Goal: Task Accomplishment & Management: Manage account settings

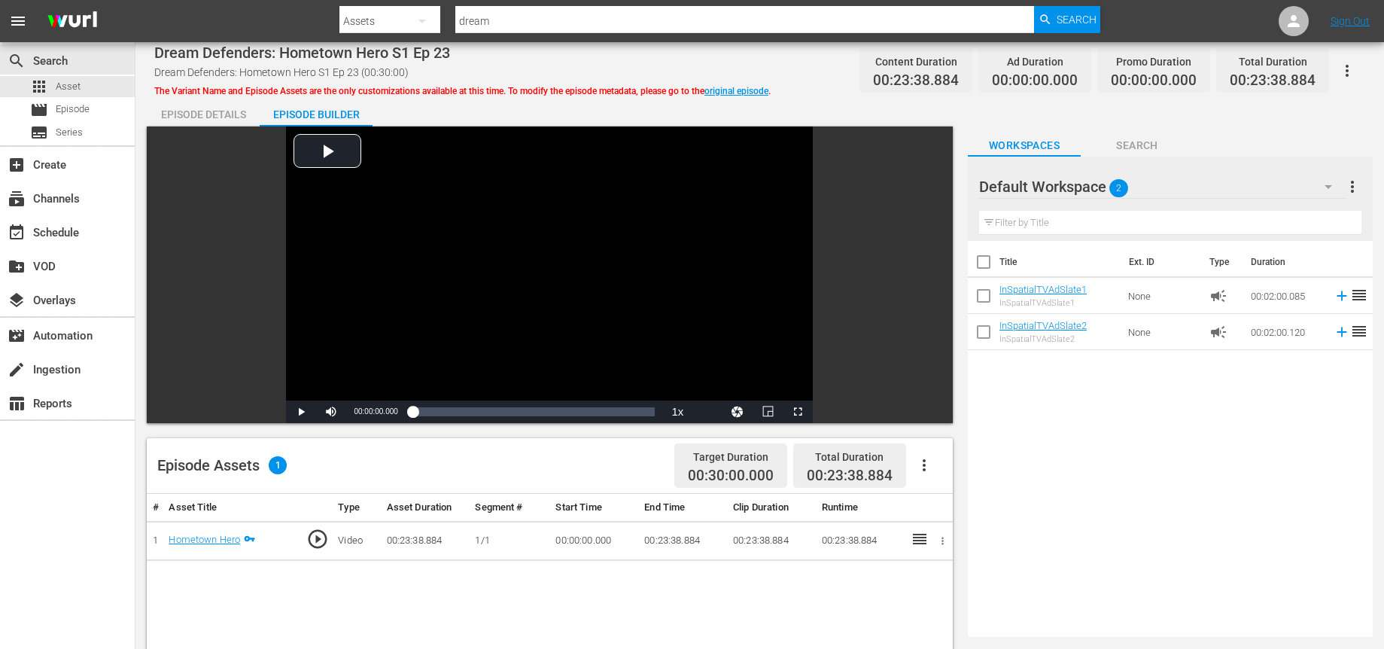
scroll to position [72, 0]
click at [76, 227] on div "event_available Schedule" at bounding box center [42, 231] width 84 height 14
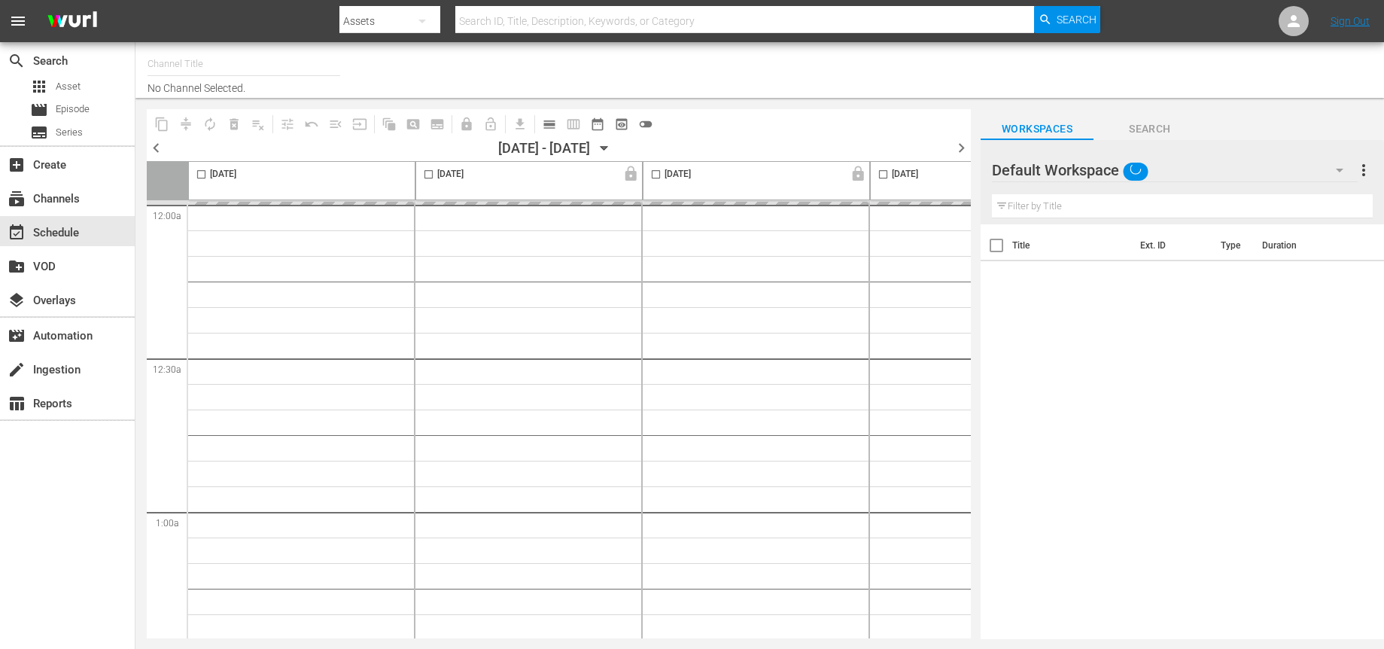
type input "InSpatial origIN A1 (2094)"
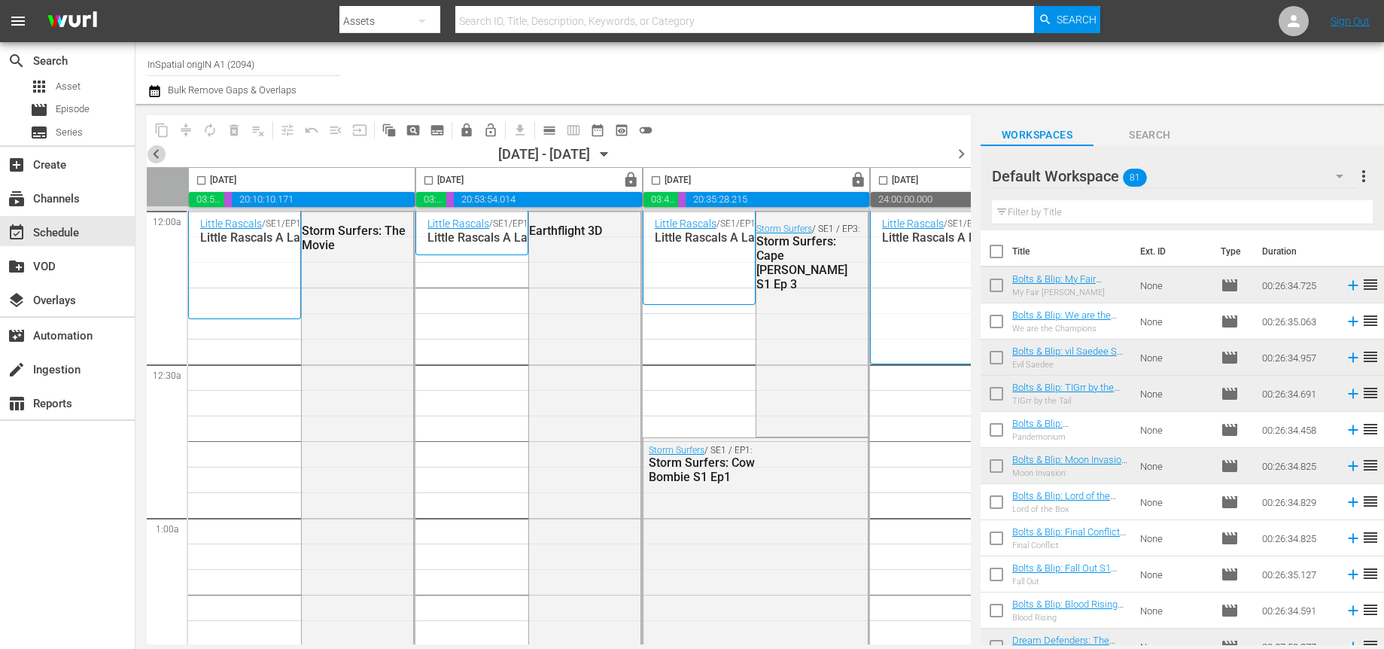
click at [157, 153] on span "chevron_left" at bounding box center [156, 154] width 19 height 19
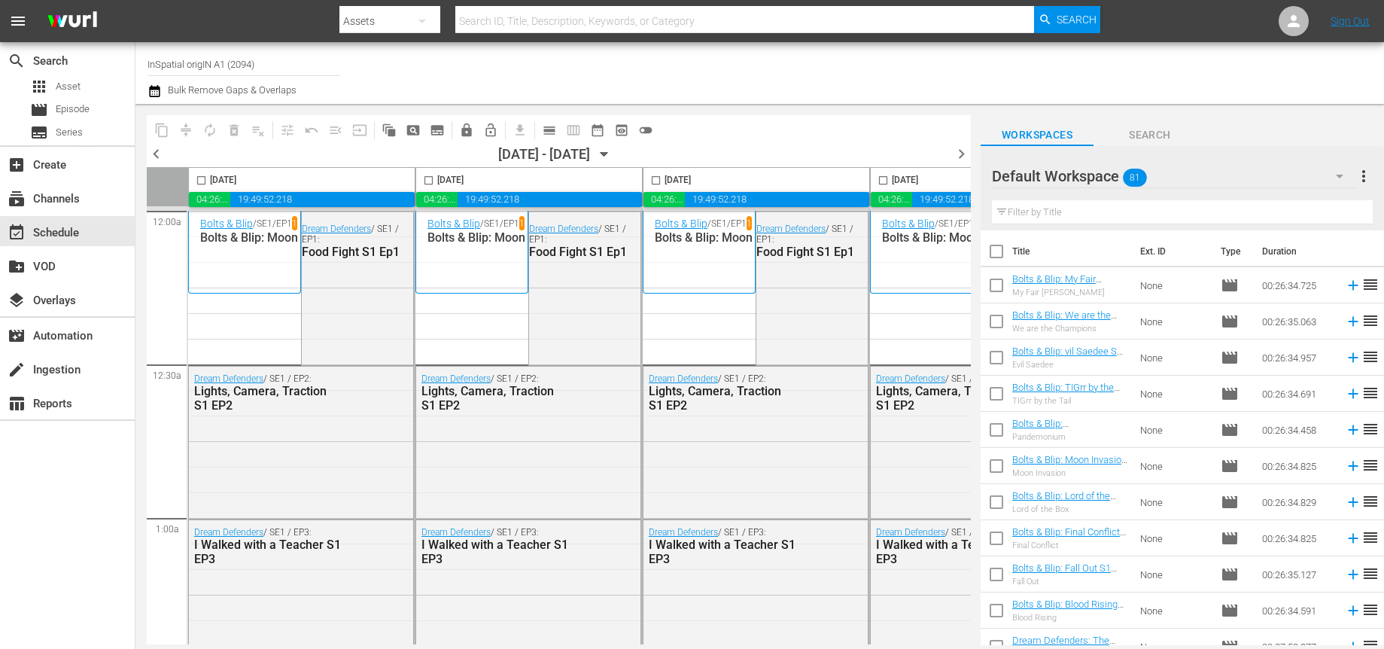
click at [959, 154] on span "chevron_right" at bounding box center [961, 154] width 19 height 19
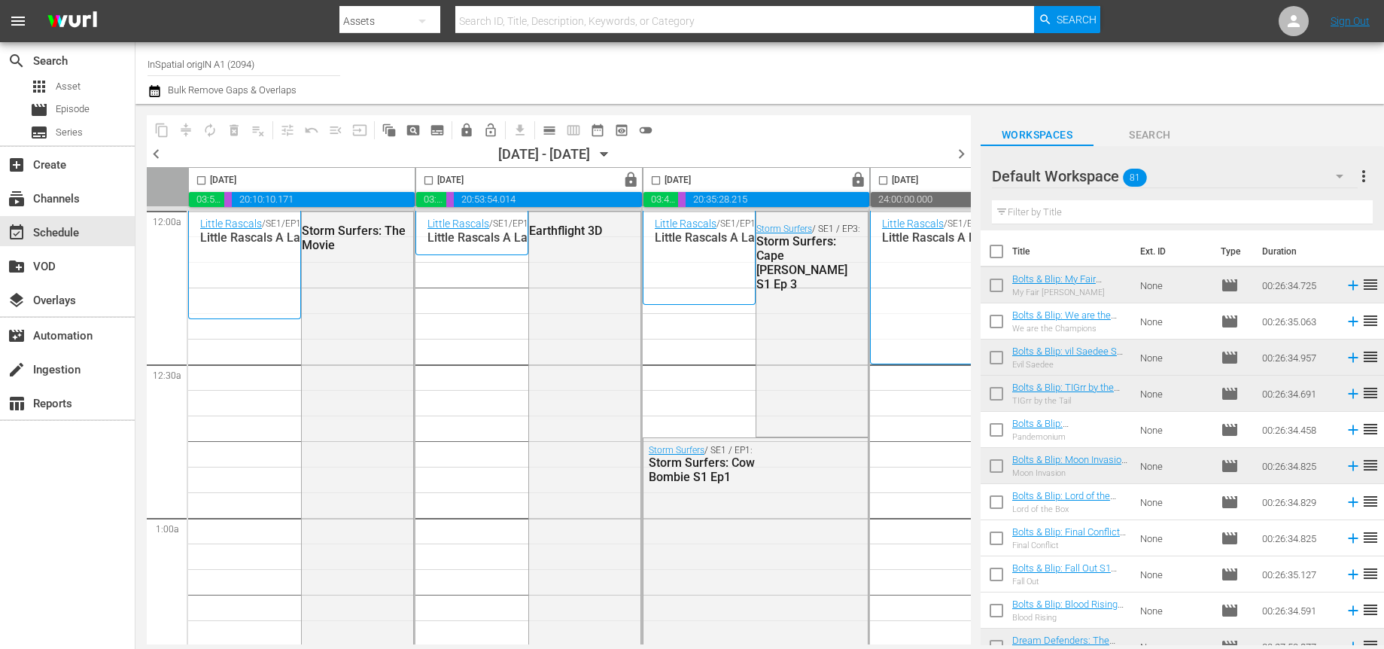
click at [154, 152] on span "chevron_left" at bounding box center [156, 154] width 19 height 19
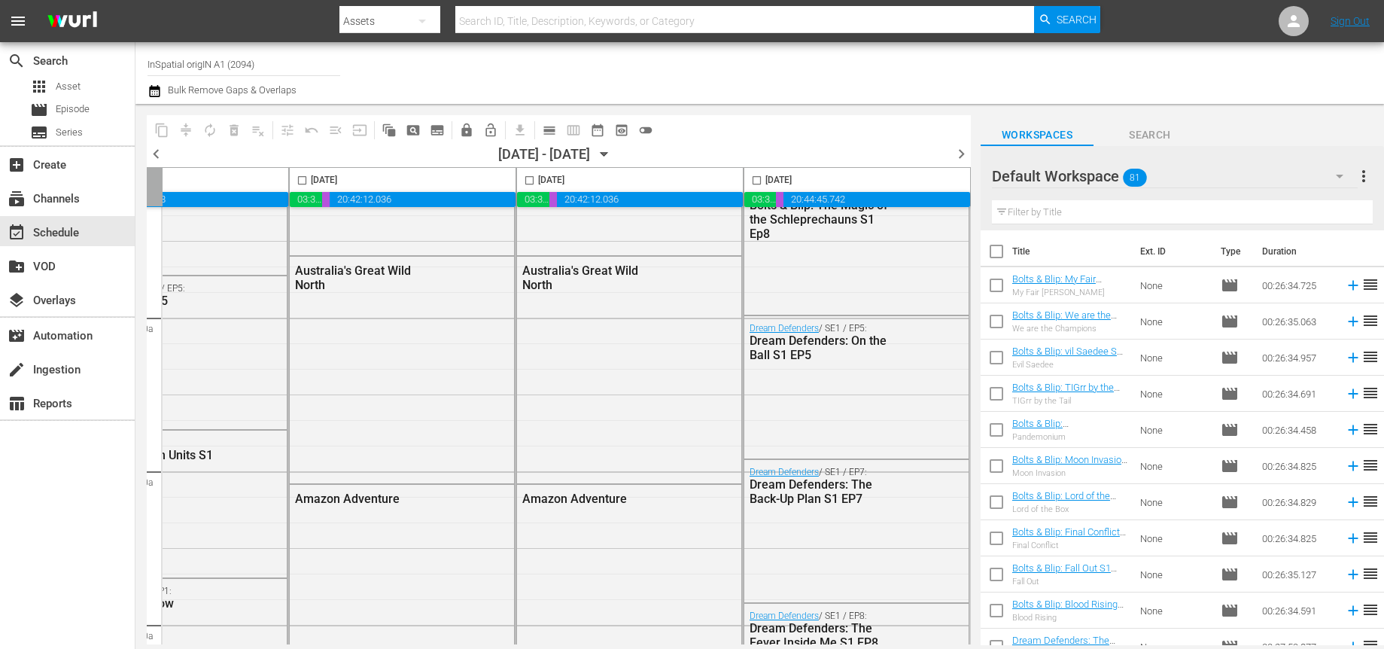
scroll to position [2304, 815]
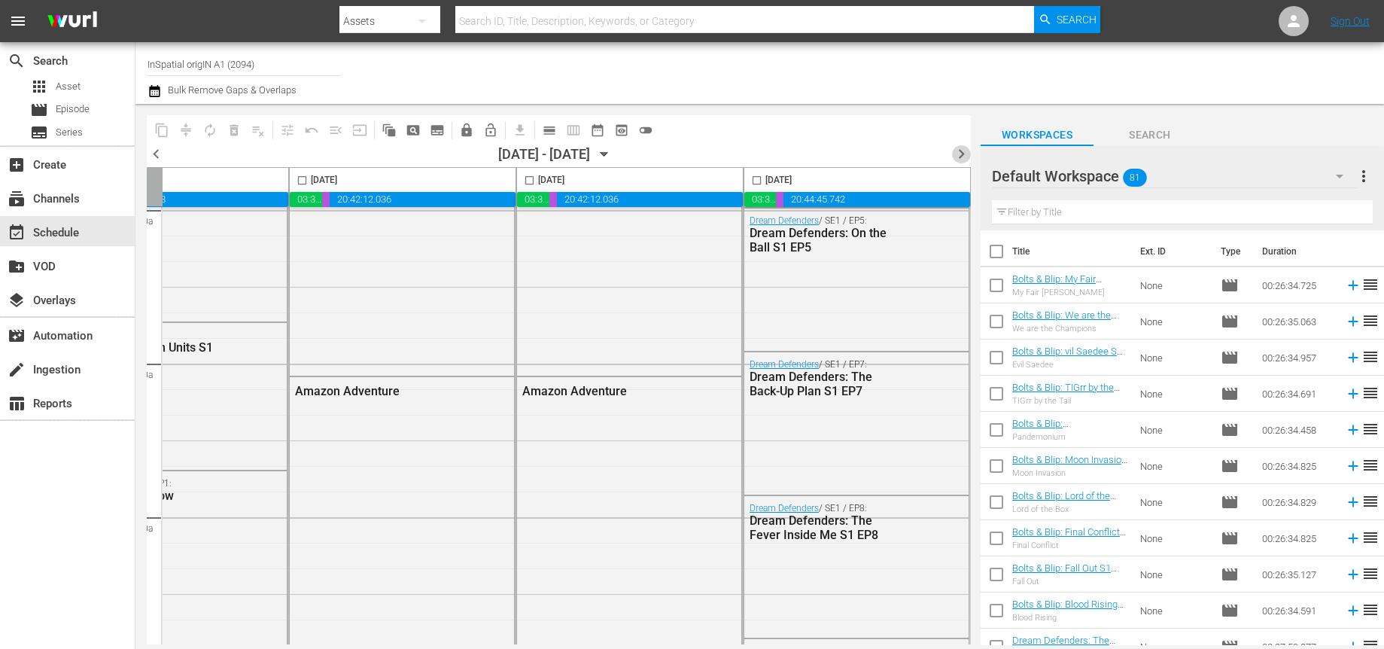
click at [958, 156] on span "chevron_right" at bounding box center [961, 154] width 19 height 19
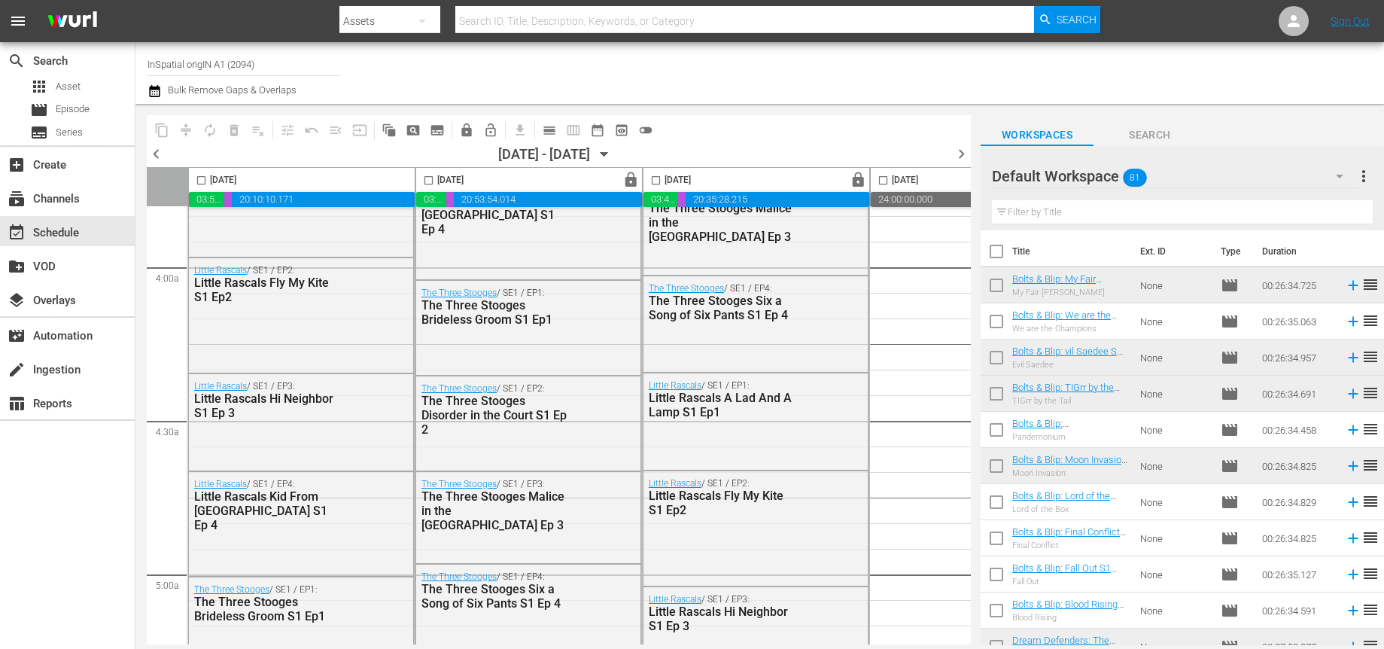
scroll to position [1080, 0]
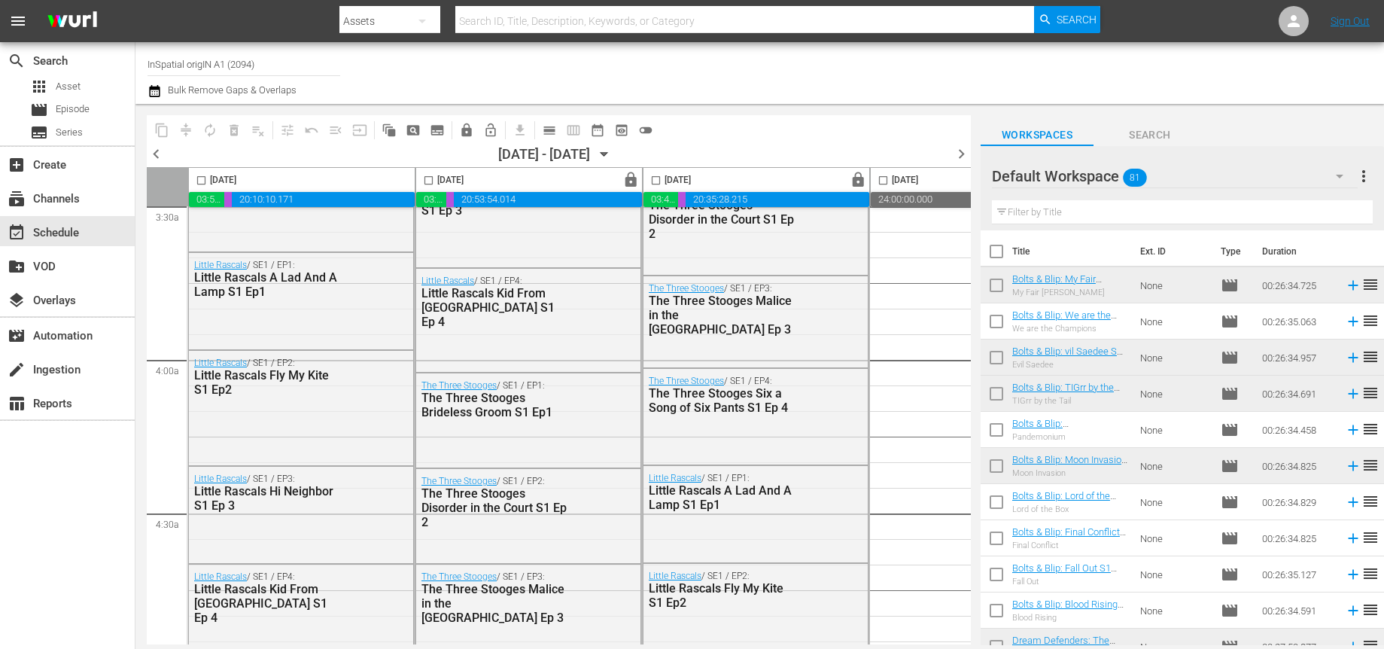
drag, startPoint x: 964, startPoint y: 251, endPoint x: 973, endPoint y: 136, distance: 115.5
click at [973, 136] on div "content_copy compress autorenew_outlined delete_forever_outlined playlist_remov…" at bounding box center [760, 374] width 1249 height 541
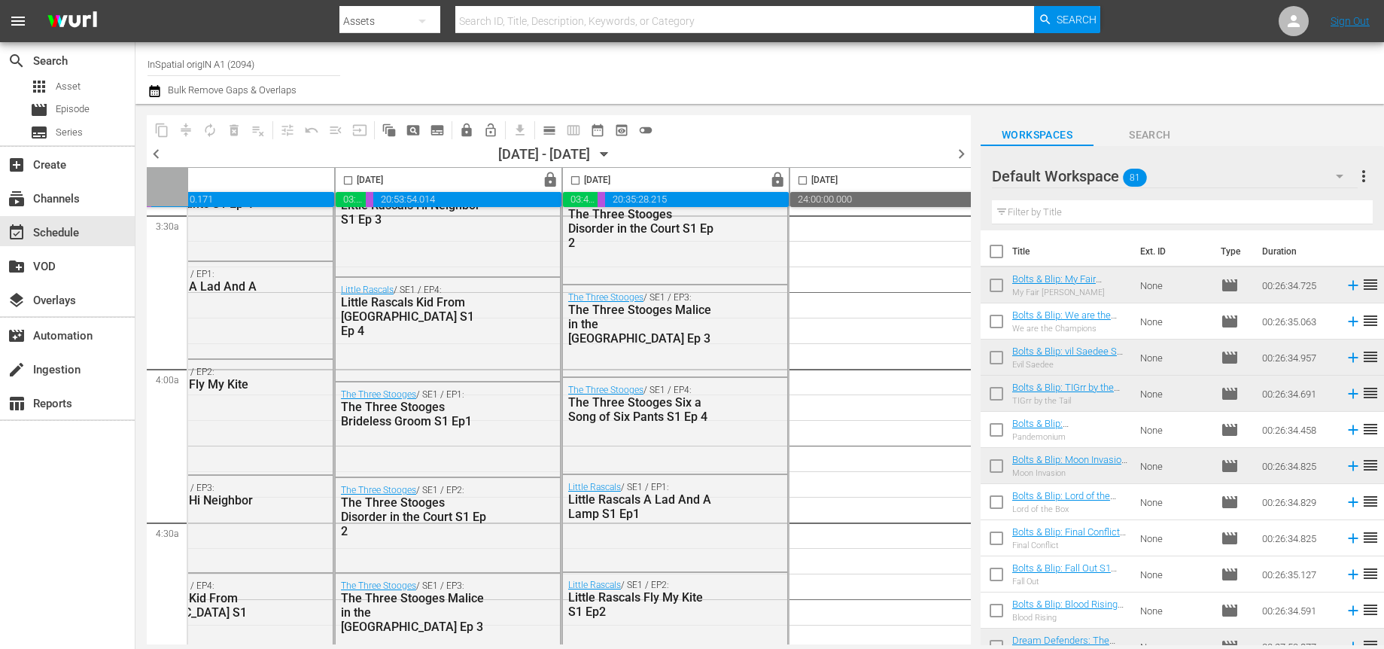
drag, startPoint x: 964, startPoint y: 240, endPoint x: 965, endPoint y: 171, distance: 69.3
click at [965, 171] on div "[DATE] 03:52:11.820 00:06:15.875 20:10:10.171 00:00:00.000 [DATE] lock 03:18:10…" at bounding box center [559, 405] width 824 height 477
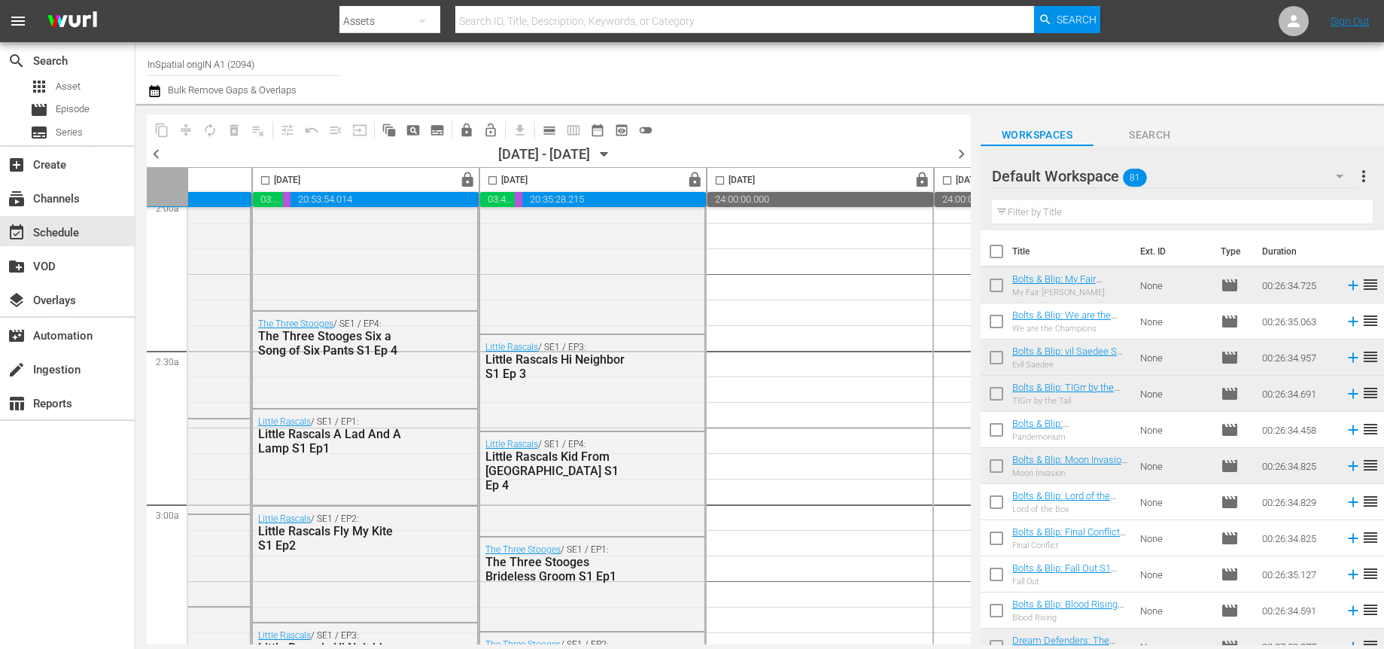
scroll to position [0, 163]
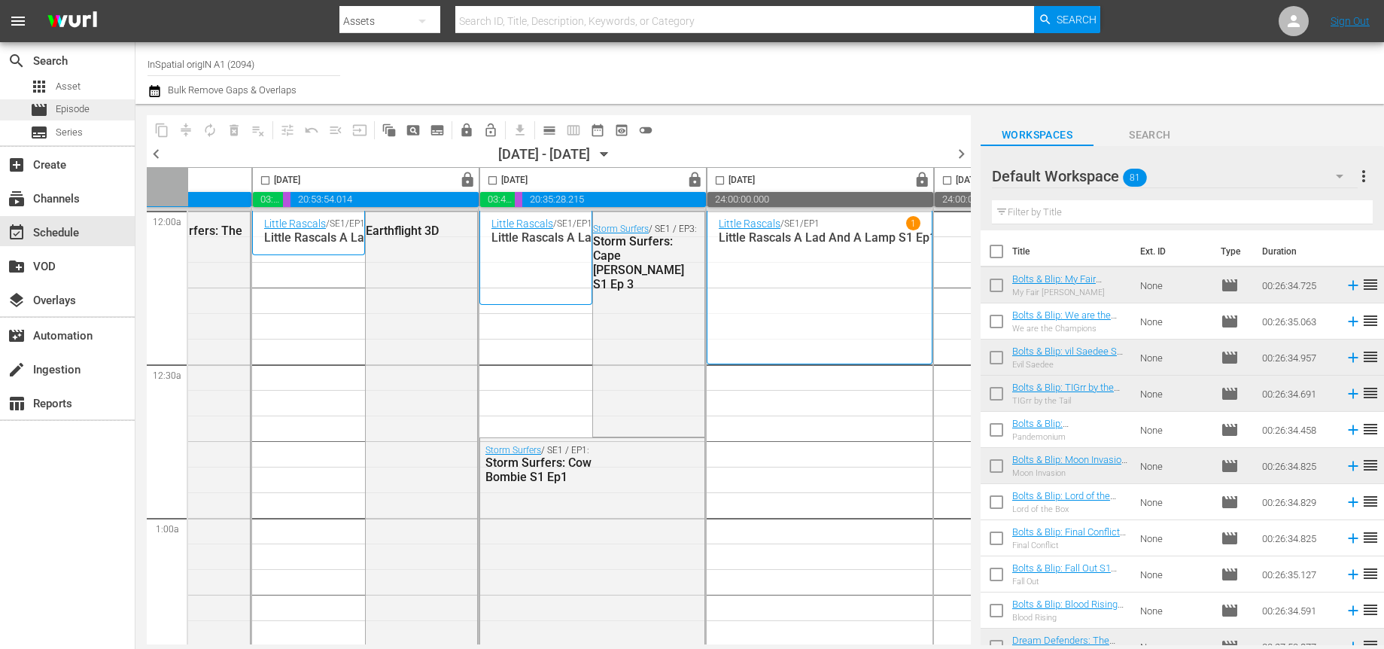
click at [61, 108] on span "Episode" at bounding box center [73, 109] width 34 height 15
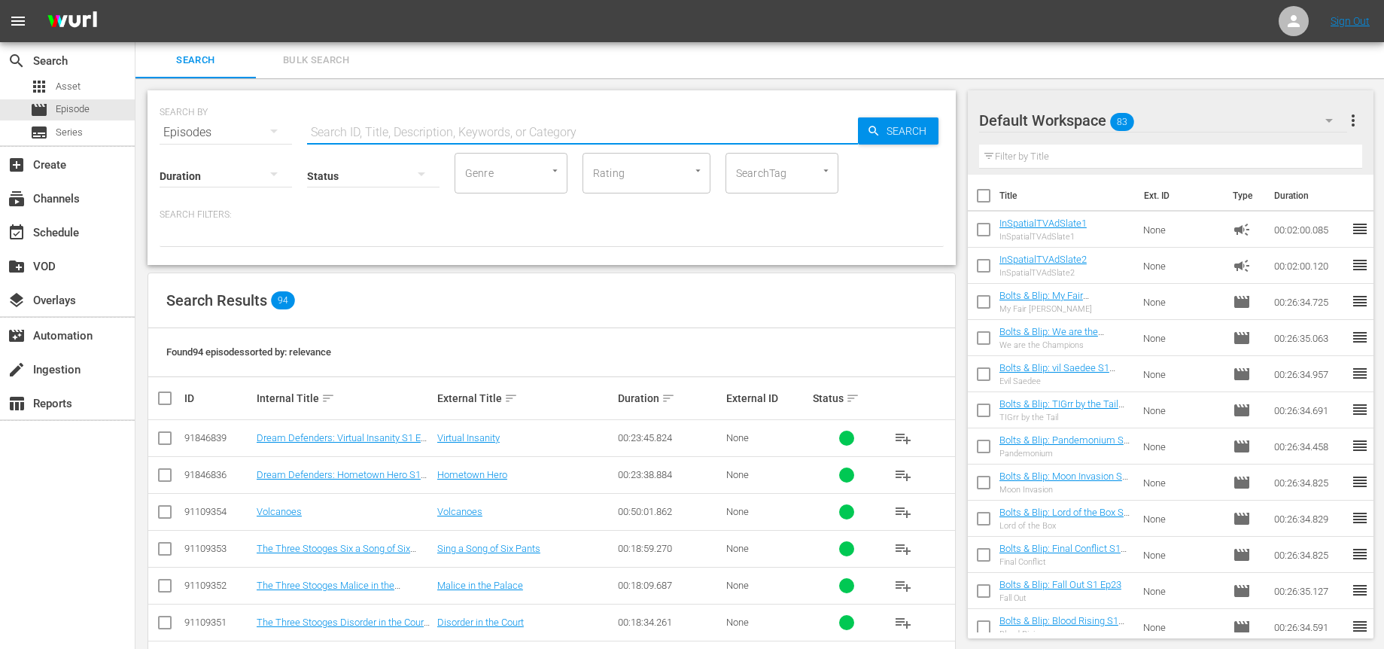
click at [441, 128] on input "text" at bounding box center [582, 132] width 551 height 36
type input "food"
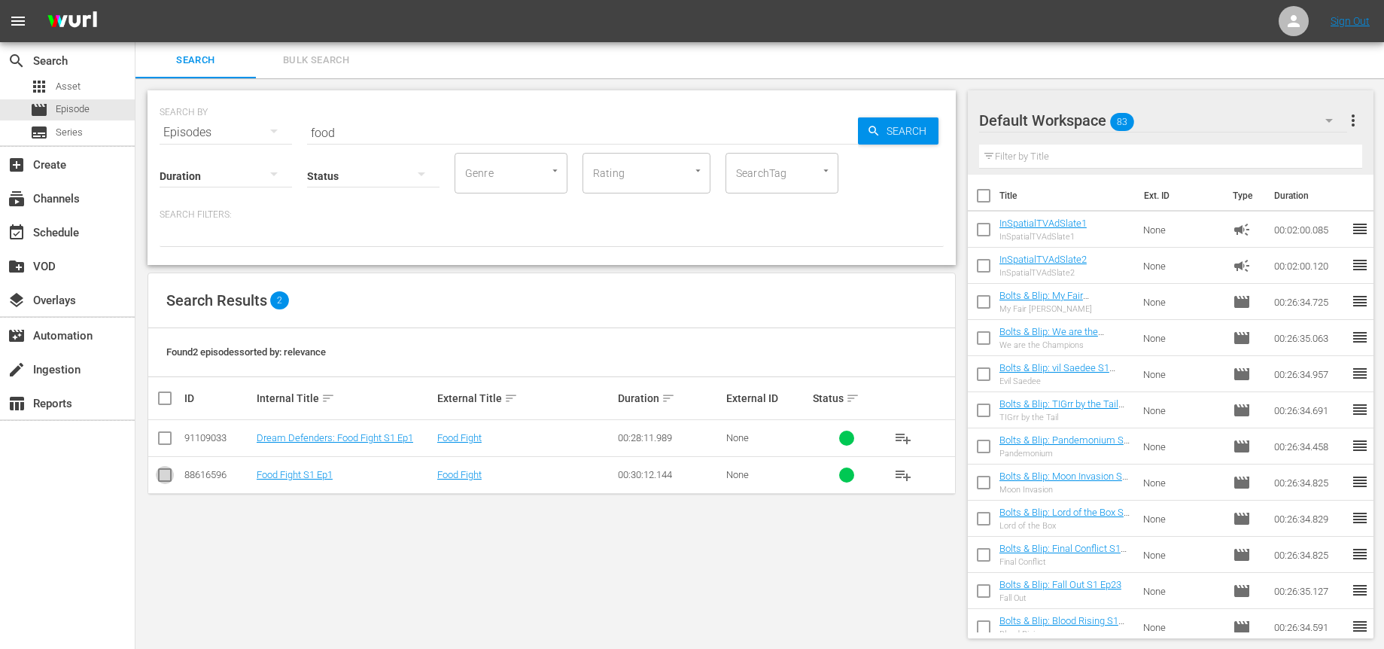
click at [167, 478] on input "checkbox" at bounding box center [165, 478] width 18 height 18
checkbox input "true"
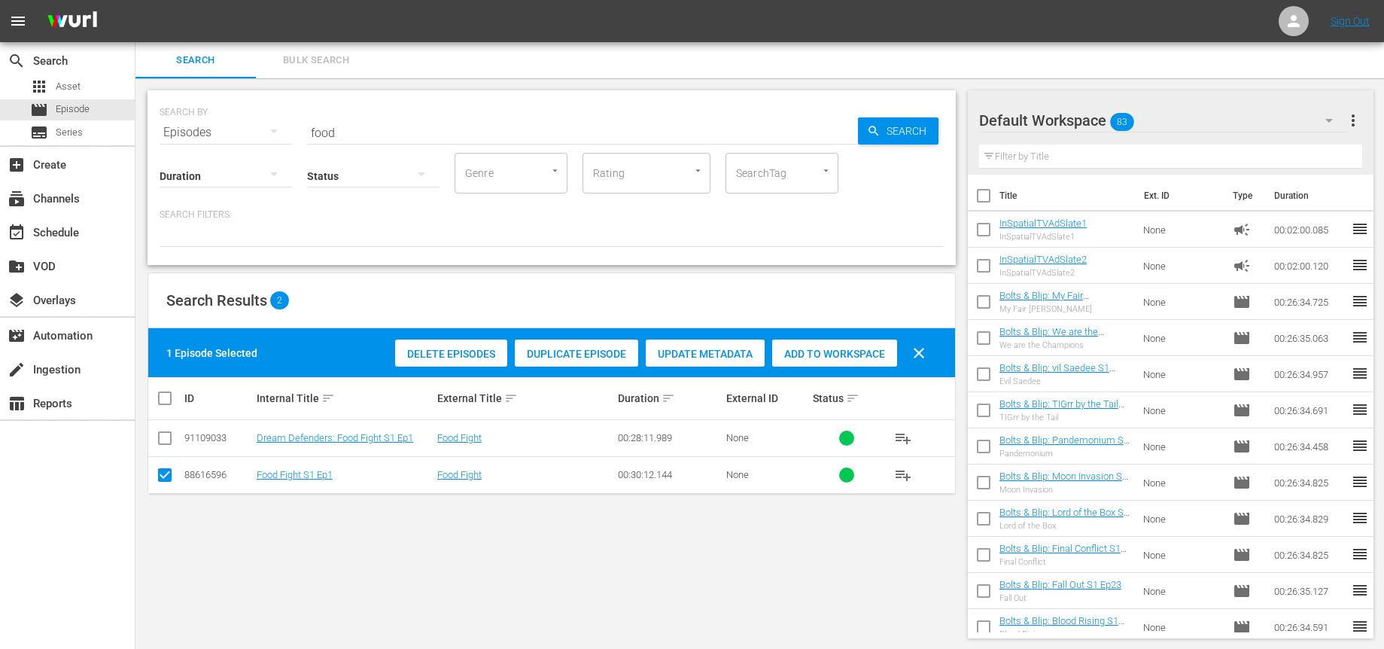
scroll to position [2, 0]
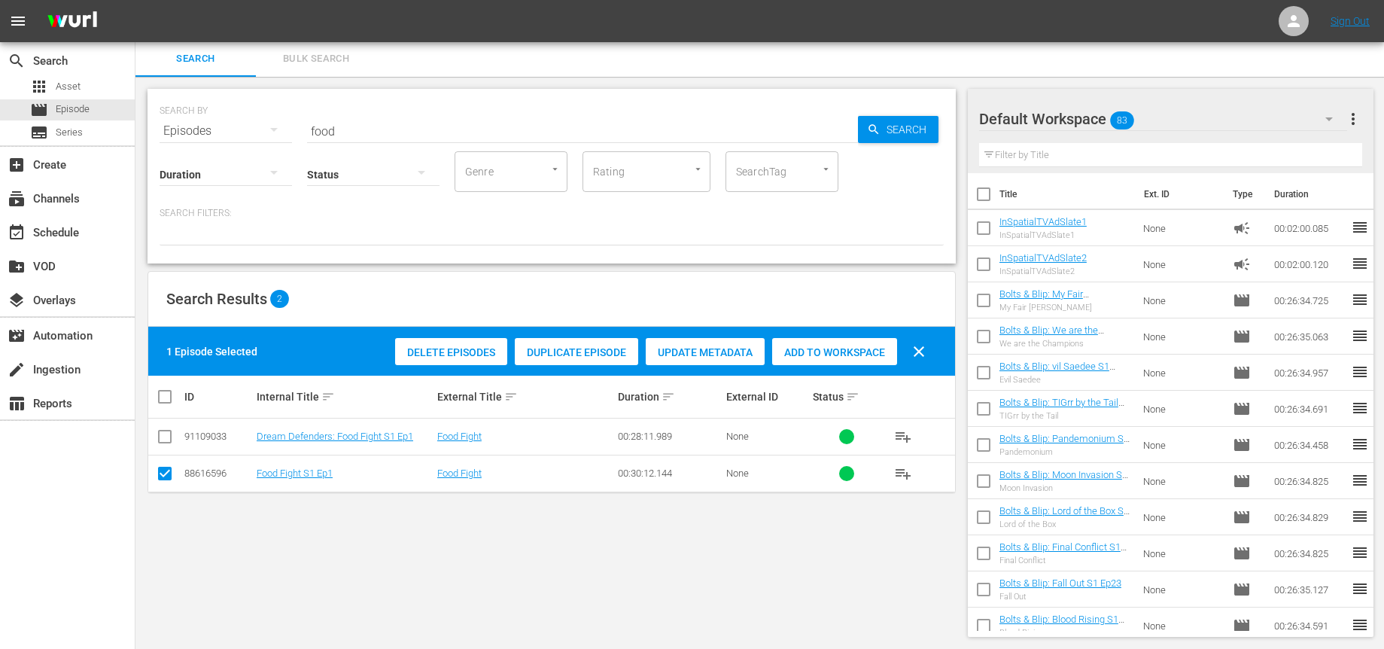
click at [419, 349] on span "Delete Episodes" at bounding box center [451, 352] width 112 height 12
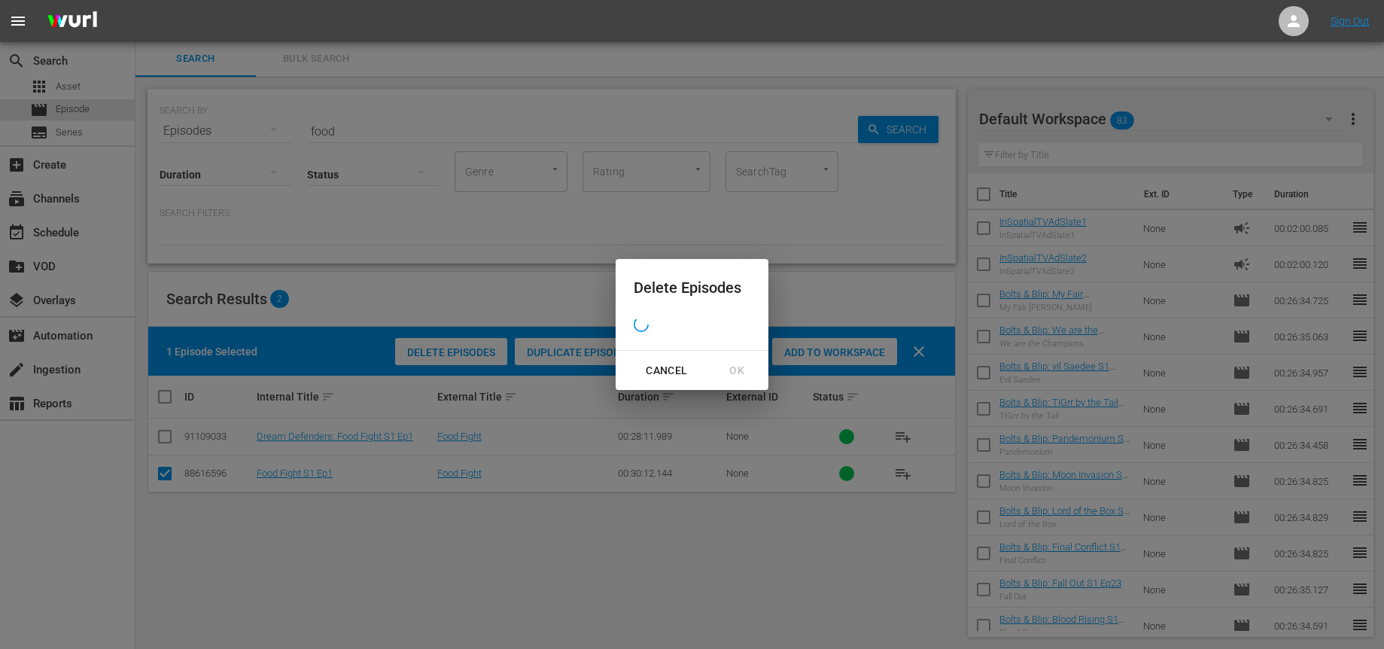
scroll to position [0, 0]
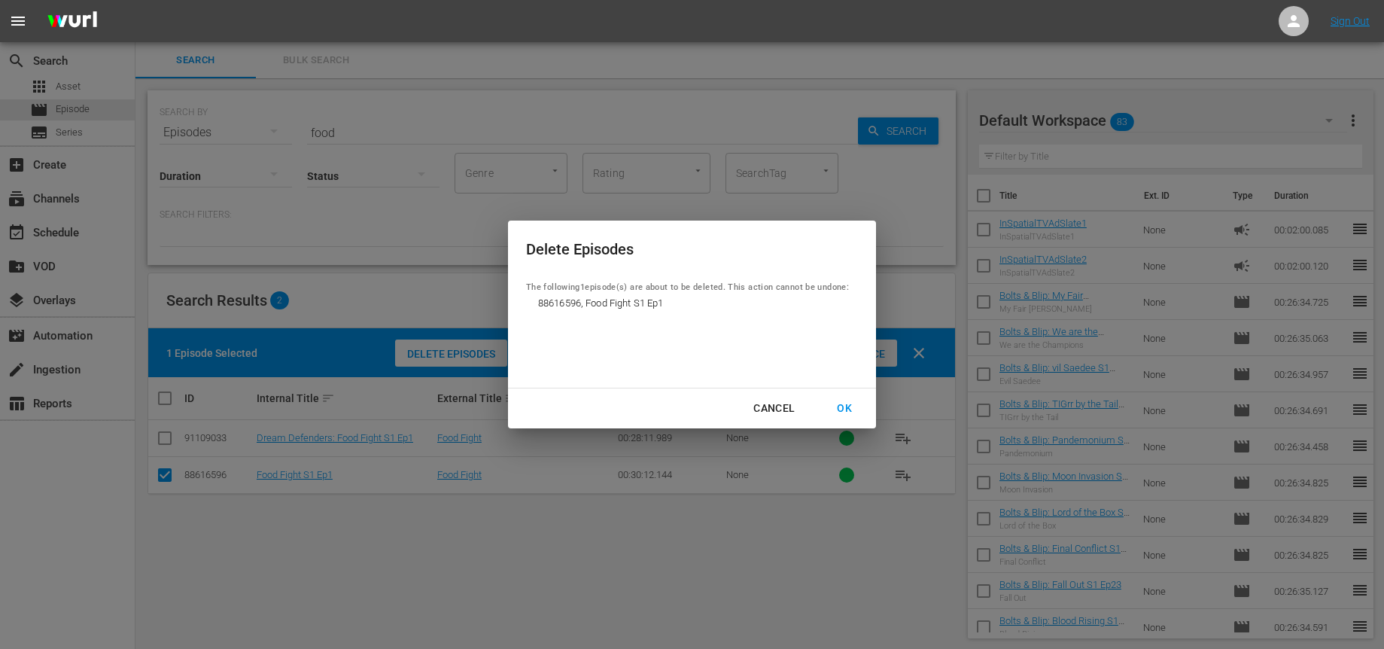
click at [847, 407] on div "OK" at bounding box center [844, 408] width 39 height 19
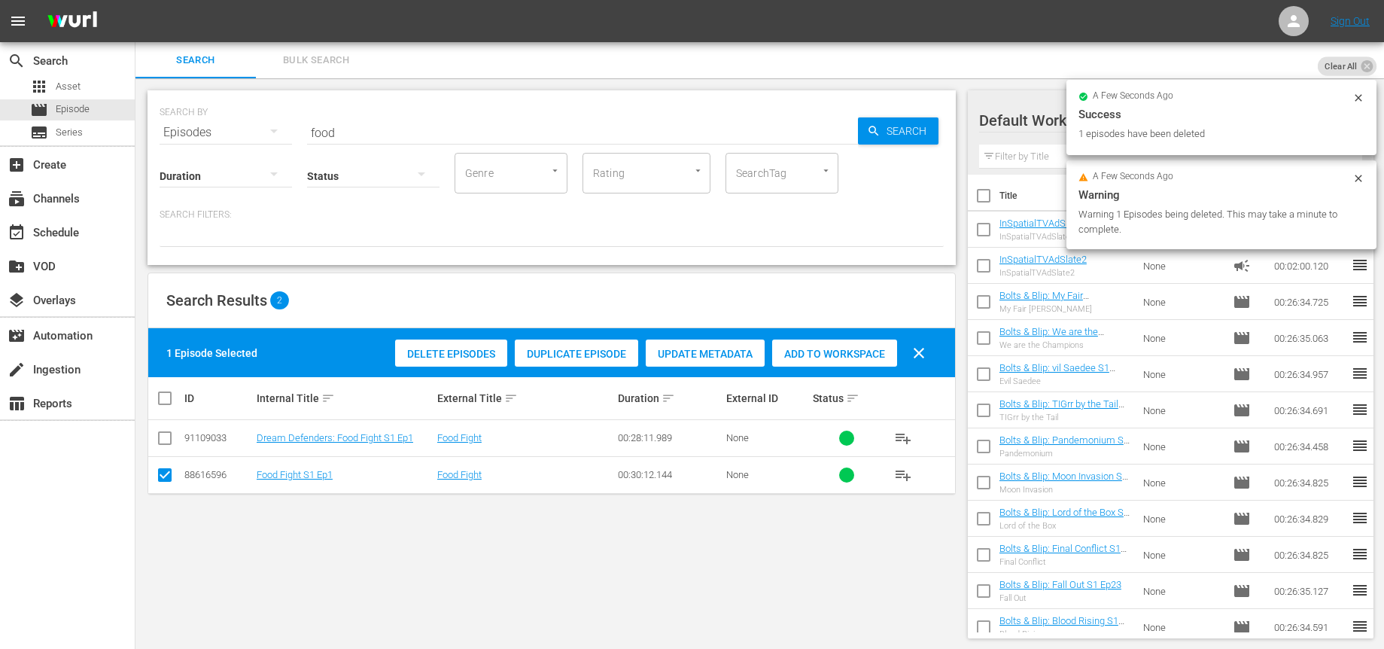
click at [380, 140] on div "Status" at bounding box center [373, 166] width 132 height 54
click at [365, 130] on input "food" at bounding box center [582, 132] width 551 height 36
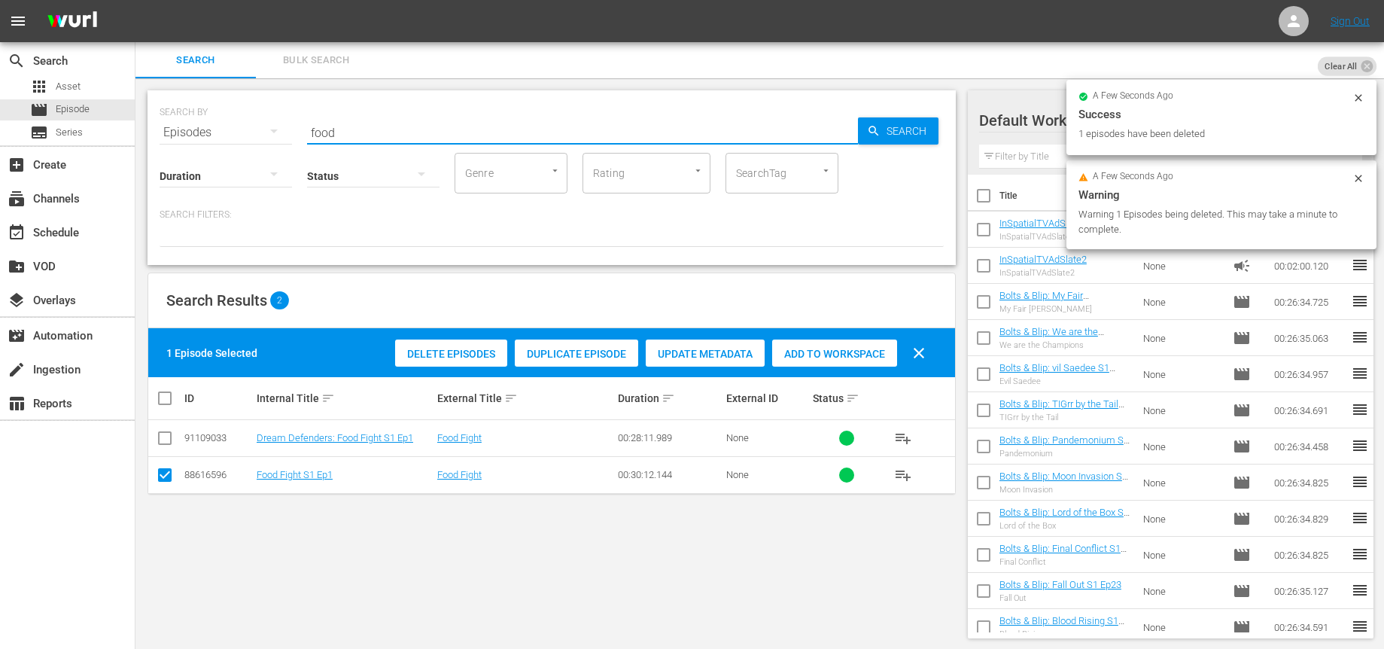
click at [364, 130] on input "food" at bounding box center [582, 132] width 551 height 36
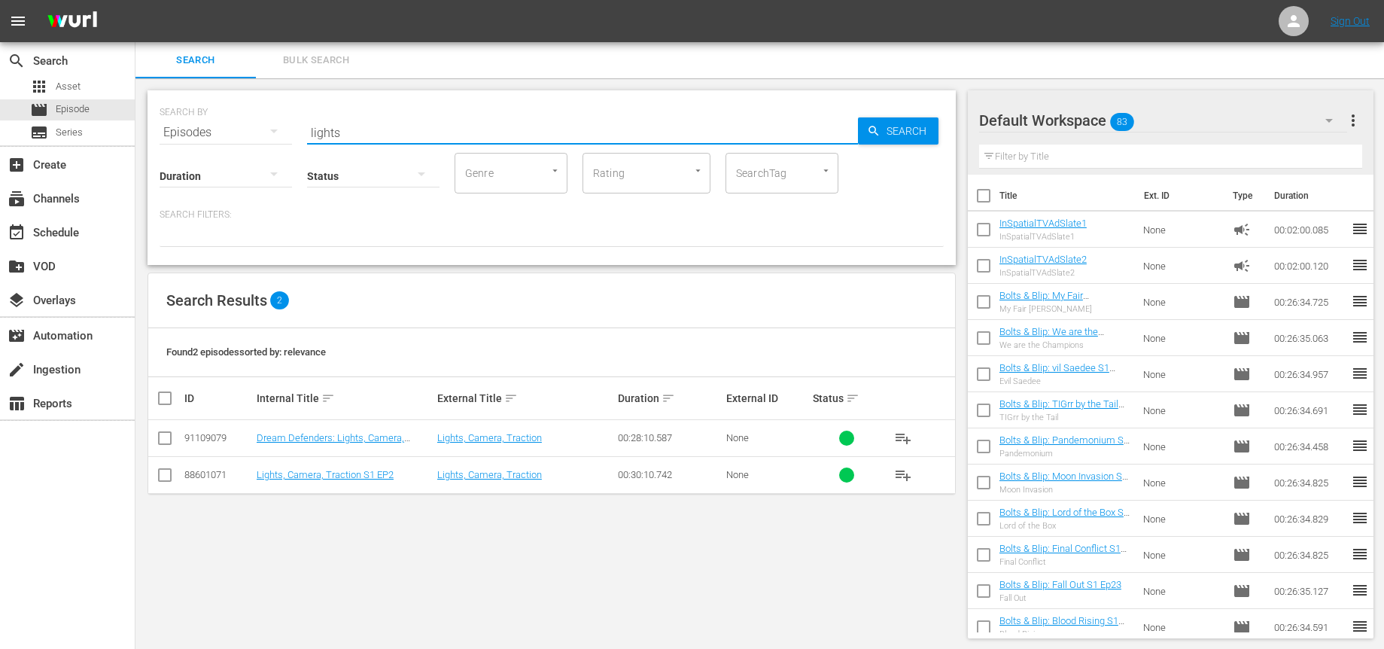
type input "lights"
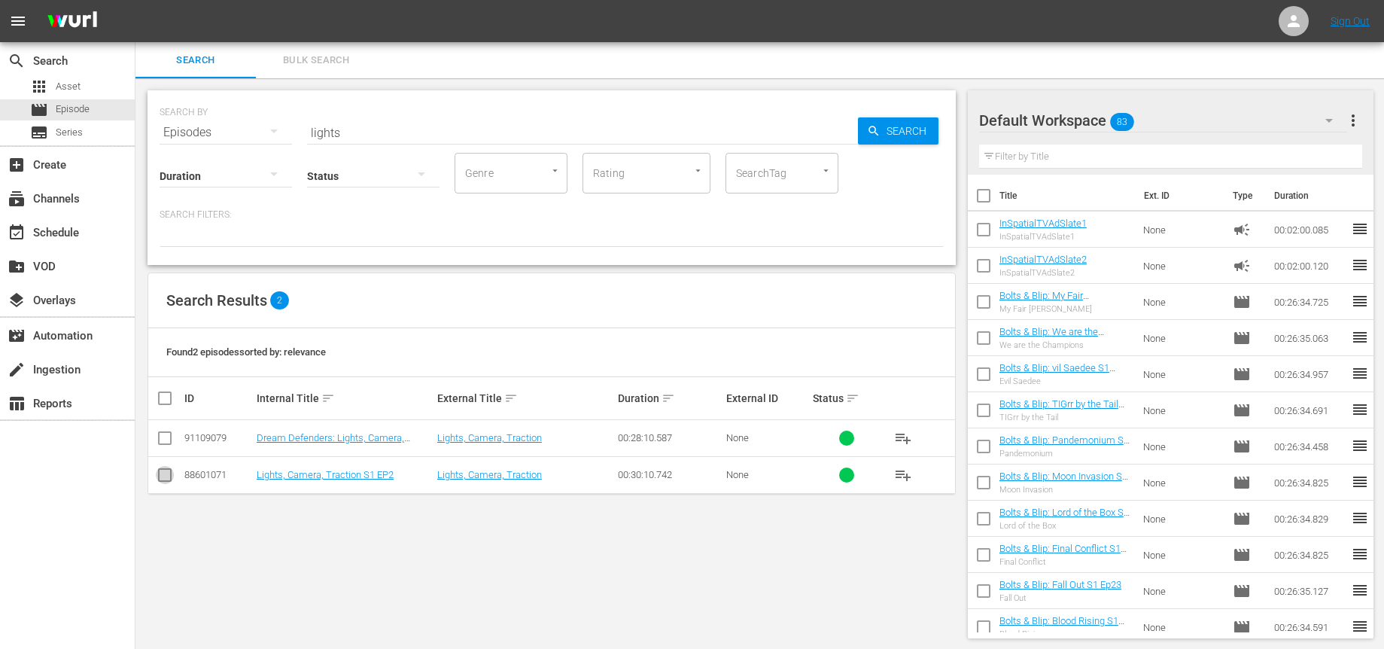
click at [165, 476] on input "checkbox" at bounding box center [165, 478] width 18 height 18
checkbox input "true"
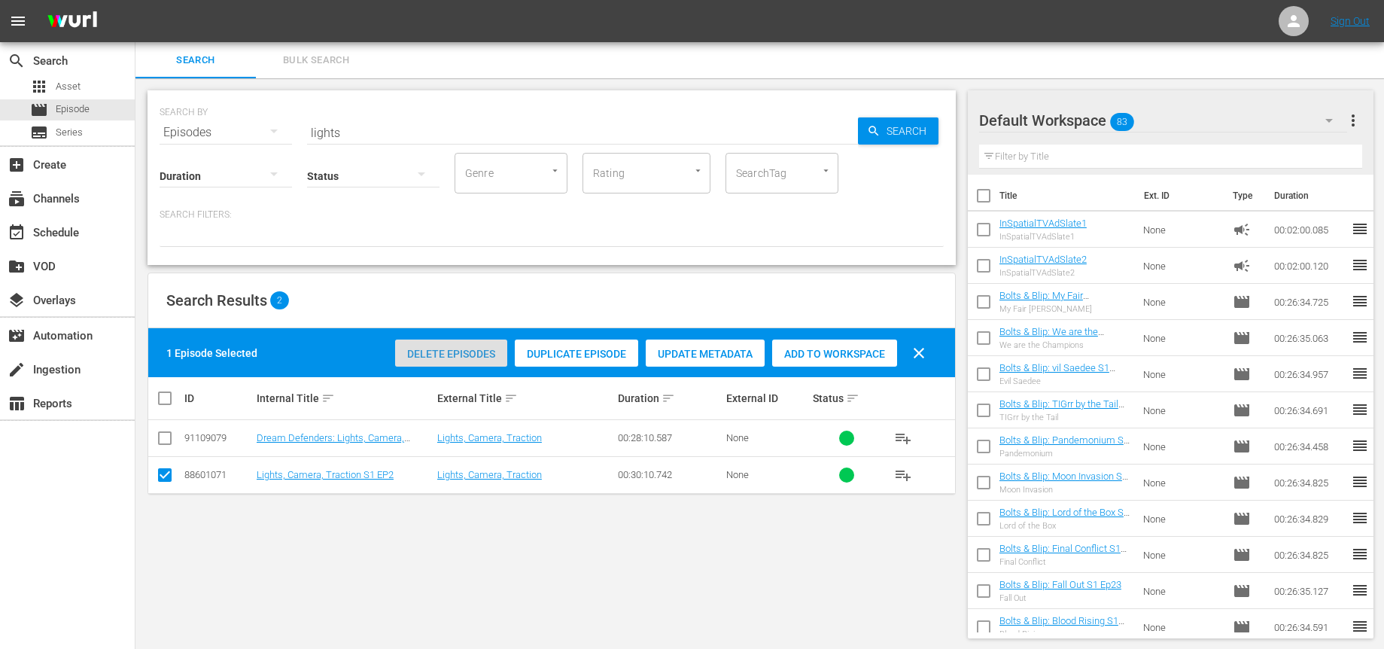
click at [437, 349] on span "Delete Episodes" at bounding box center [451, 354] width 112 height 12
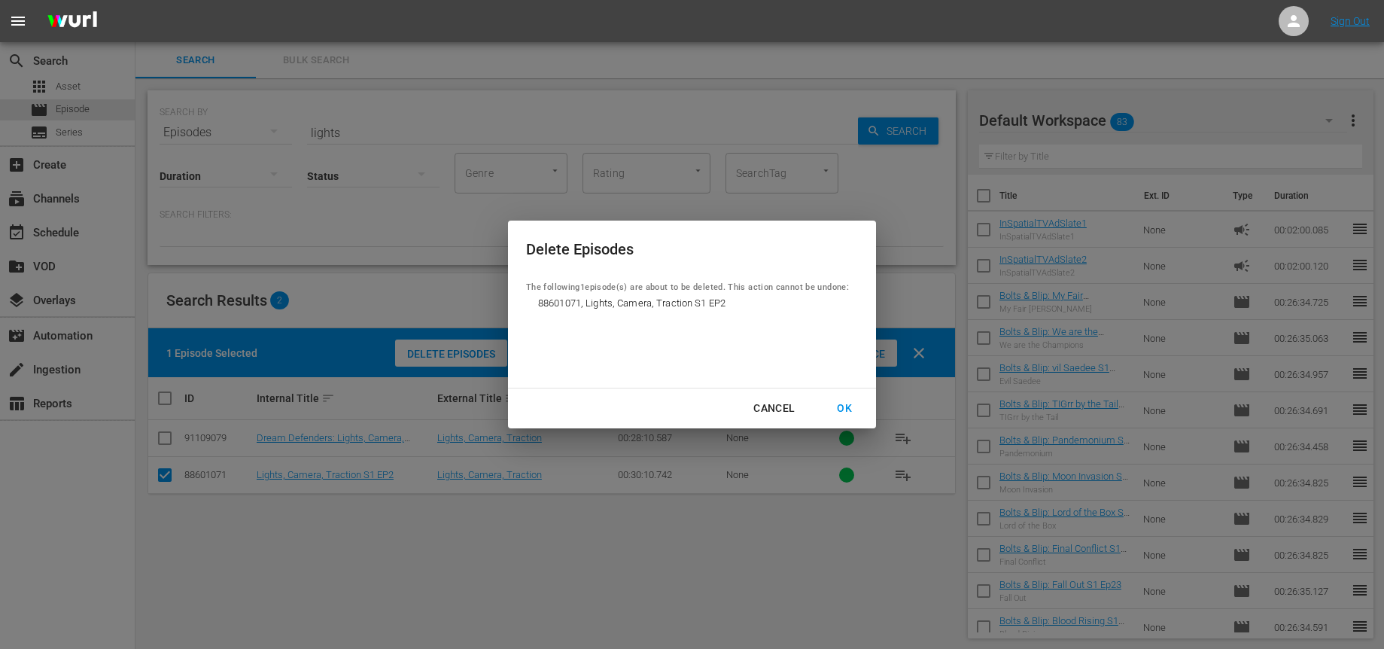
click at [842, 410] on div "OK" at bounding box center [844, 408] width 39 height 19
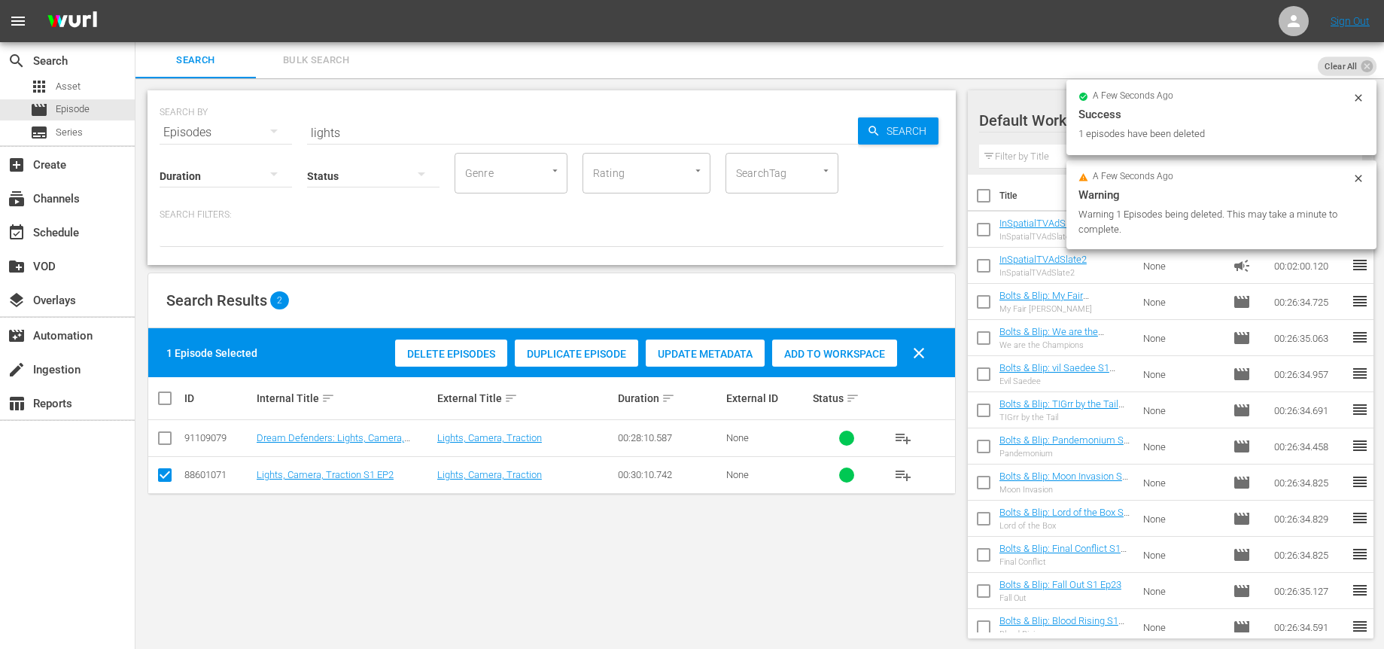
click at [364, 133] on input "lights" at bounding box center [582, 132] width 551 height 36
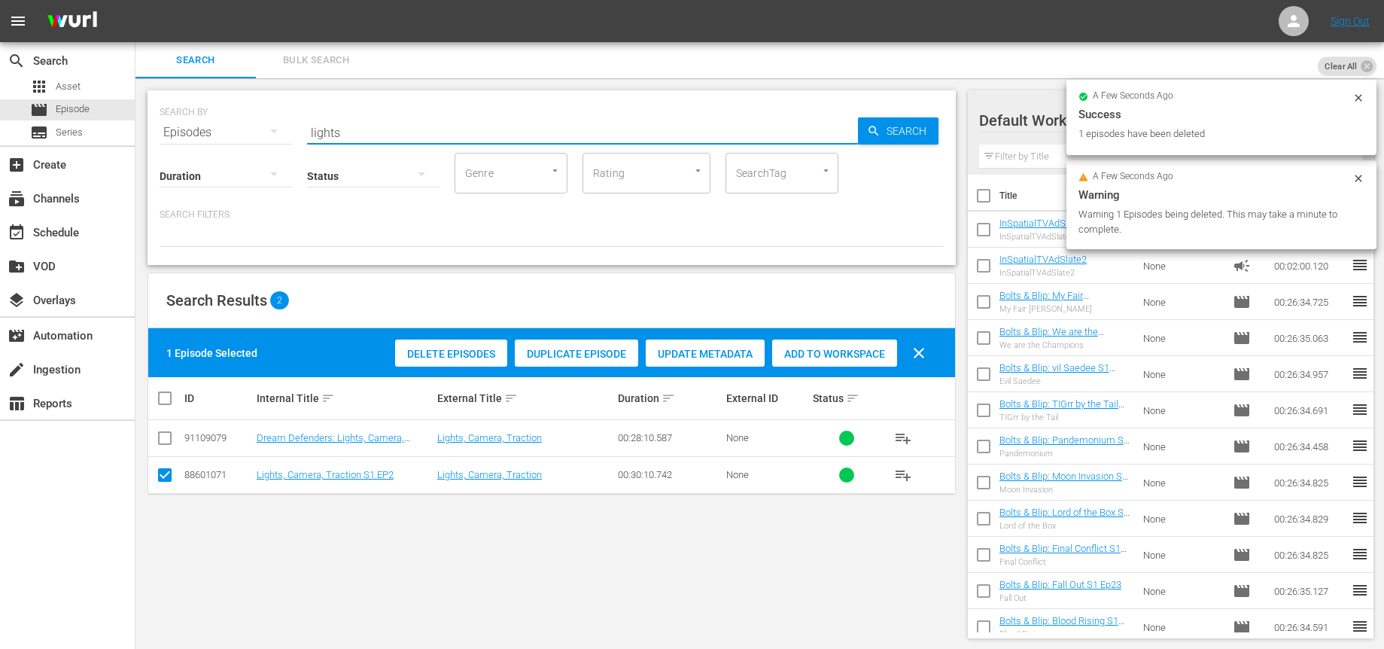
click at [364, 133] on input "lights" at bounding box center [582, 132] width 551 height 36
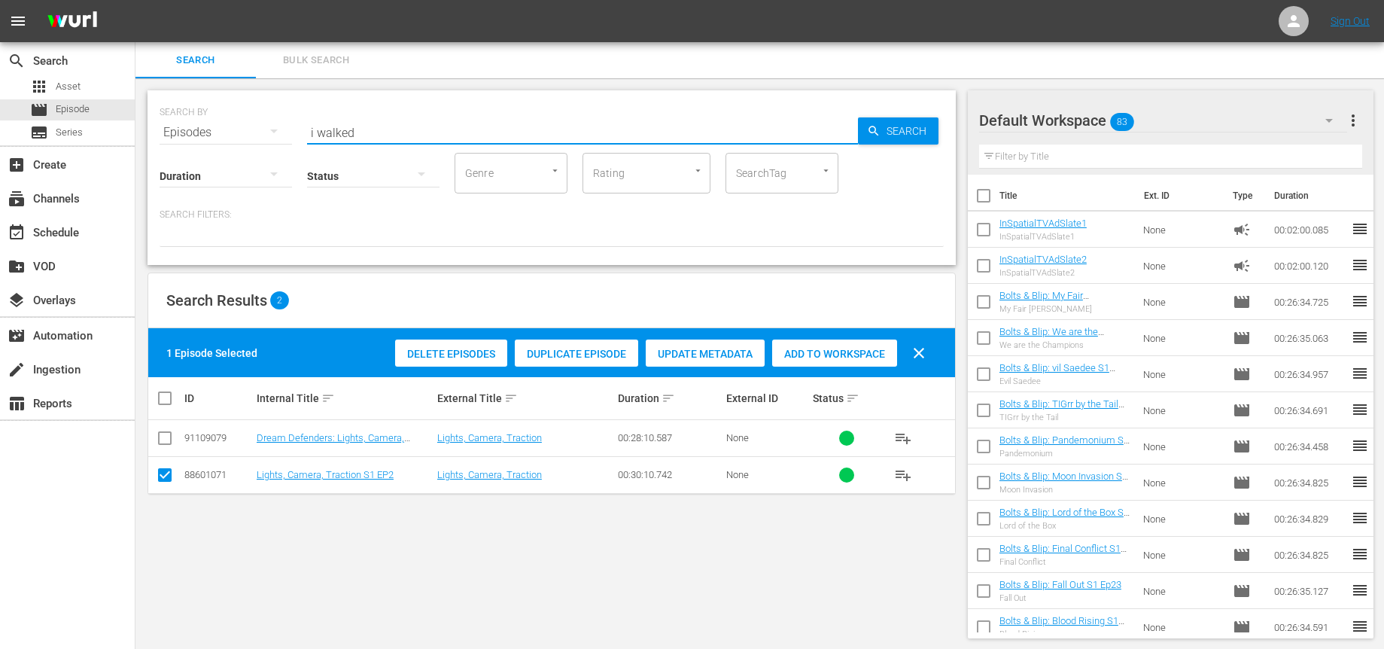
type input "i walked"
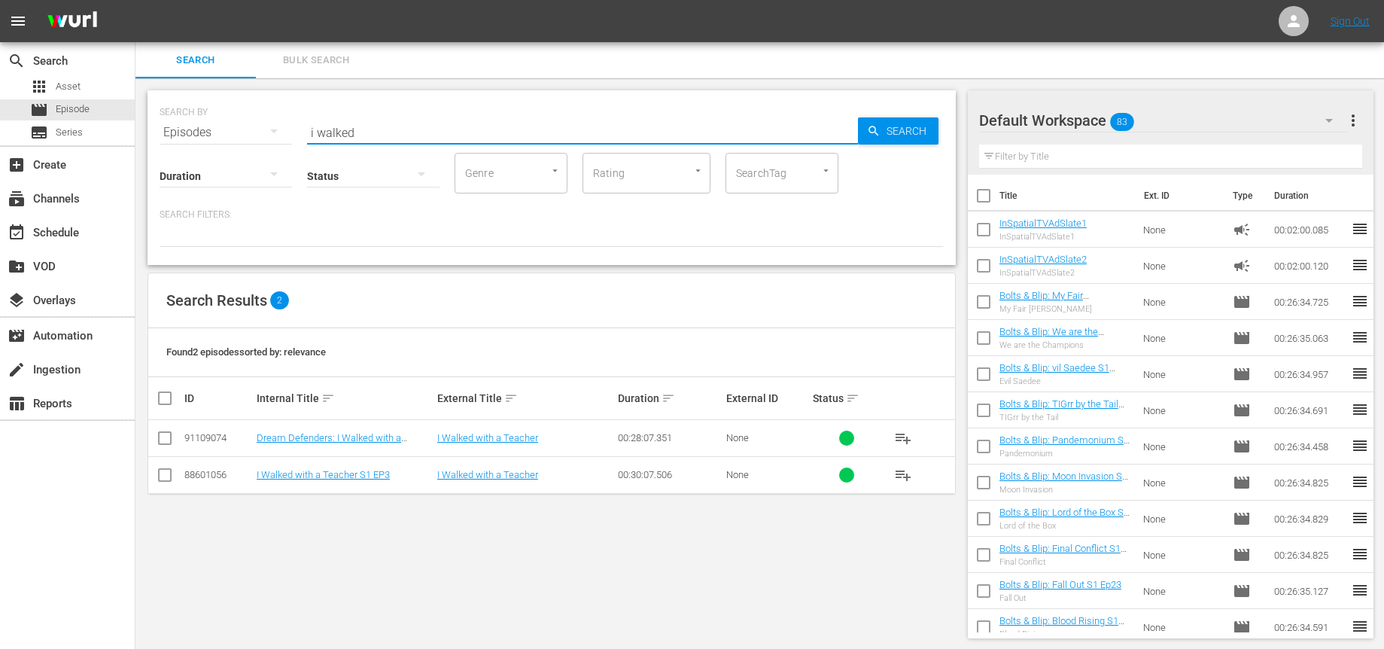
click at [163, 478] on input "checkbox" at bounding box center [165, 478] width 18 height 18
checkbox input "true"
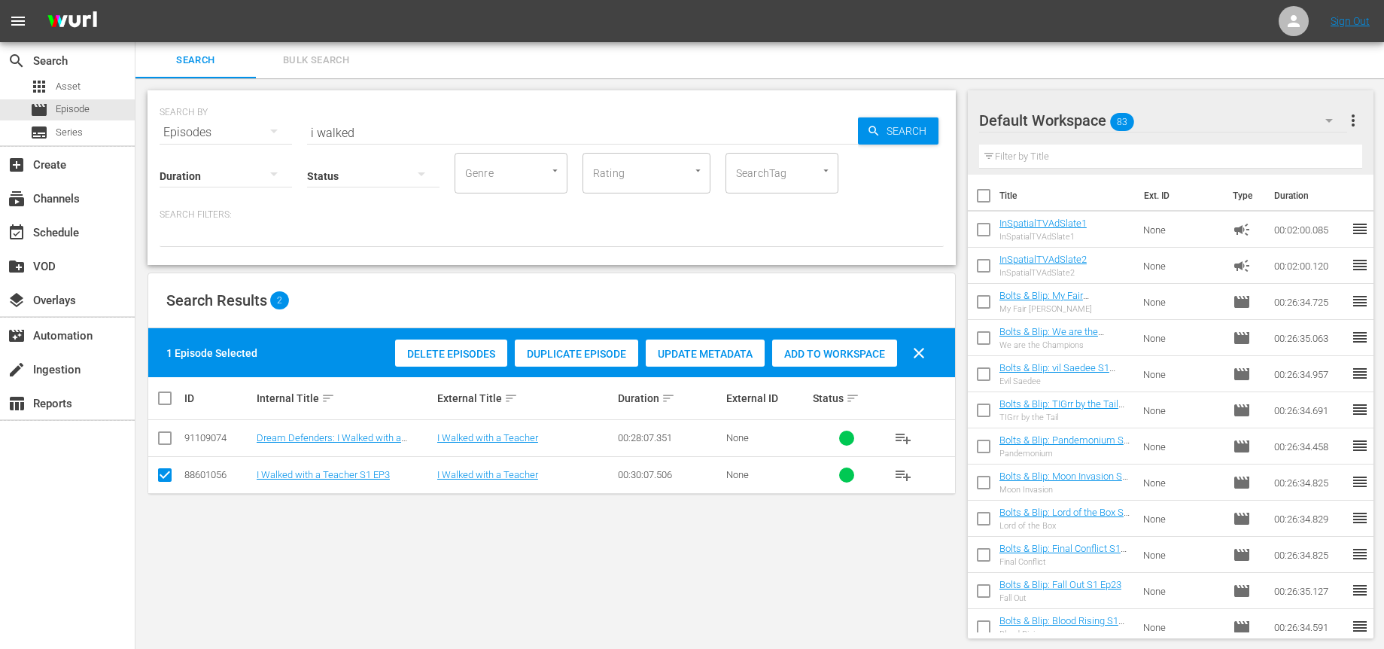
click at [458, 352] on span "Delete Episodes" at bounding box center [451, 354] width 112 height 12
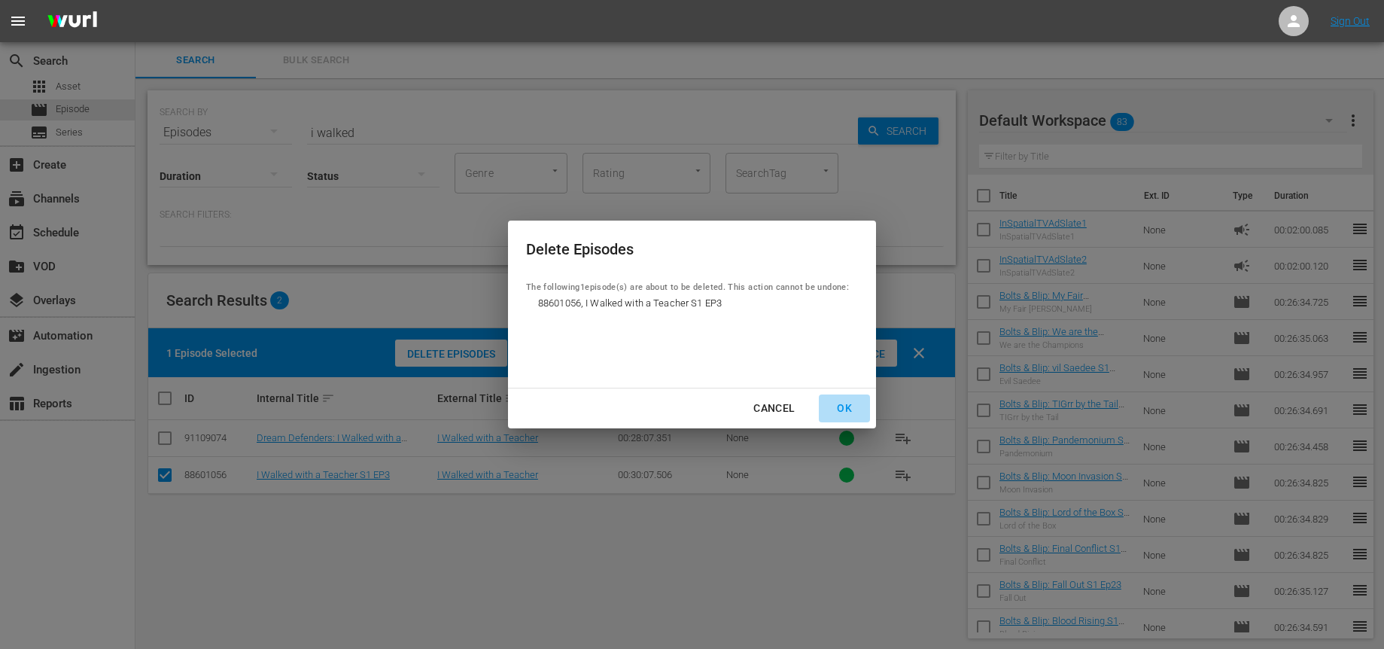
drag, startPoint x: 840, startPoint y: 410, endPoint x: 761, endPoint y: 320, distance: 120.0
click at [840, 410] on div "OK" at bounding box center [844, 408] width 39 height 19
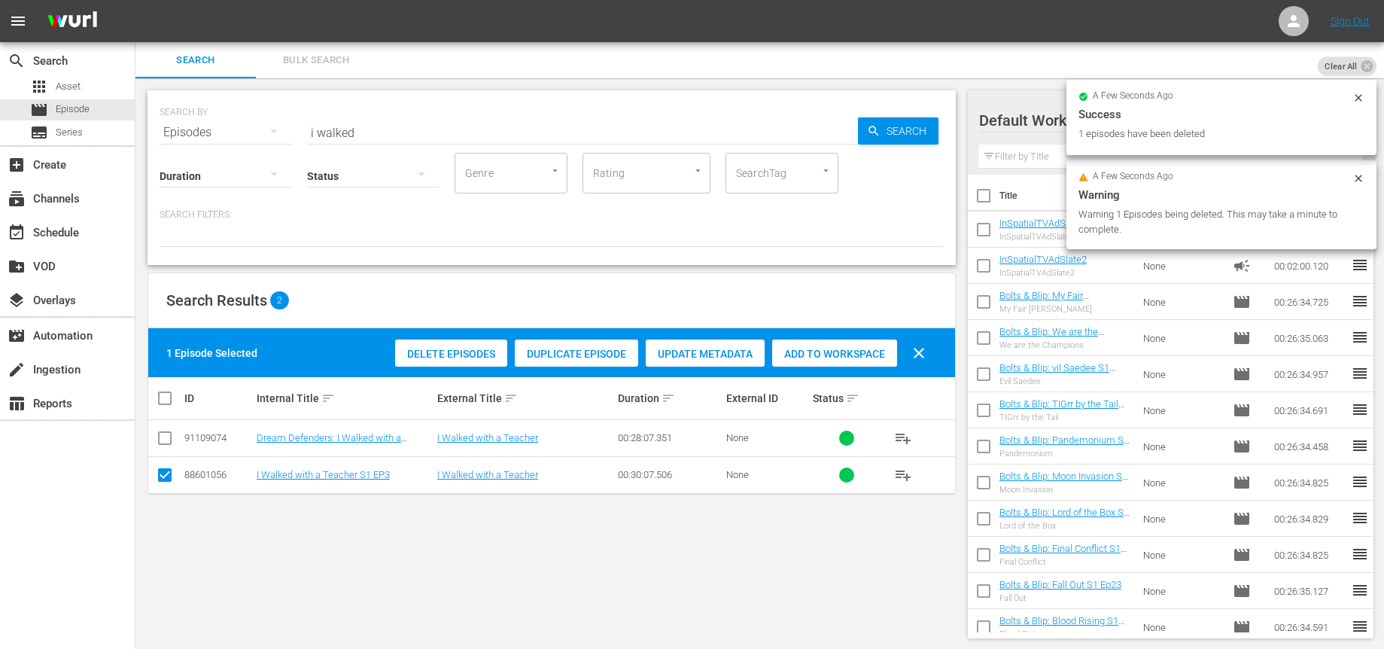
click at [355, 136] on input "i walked" at bounding box center [582, 132] width 551 height 36
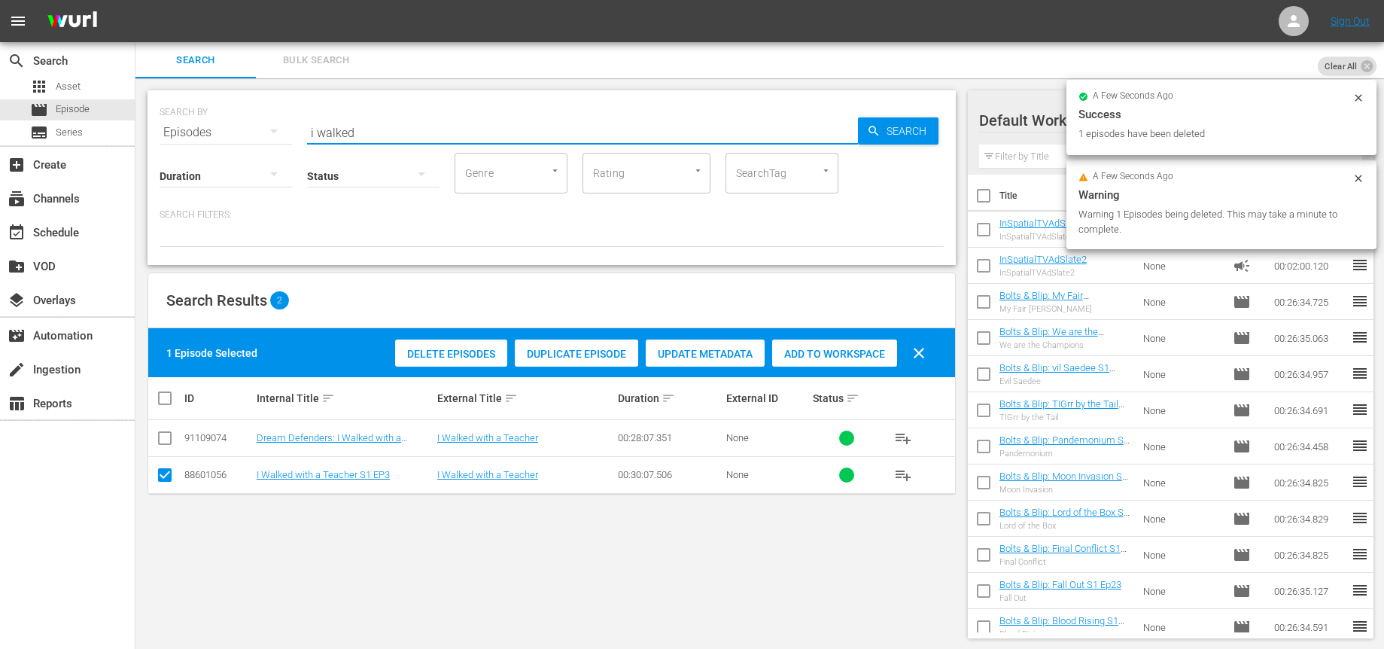
click at [355, 136] on input "i walked" at bounding box center [582, 132] width 551 height 36
click at [356, 136] on input "i walked" at bounding box center [582, 132] width 551 height 36
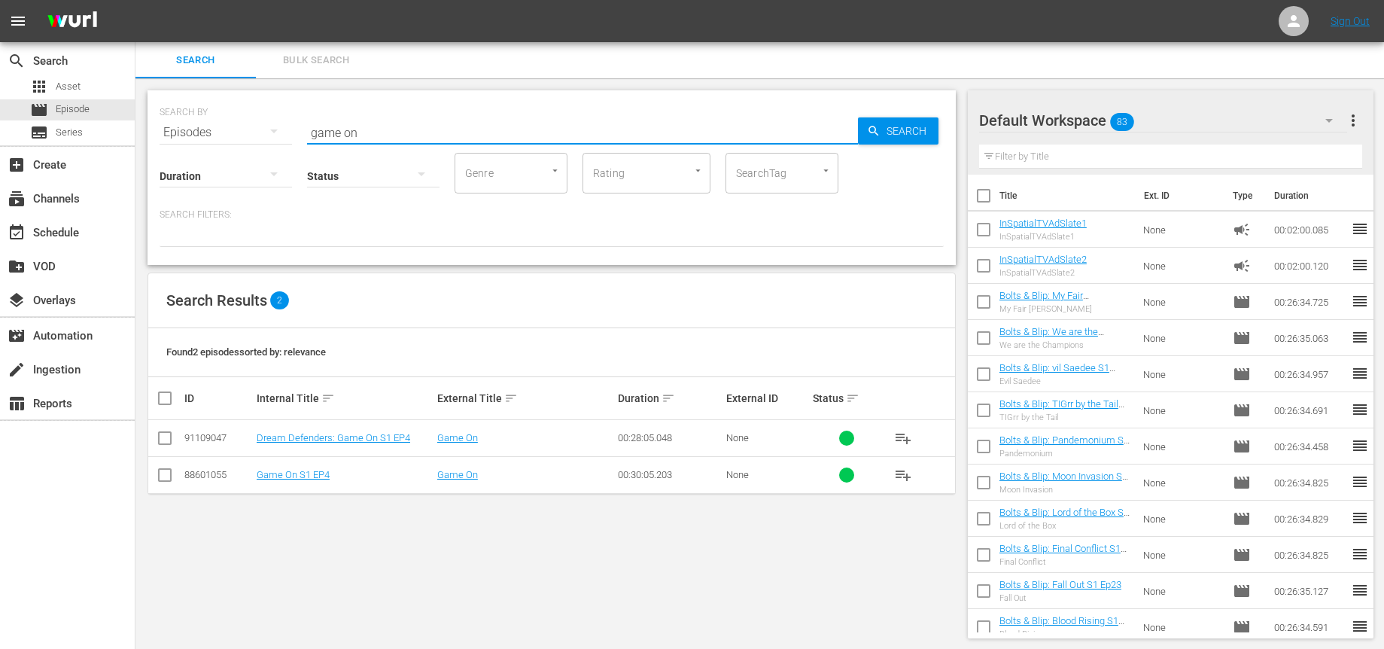
type input "game on"
click at [161, 476] on input "checkbox" at bounding box center [165, 478] width 18 height 18
checkbox input "true"
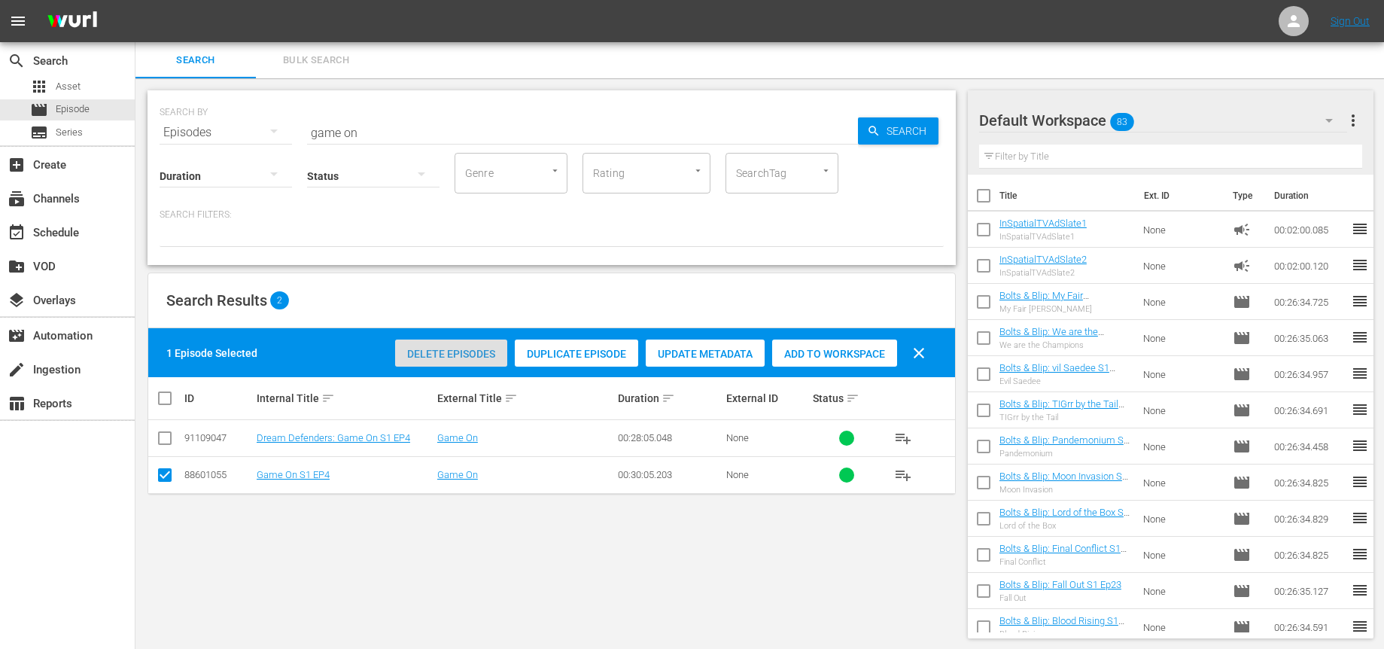
click at [477, 351] on span "Delete Episodes" at bounding box center [451, 354] width 112 height 12
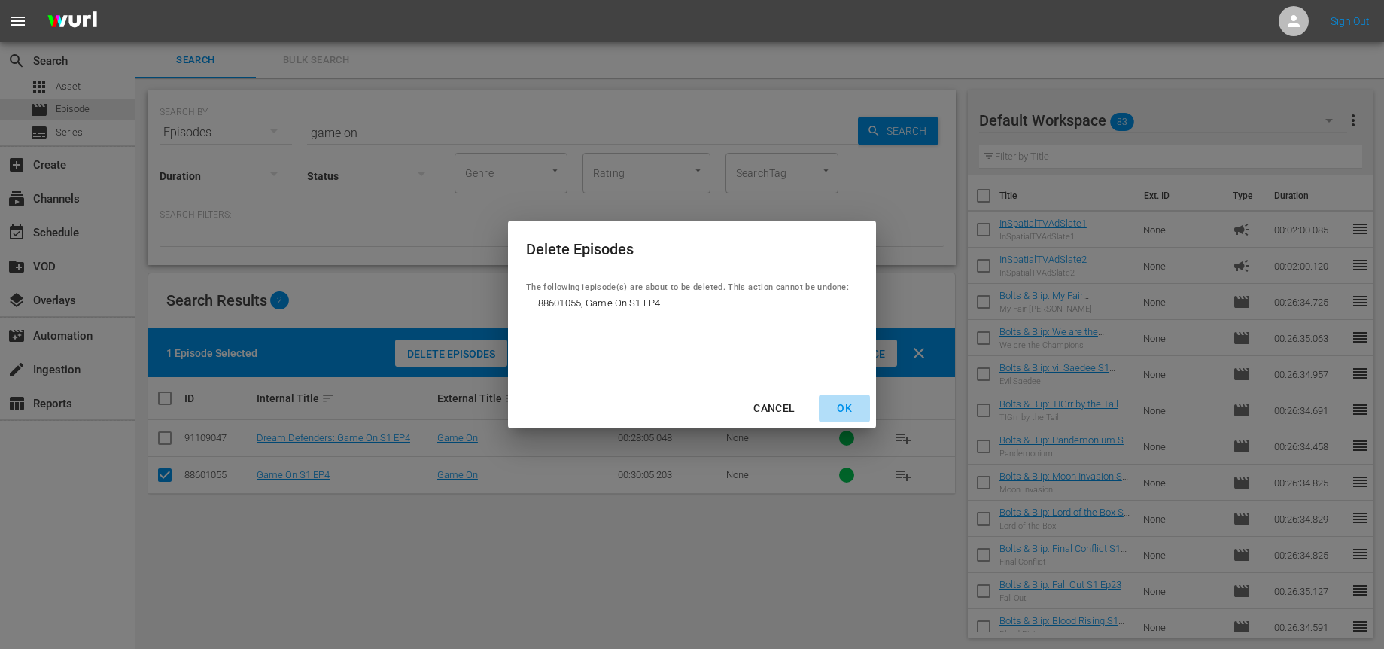
click at [847, 403] on div "OK" at bounding box center [844, 408] width 39 height 19
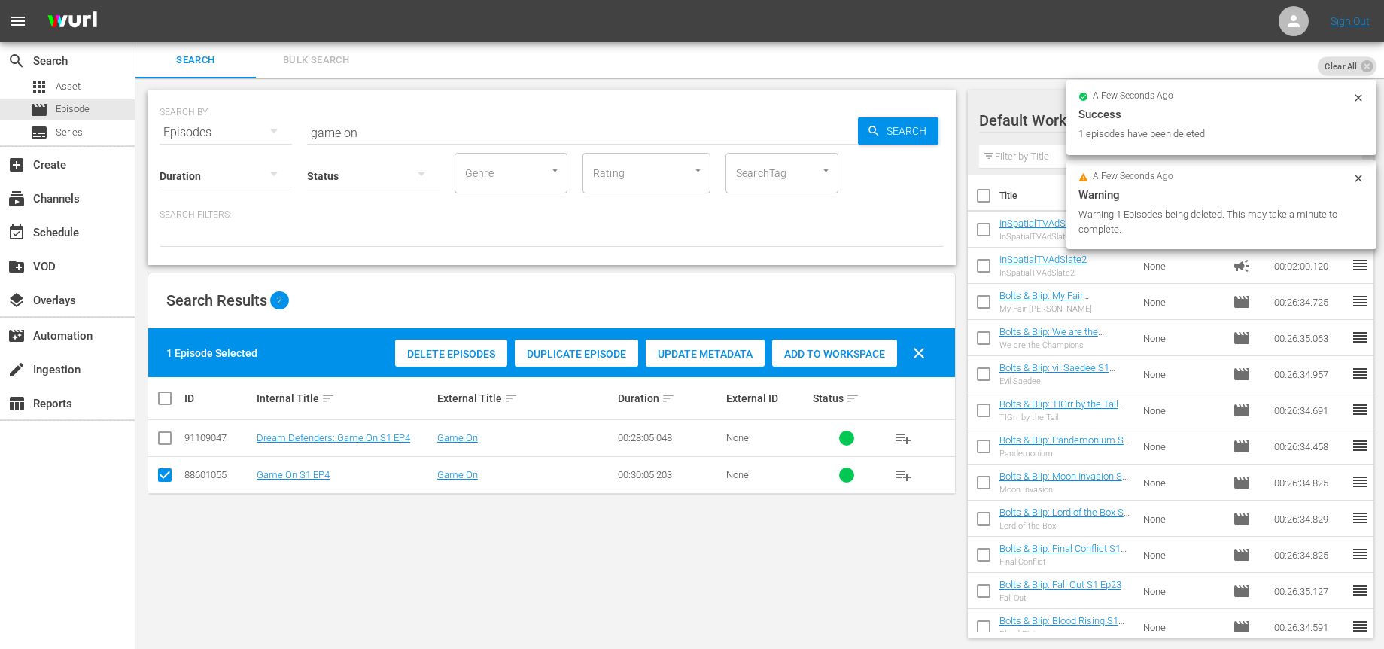
click at [362, 128] on input "game on" at bounding box center [582, 132] width 551 height 36
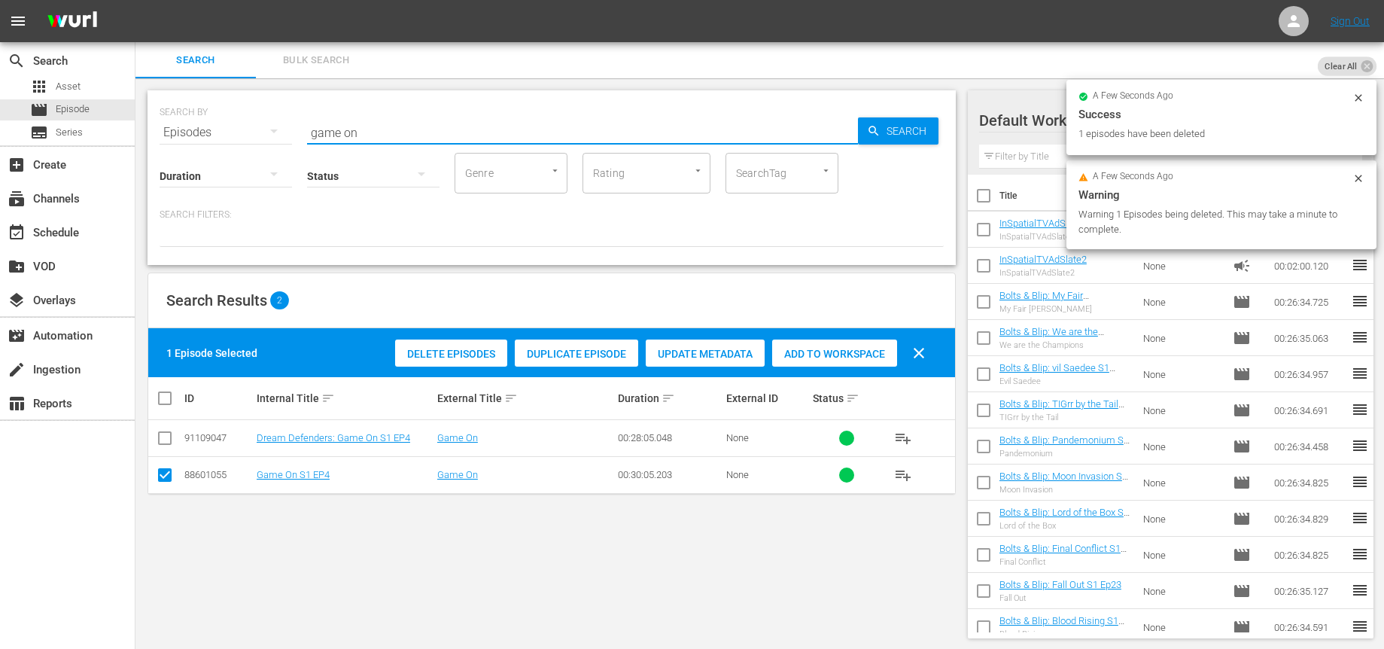
click at [362, 128] on input "game on" at bounding box center [582, 132] width 551 height 36
click at [363, 128] on input "game on" at bounding box center [582, 132] width 551 height 36
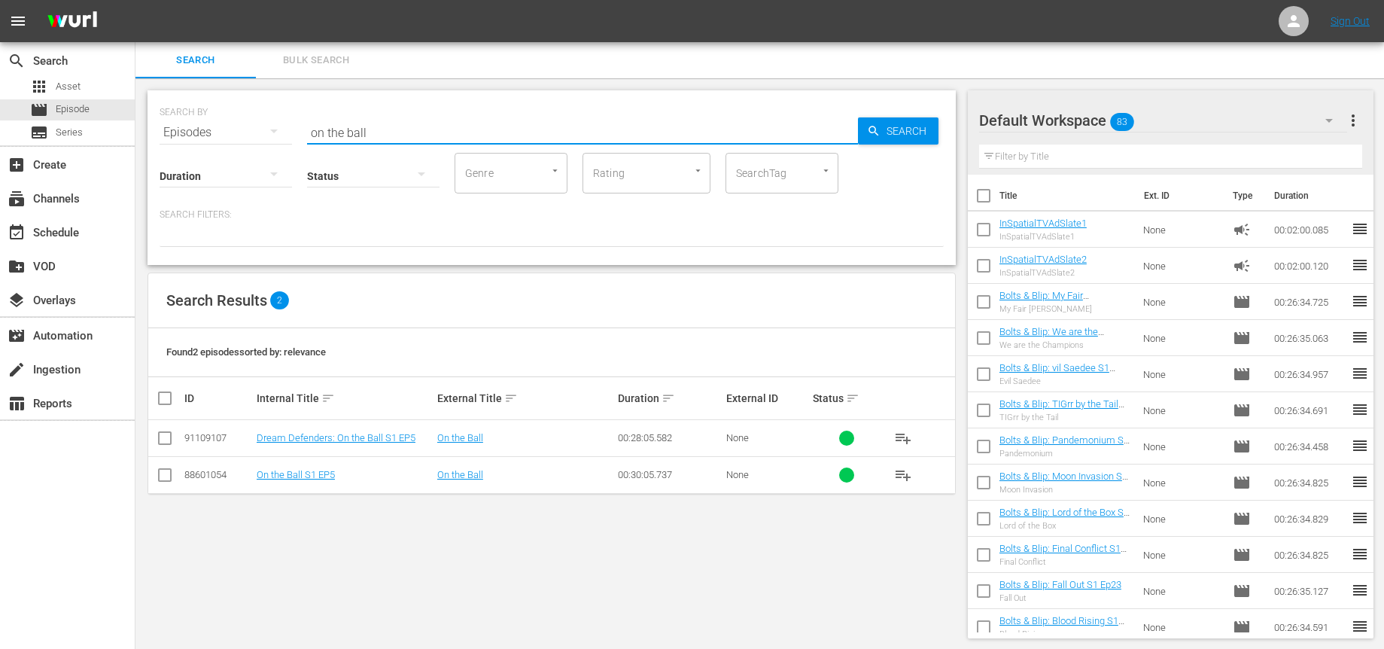
type input "on the ball"
click at [171, 474] on input "checkbox" at bounding box center [165, 478] width 18 height 18
checkbox input "true"
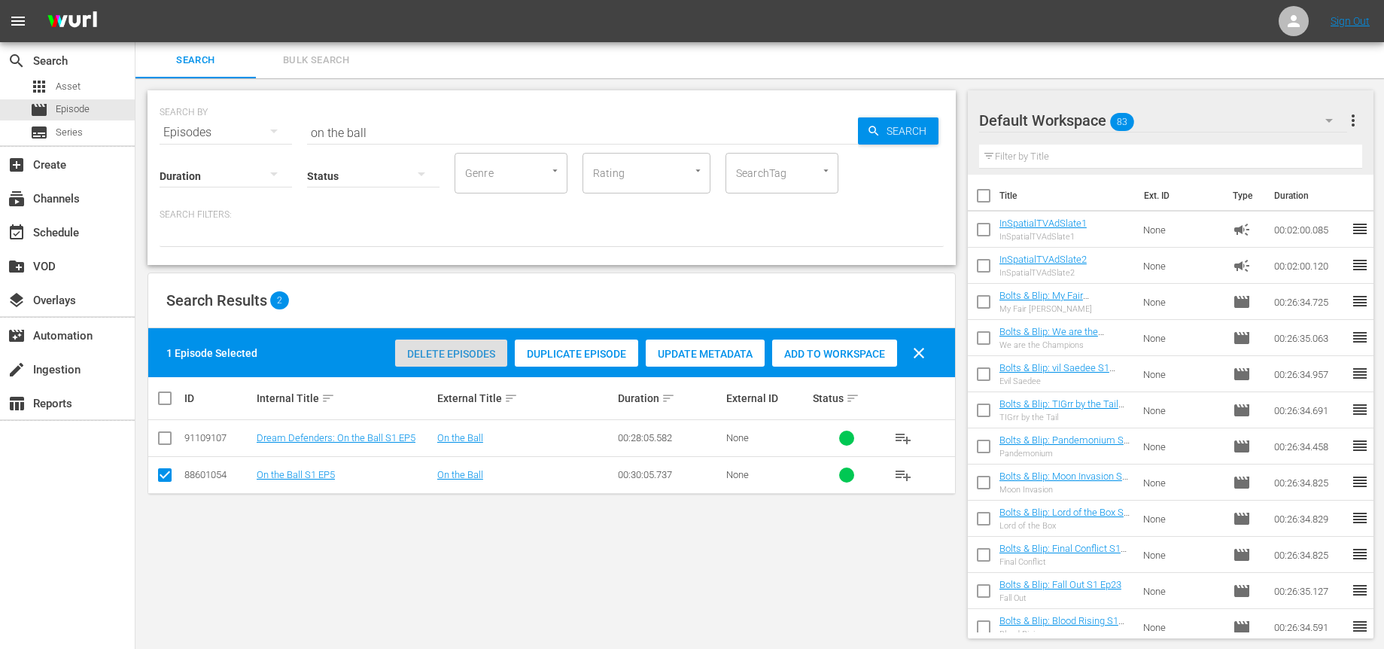
click at [477, 351] on span "Delete Episodes" at bounding box center [451, 354] width 112 height 12
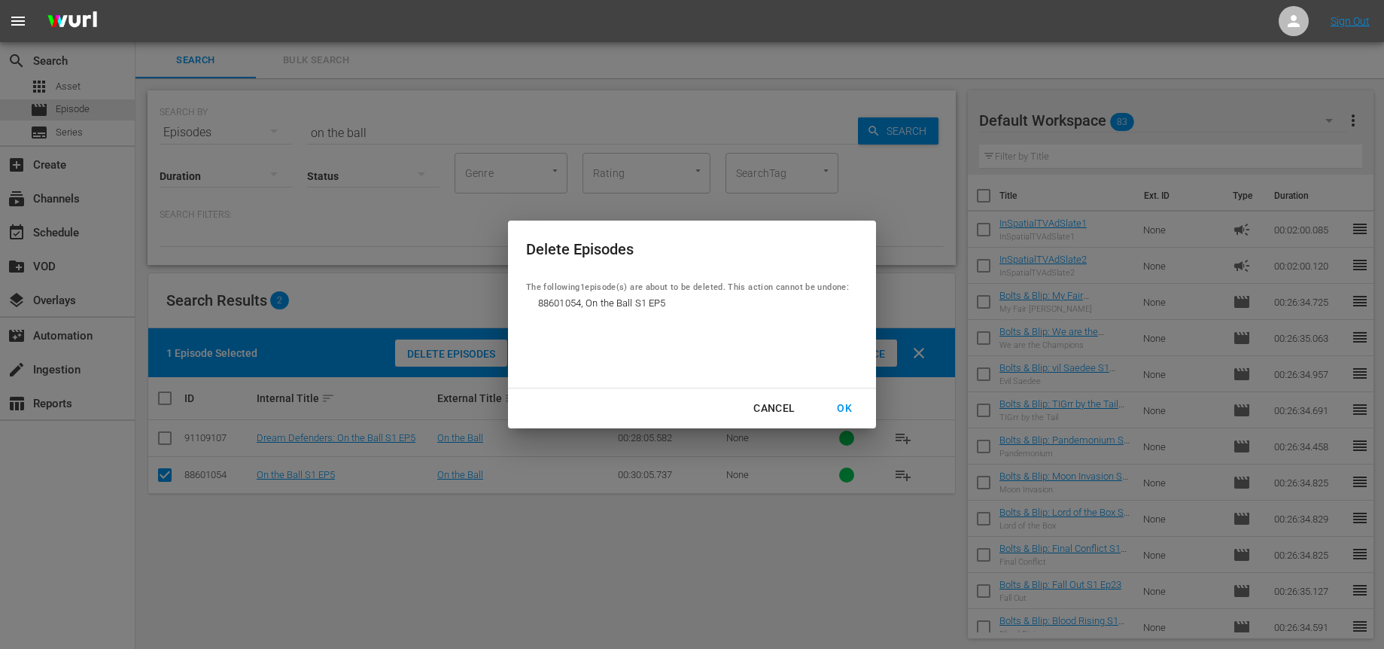
click at [842, 401] on div "OK" at bounding box center [844, 408] width 39 height 19
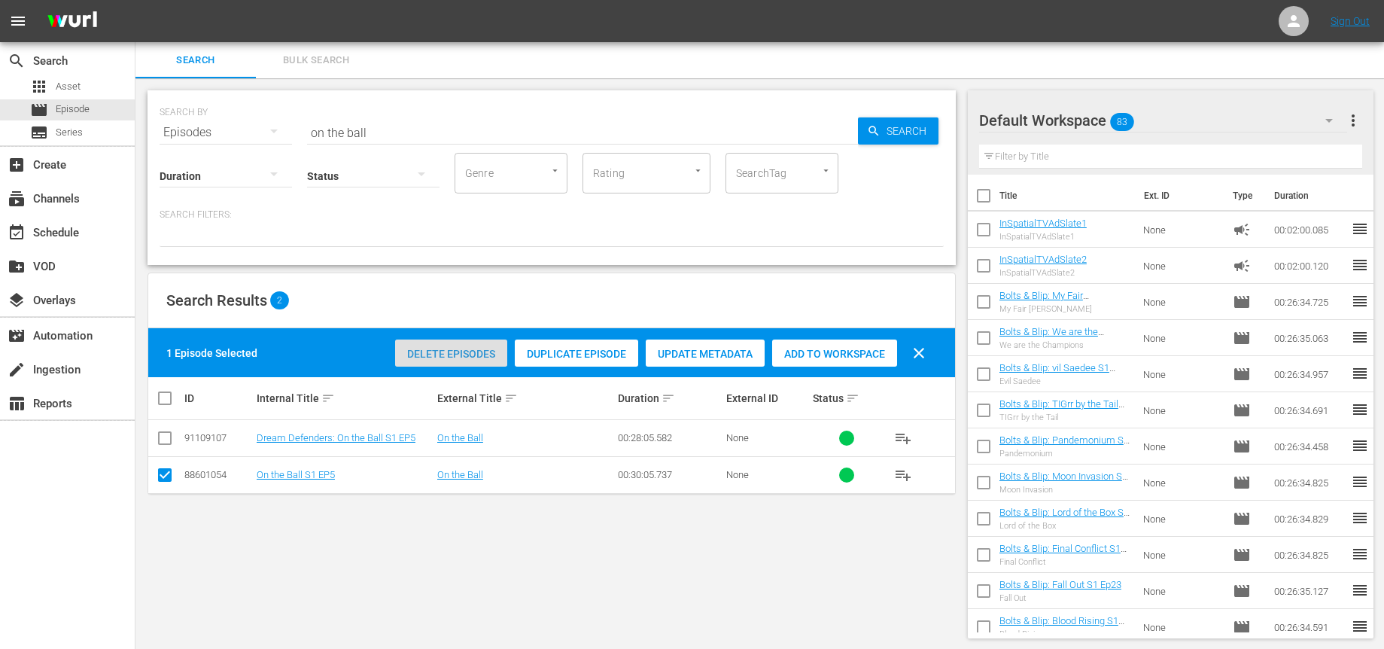
click at [416, 352] on span "Delete Episodes" at bounding box center [451, 354] width 112 height 12
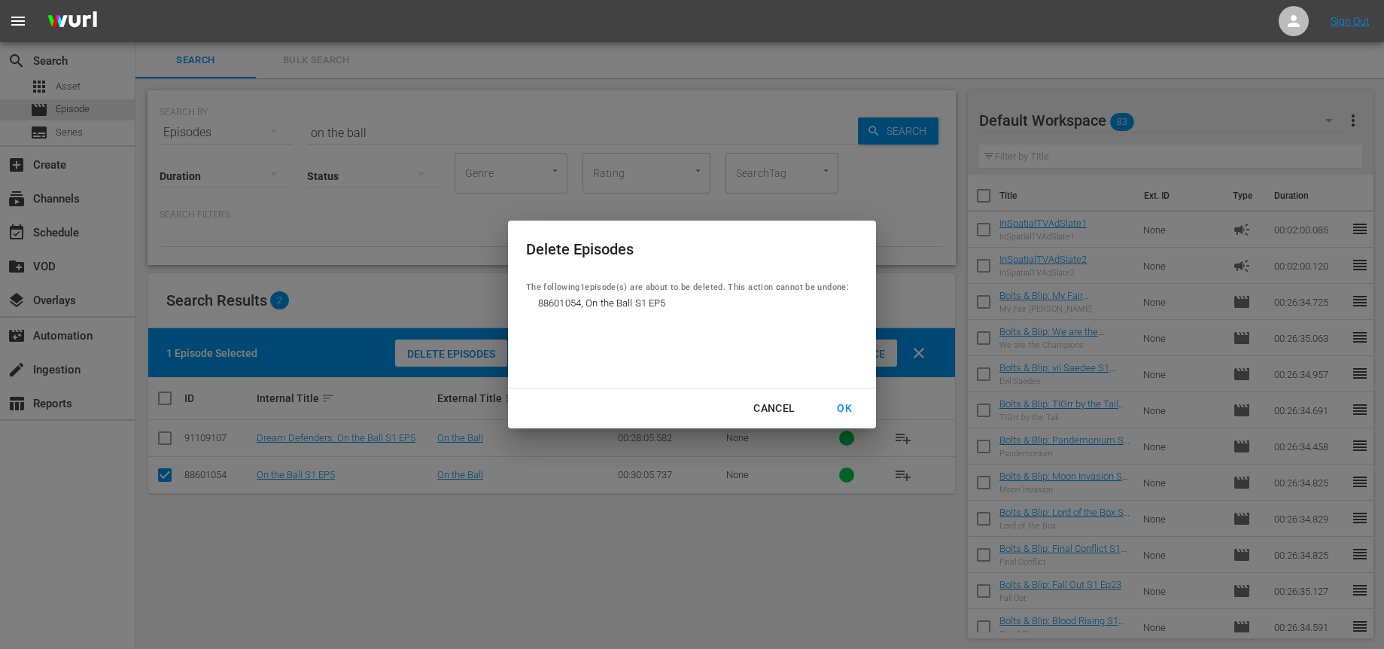
click at [836, 409] on div "OK" at bounding box center [844, 408] width 39 height 19
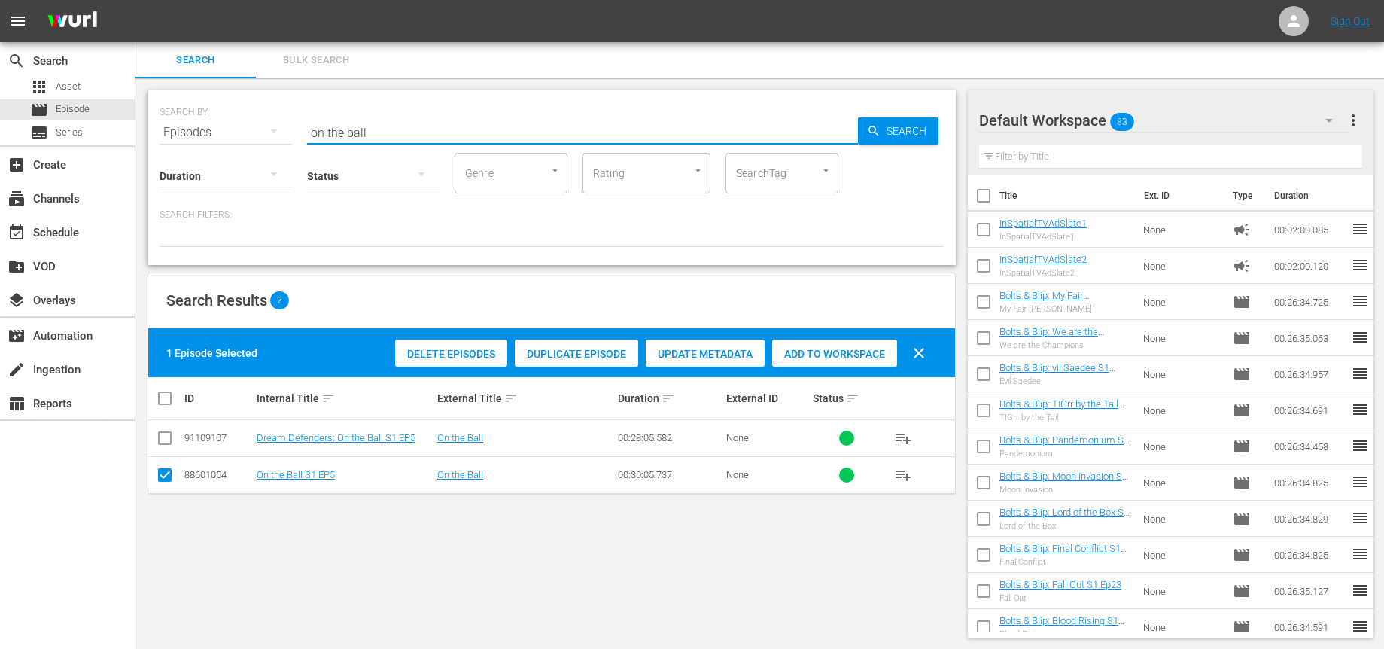
click at [401, 135] on input "on the ball" at bounding box center [582, 132] width 551 height 36
drag, startPoint x: 459, startPoint y: 136, endPoint x: 288, endPoint y: 114, distance: 172.2
click at [289, 114] on div "SEARCH BY Search By Episodes Search ID, Title, Description, Keywords, or Catego…" at bounding box center [552, 123] width 784 height 54
click at [346, 133] on input "text" at bounding box center [582, 132] width 551 height 36
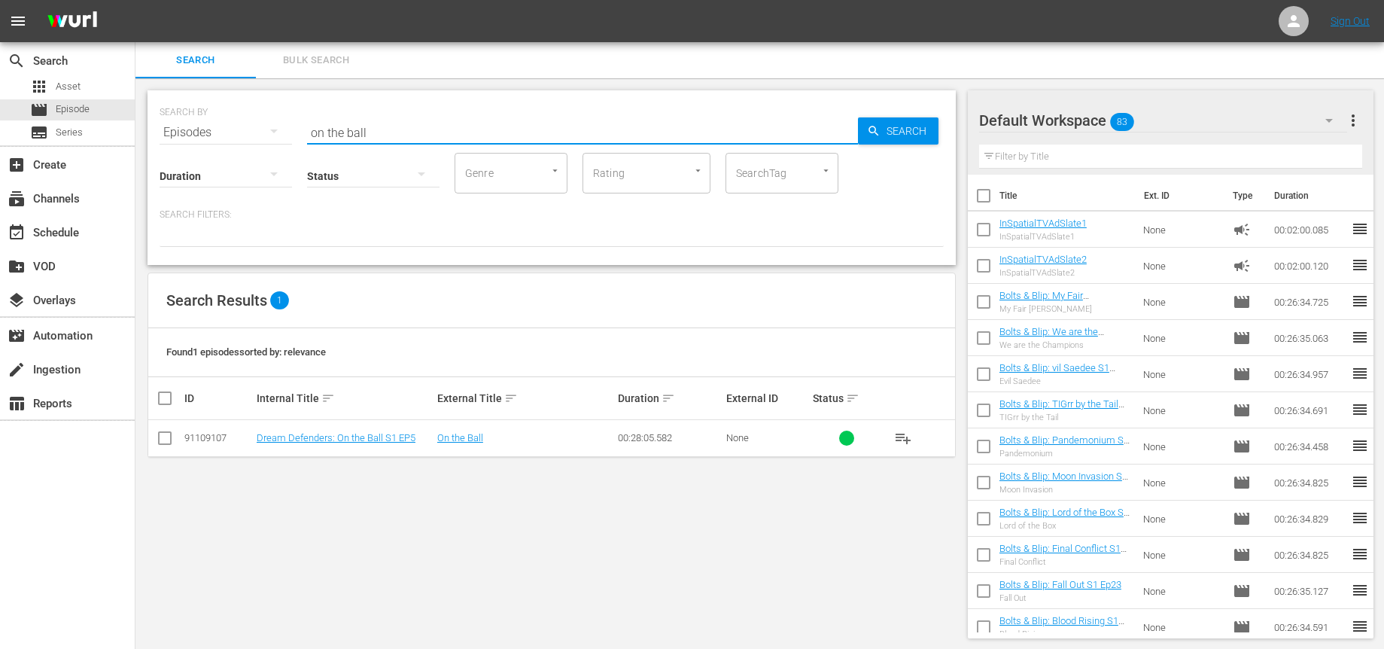
scroll to position [2, 0]
drag, startPoint x: 381, startPoint y: 134, endPoint x: 317, endPoint y: 126, distance: 64.4
click at [317, 126] on input "on the ball" at bounding box center [582, 131] width 551 height 36
drag, startPoint x: 384, startPoint y: 128, endPoint x: 247, endPoint y: 129, distance: 137.0
click at [247, 129] on div "SEARCH BY Search By Episodes Search ID, Title, Description, Keywords, or Catego…" at bounding box center [552, 122] width 784 height 54
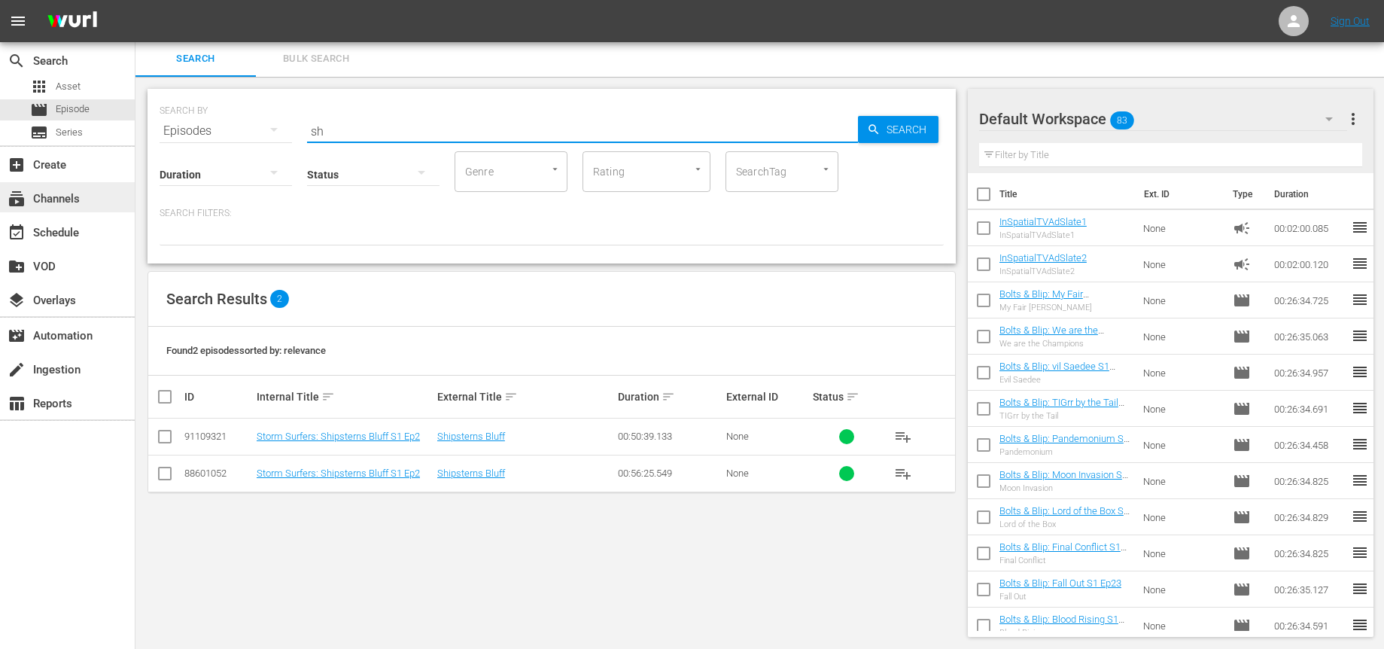
type input "s"
type input "turtle"
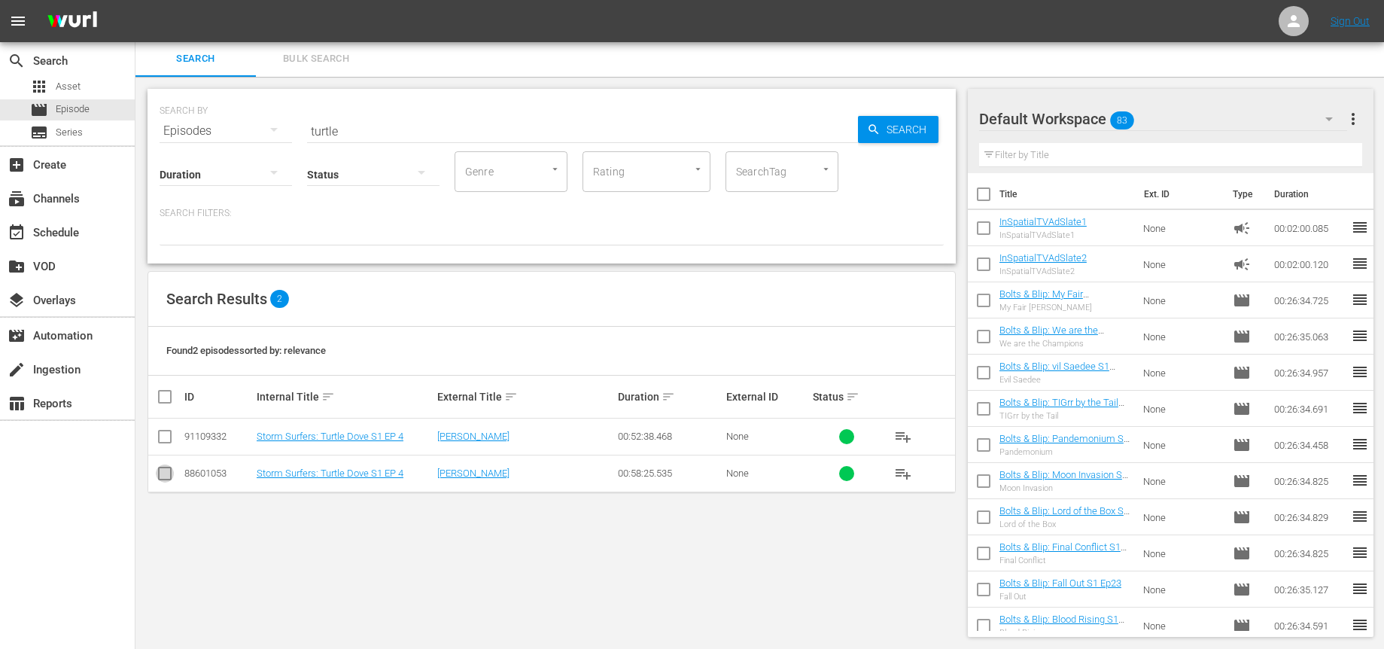
click at [172, 477] on input "checkbox" at bounding box center [165, 477] width 18 height 18
checkbox input "true"
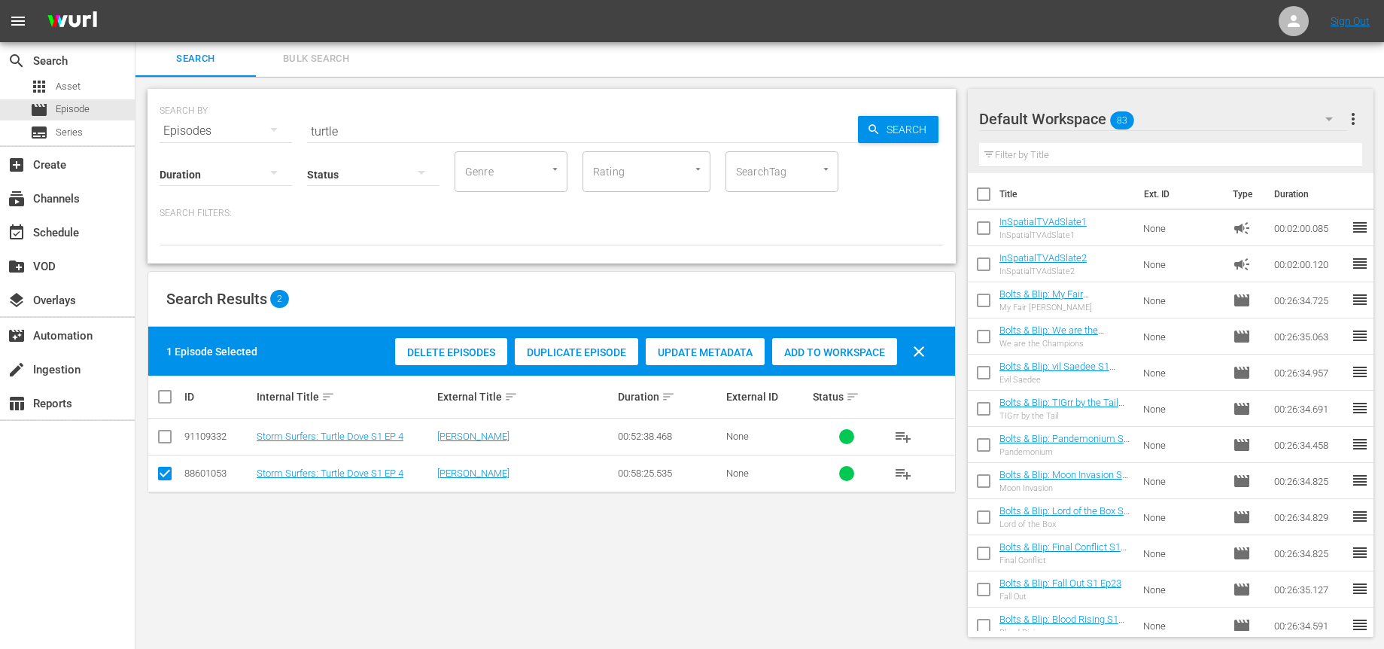
click at [448, 354] on span "Delete Episodes" at bounding box center [451, 352] width 112 height 12
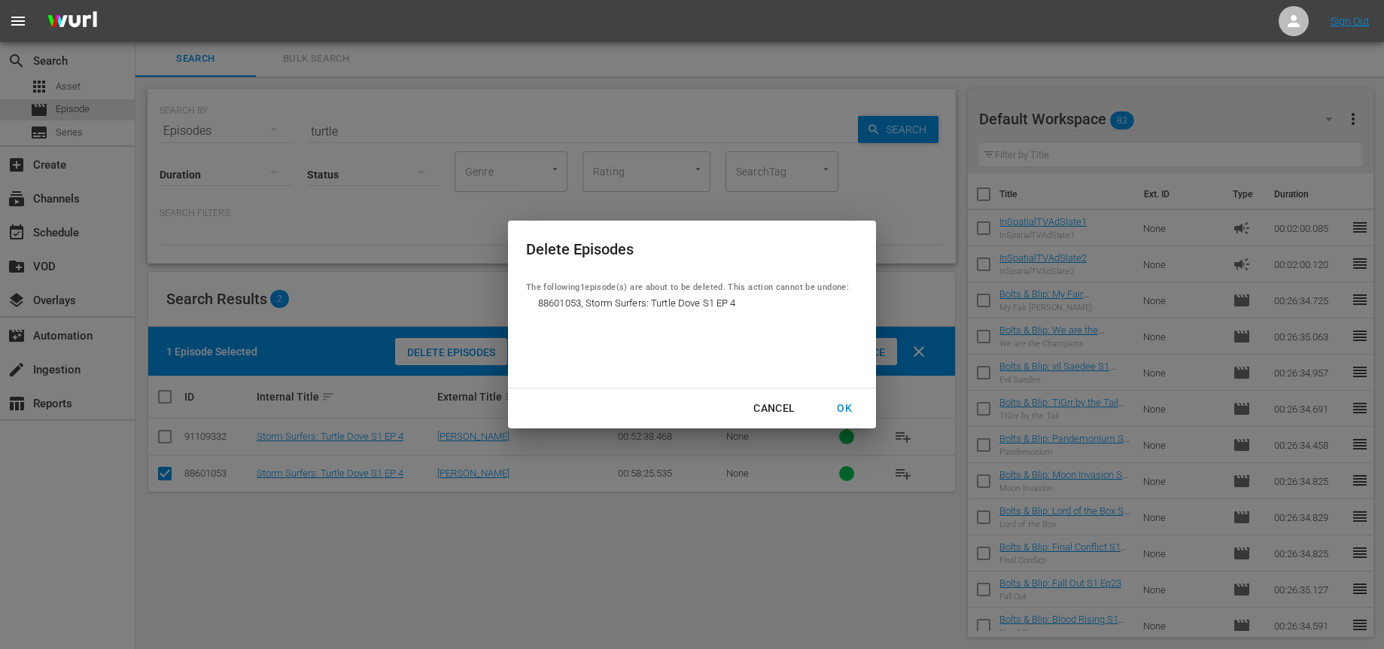
click at [845, 408] on div "OK" at bounding box center [844, 408] width 39 height 19
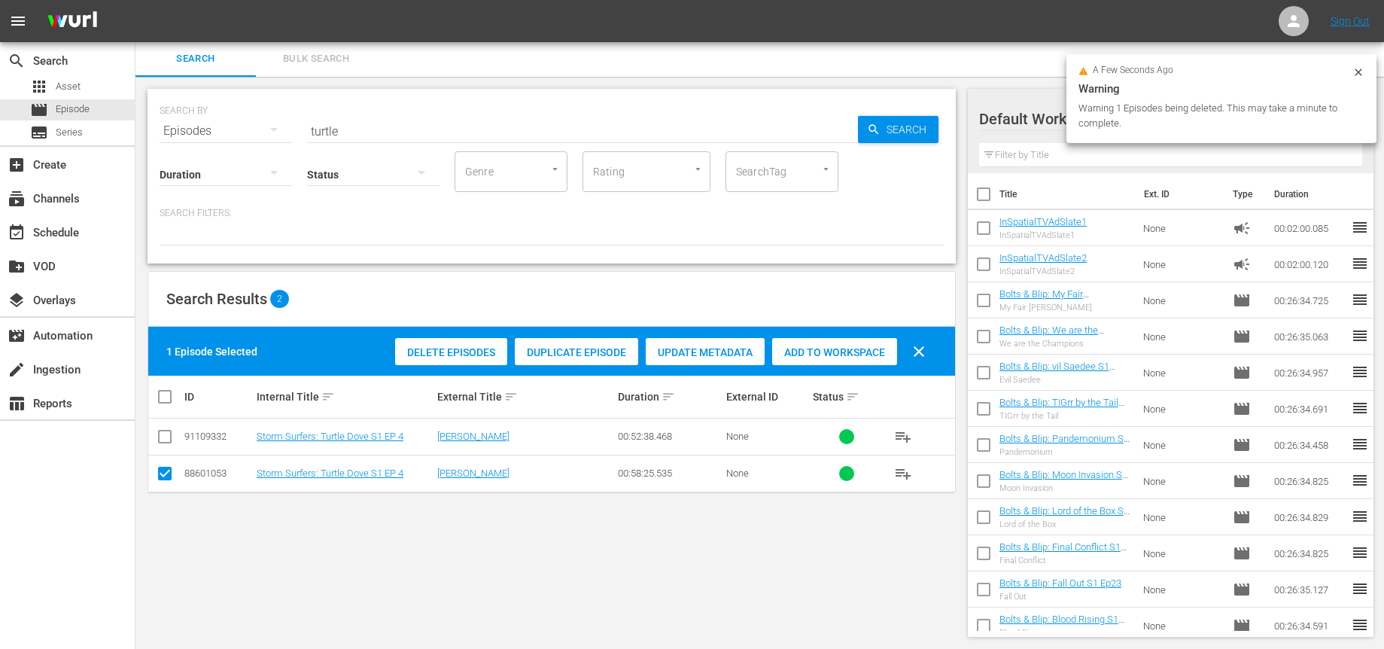
scroll to position [0, 0]
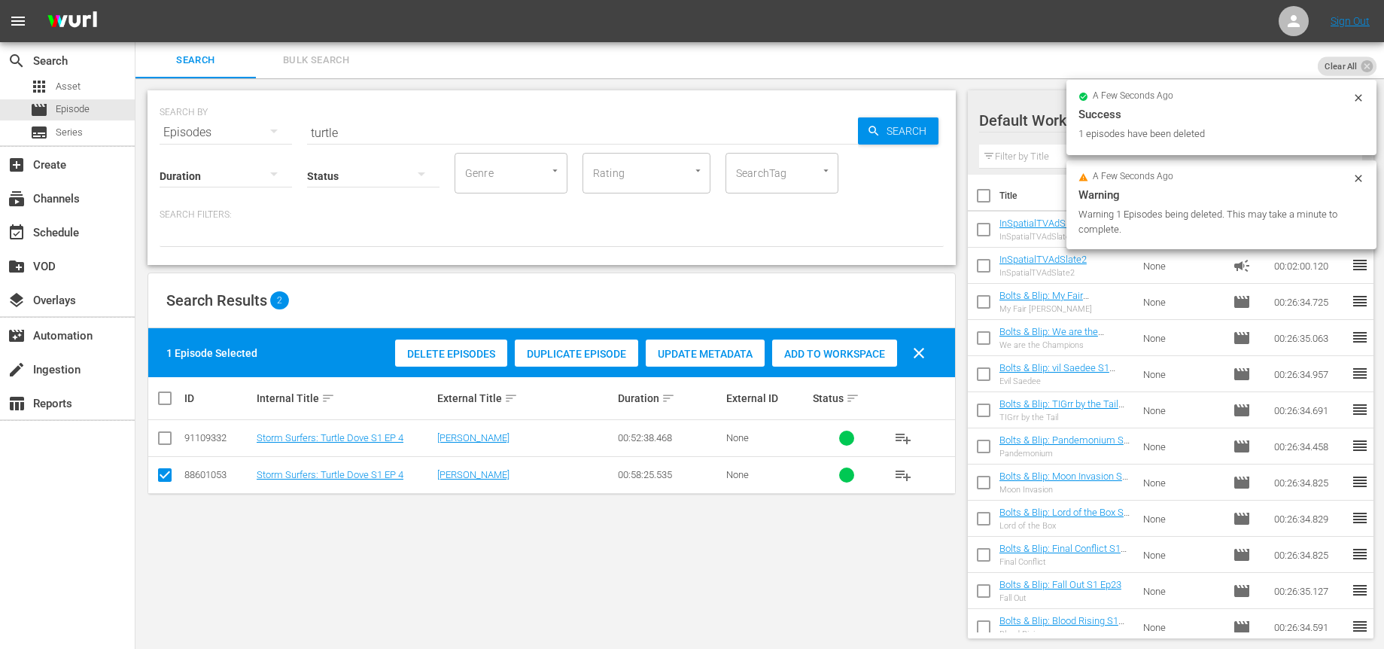
click at [385, 132] on input "turtle" at bounding box center [582, 132] width 551 height 36
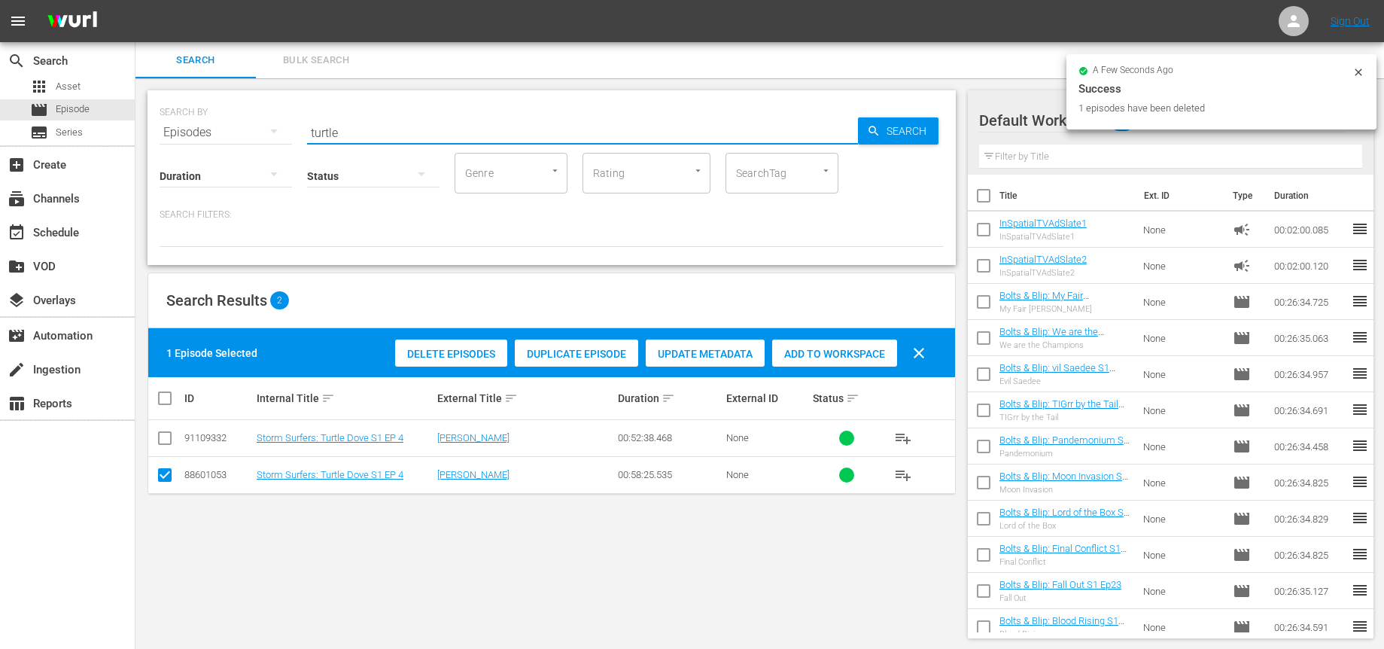
click at [385, 132] on input "turtle" at bounding box center [582, 132] width 551 height 36
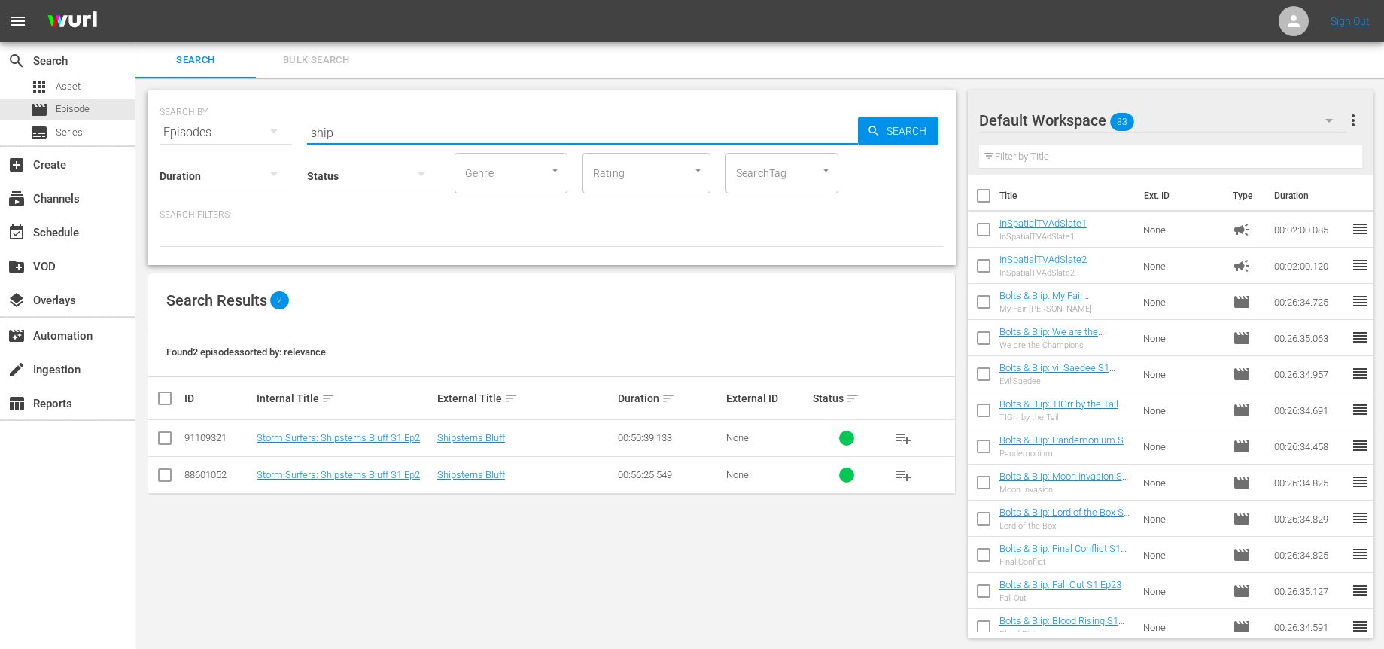
type input "ship"
click at [163, 479] on input "checkbox" at bounding box center [165, 478] width 18 height 18
checkbox input "true"
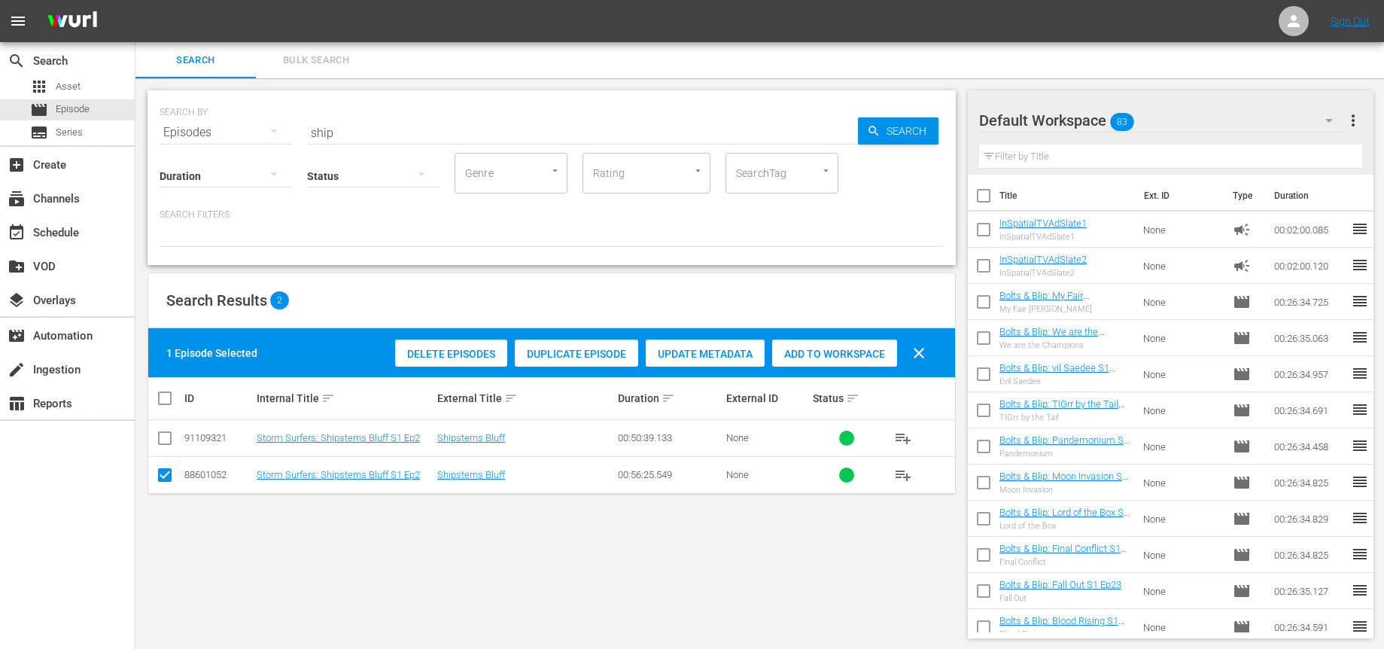
click at [441, 358] on span "Delete Episodes" at bounding box center [451, 354] width 112 height 12
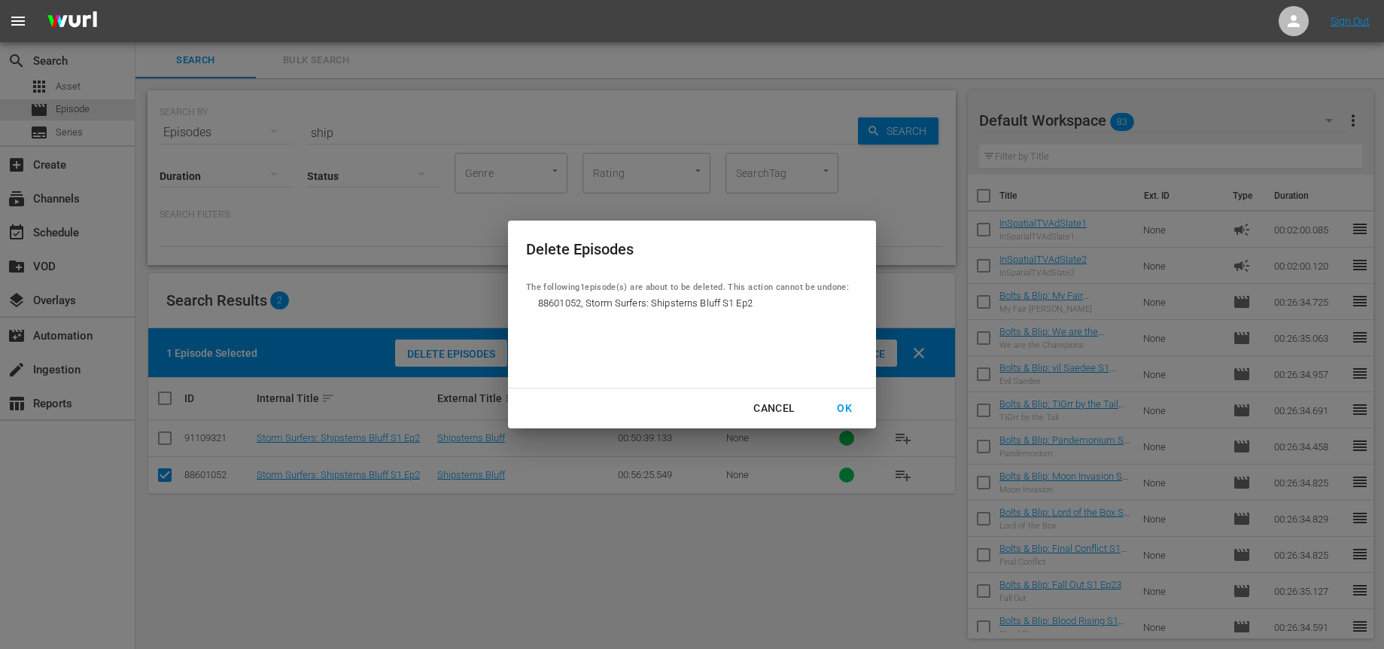
click at [849, 411] on div "OK" at bounding box center [844, 408] width 39 height 19
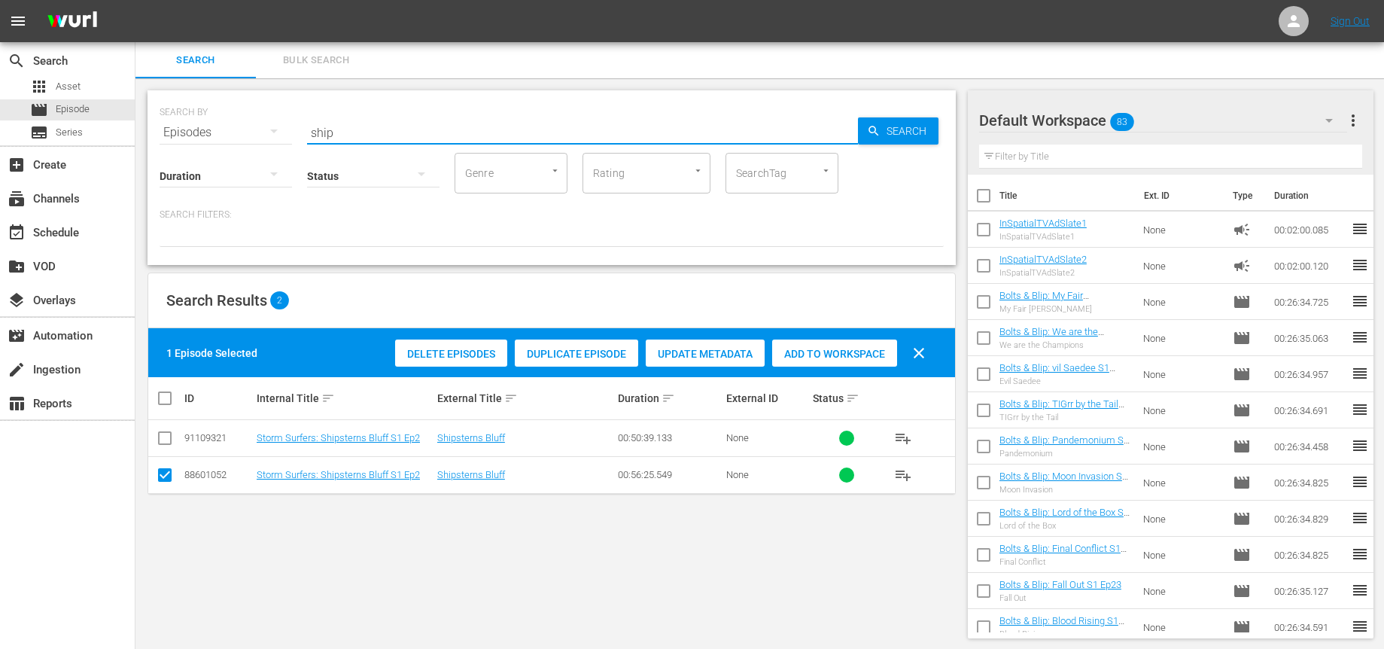
click at [334, 129] on input "ship" at bounding box center [582, 132] width 551 height 36
type input "brideless"
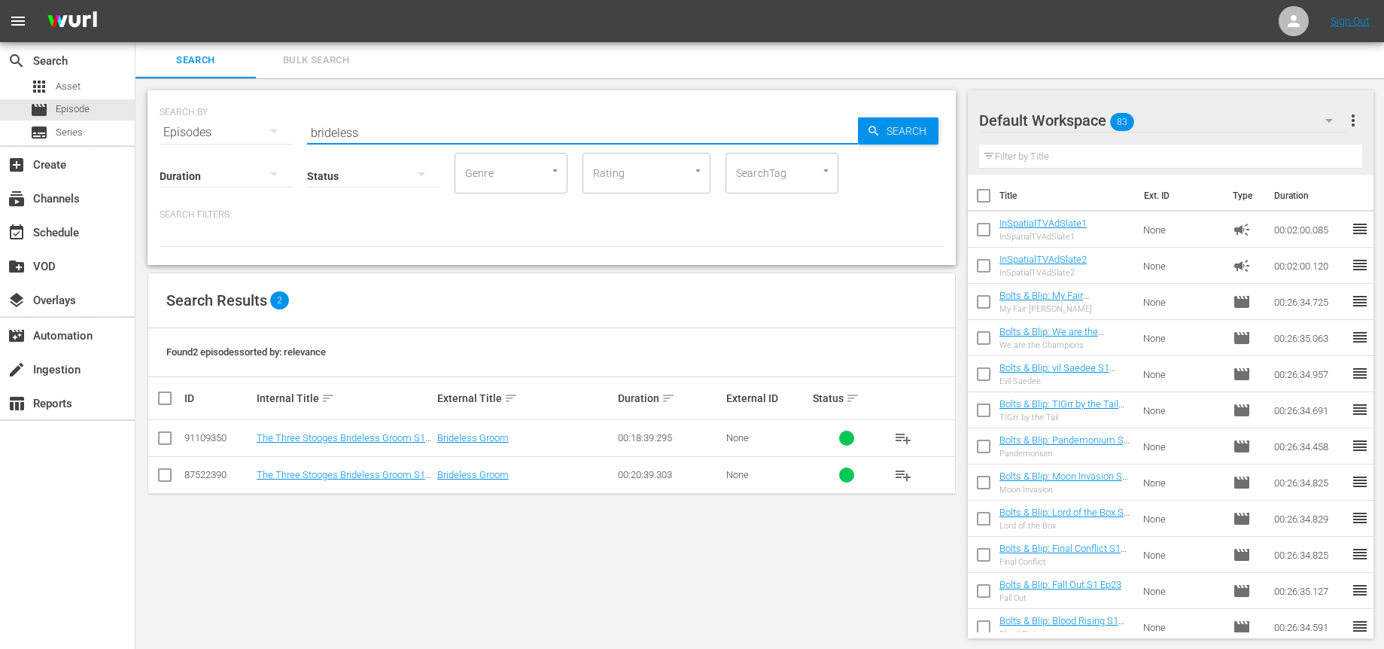
click at [161, 475] on input "checkbox" at bounding box center [165, 478] width 18 height 18
checkbox input "true"
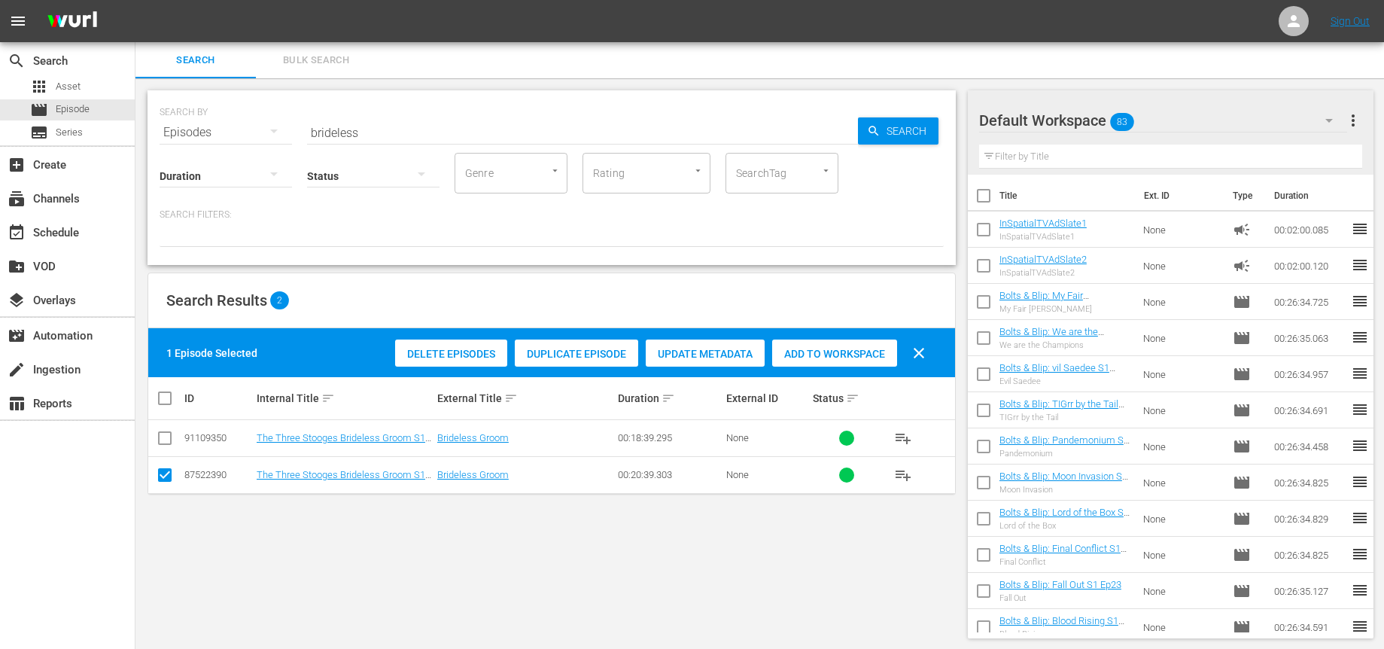
click at [449, 360] on div "Delete Episodes" at bounding box center [451, 354] width 112 height 29
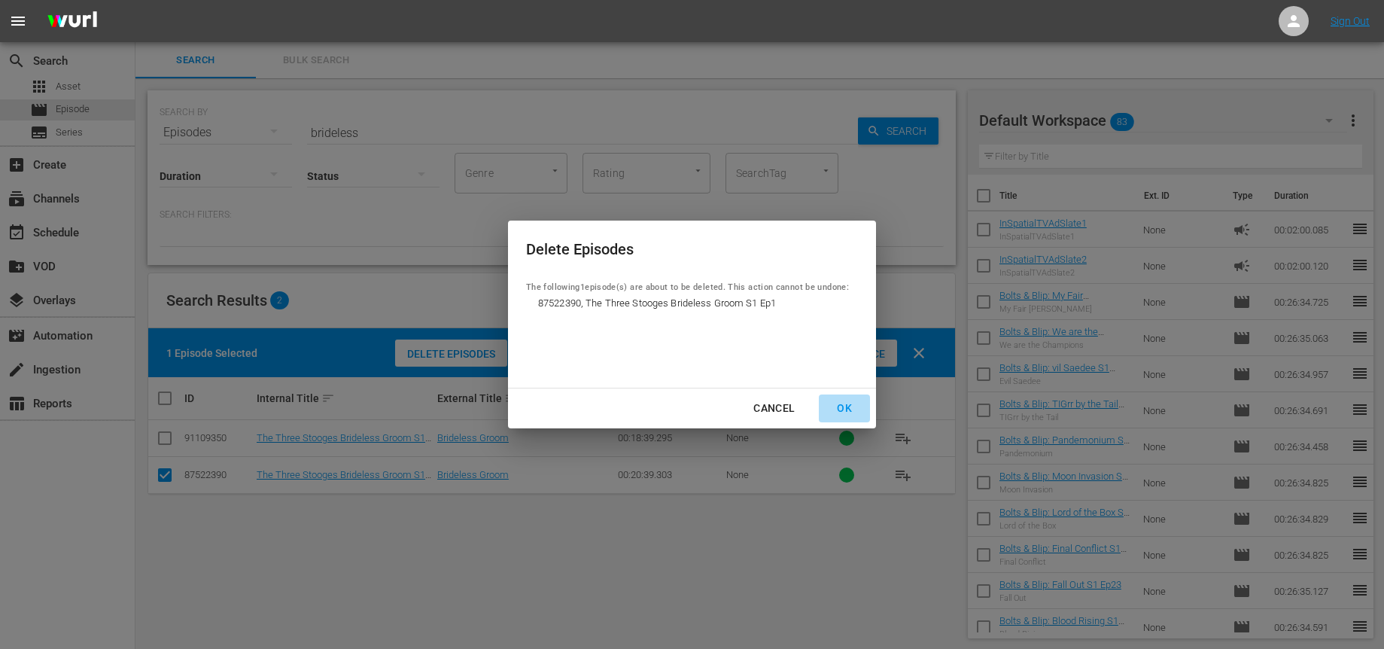
click at [850, 407] on div "OK" at bounding box center [844, 408] width 39 height 19
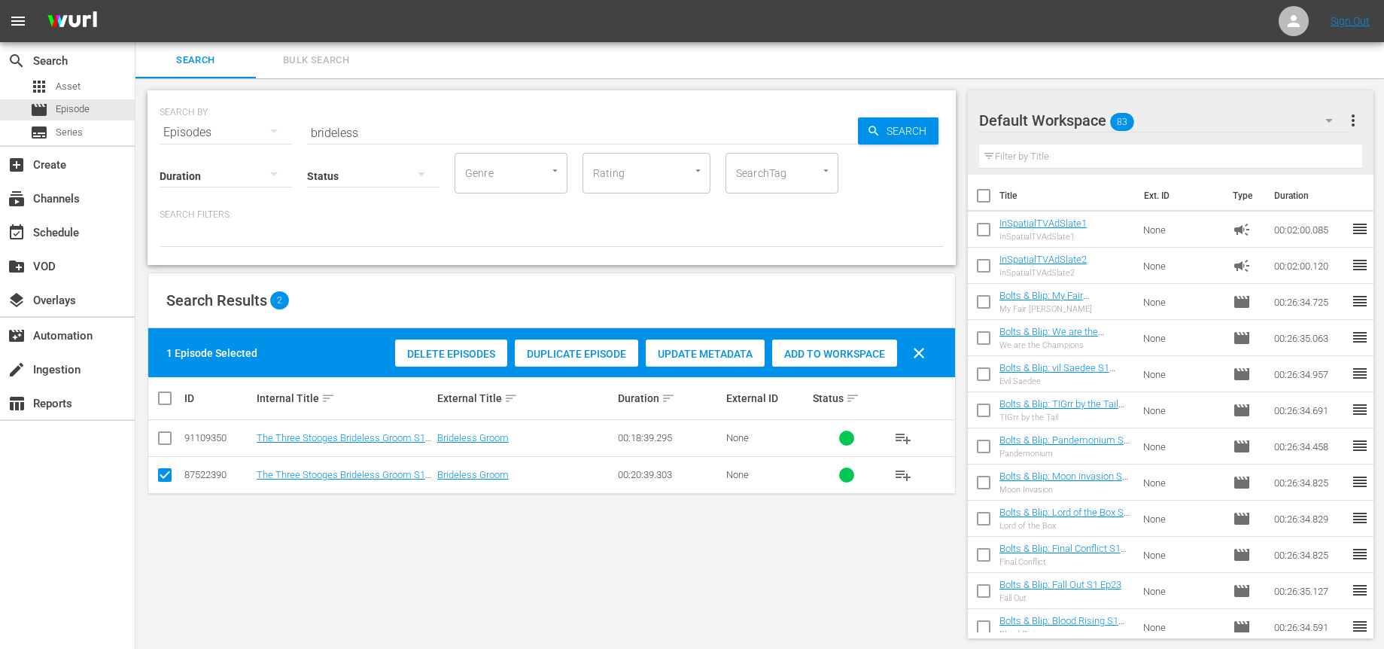
click at [377, 134] on input "brideless" at bounding box center [582, 132] width 551 height 36
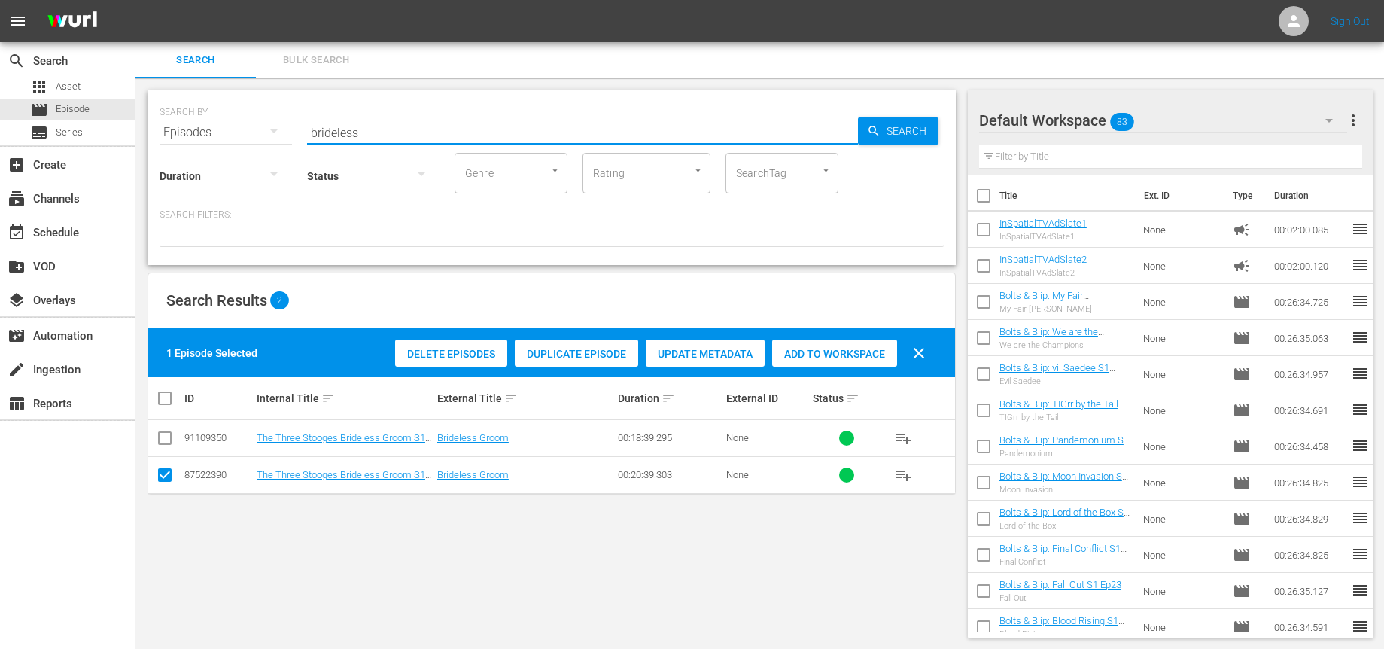
click at [377, 134] on input "brideless" at bounding box center [582, 132] width 551 height 36
type input "a lad"
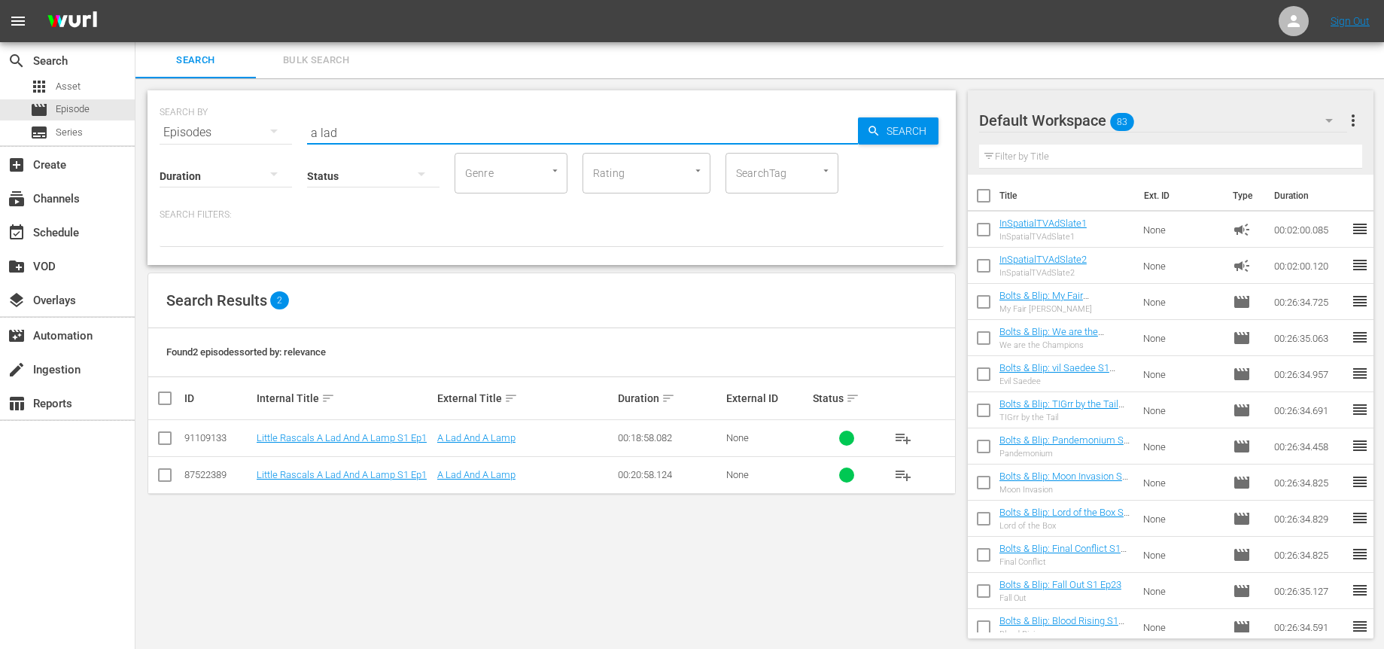
click at [164, 477] on input "checkbox" at bounding box center [165, 478] width 18 height 18
checkbox input "true"
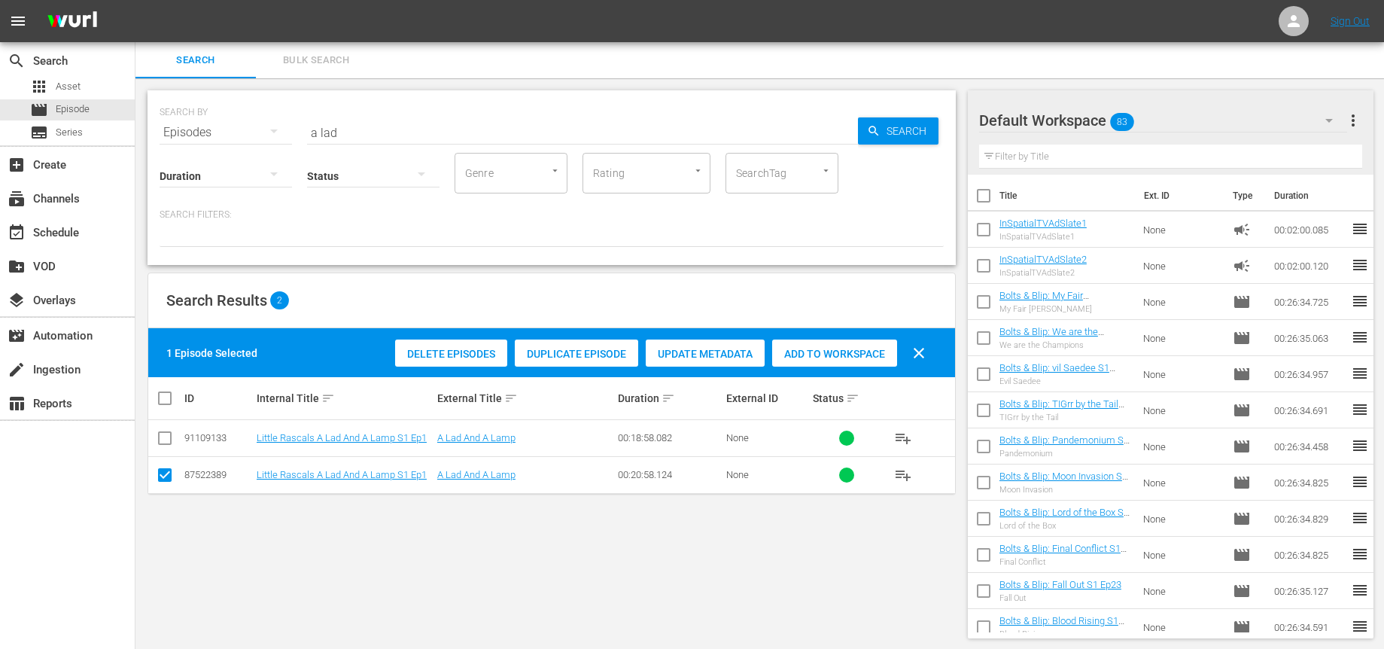
click at [458, 350] on span "Delete Episodes" at bounding box center [451, 354] width 112 height 12
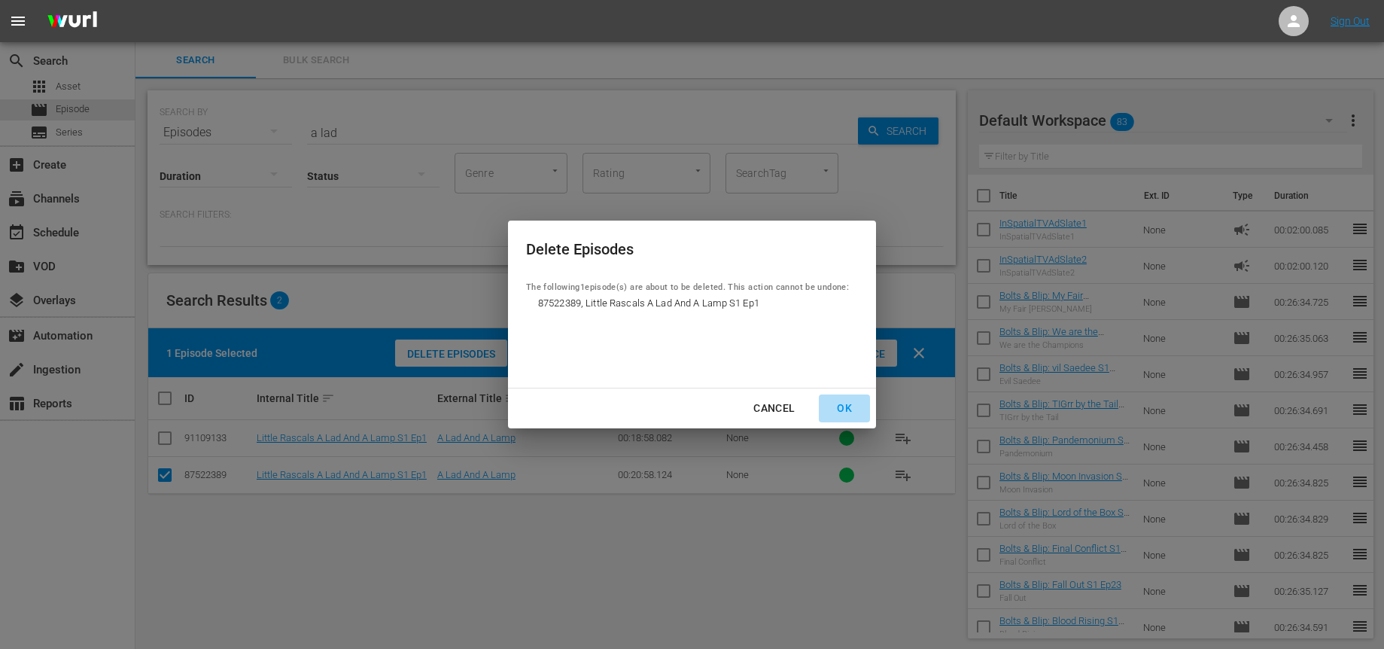
click at [849, 406] on div "OK" at bounding box center [844, 408] width 39 height 19
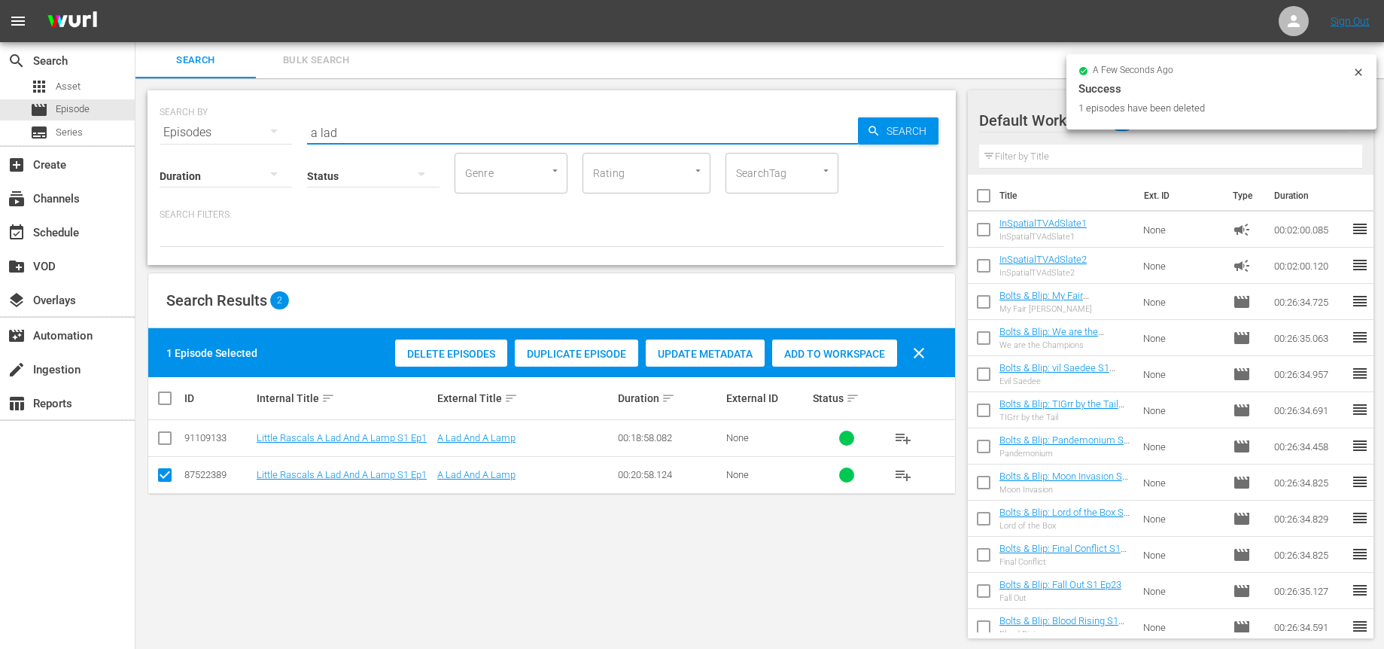
click at [405, 134] on input "a lad" at bounding box center [582, 132] width 551 height 36
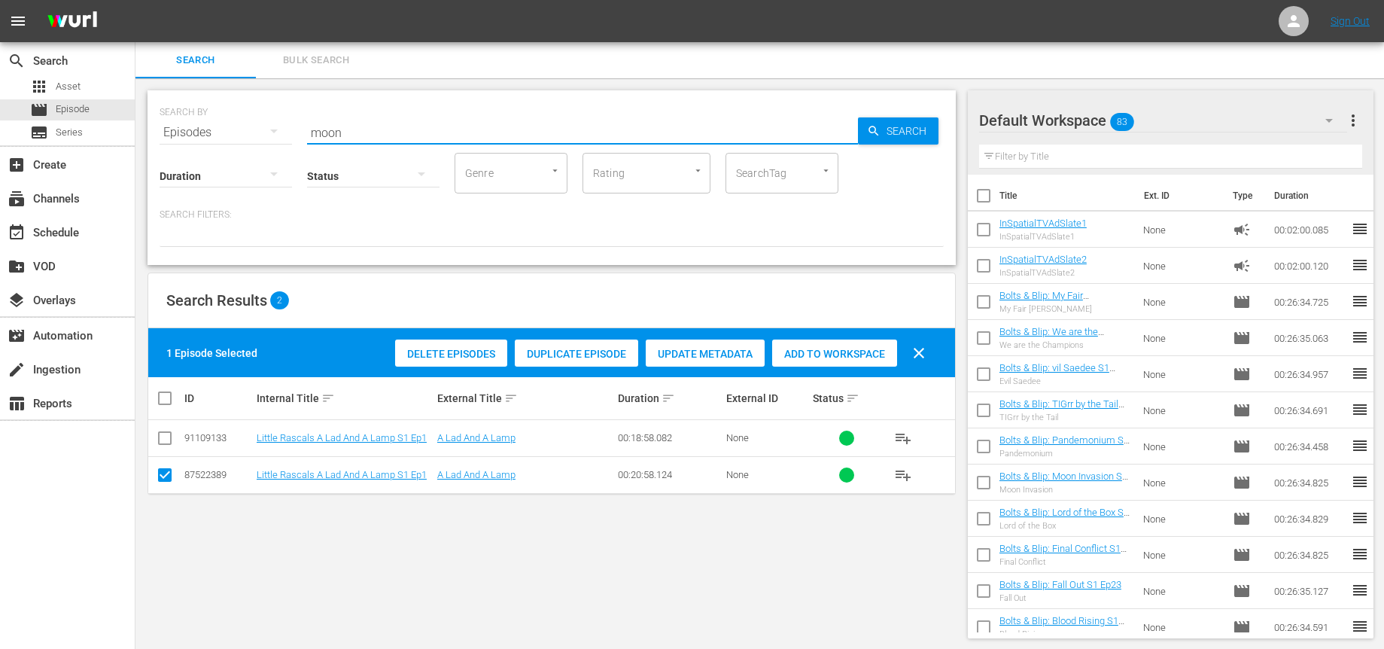
type input "moon"
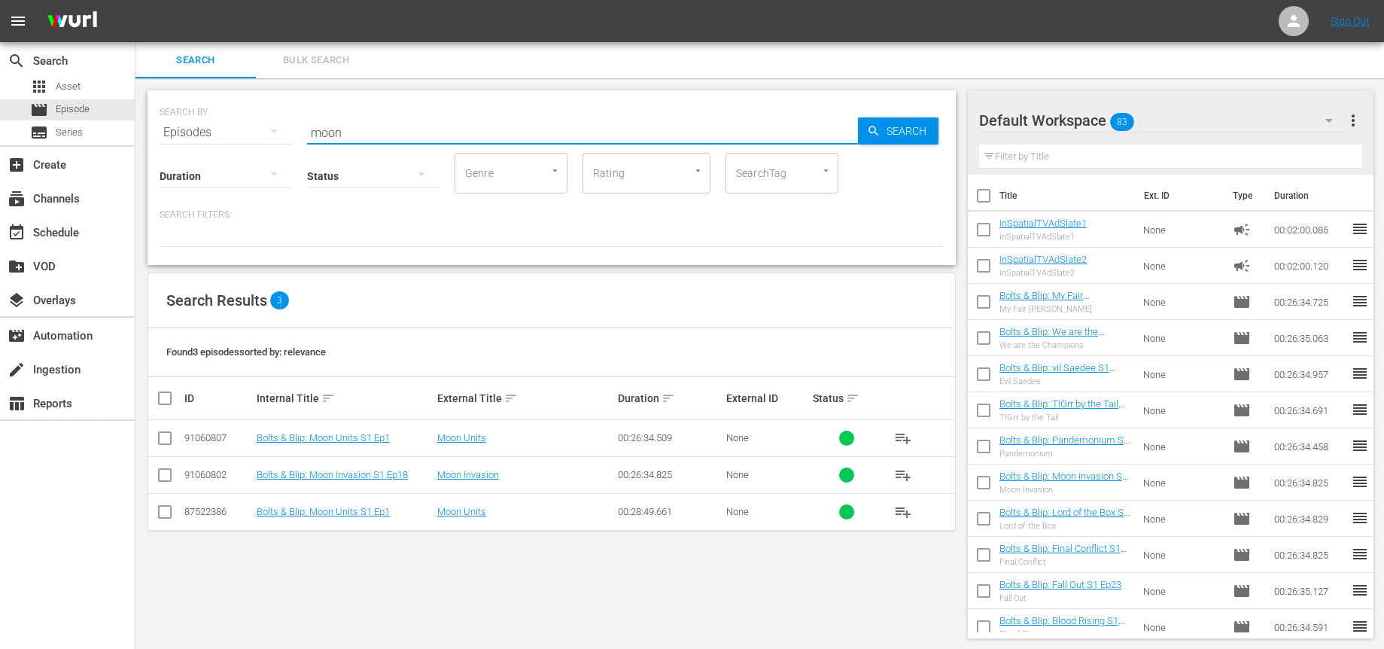
click at [164, 513] on input "checkbox" at bounding box center [165, 515] width 18 height 18
checkbox input "true"
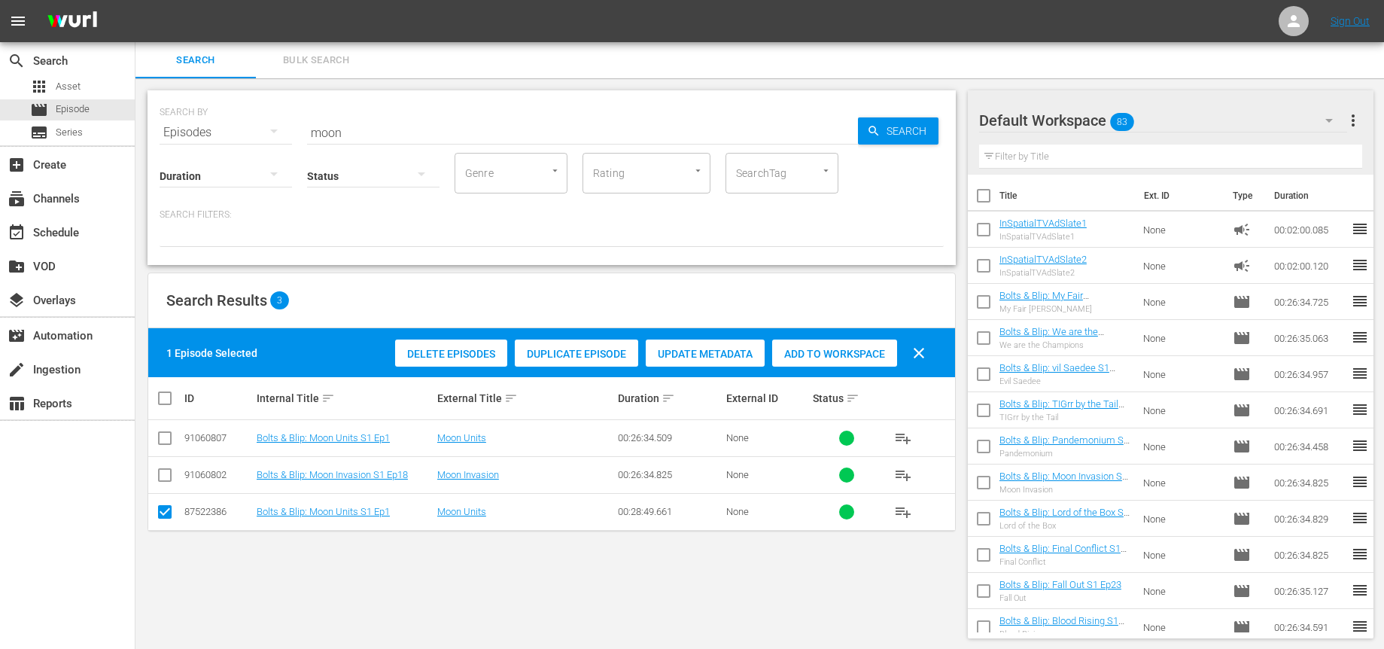
click at [431, 355] on span "Delete Episodes" at bounding box center [451, 354] width 112 height 12
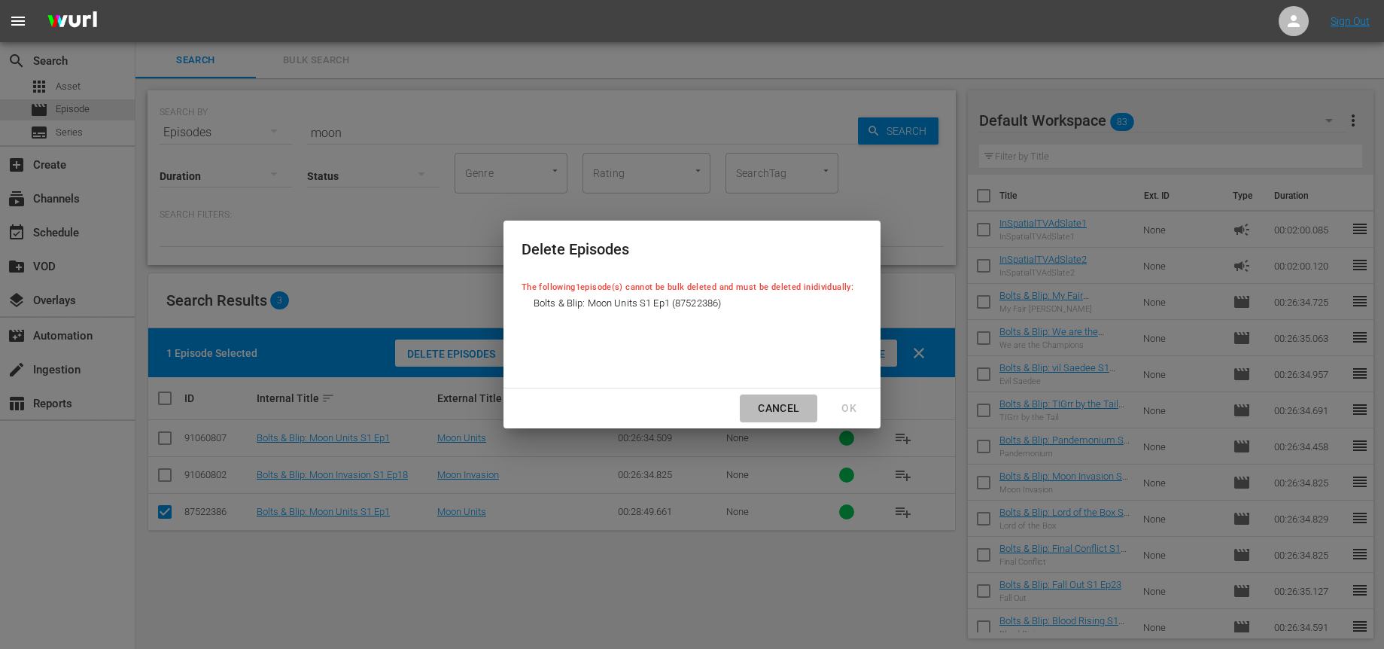
click at [779, 404] on div "Cancel" at bounding box center [778, 408] width 65 height 19
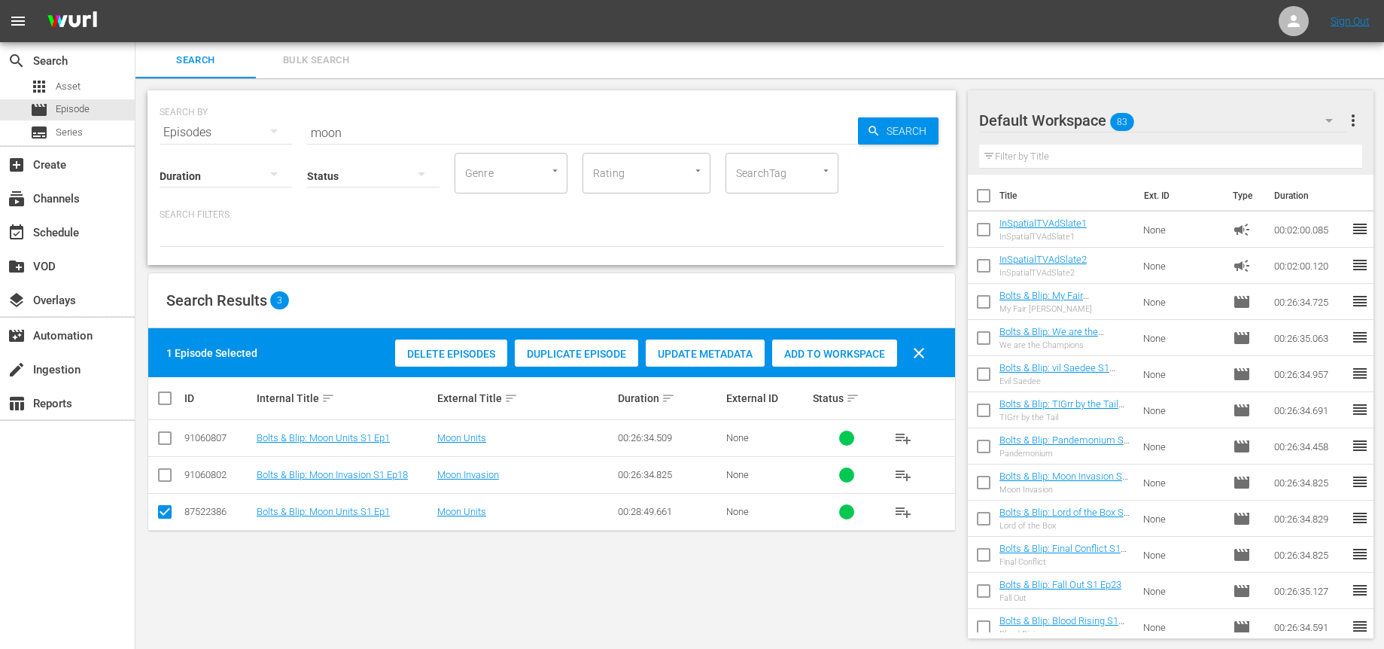
click at [355, 128] on input "moon" at bounding box center [582, 132] width 551 height 36
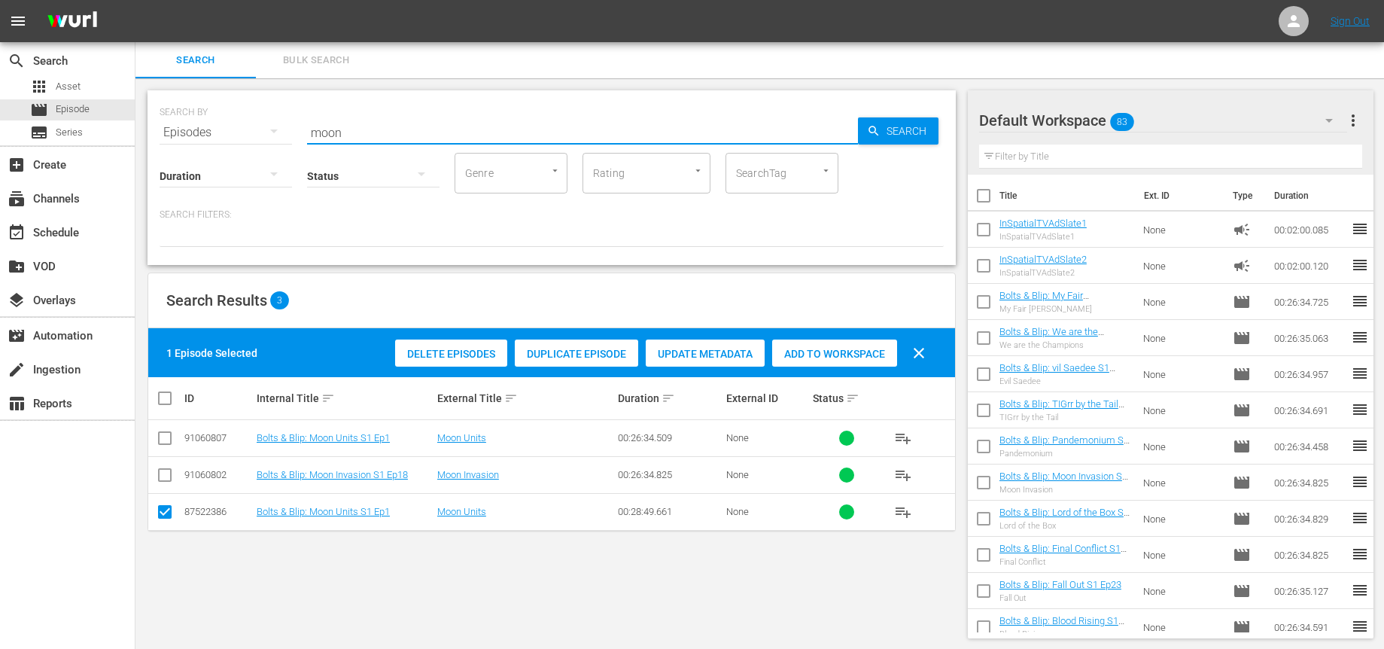
click at [355, 128] on input "moon" at bounding box center [582, 132] width 551 height 36
type input "cow"
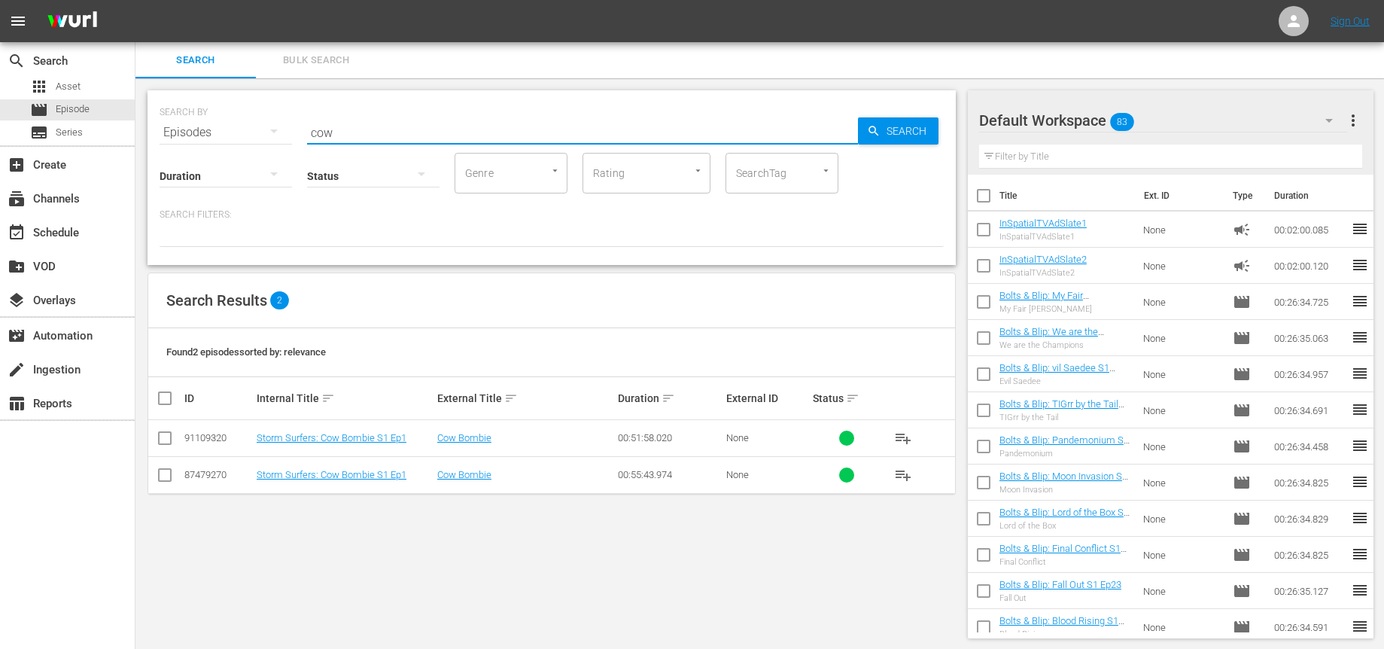
click at [166, 478] on input "checkbox" at bounding box center [165, 478] width 18 height 18
checkbox input "true"
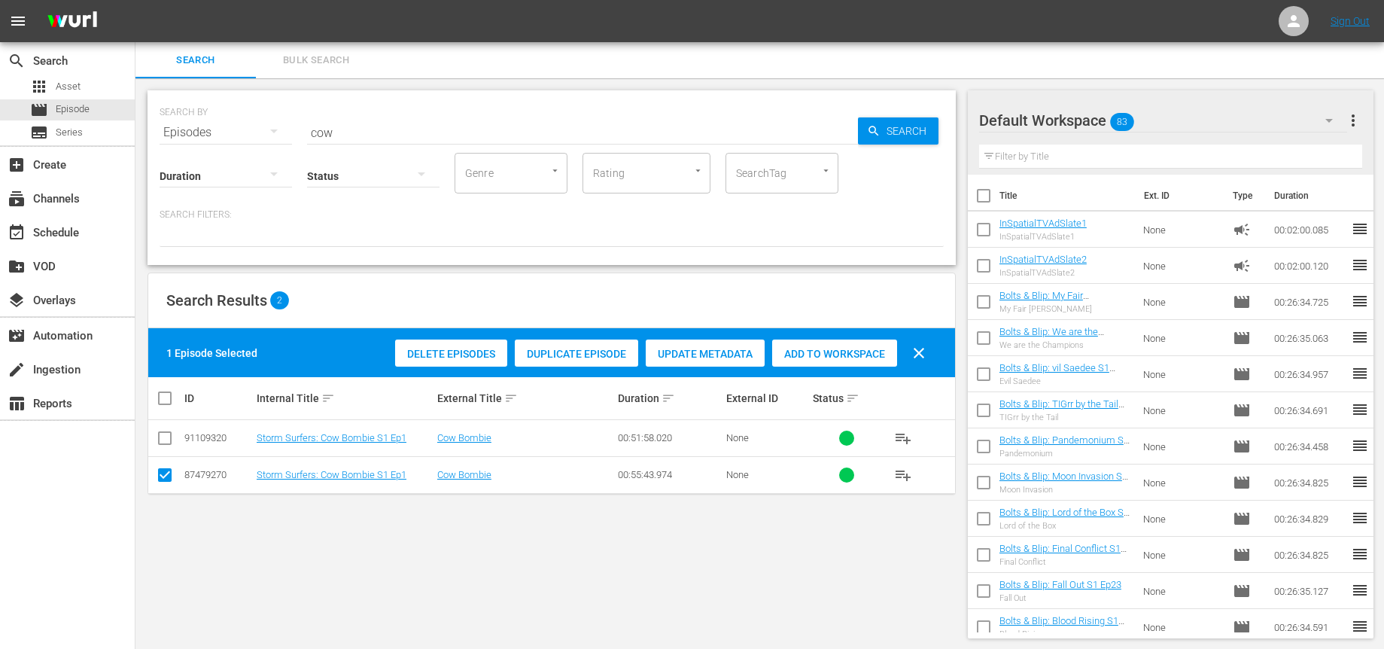
click at [420, 355] on span "Delete Episodes" at bounding box center [451, 354] width 112 height 12
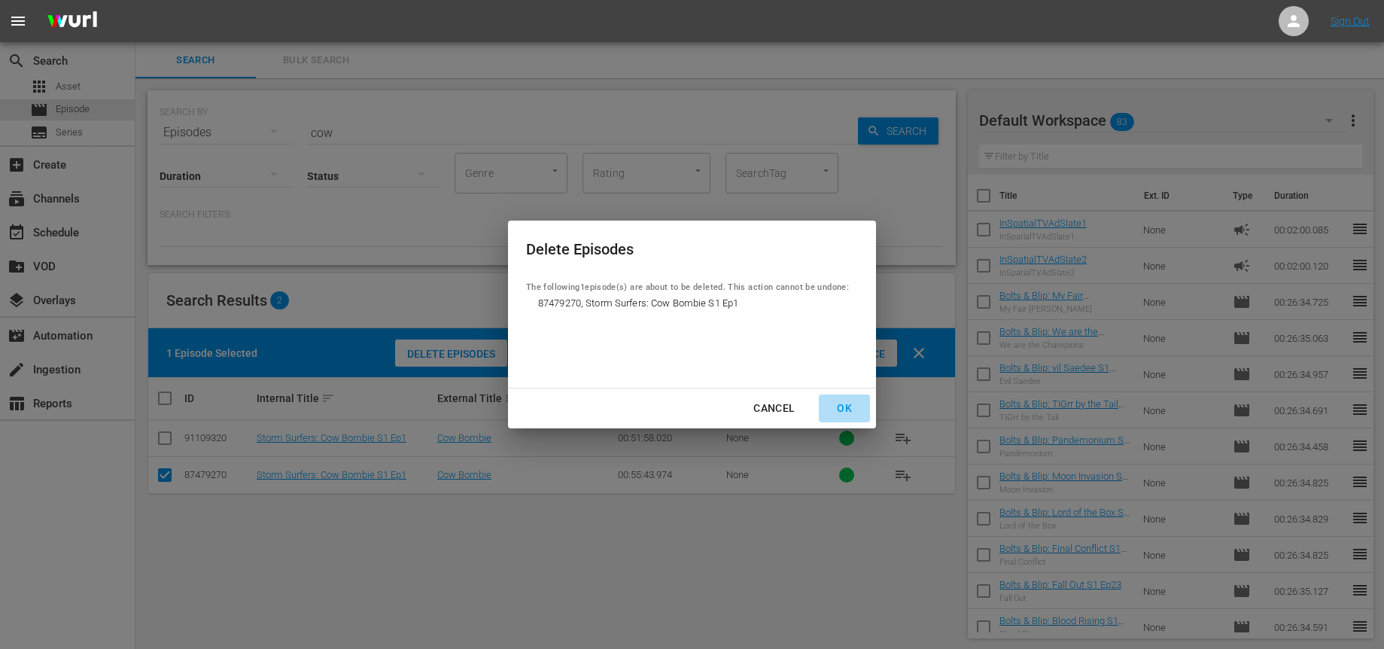
click at [845, 406] on div "OK" at bounding box center [844, 408] width 39 height 19
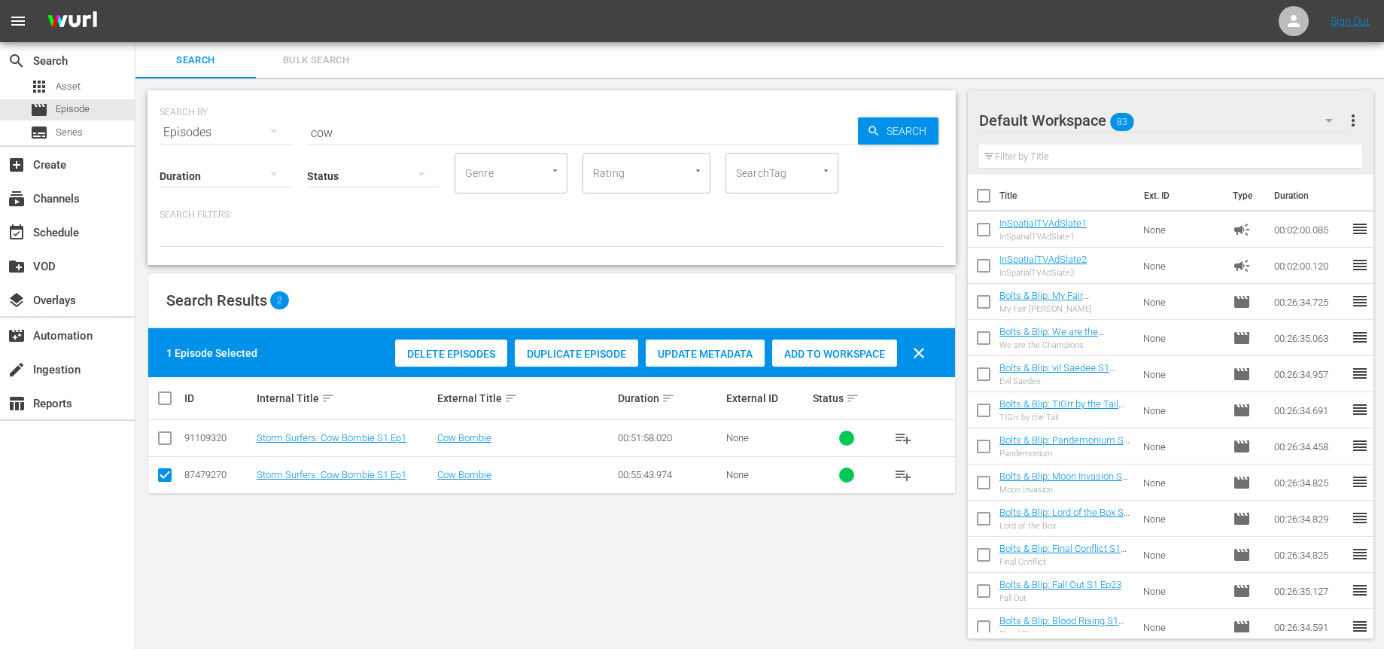
click at [379, 123] on input "cow" at bounding box center [582, 132] width 551 height 36
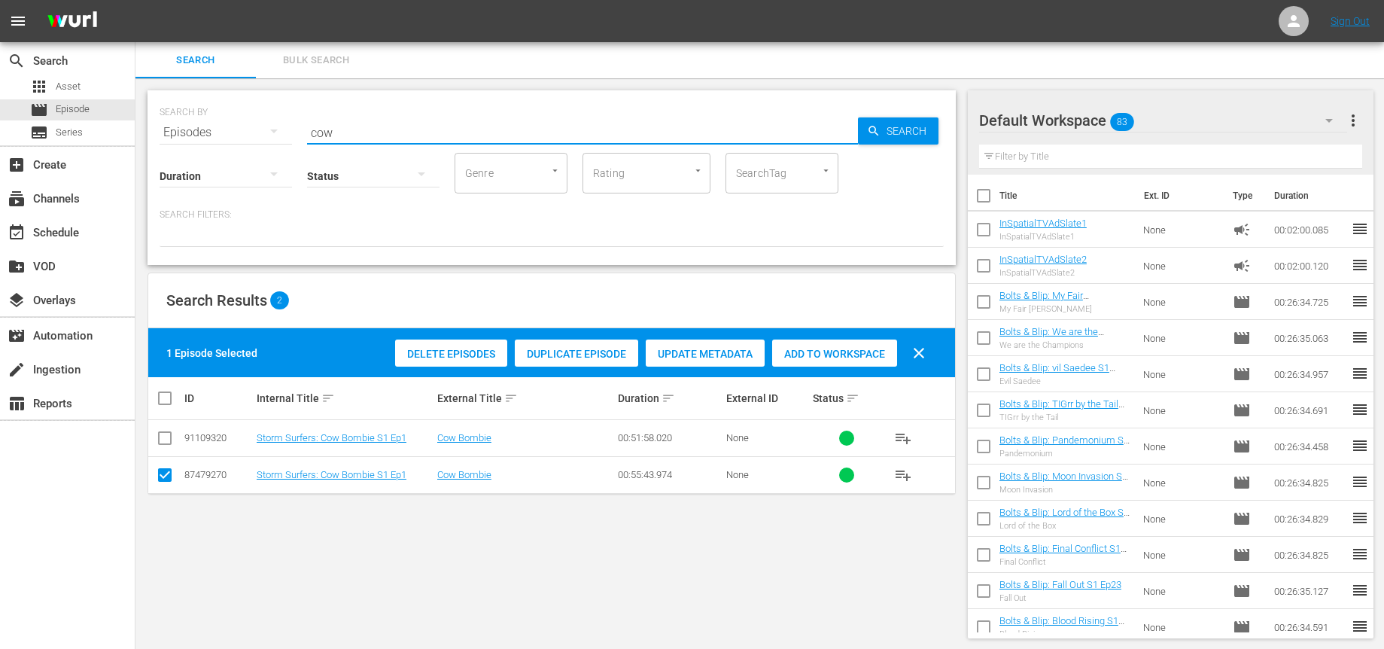
click at [379, 123] on input "cow" at bounding box center [582, 132] width 551 height 36
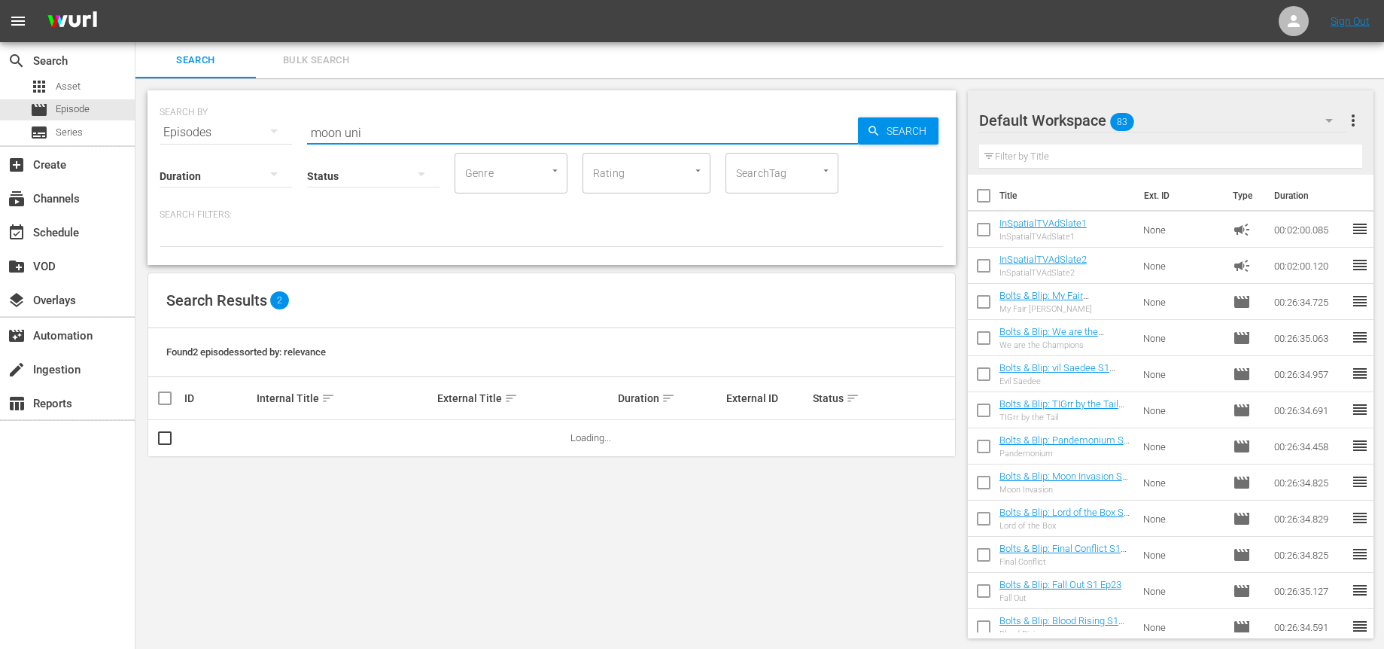
type input "moon uni"
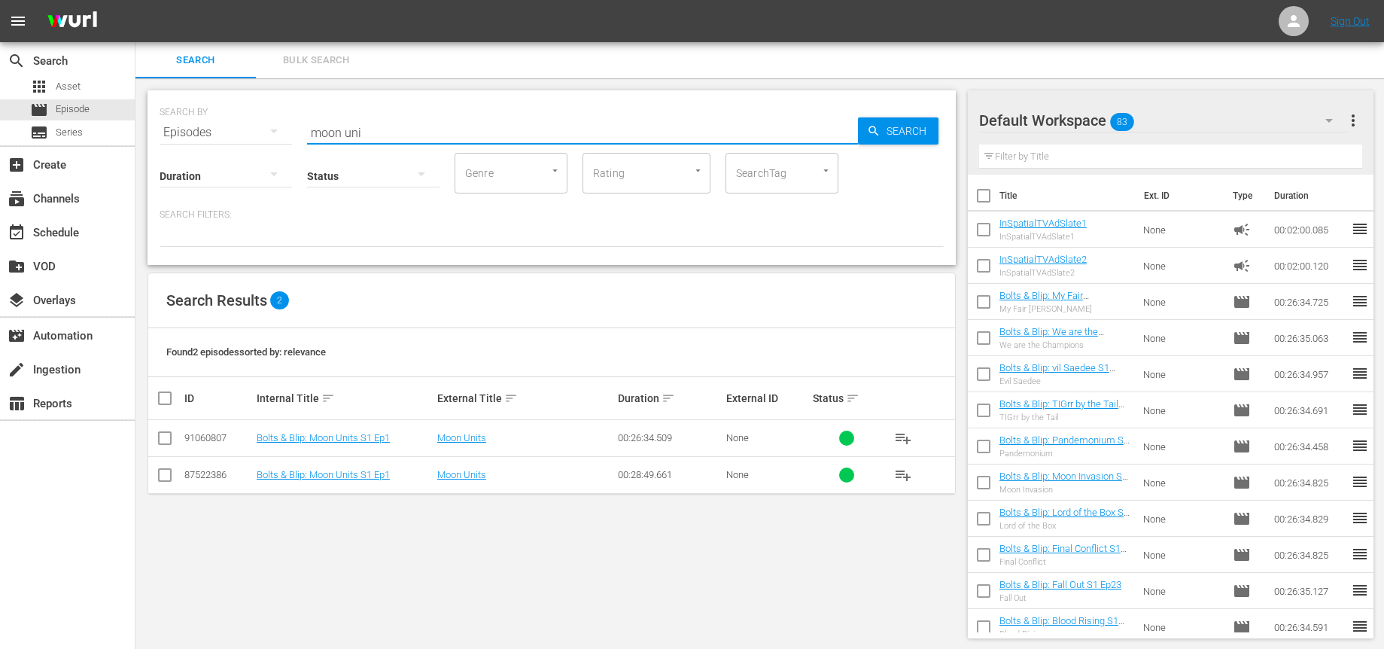
scroll to position [2, 0]
click at [168, 474] on input "checkbox" at bounding box center [165, 477] width 18 height 18
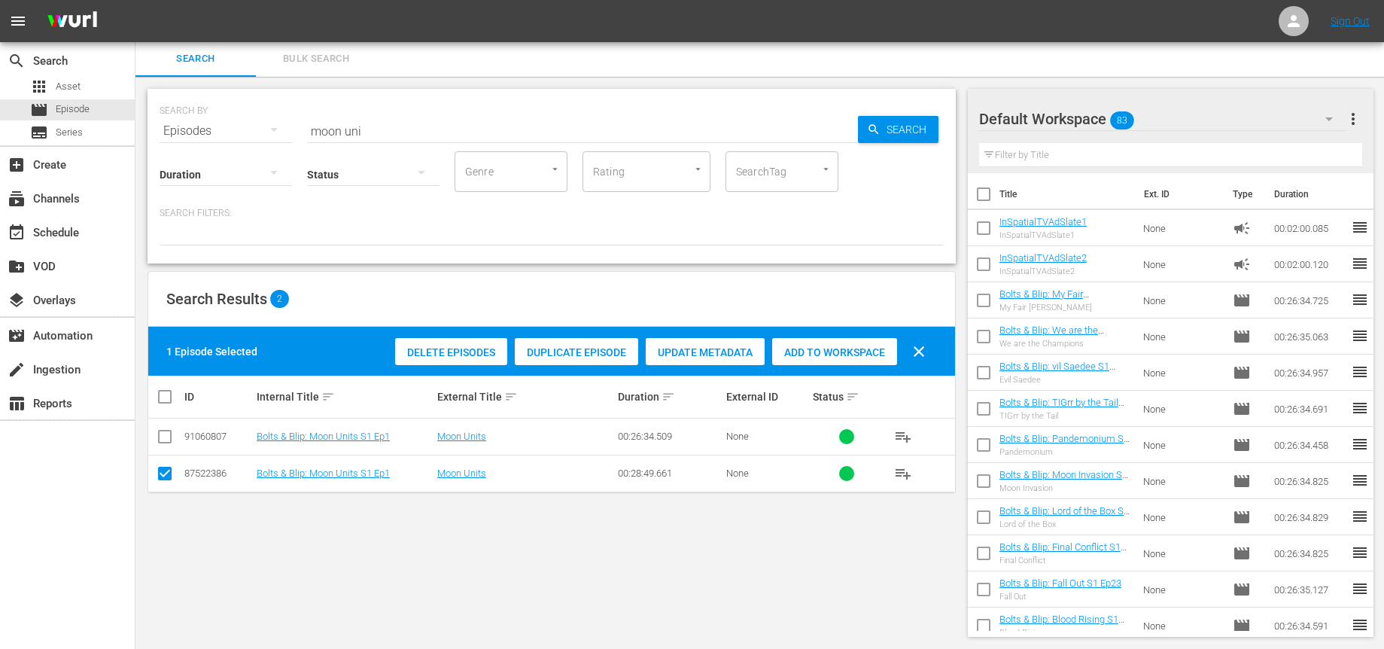
click at [438, 349] on span "Delete Episodes" at bounding box center [451, 352] width 112 height 12
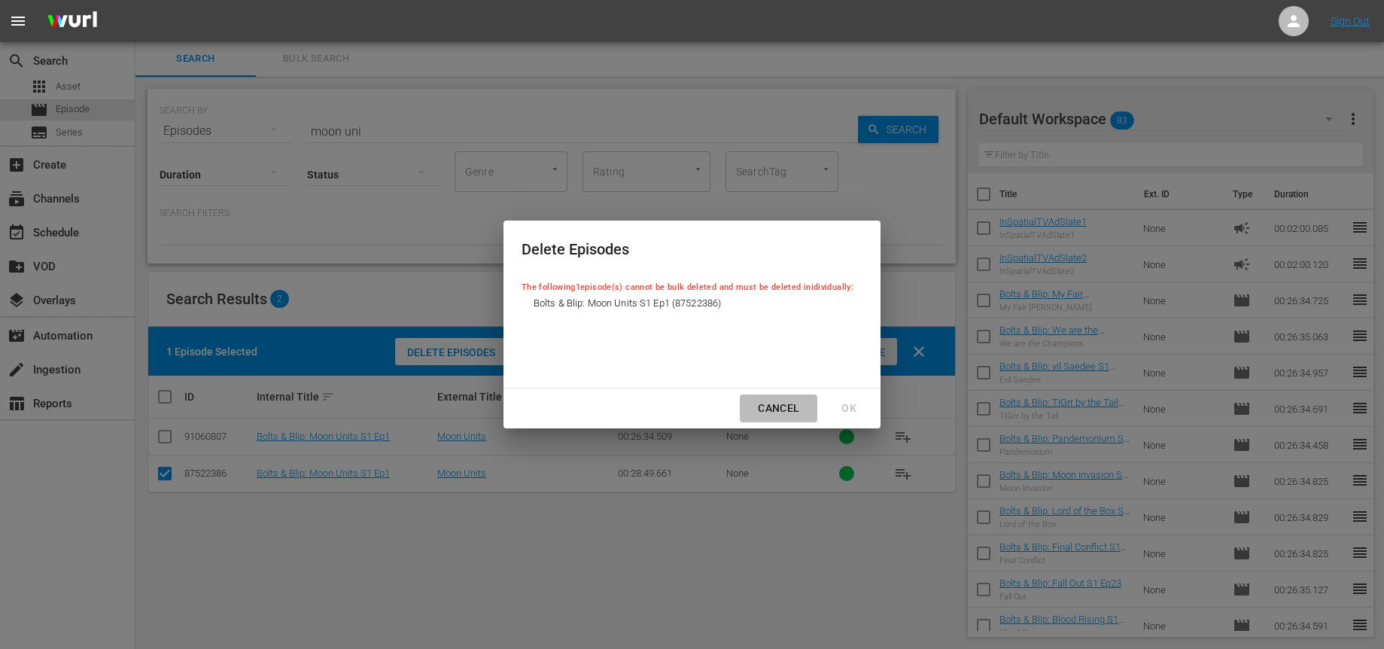
click at [782, 404] on div "Cancel" at bounding box center [778, 408] width 65 height 19
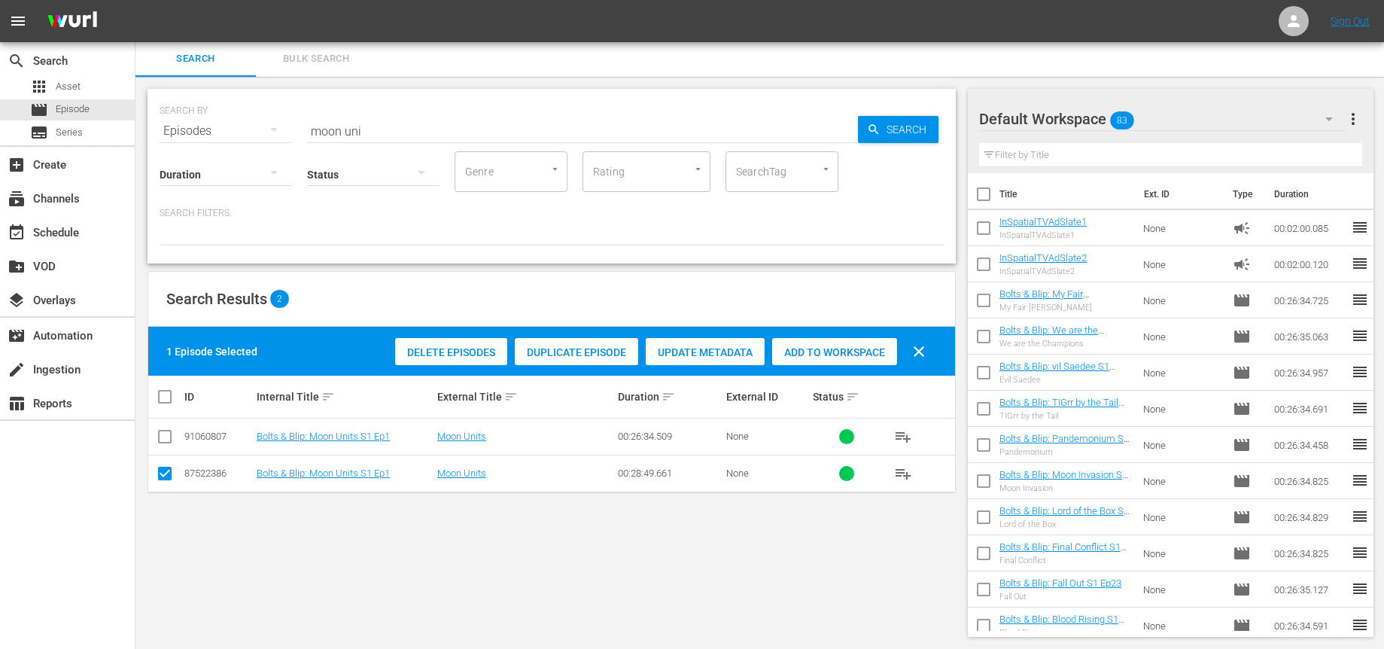
click at [166, 474] on input "checkbox" at bounding box center [165, 477] width 18 height 18
checkbox input "false"
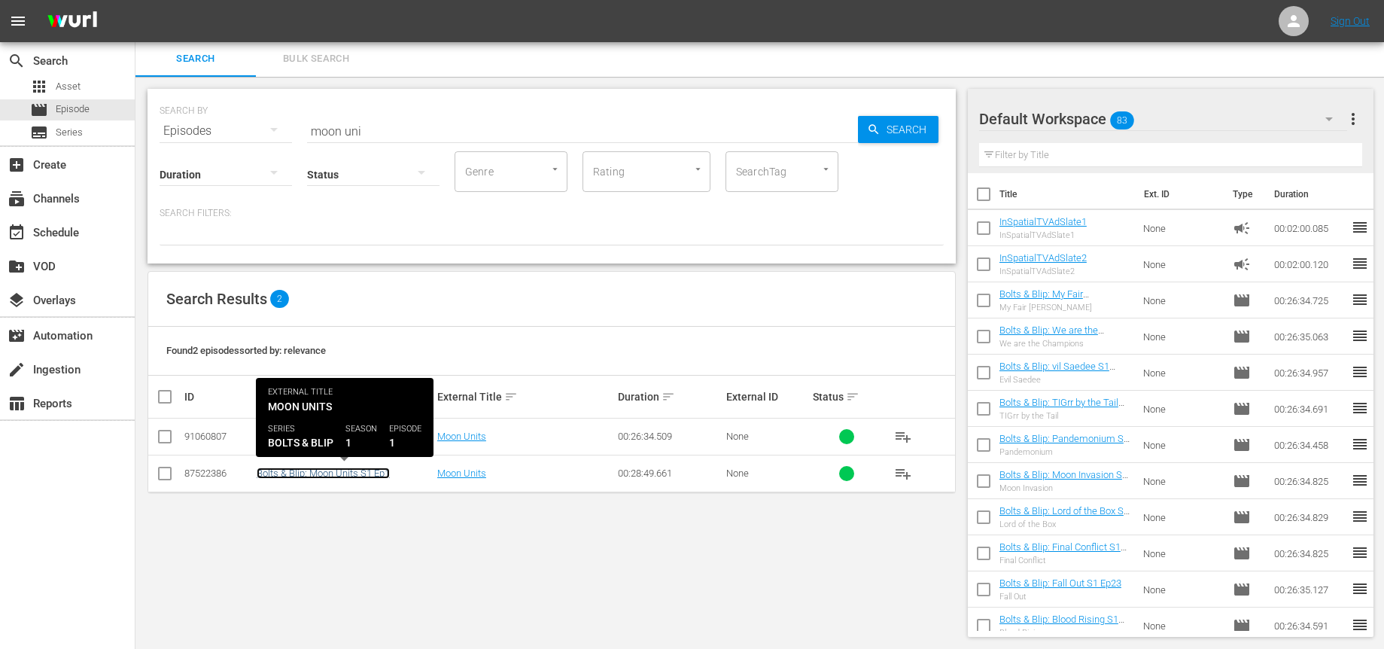
click at [307, 474] on link "Bolts & Blip: Moon Units S1 Ep1" at bounding box center [323, 473] width 133 height 11
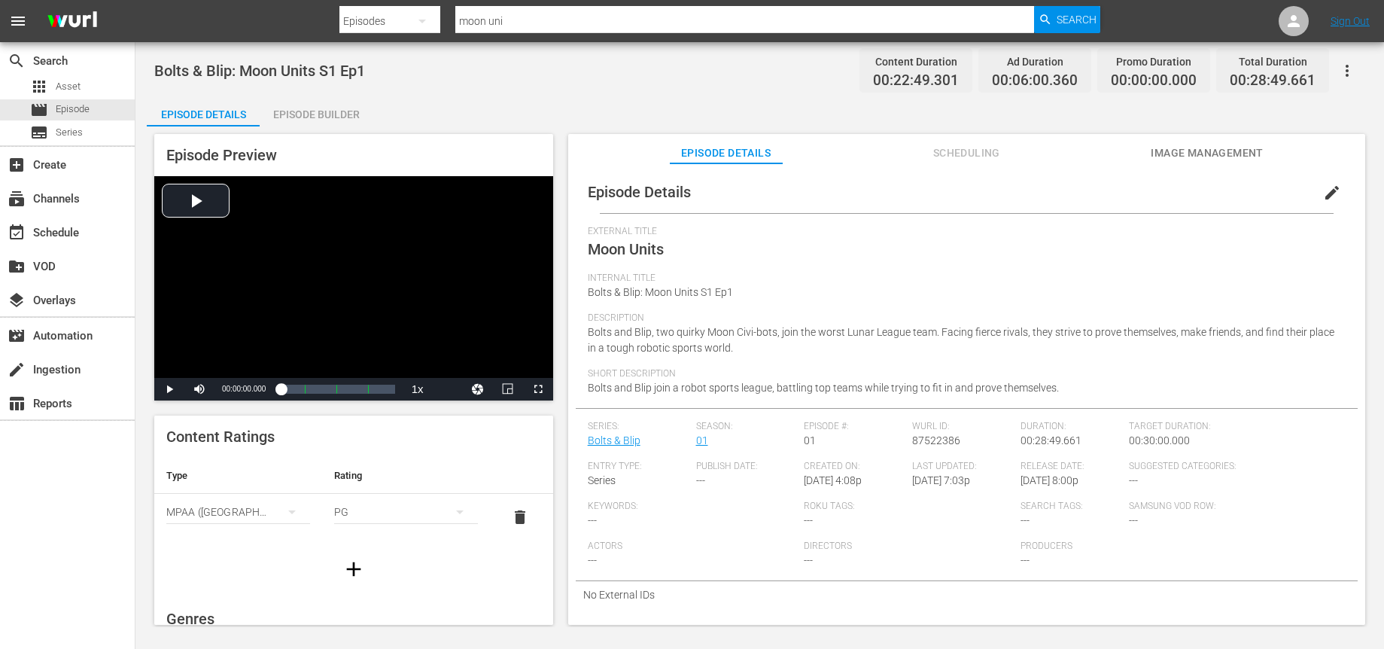
click at [321, 124] on div "Episode Builder" at bounding box center [316, 114] width 113 height 36
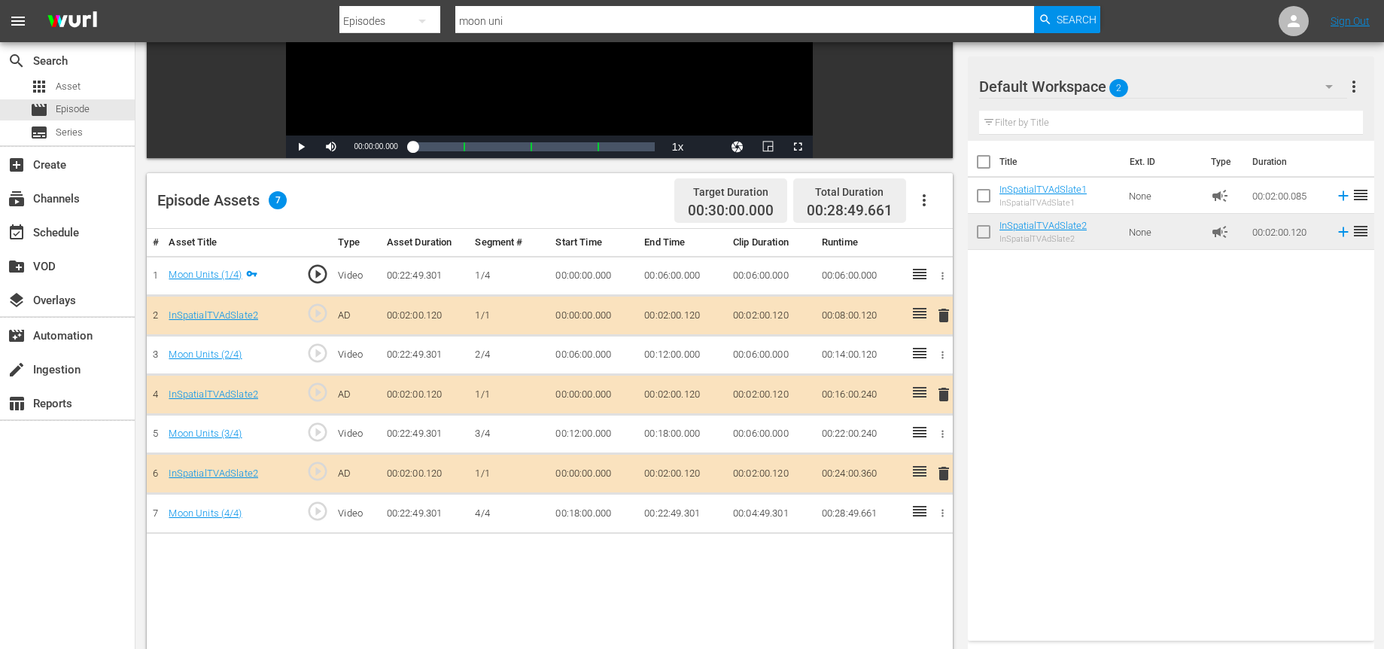
scroll to position [178, 0]
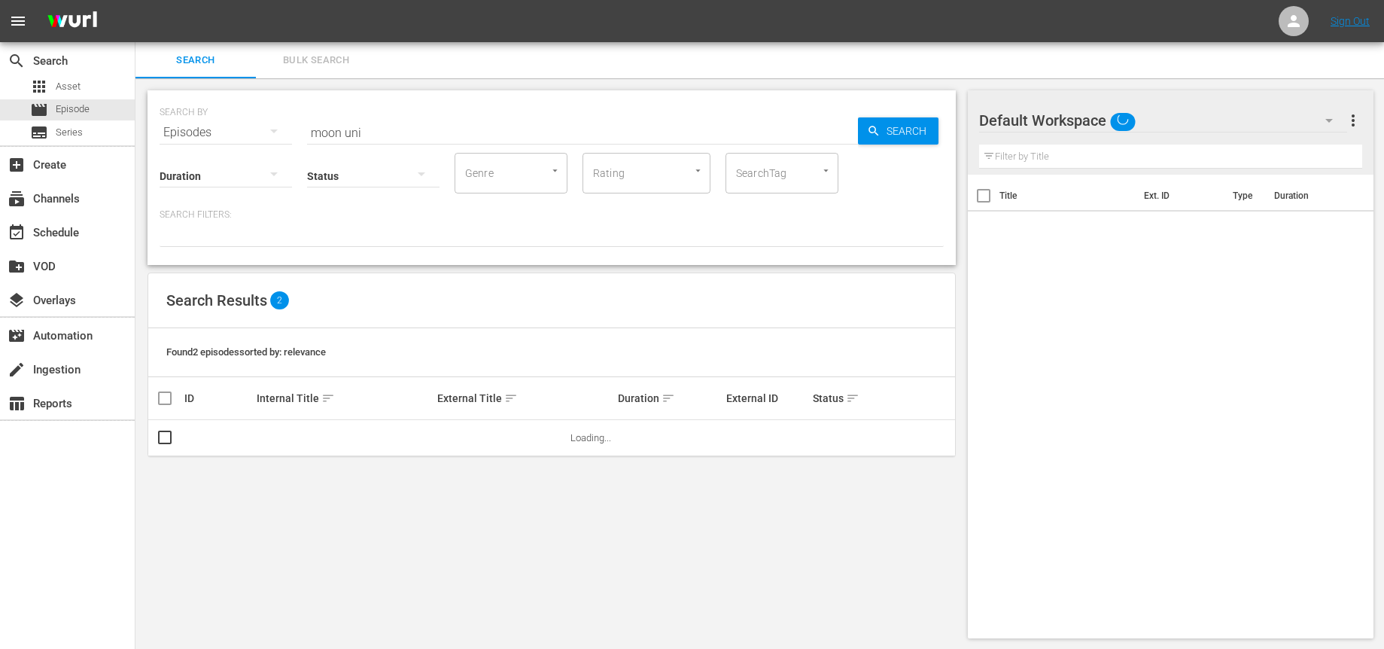
scroll to position [2, 0]
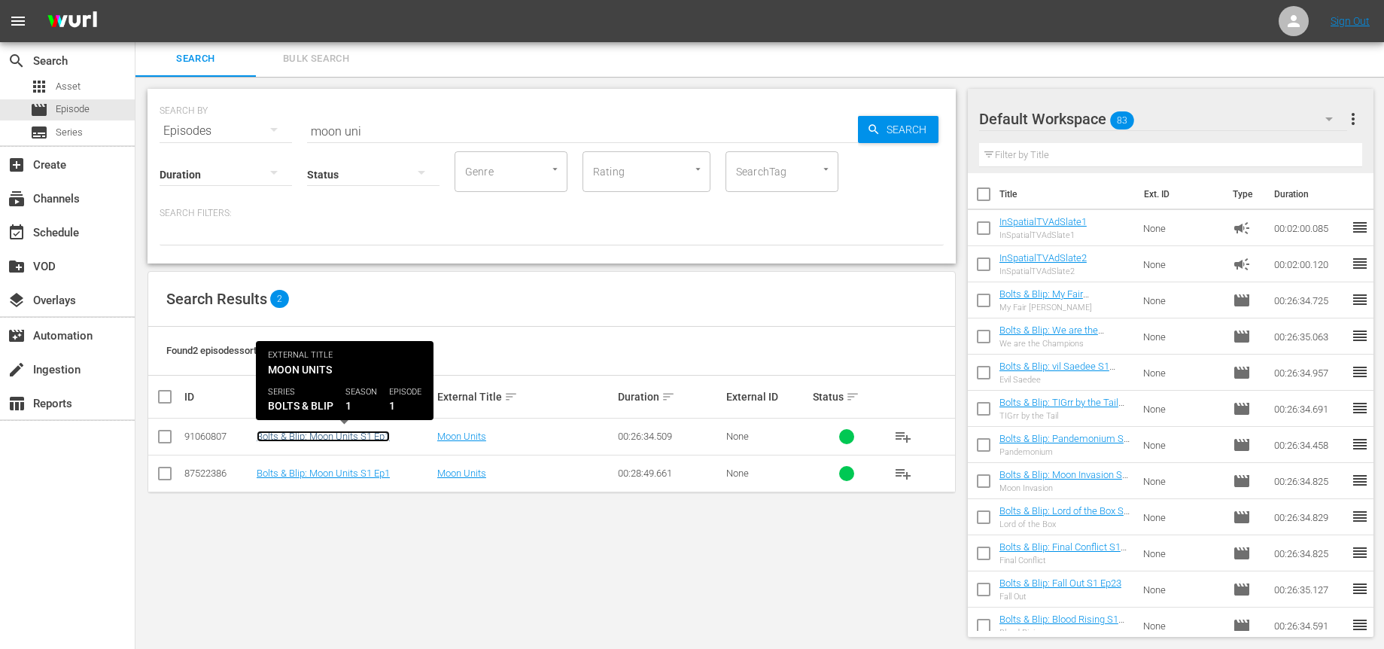
click at [334, 435] on link "Bolts & Blip: Moon Units S1 Ep1" at bounding box center [323, 436] width 133 height 11
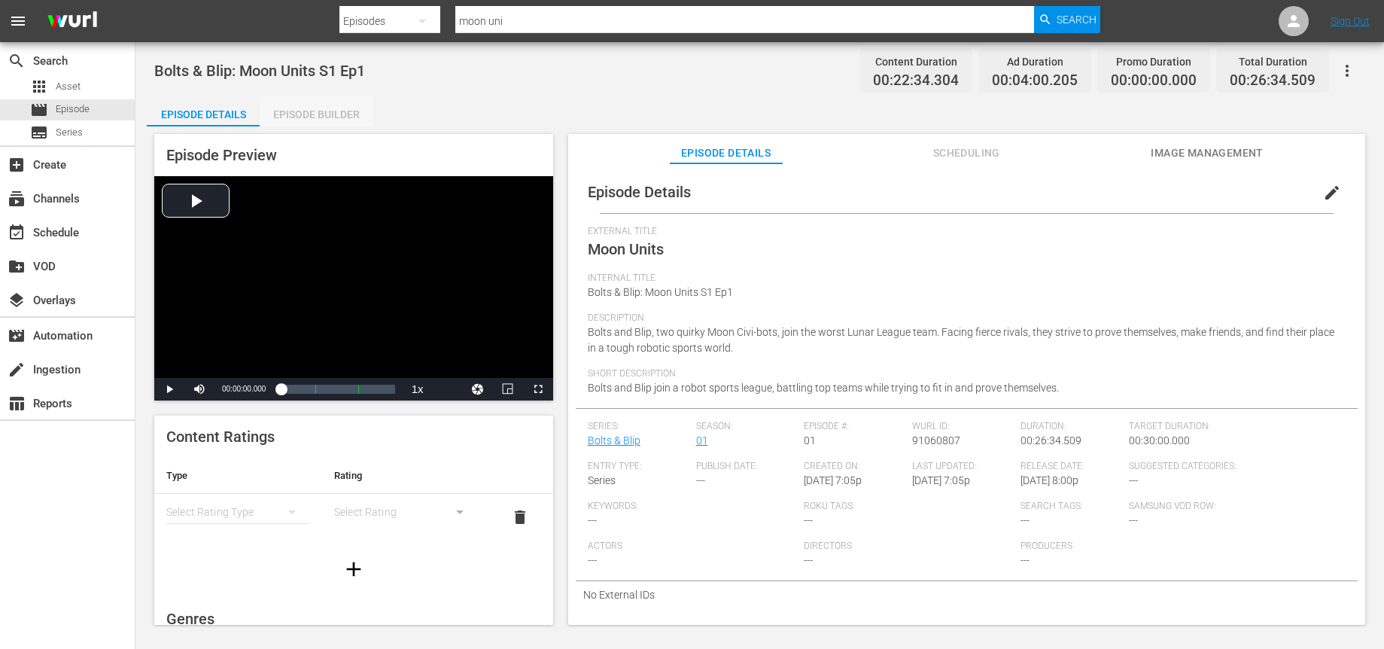
click at [321, 113] on div "Episode Builder" at bounding box center [316, 114] width 113 height 36
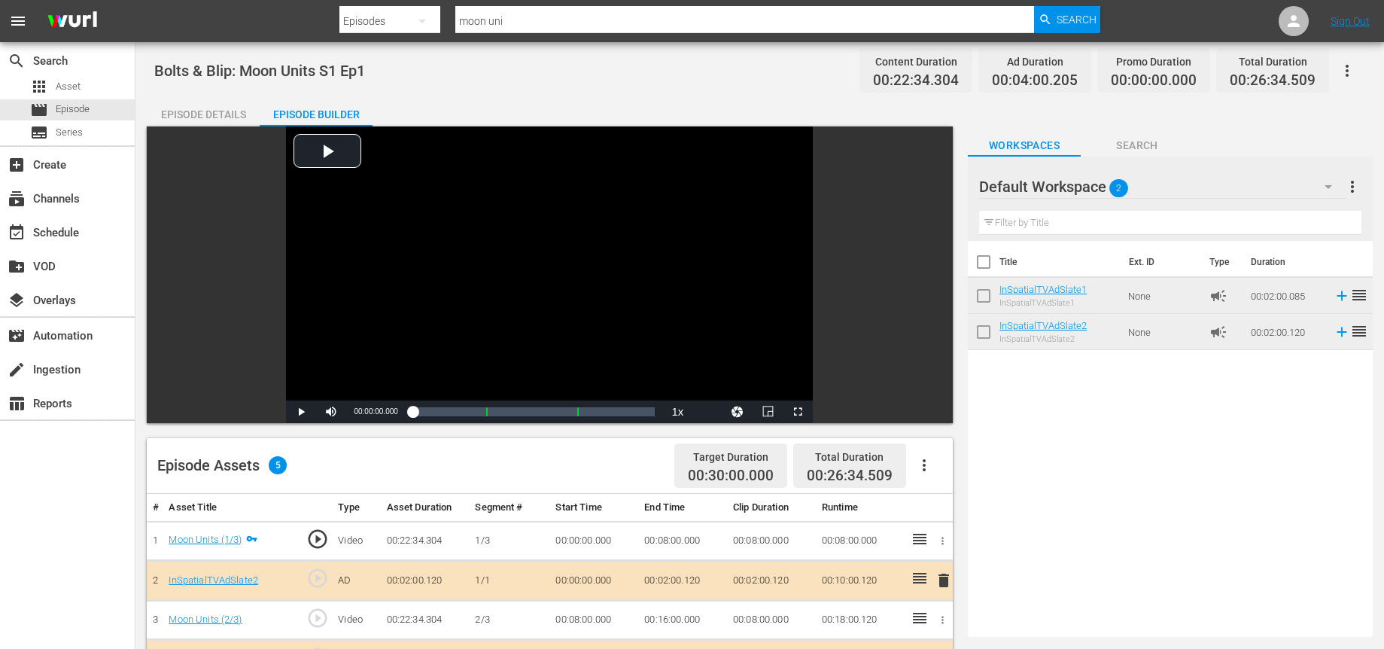
scroll to position [96, 0]
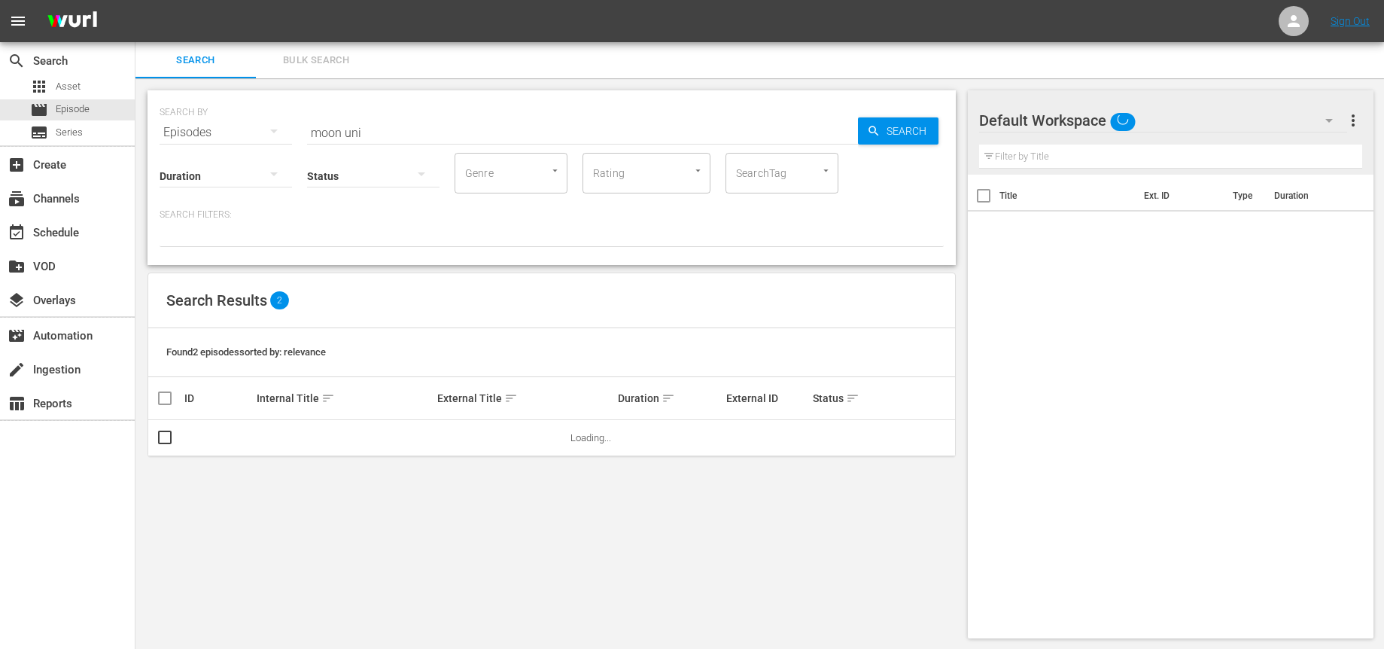
scroll to position [2, 0]
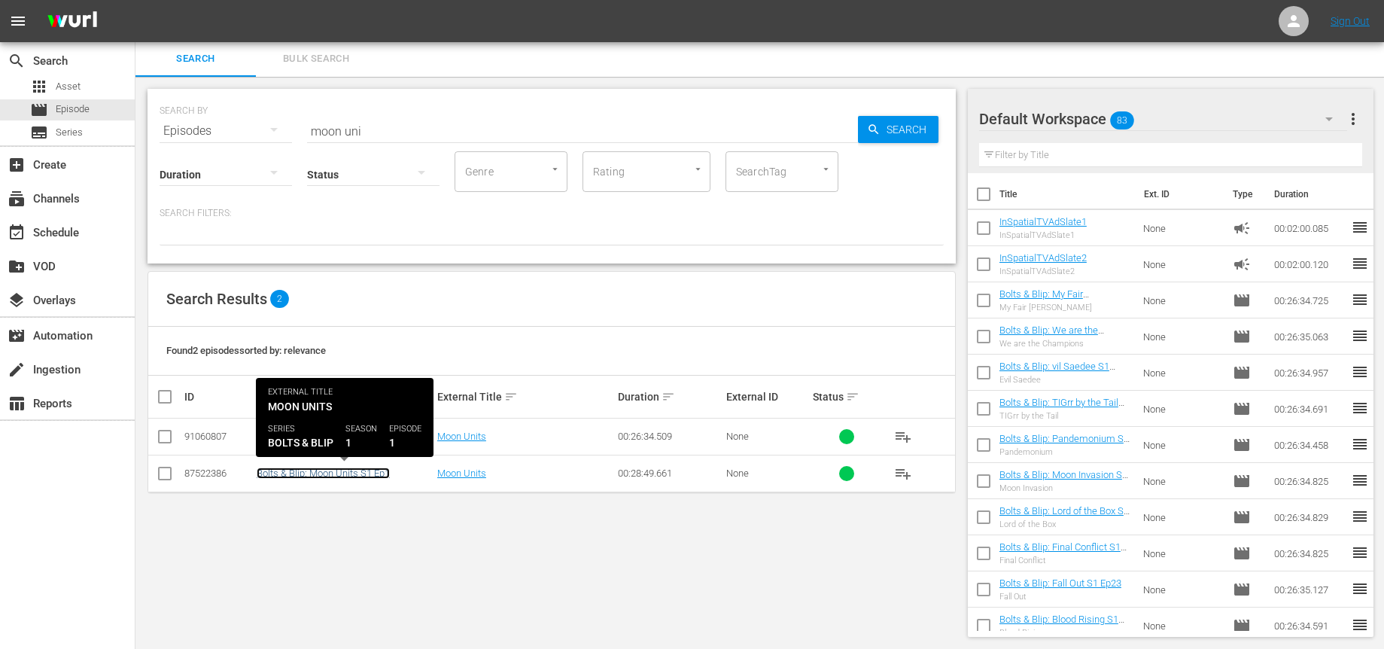
click at [311, 471] on link "Bolts & Blip: Moon Units S1 Ep1" at bounding box center [323, 473] width 133 height 11
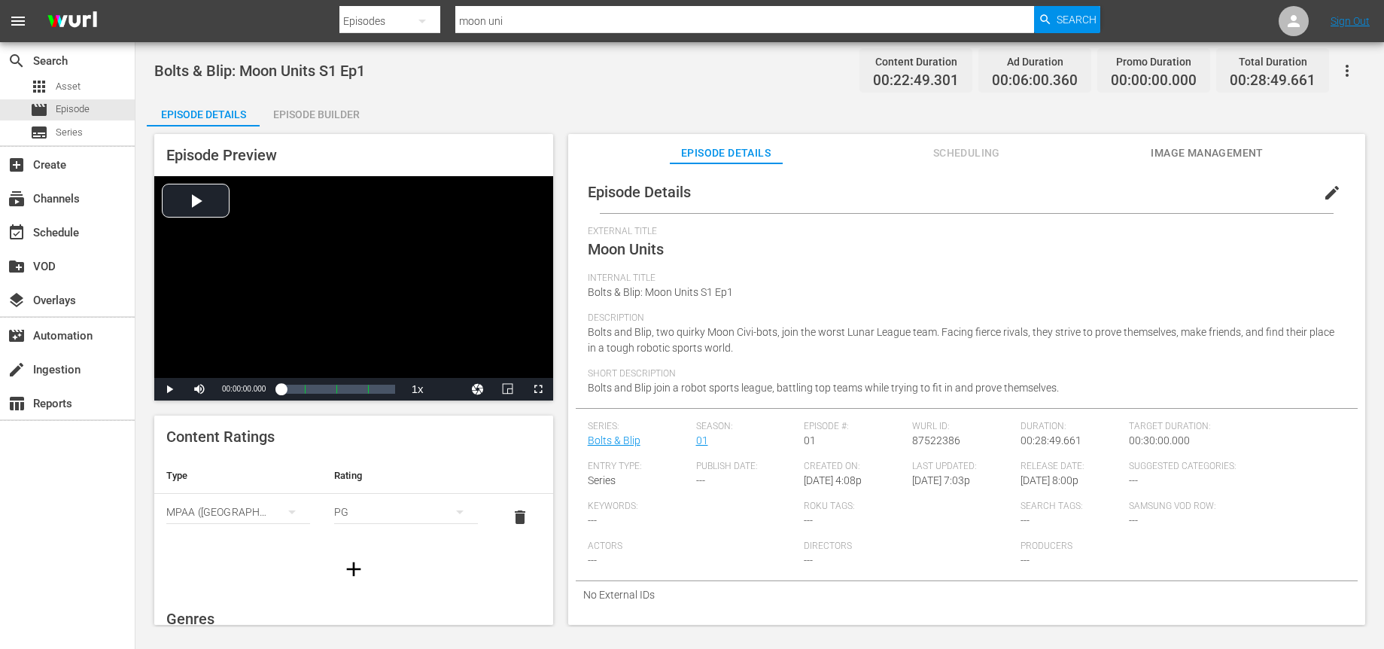
click at [302, 111] on div "Episode Builder" at bounding box center [316, 114] width 113 height 36
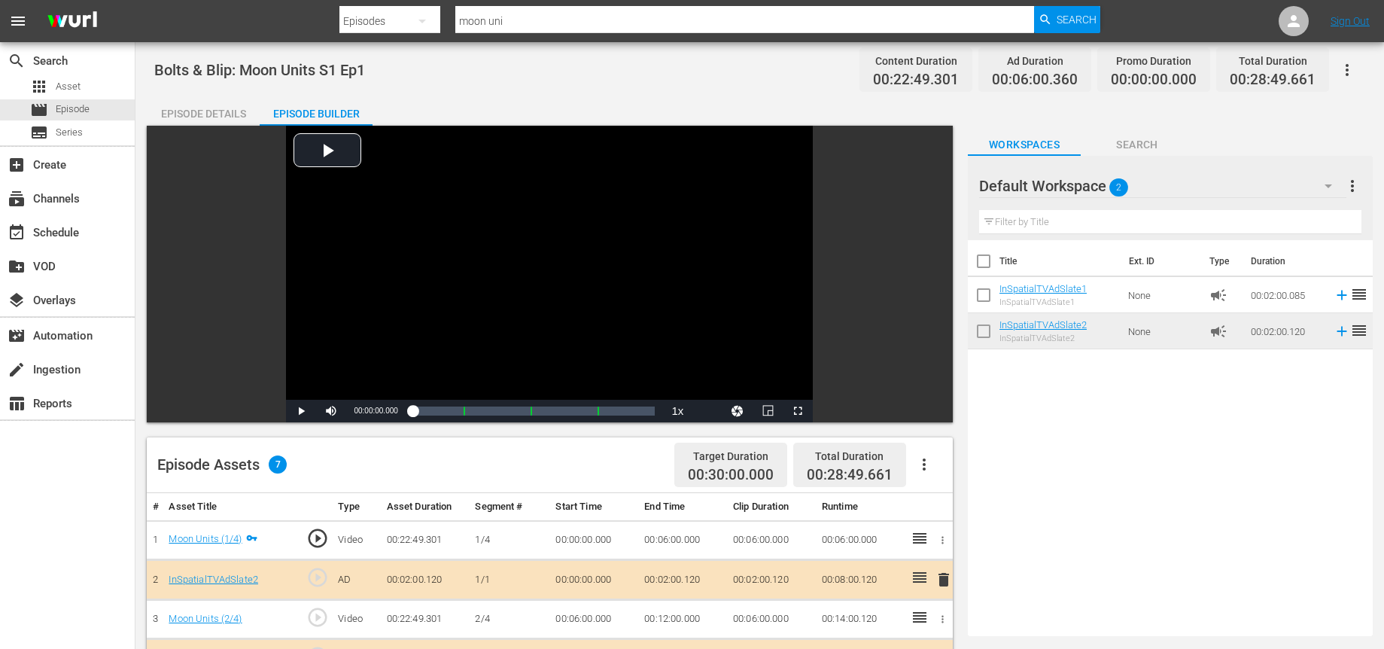
scroll to position [2, 0]
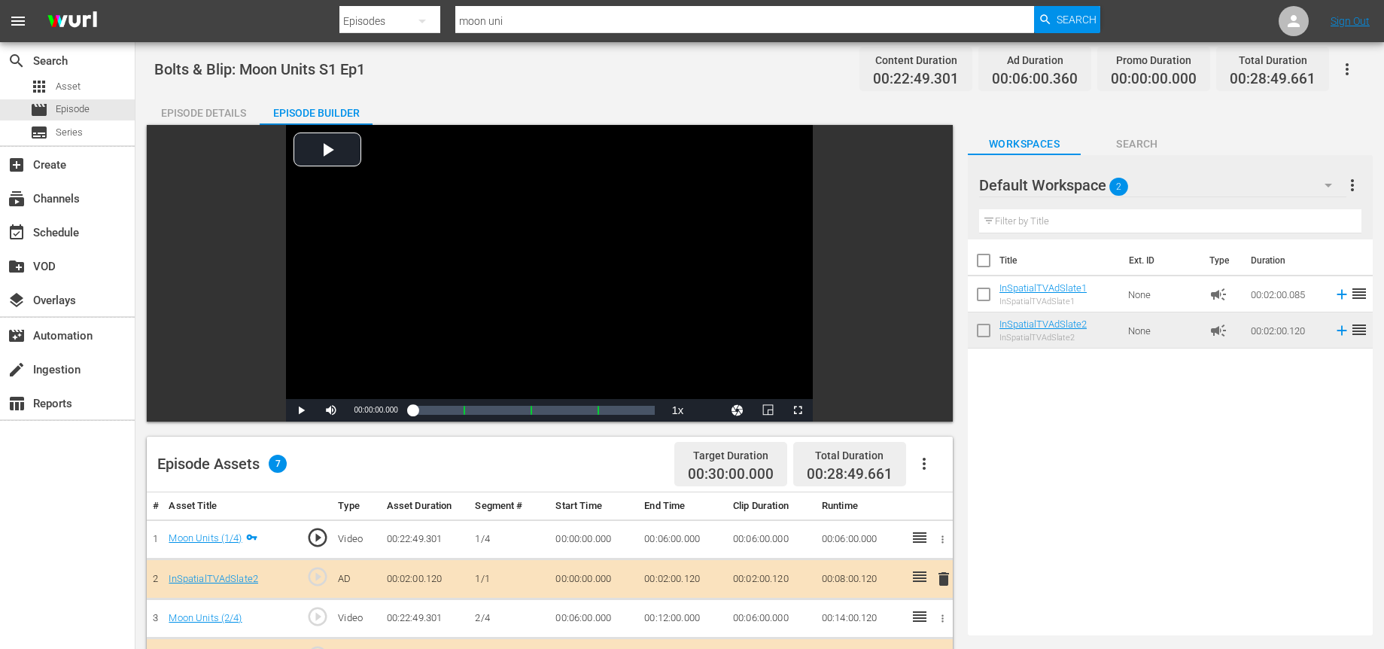
click at [1349, 69] on icon "button" at bounding box center [1348, 69] width 18 height 18
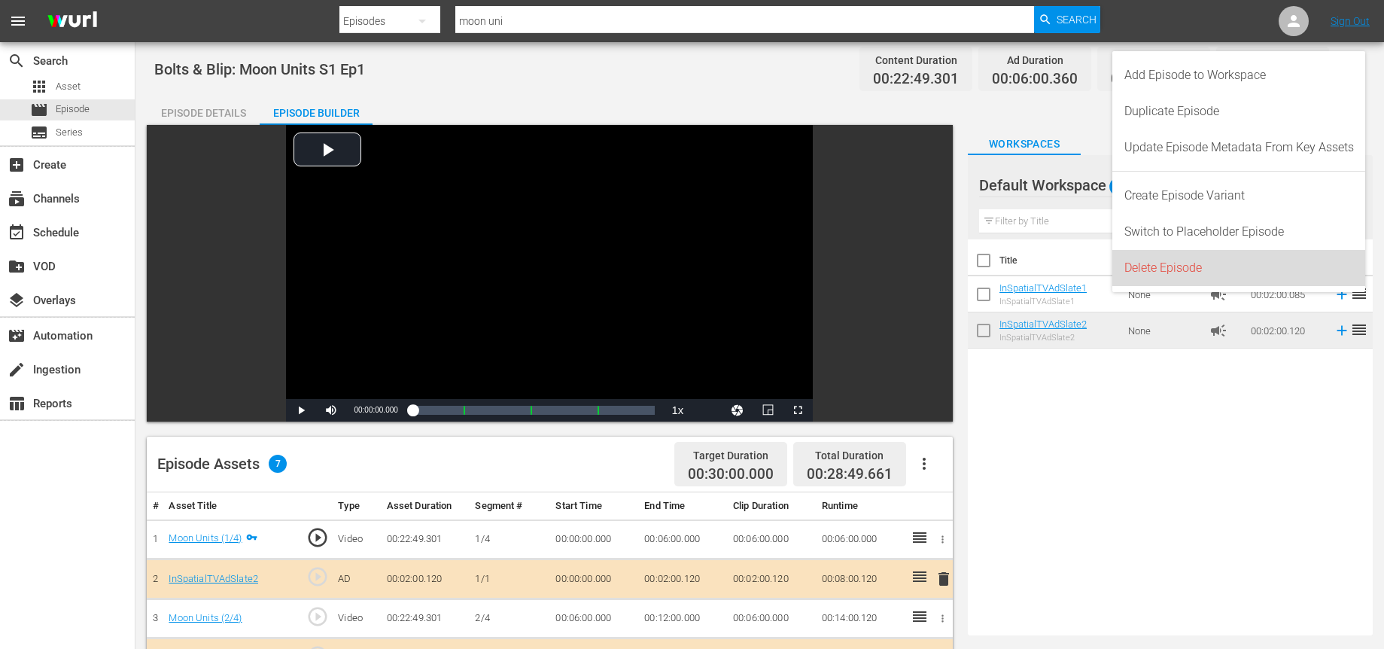
click at [1148, 270] on div "Delete Episode" at bounding box center [1240, 268] width 230 height 36
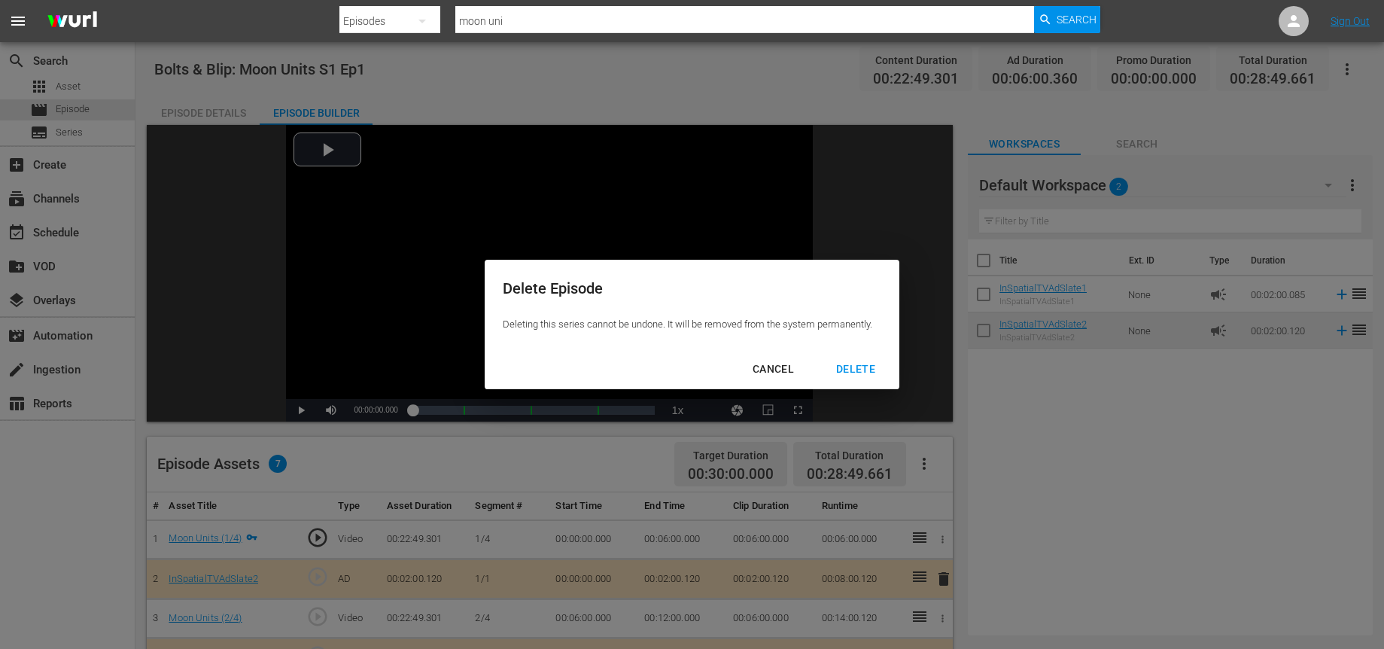
click at [860, 366] on div "DELETE" at bounding box center [855, 369] width 63 height 19
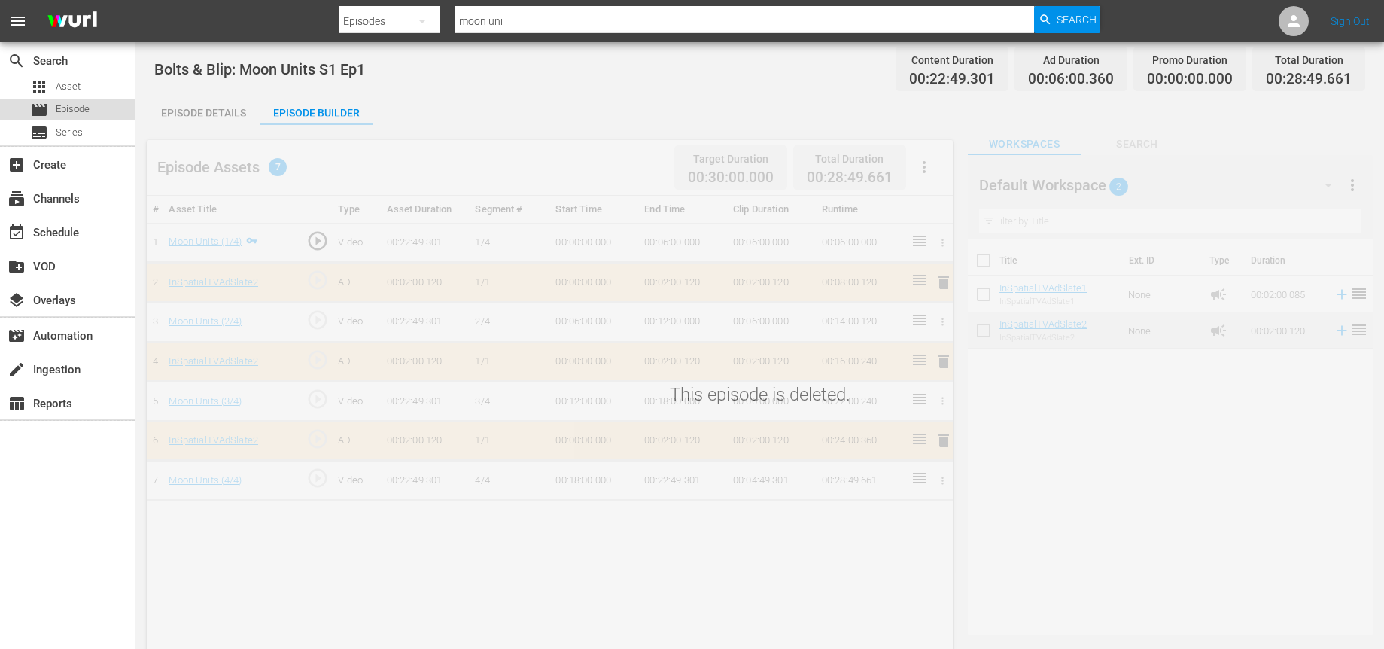
click at [65, 104] on span "Episode" at bounding box center [73, 109] width 34 height 15
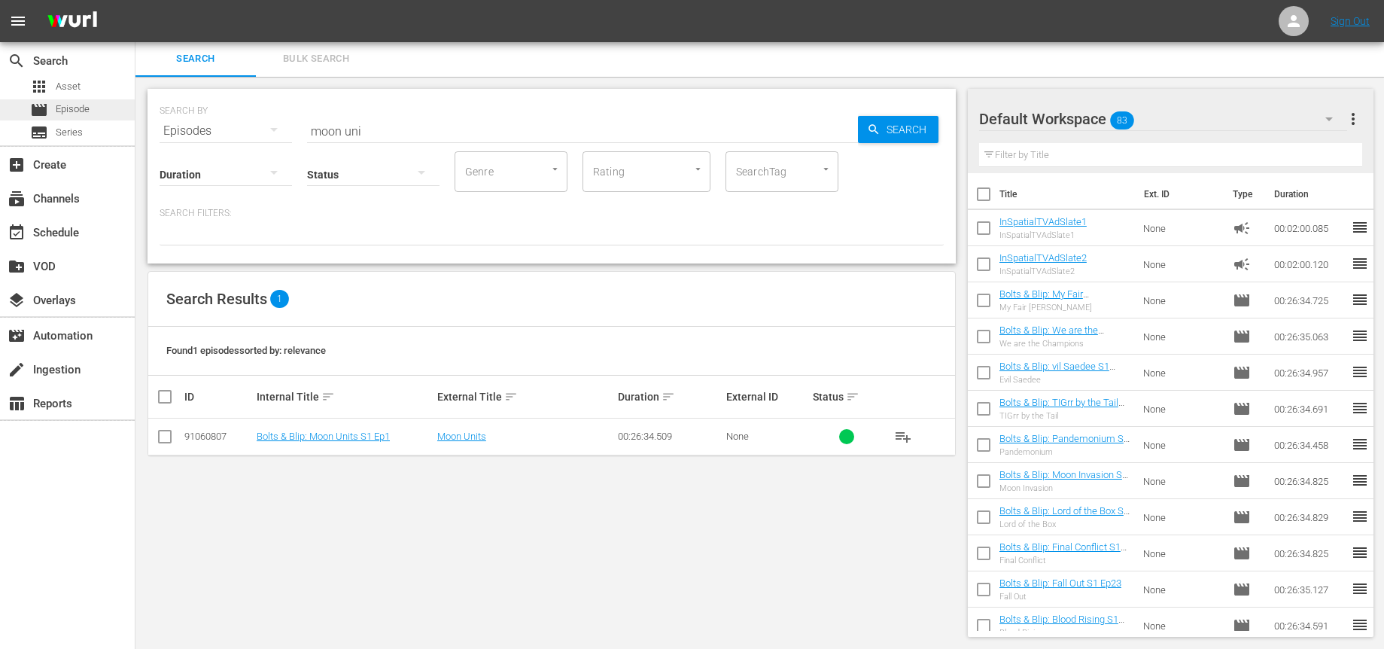
click at [86, 108] on span "Episode" at bounding box center [73, 109] width 34 height 15
click at [366, 138] on div "Status" at bounding box center [373, 165] width 132 height 54
click at [370, 131] on input "moon uni" at bounding box center [582, 131] width 551 height 36
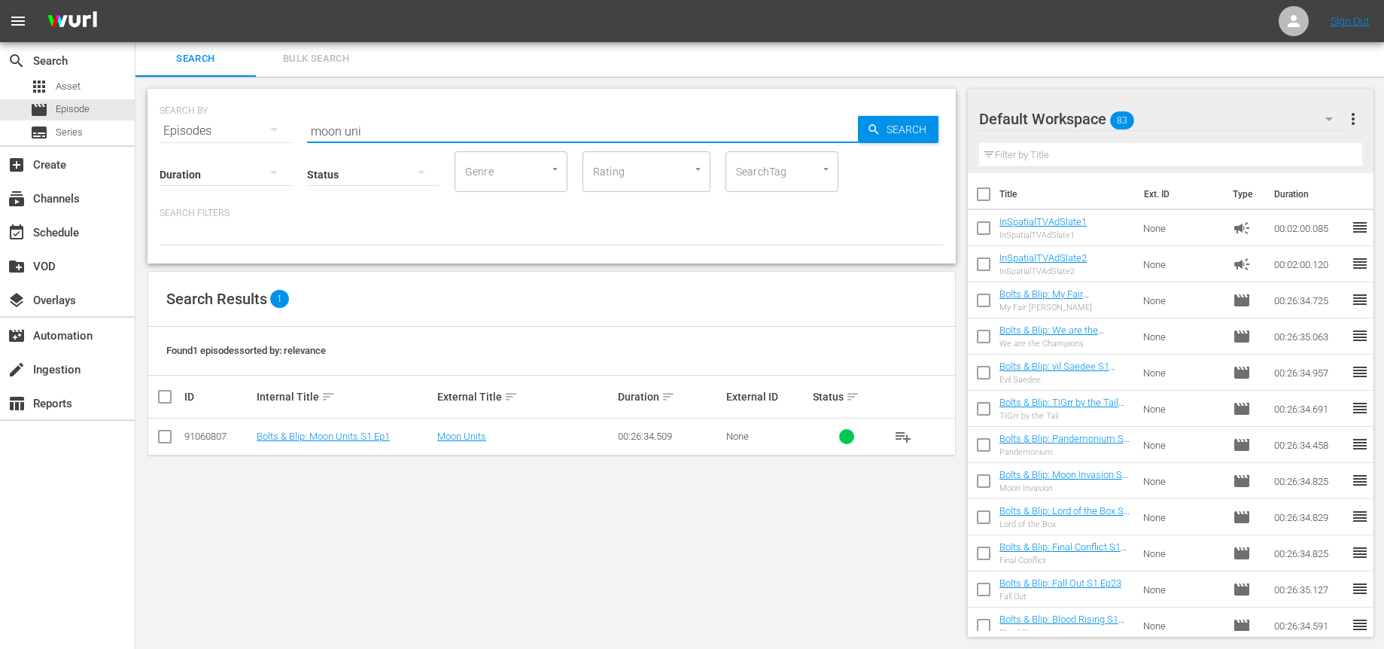
click at [370, 131] on input "moon uni" at bounding box center [582, 131] width 551 height 36
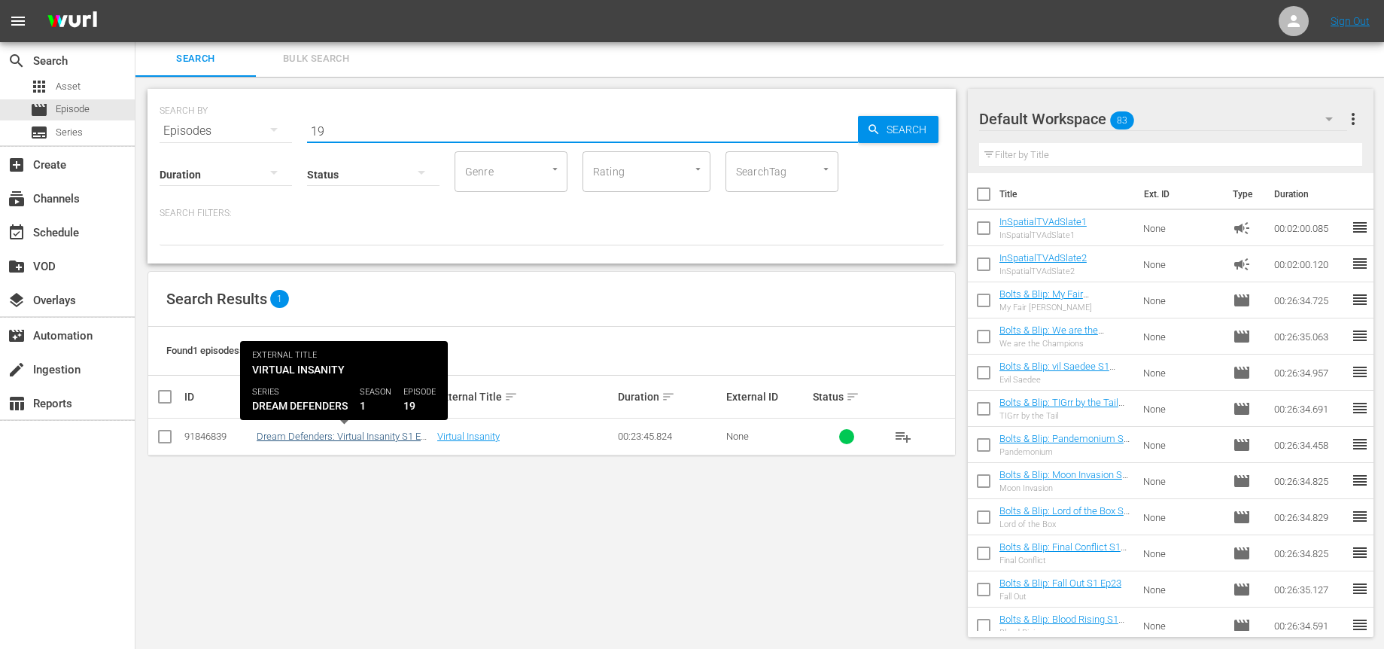
type input "19"
click at [358, 440] on link "Dream Defenders: Virtual Insanity S1 EP 19" at bounding box center [342, 442] width 170 height 23
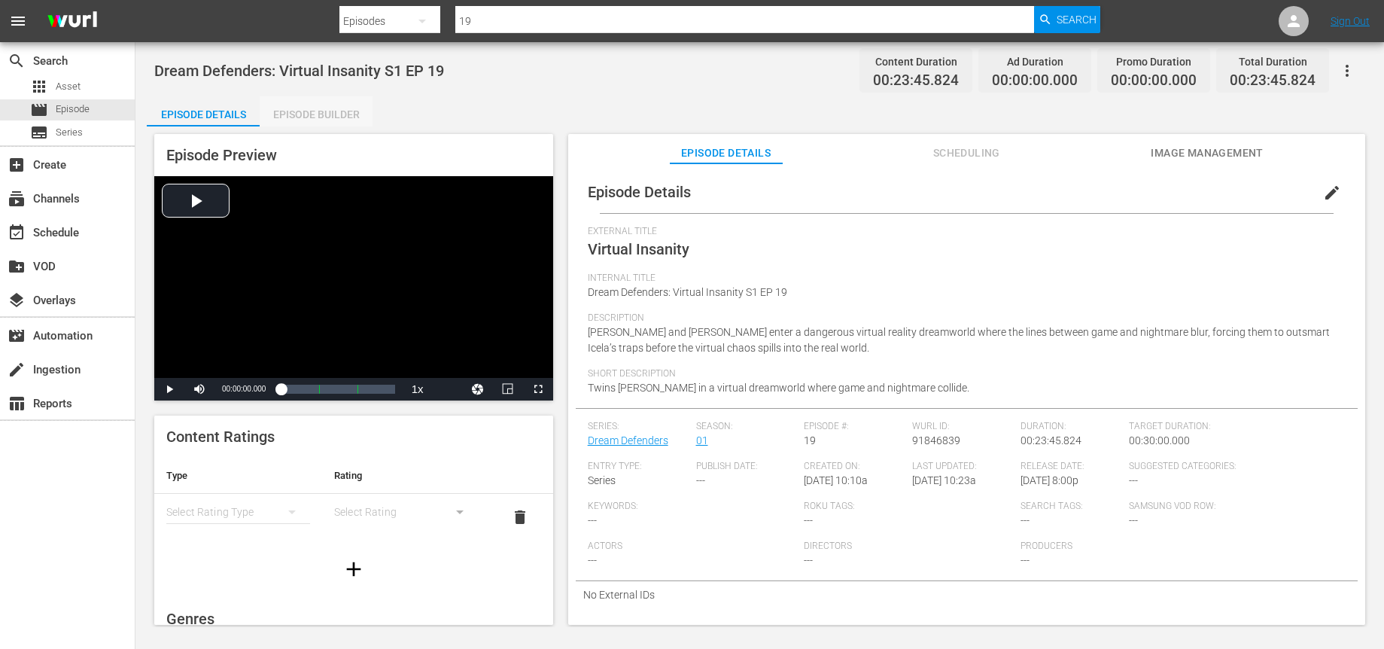
click at [342, 114] on div "Episode Builder" at bounding box center [316, 114] width 113 height 36
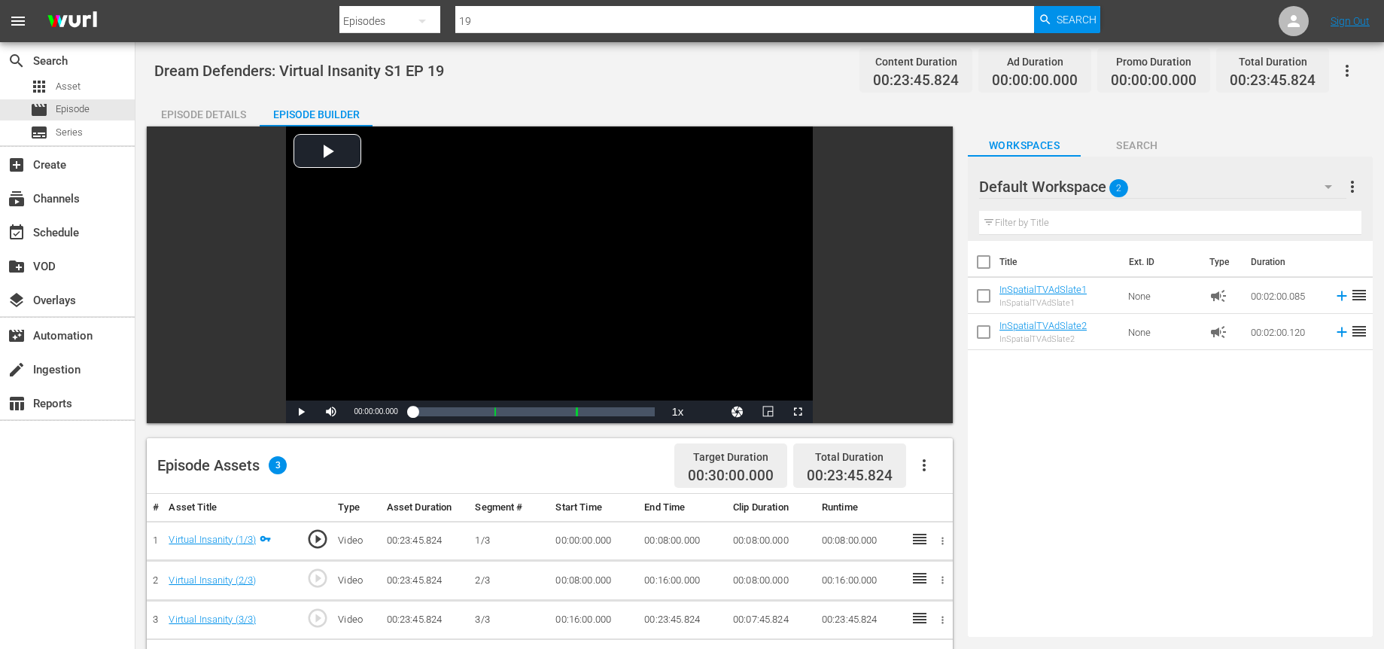
scroll to position [108, 0]
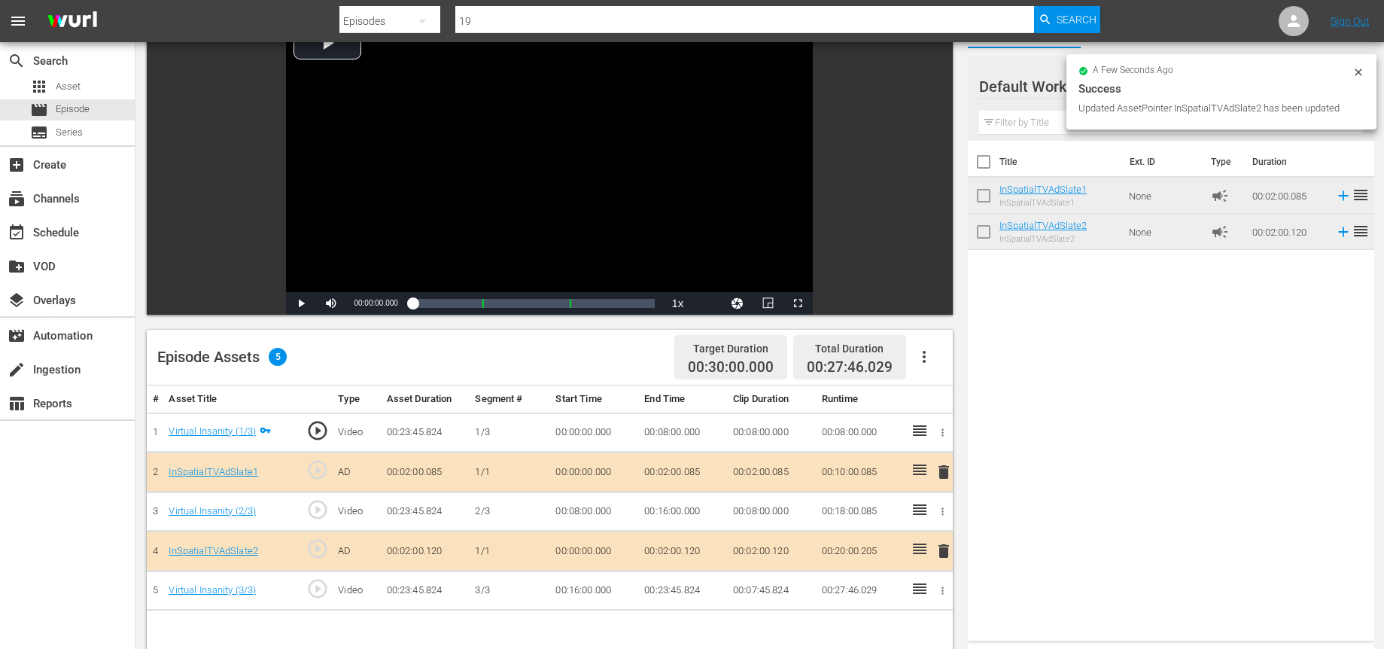
click at [1357, 70] on button "more_vert" at bounding box center [1354, 87] width 18 height 36
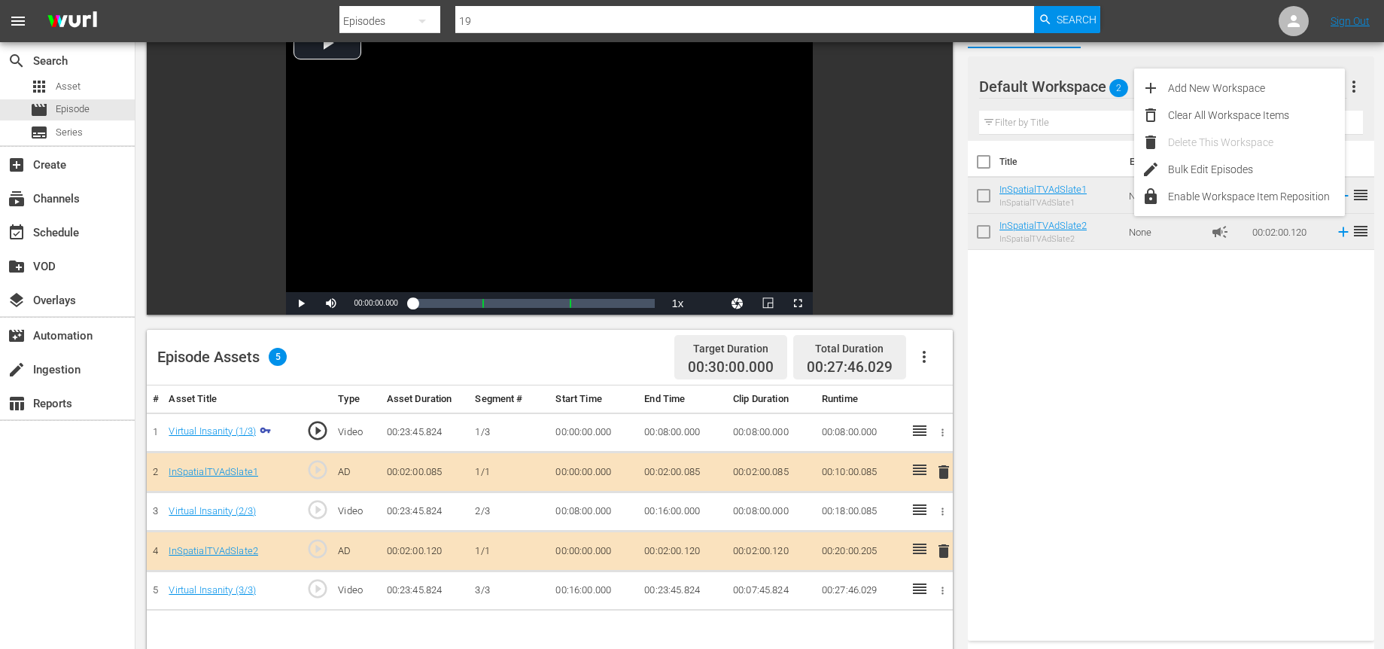
click at [1256, 384] on div "Title Ext. ID Type Duration InSpatialTVAdSlate1 InSpatialTVAdSlate1 None campai…" at bounding box center [1171, 388] width 407 height 494
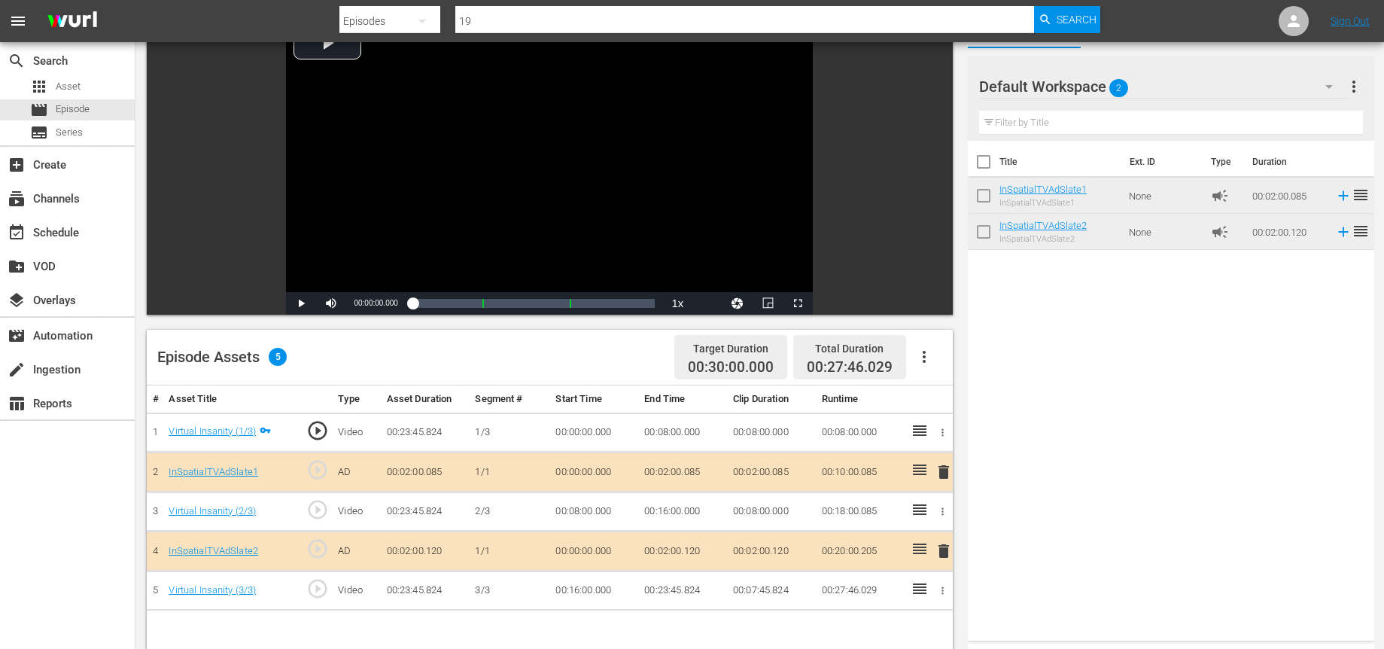
scroll to position [0, 0]
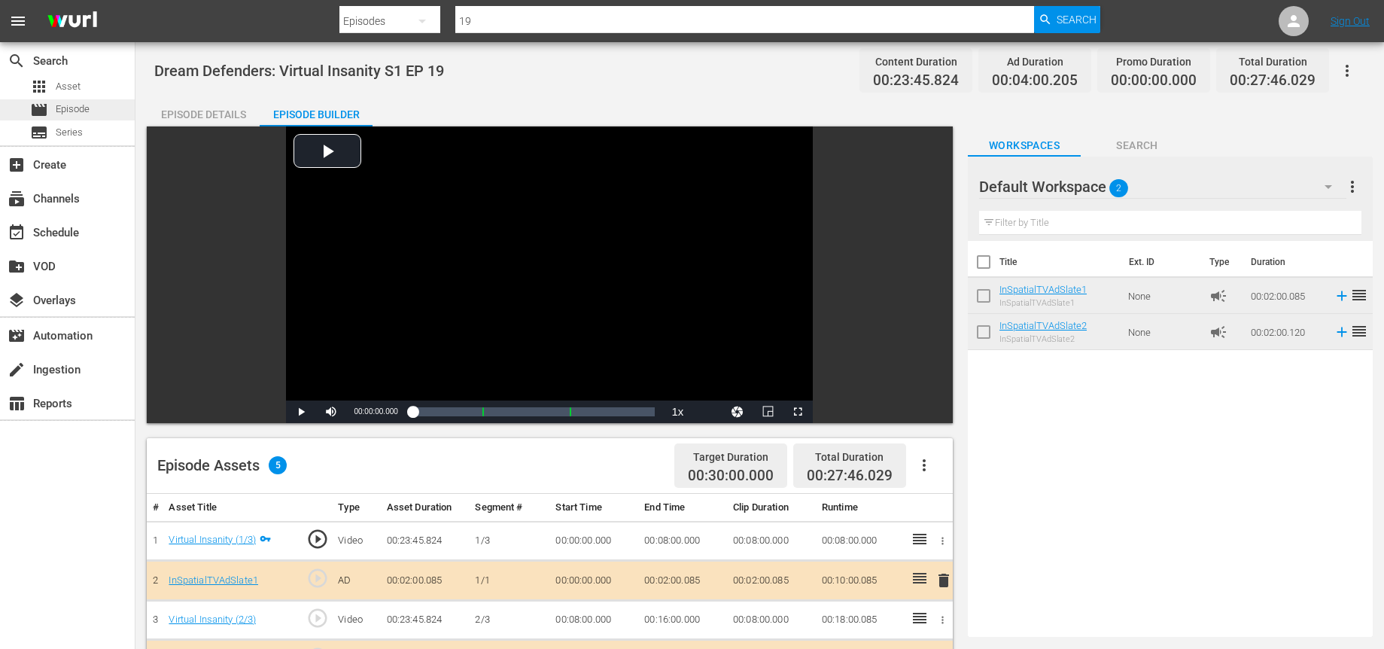
click at [65, 112] on span "Episode" at bounding box center [73, 109] width 34 height 15
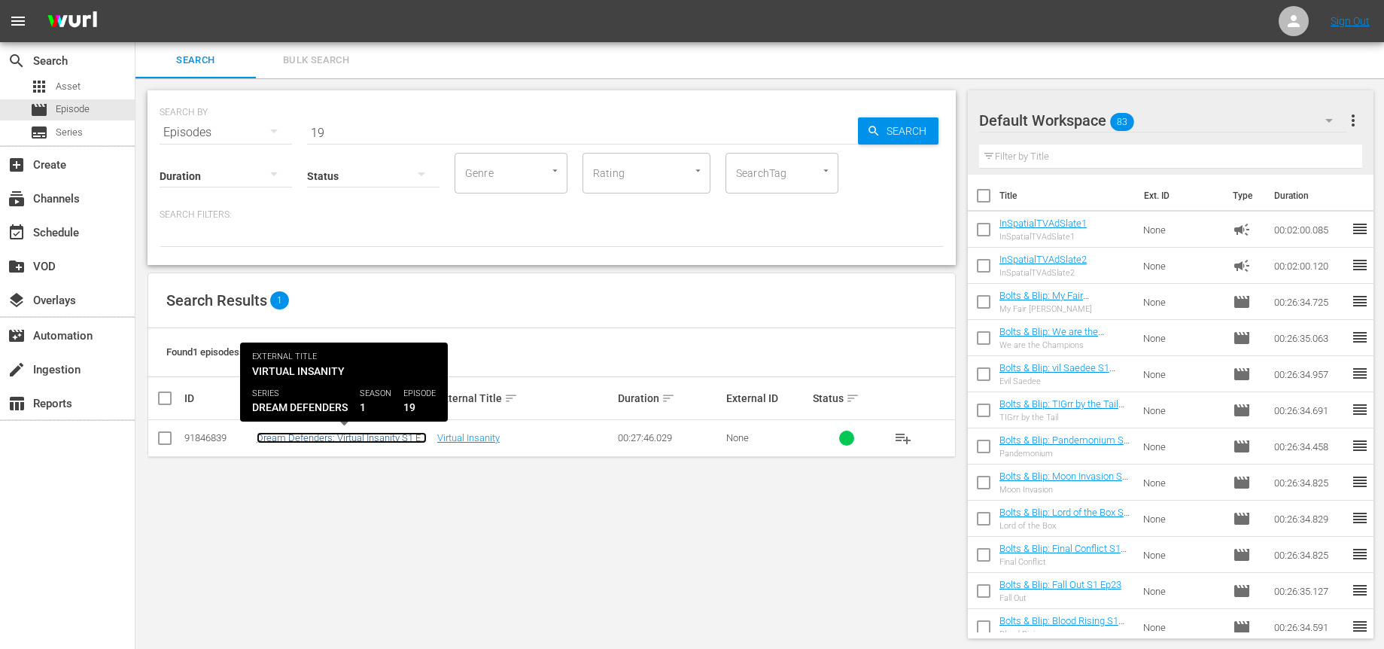
click at [345, 435] on link "Dream Defenders: Virtual Insanity S1 EP 19" at bounding box center [342, 443] width 170 height 23
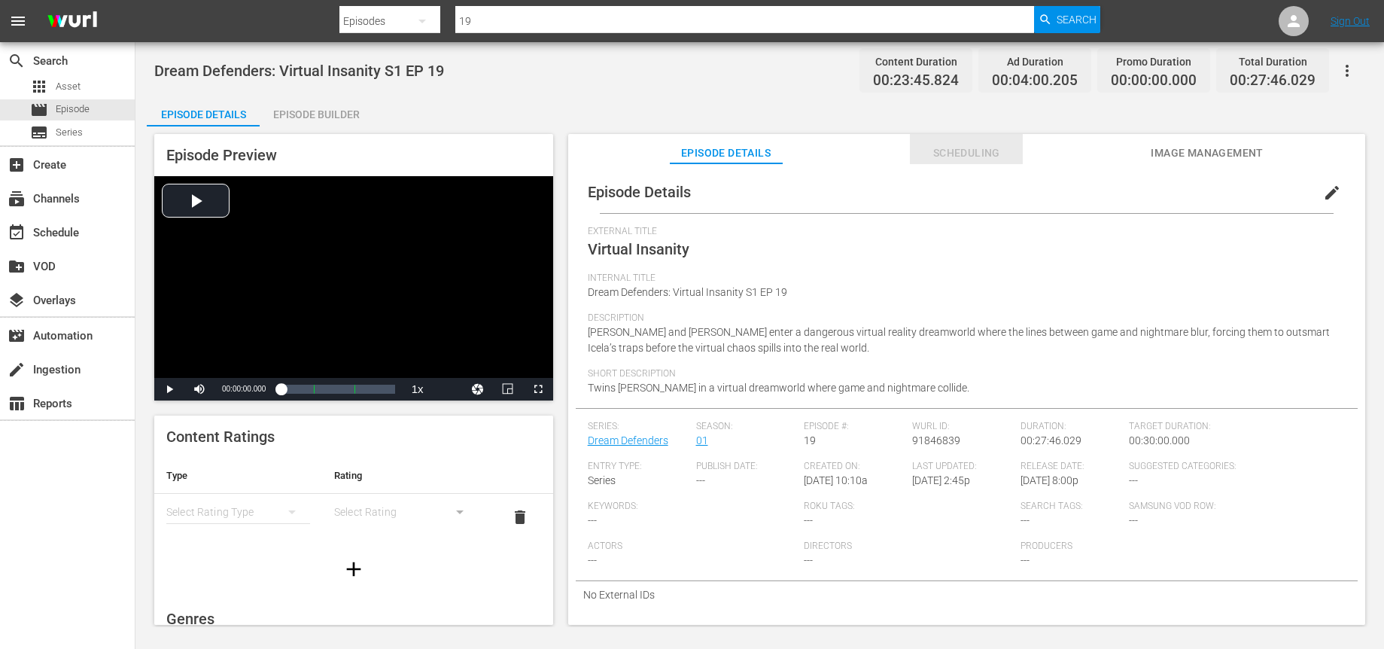
click at [936, 163] on button "Scheduling" at bounding box center [966, 149] width 113 height 30
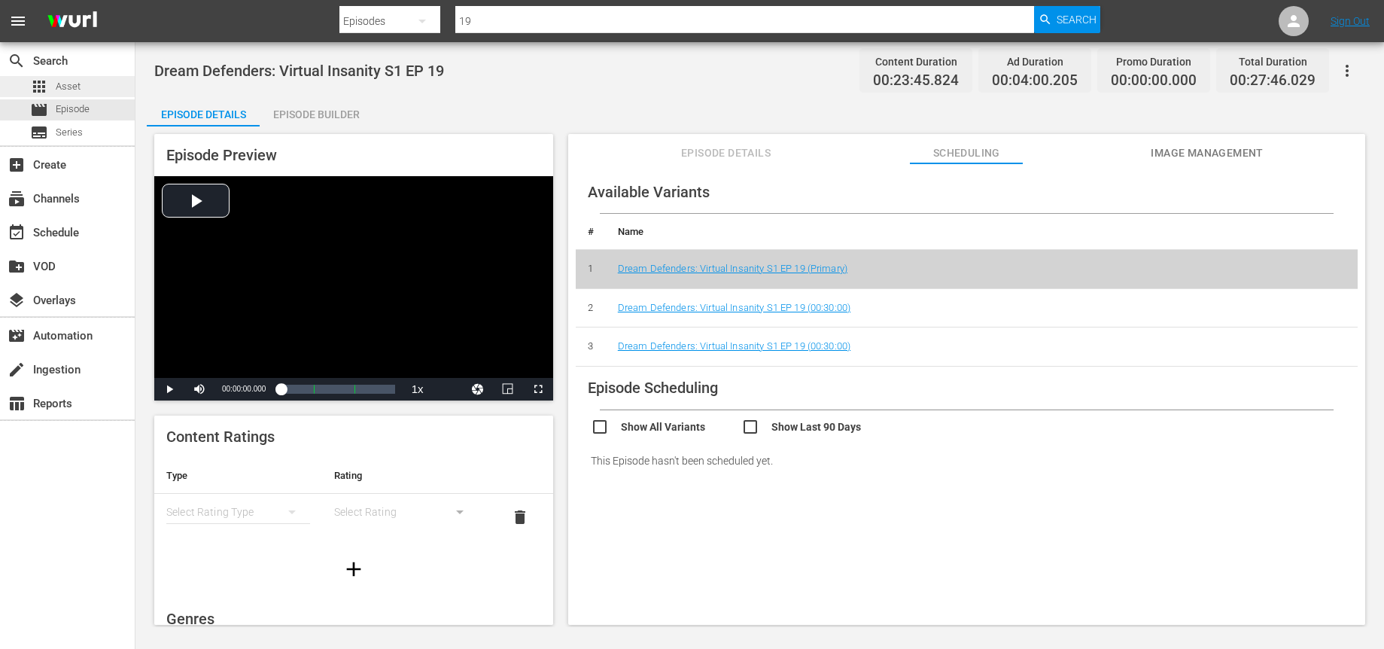
click at [73, 81] on span "Asset" at bounding box center [68, 86] width 25 height 15
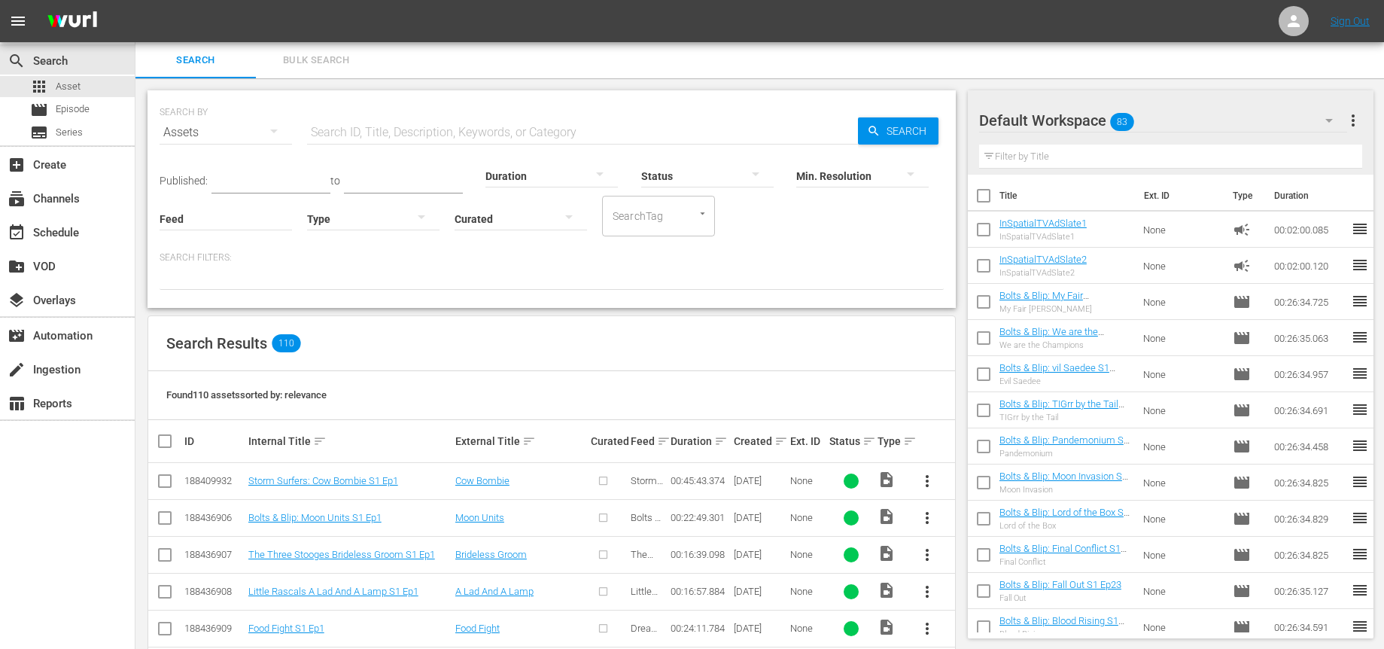
click at [421, 130] on input "text" at bounding box center [582, 132] width 551 height 36
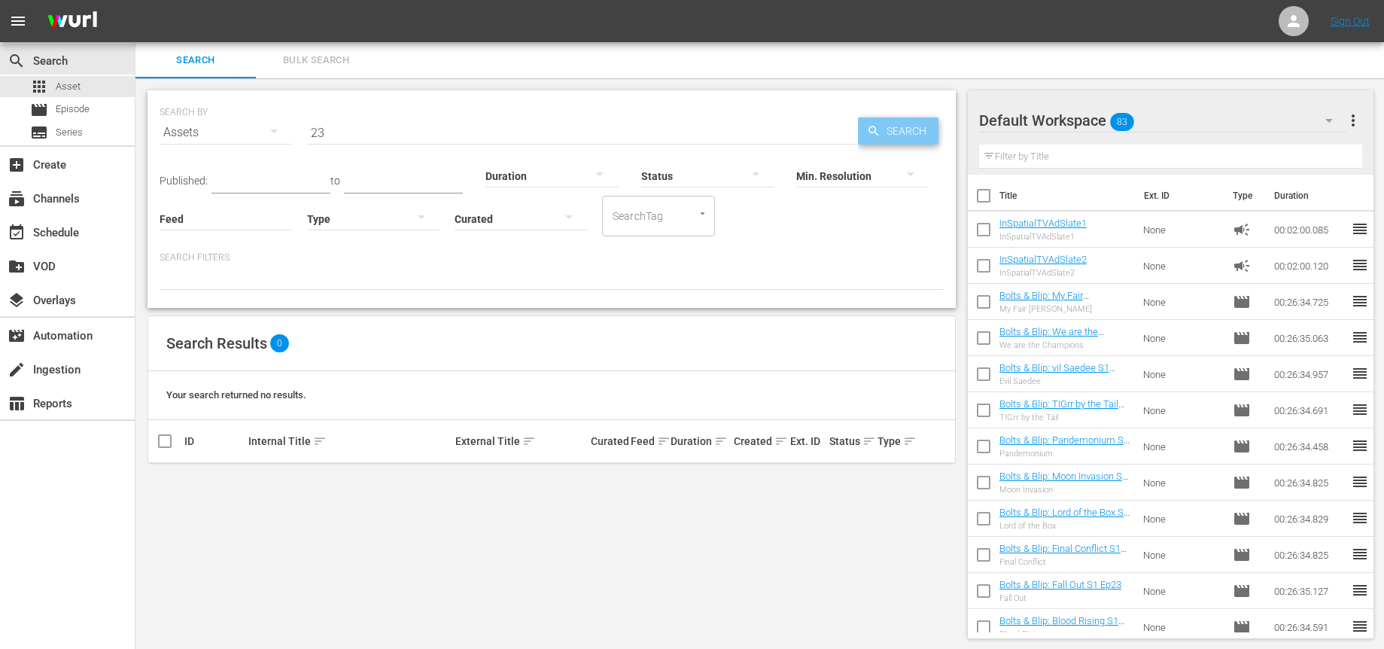
click at [890, 131] on span "Search" at bounding box center [910, 130] width 58 height 27
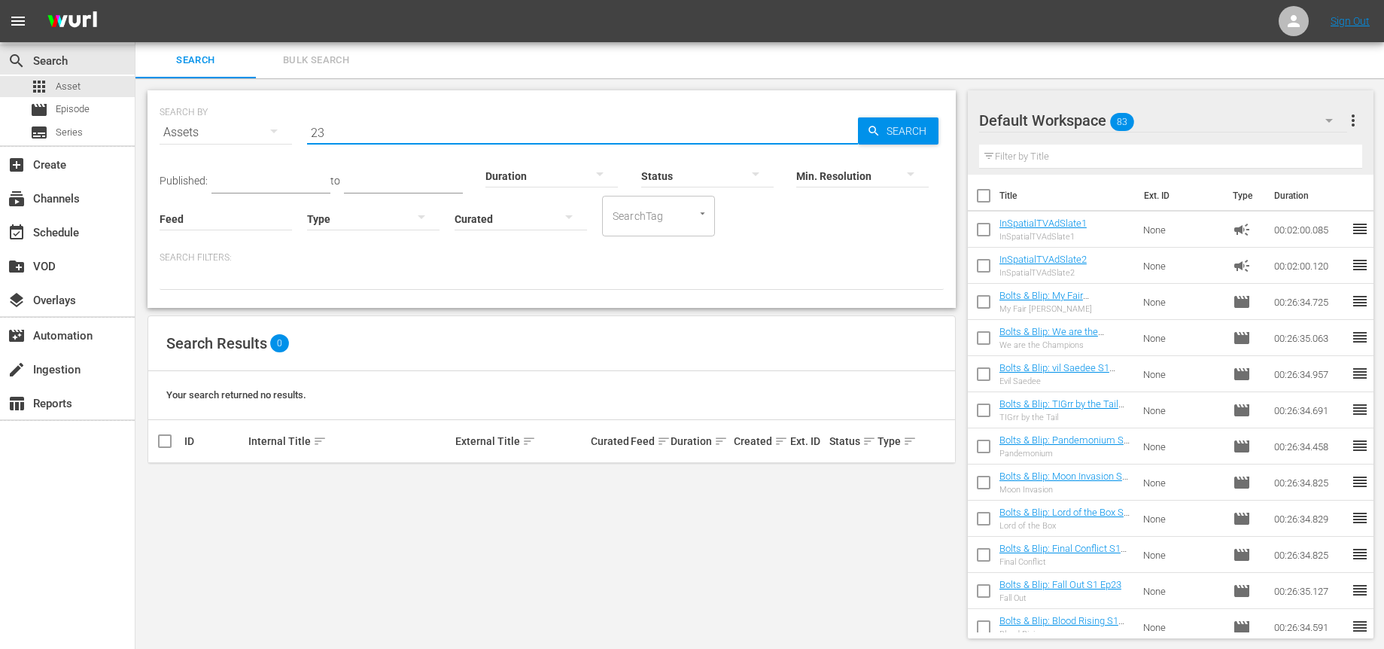
click at [381, 135] on input "23" at bounding box center [582, 132] width 551 height 36
click at [382, 135] on input "23" at bounding box center [582, 132] width 551 height 36
type input "dream"
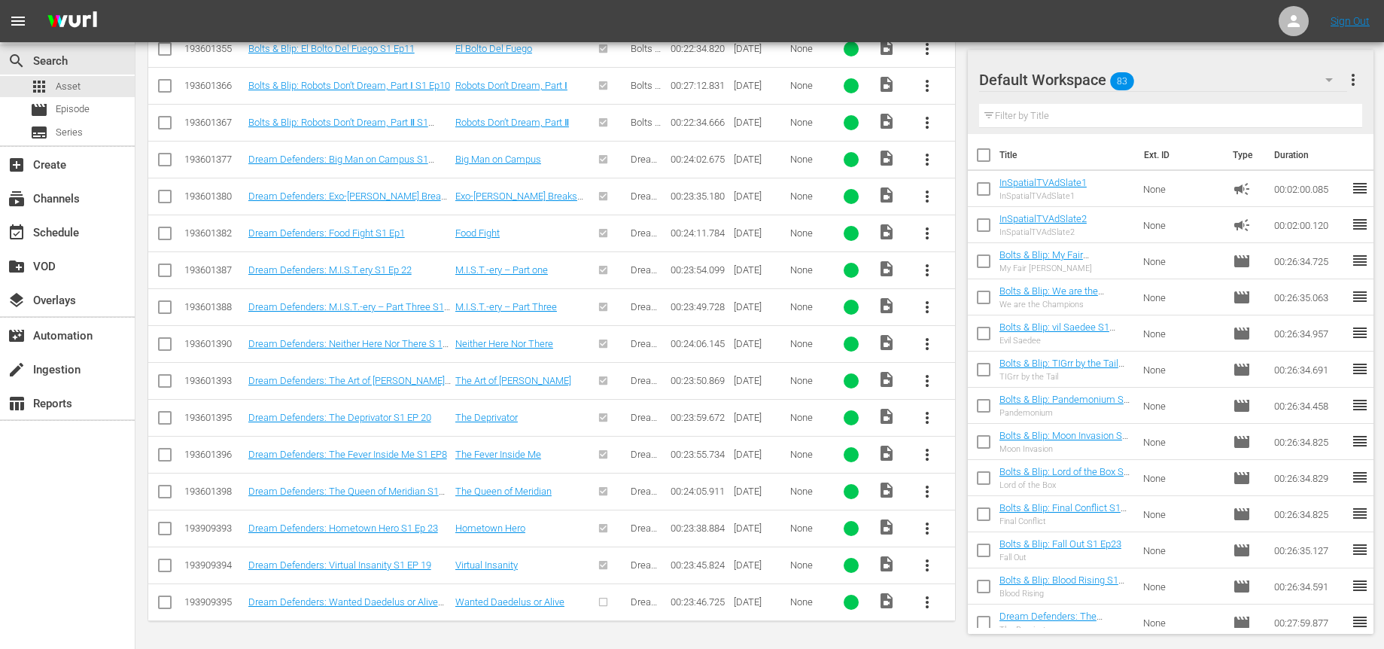
scroll to position [947, 0]
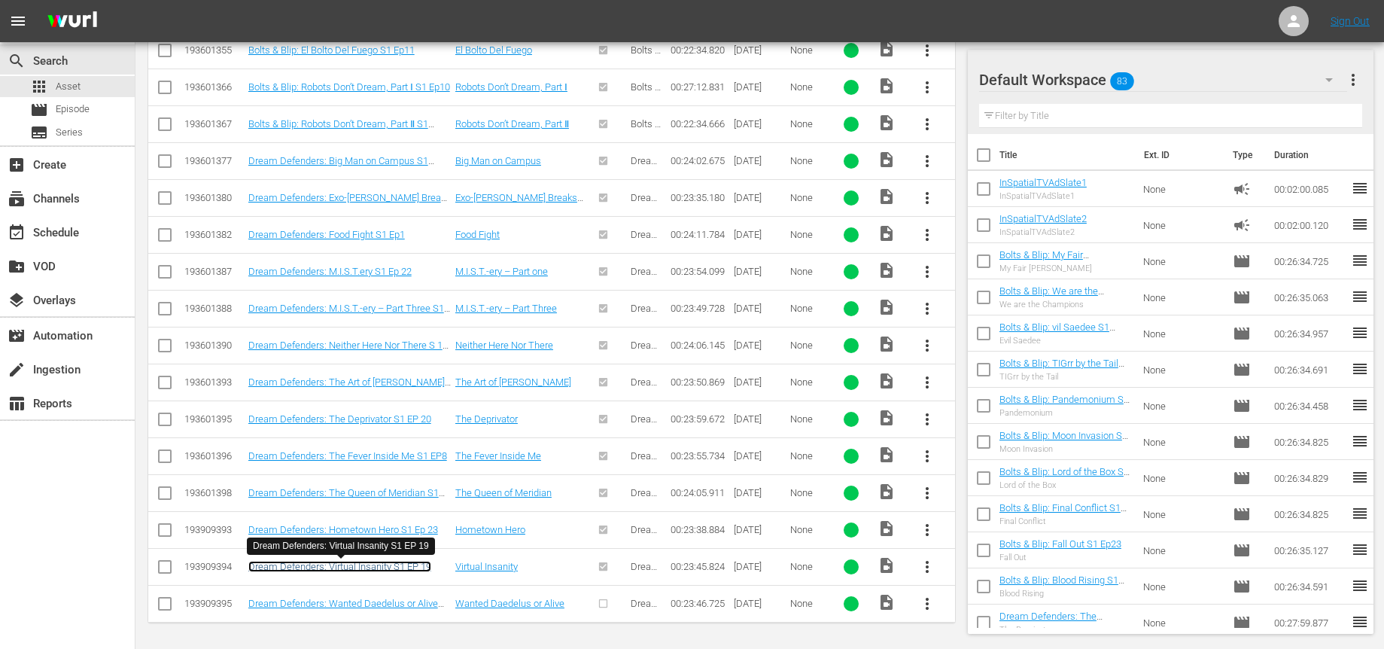
click at [391, 570] on link "Dream Defenders: Virtual Insanity S1 EP 19" at bounding box center [339, 566] width 183 height 11
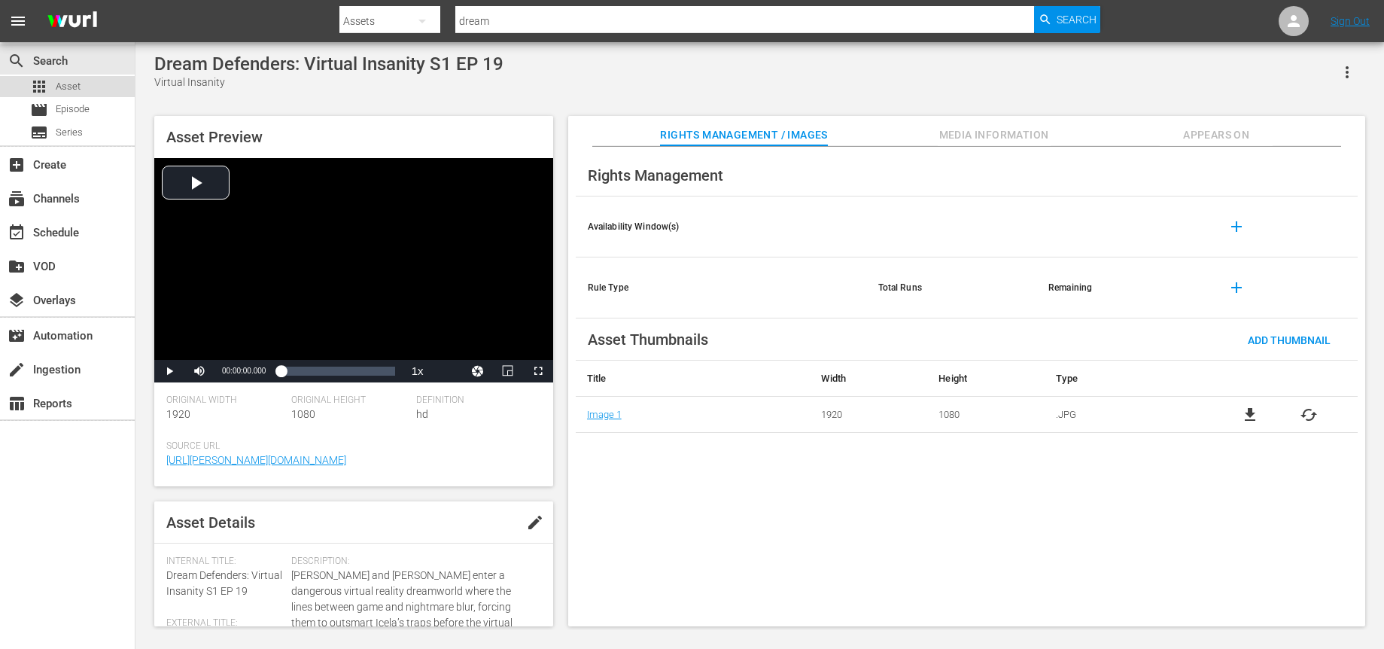
click at [82, 86] on div "apps Asset" at bounding box center [67, 86] width 135 height 21
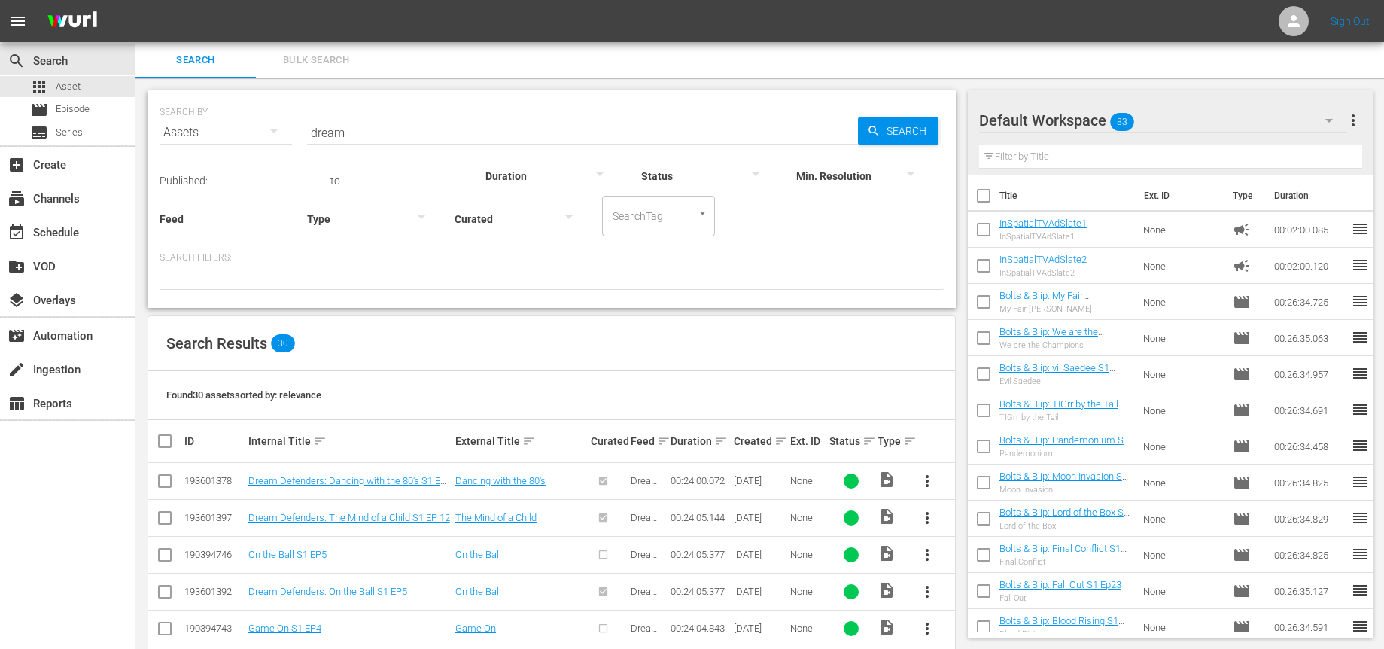
scroll to position [1, 0]
click at [400, 135] on input "dream" at bounding box center [582, 132] width 551 height 36
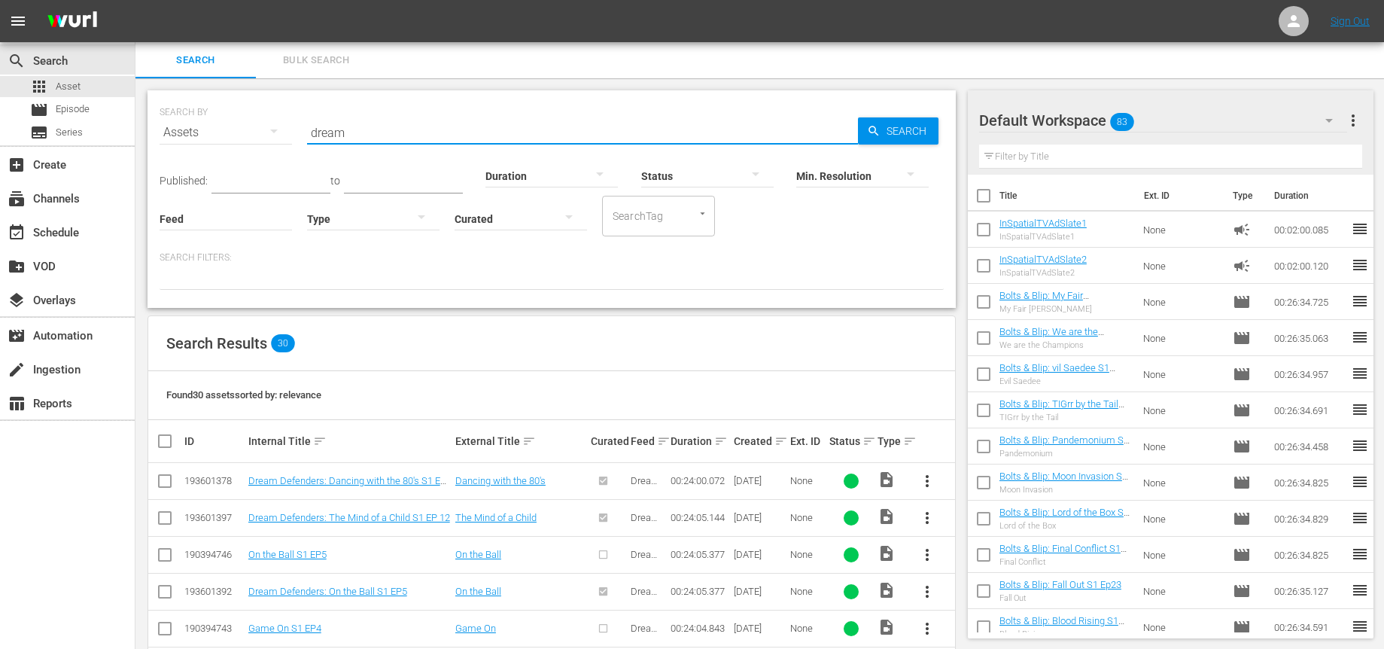
click at [400, 135] on input "dream" at bounding box center [582, 132] width 551 height 36
type input "virtual"
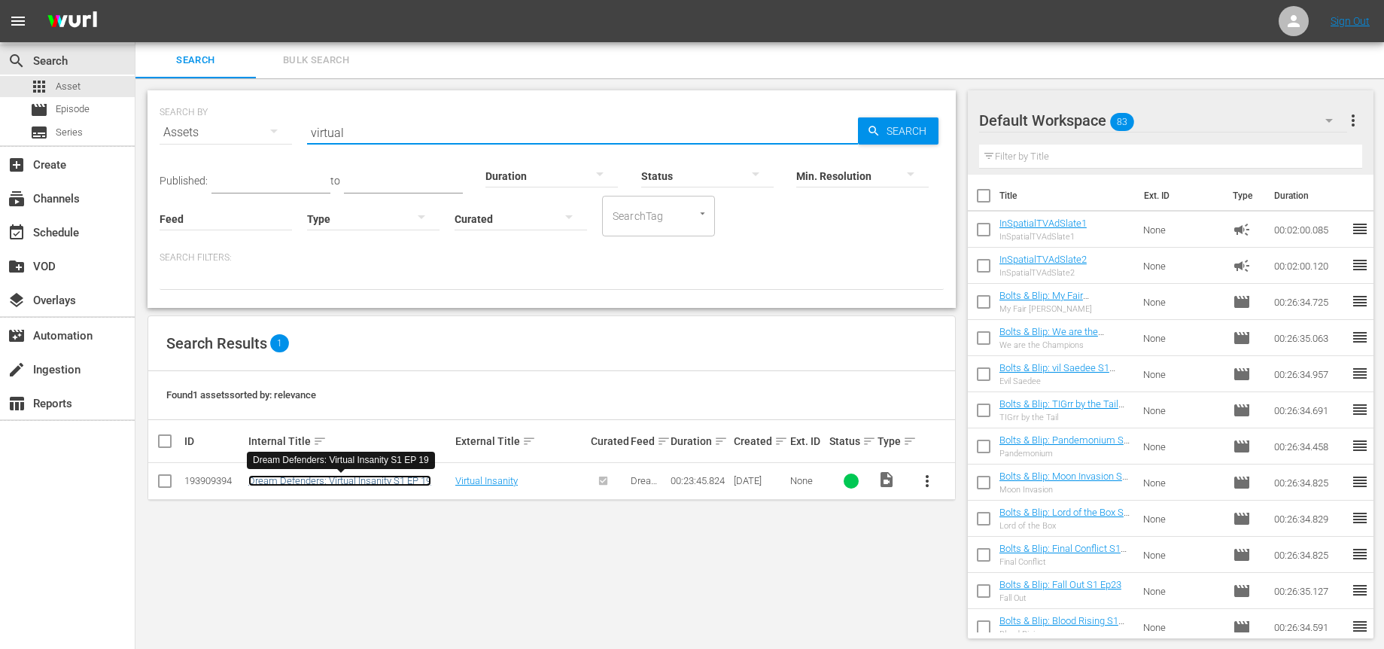
click at [346, 483] on link "Dream Defenders: Virtual Insanity S1 EP 19" at bounding box center [339, 480] width 183 height 11
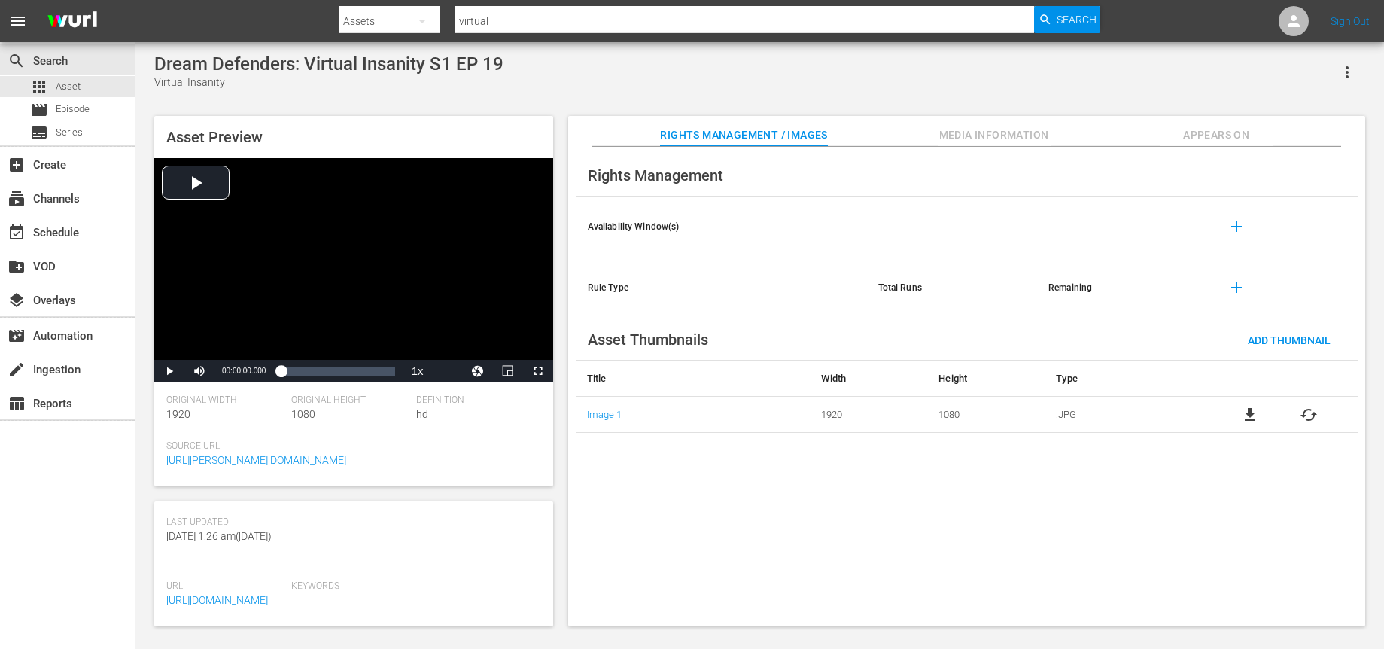
scroll to position [446, 0]
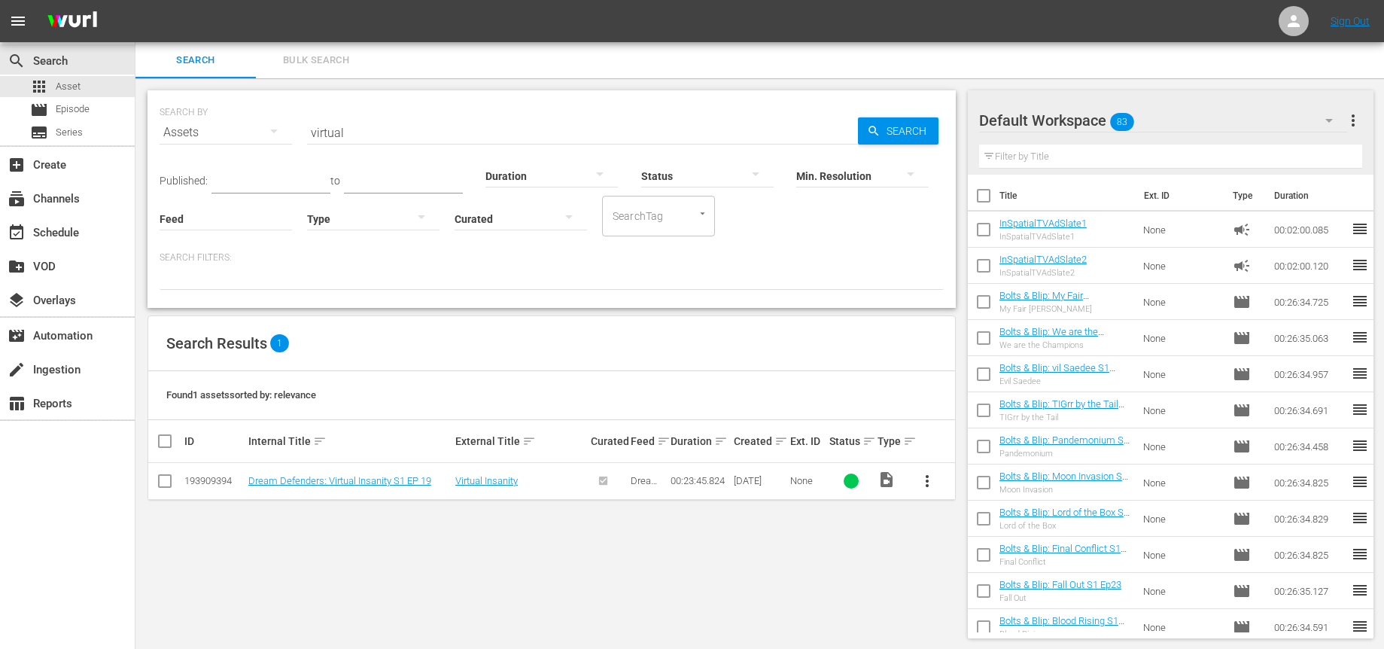
click at [929, 478] on span "more_vert" at bounding box center [927, 481] width 18 height 18
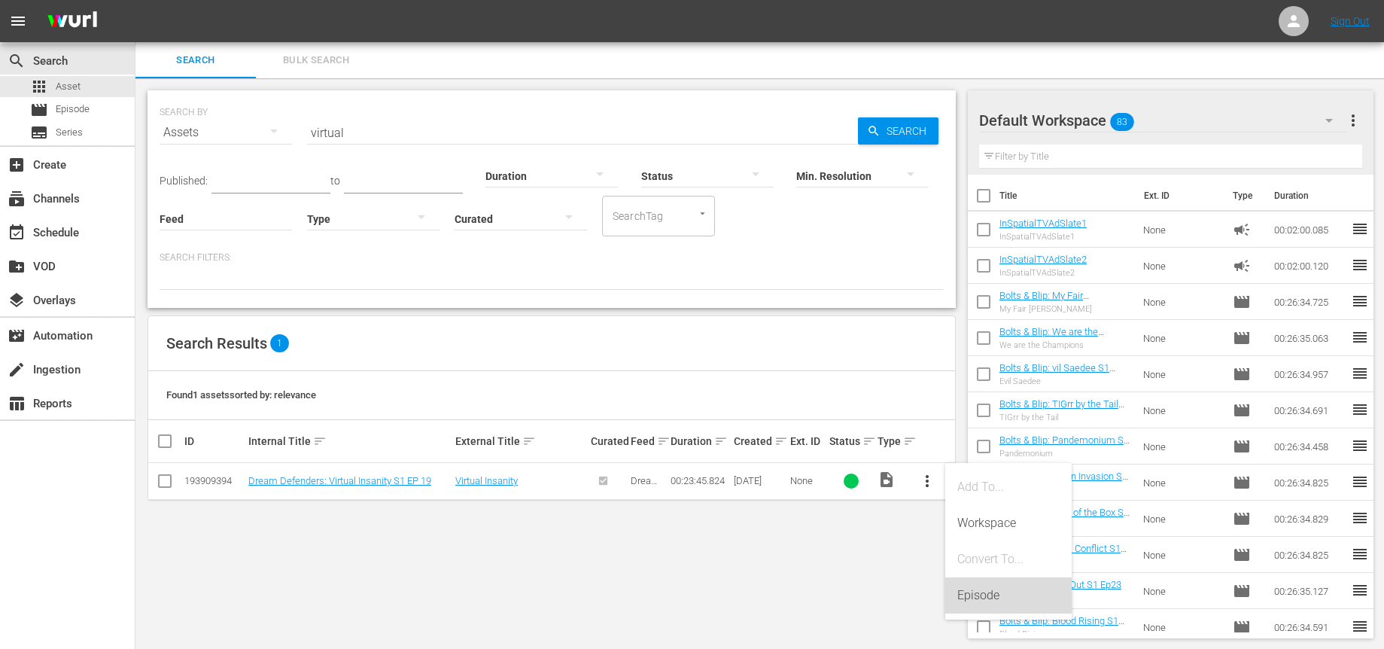
click at [971, 589] on div "Episode" at bounding box center [1009, 595] width 102 height 36
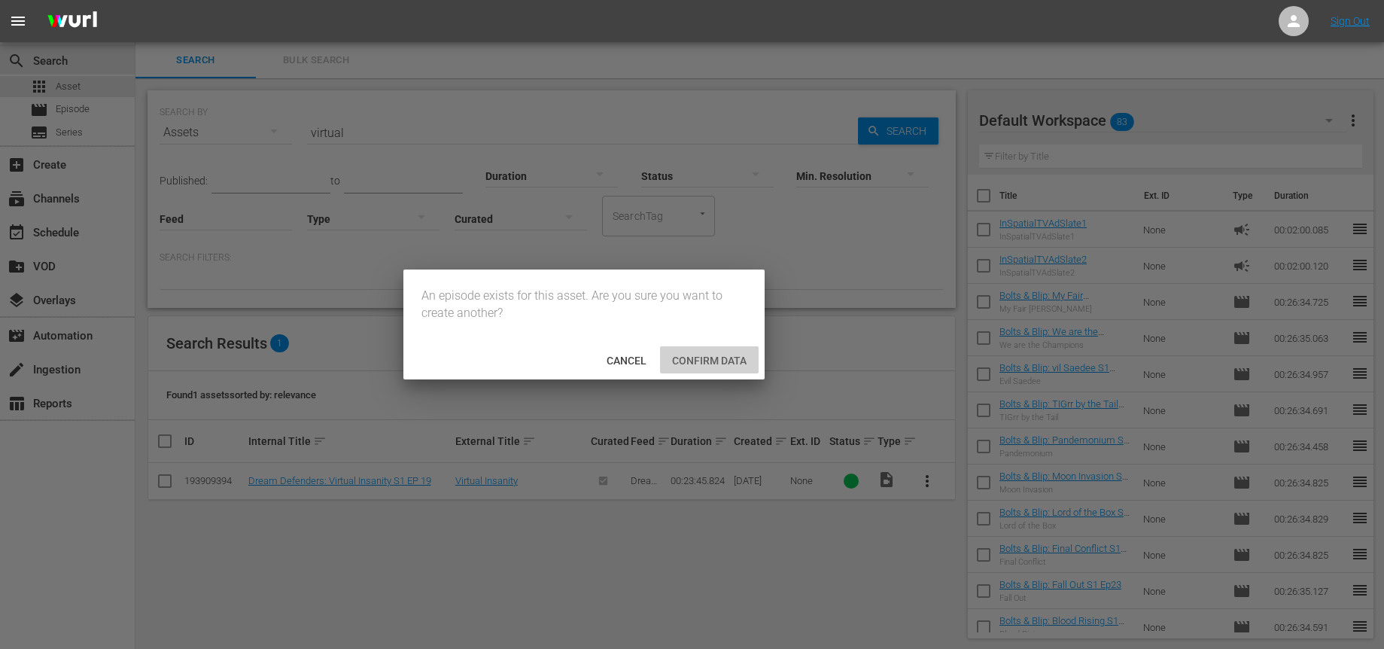
click at [690, 367] on div "Confirm data" at bounding box center [709, 360] width 99 height 28
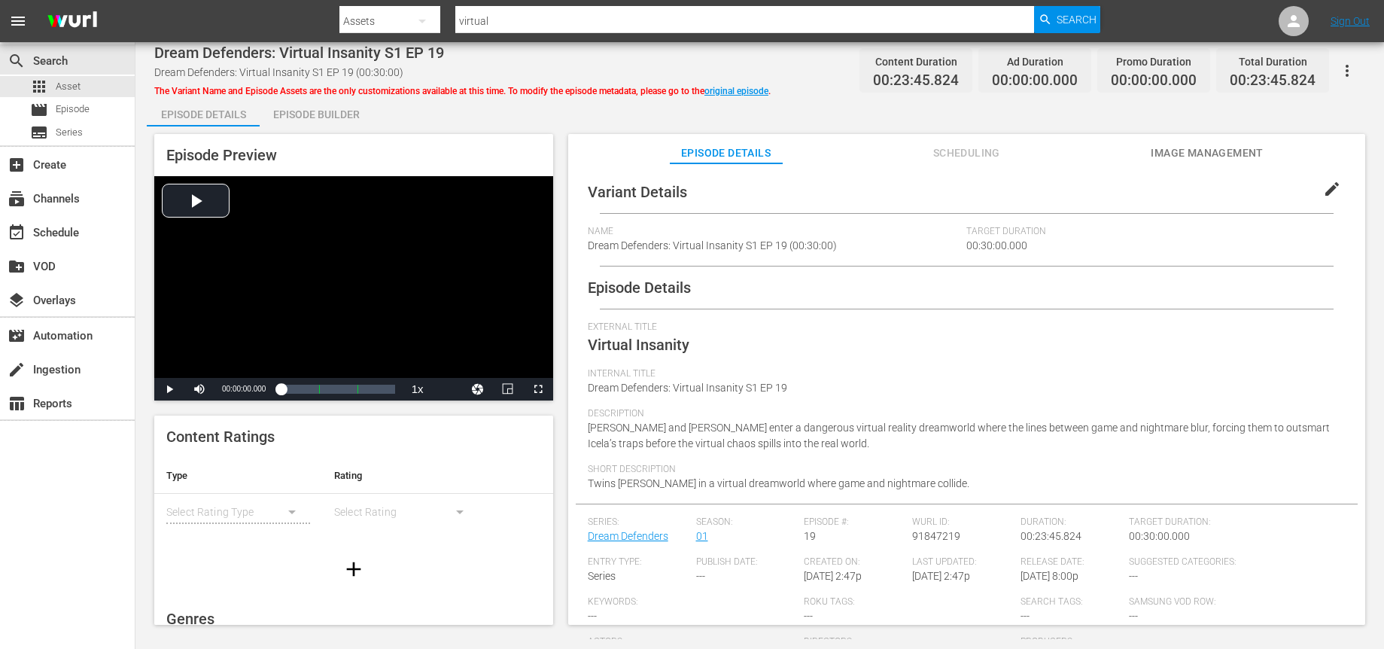
click at [317, 108] on div "Episode Builder" at bounding box center [316, 114] width 113 height 36
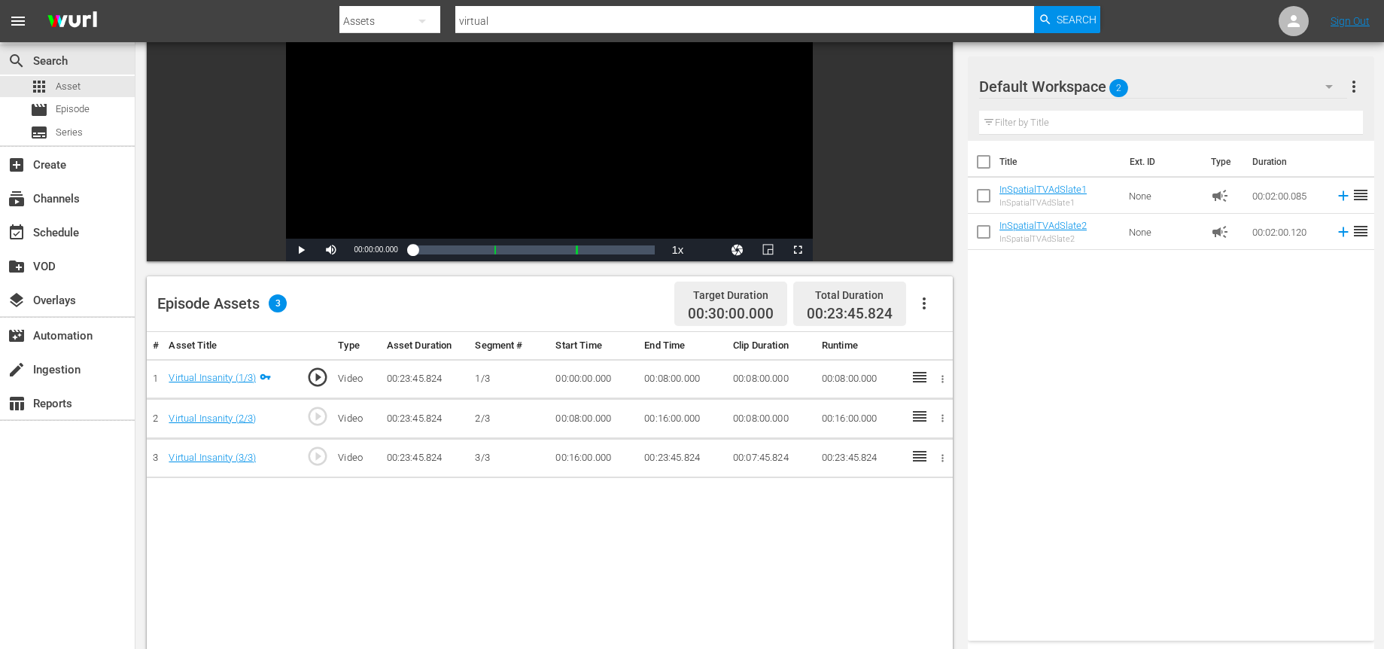
scroll to position [62, 0]
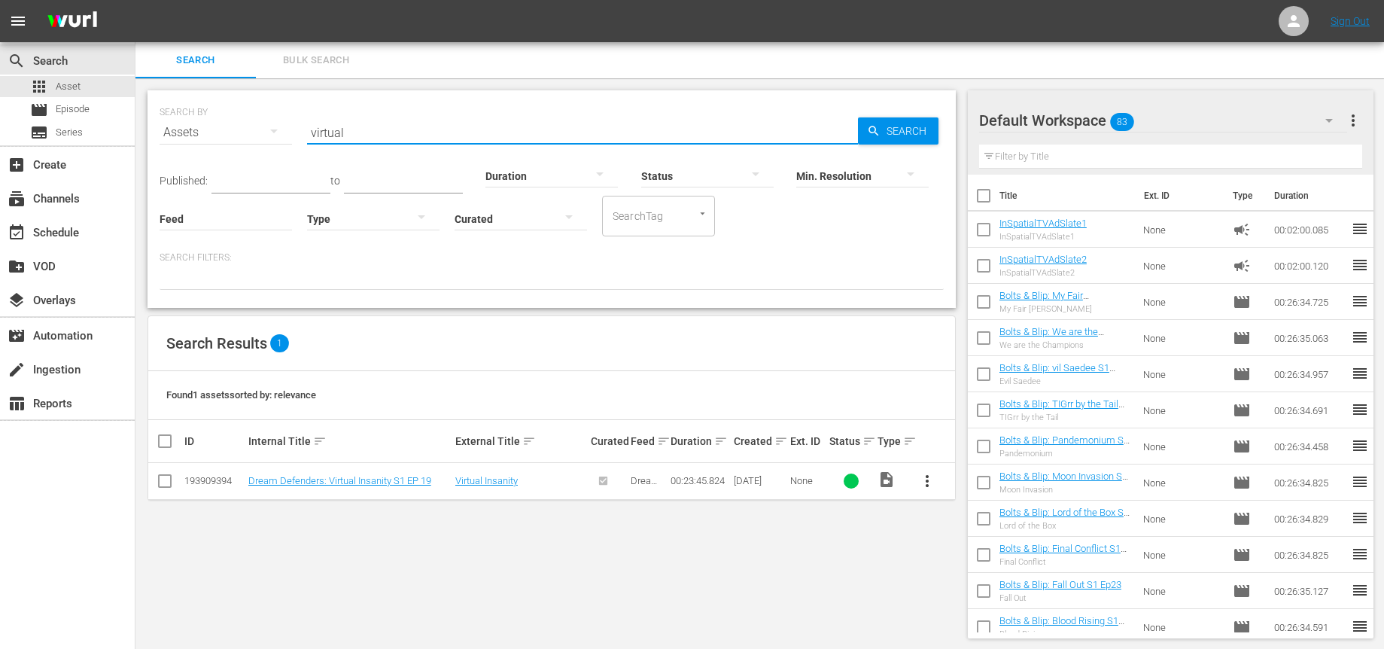
click at [377, 138] on input "virtual" at bounding box center [582, 132] width 551 height 36
click at [885, 126] on span "Search" at bounding box center [910, 130] width 58 height 27
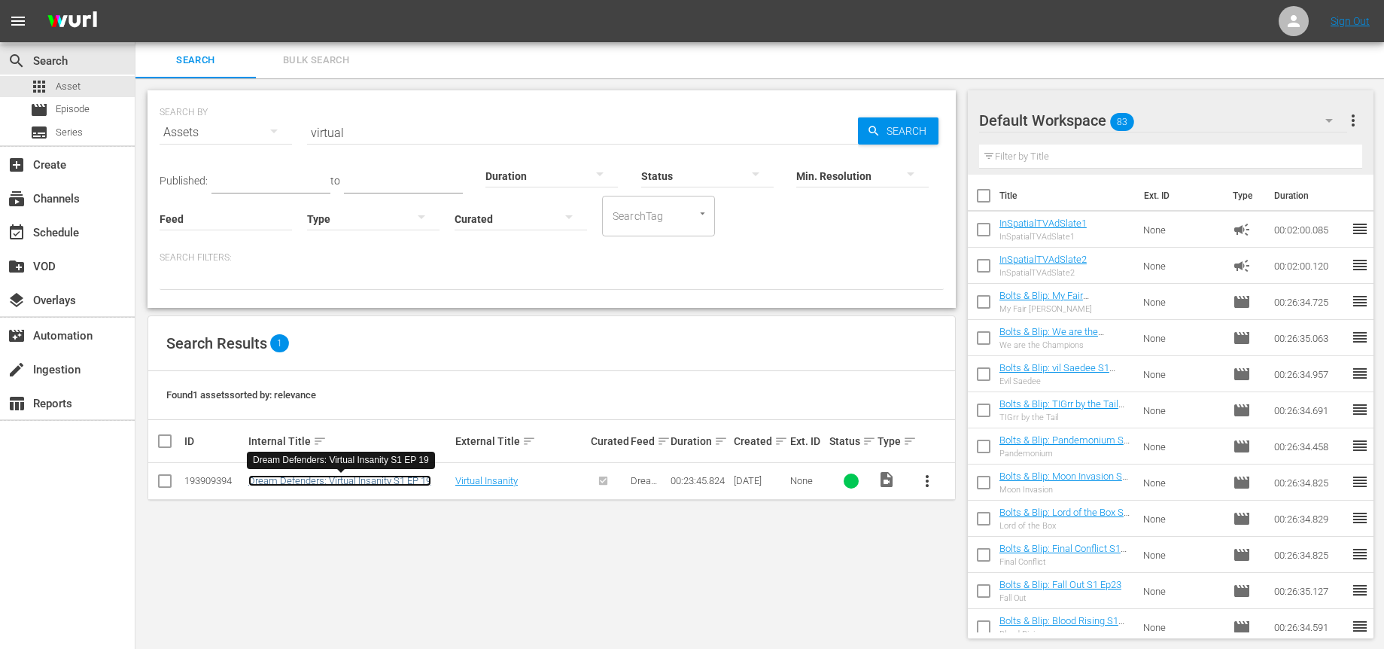
click at [347, 478] on link "Dream Defenders: Virtual Insanity S1 EP 19" at bounding box center [339, 480] width 183 height 11
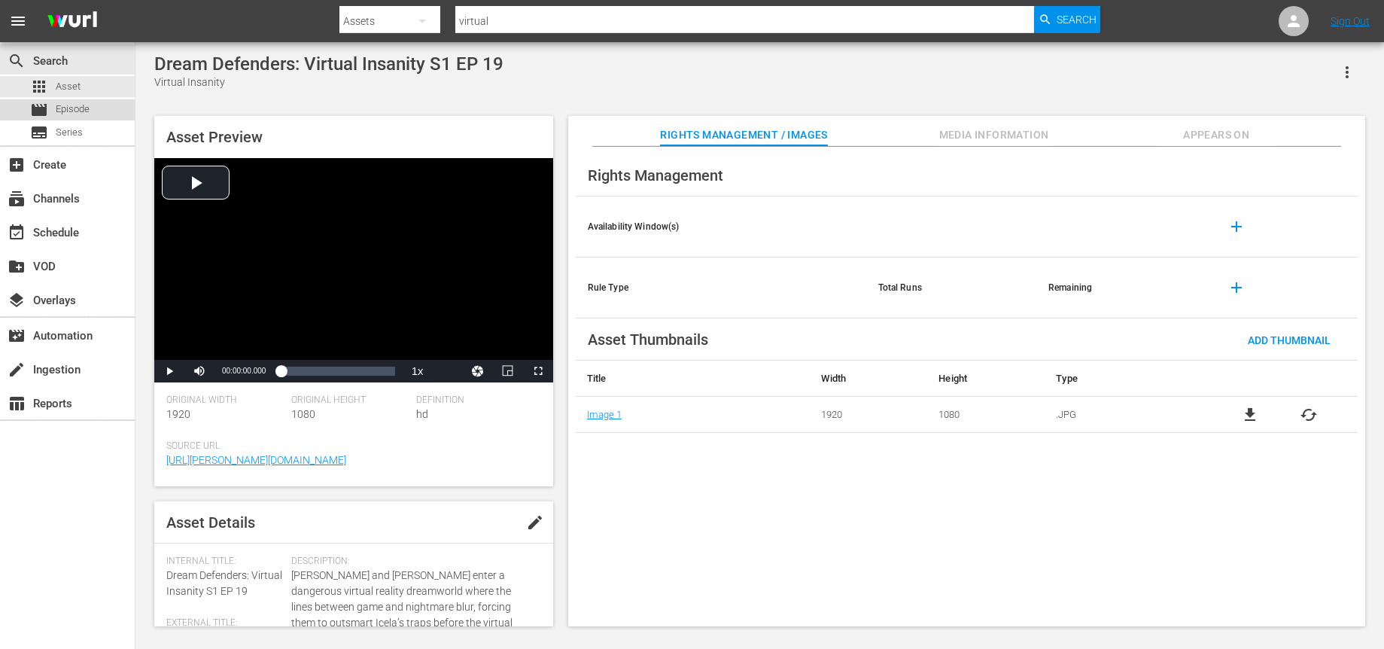
click at [81, 105] on span "Episode" at bounding box center [73, 109] width 34 height 15
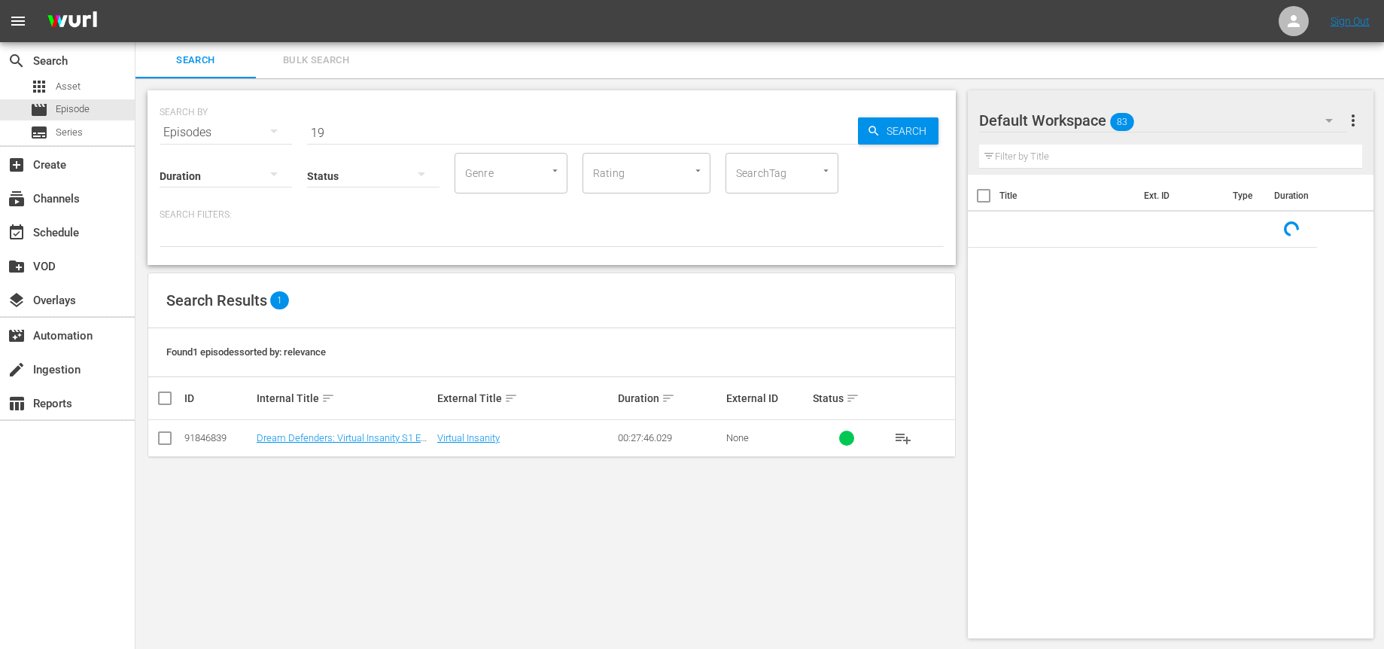
click at [431, 135] on input "19" at bounding box center [582, 132] width 551 height 36
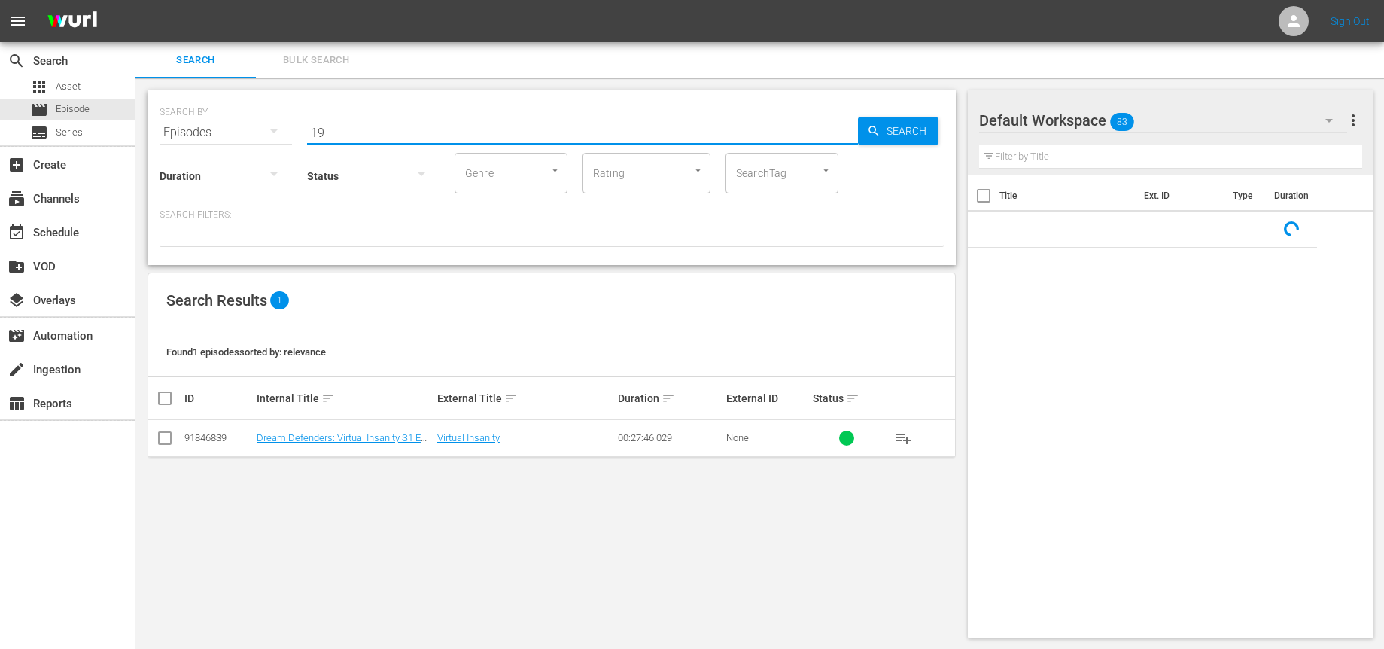
click at [431, 135] on input "19" at bounding box center [582, 132] width 551 height 36
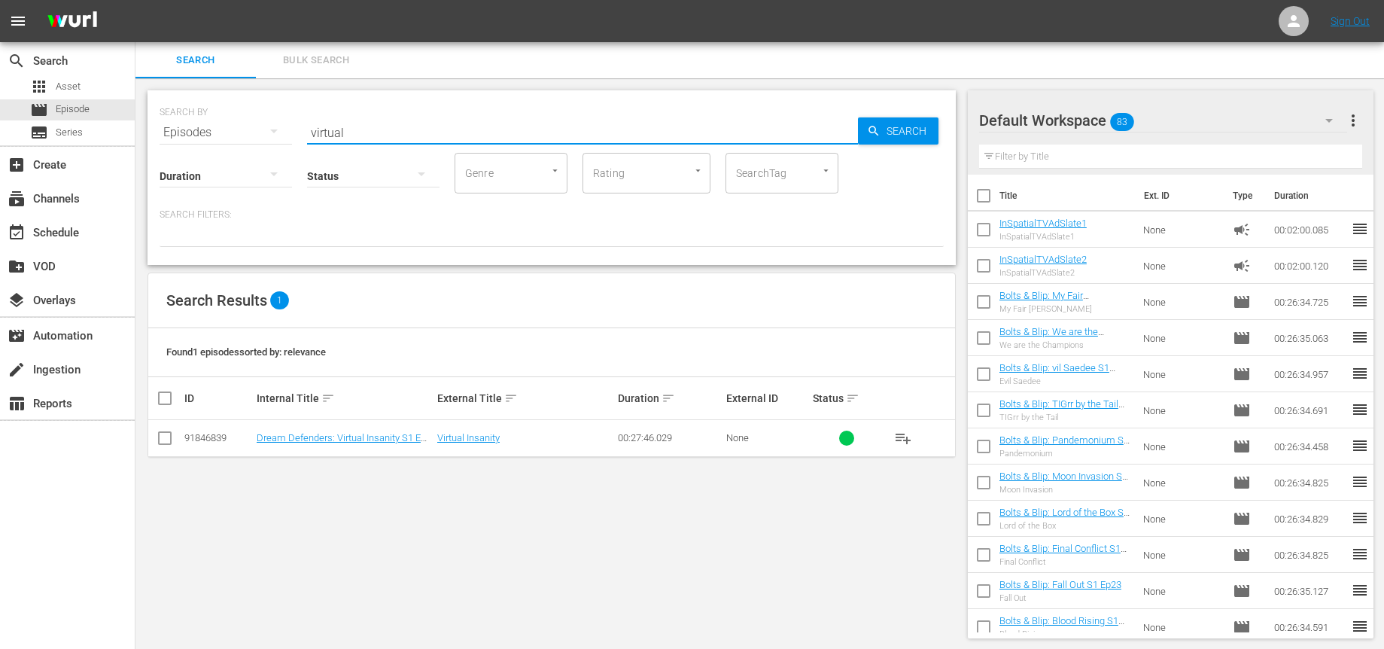
type input "virtual"
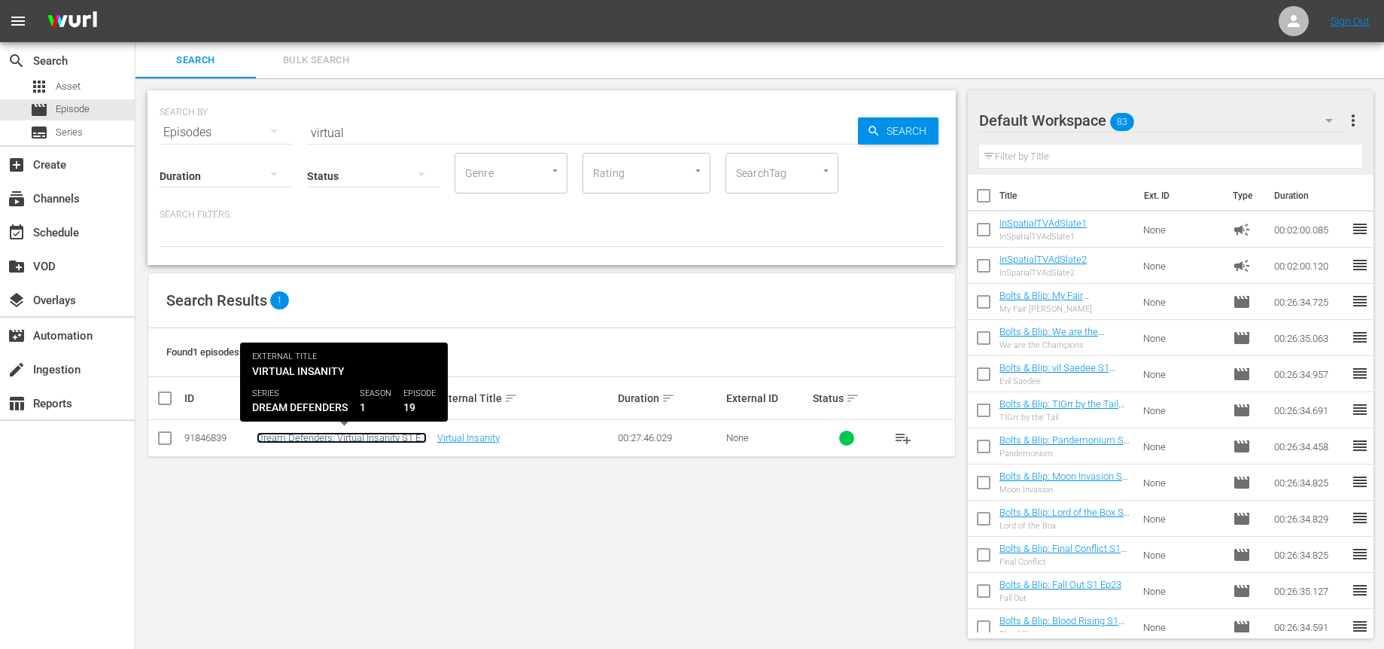
click at [309, 442] on link "Dream Defenders: Virtual Insanity S1 EP 19" at bounding box center [342, 443] width 170 height 23
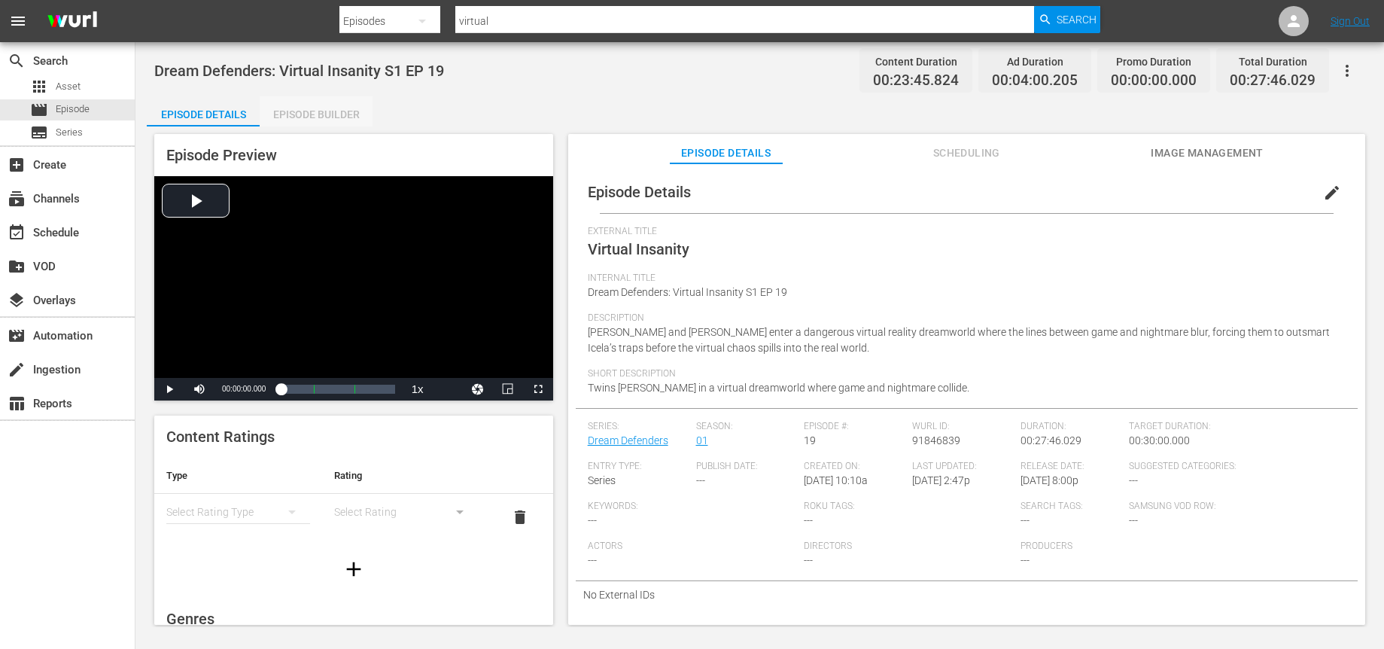
click at [301, 107] on div "Episode Builder" at bounding box center [316, 114] width 113 height 36
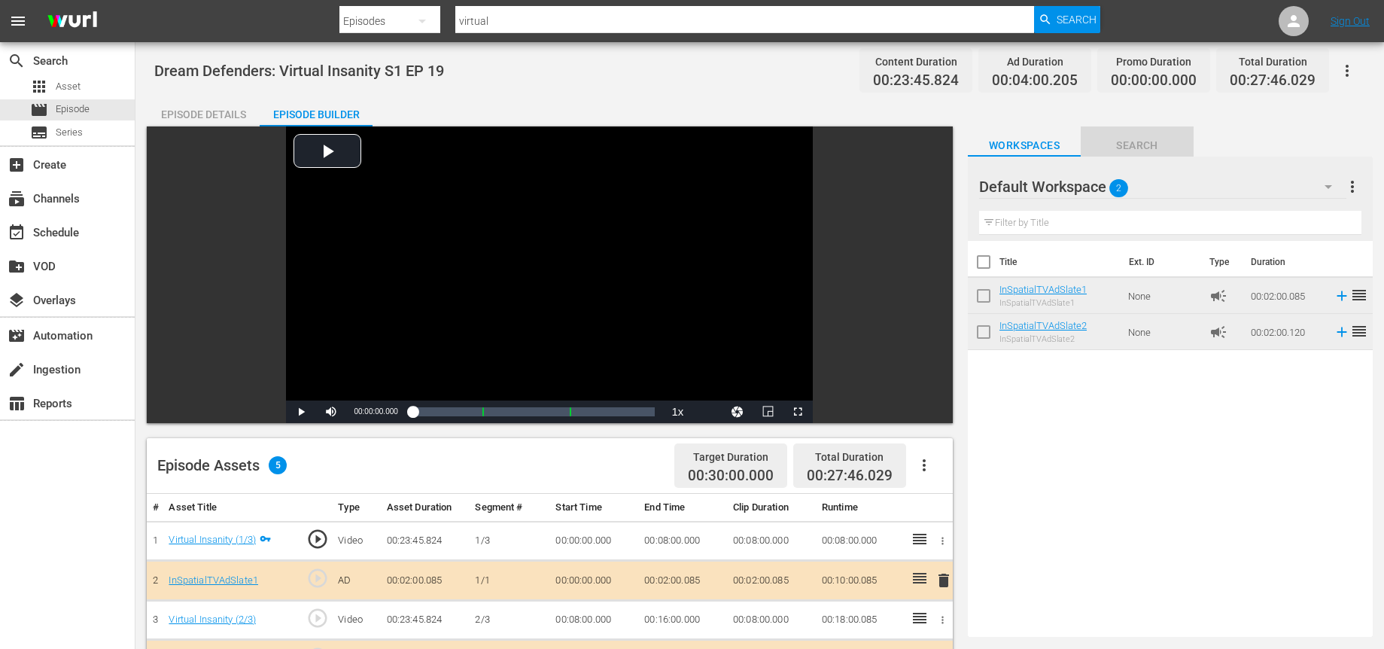
click at [1132, 146] on span "Search" at bounding box center [1137, 145] width 113 height 19
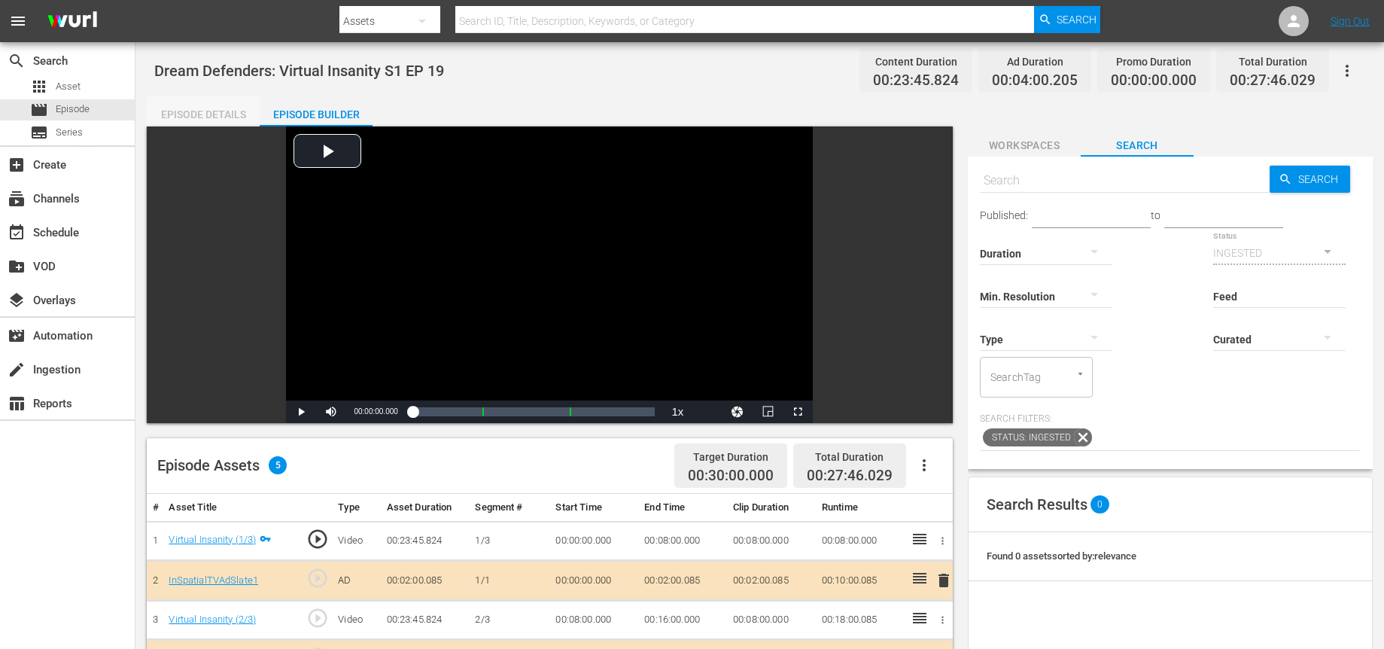
click at [169, 114] on div "Episode Details" at bounding box center [203, 114] width 113 height 36
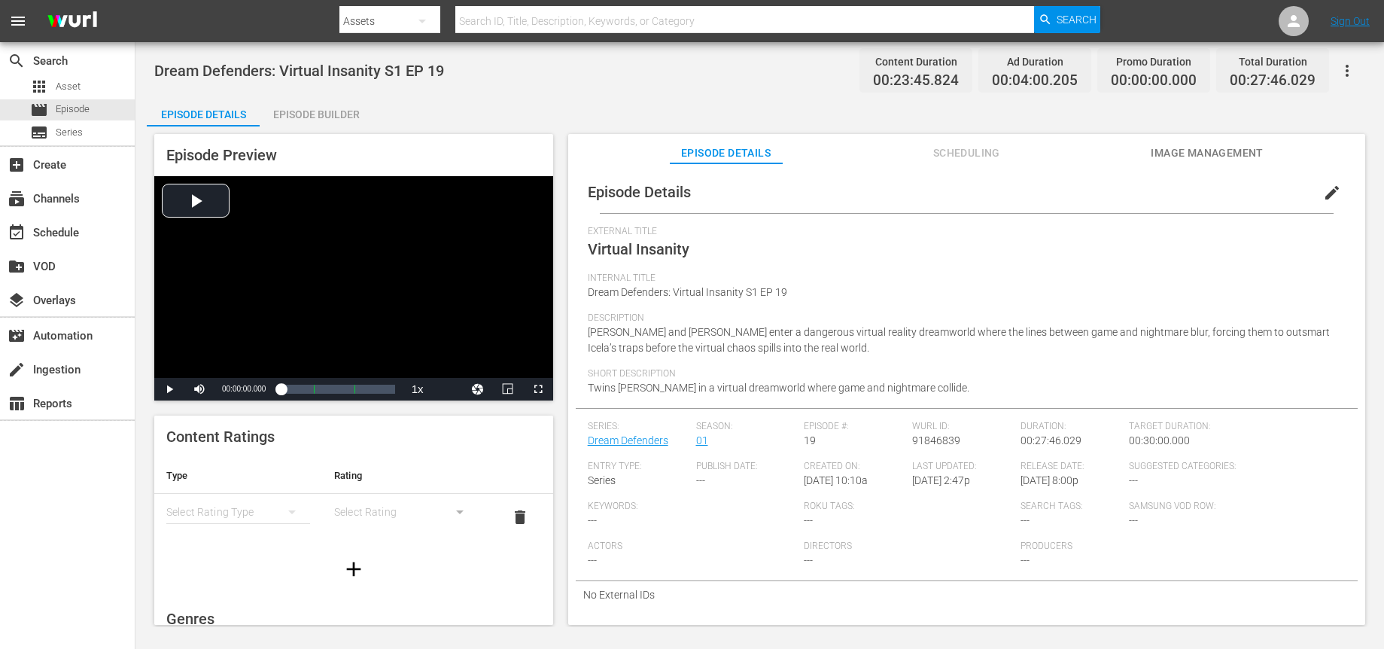
click at [956, 156] on span "Scheduling" at bounding box center [966, 153] width 113 height 19
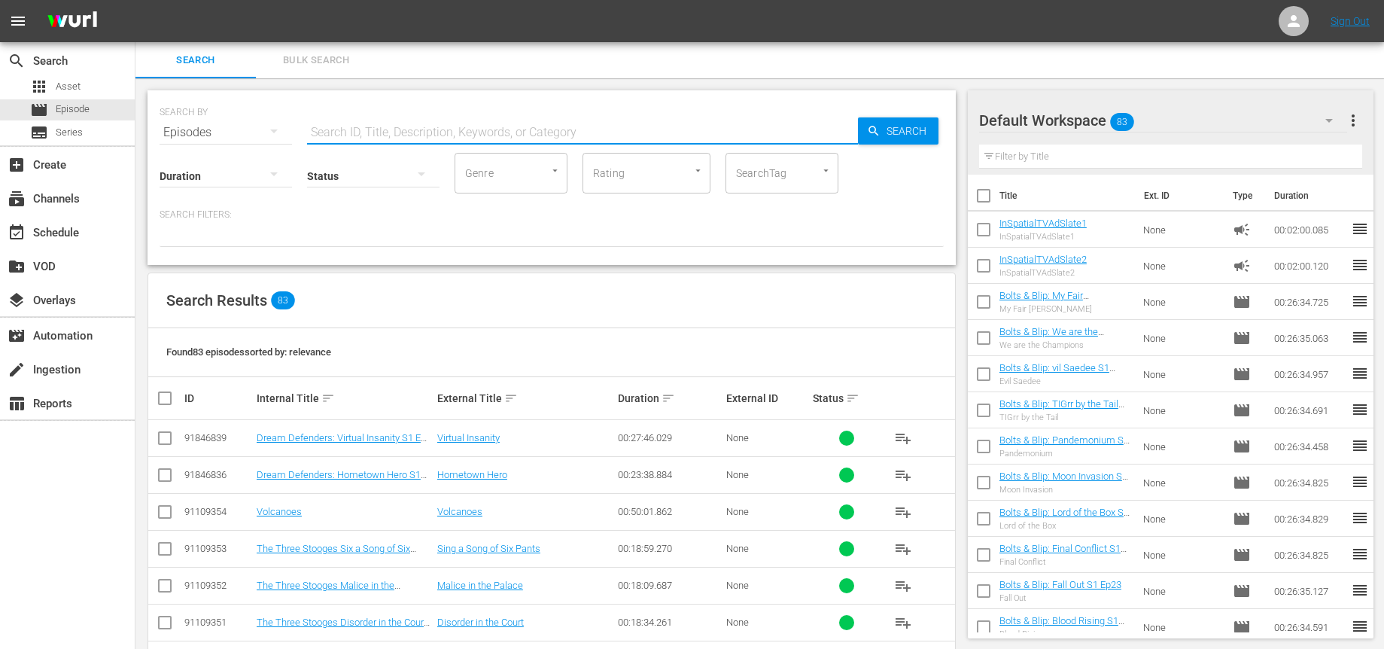
click at [391, 130] on input "text" at bounding box center [582, 132] width 551 height 36
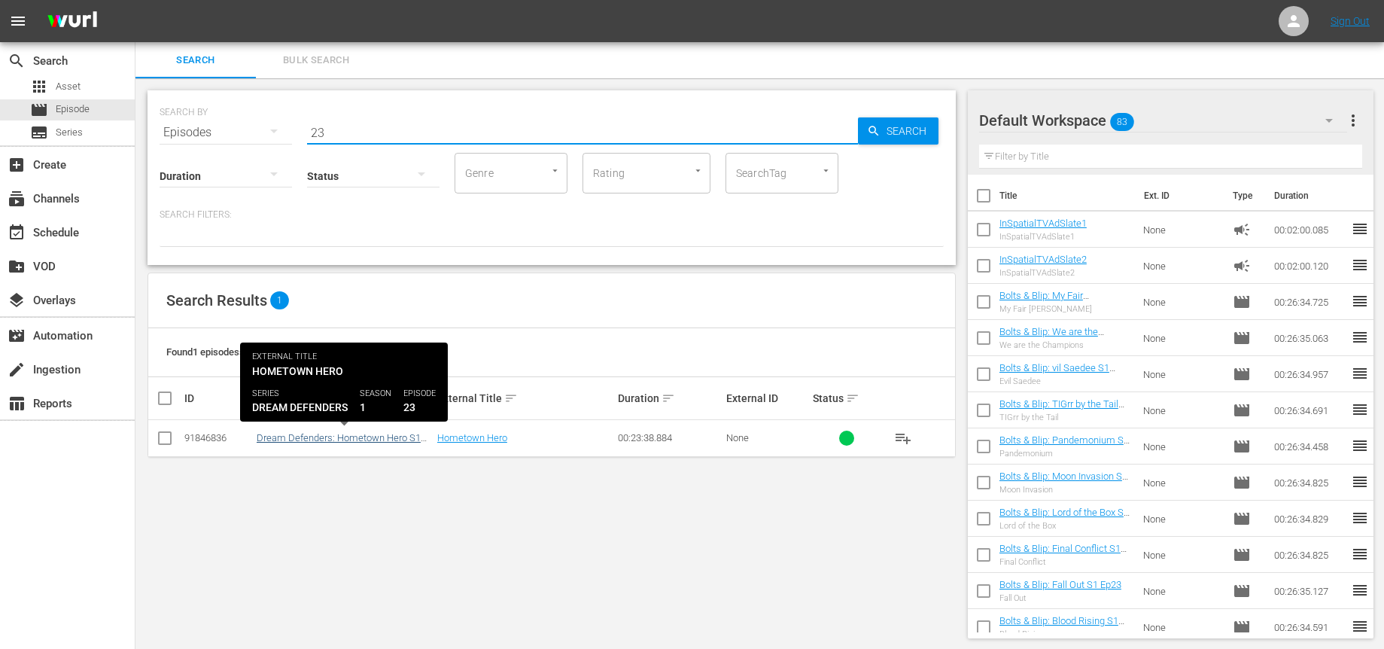
type input "23"
click at [355, 438] on link "Dream Defenders: Hometown Hero S1 Ep 23" at bounding box center [339, 443] width 164 height 23
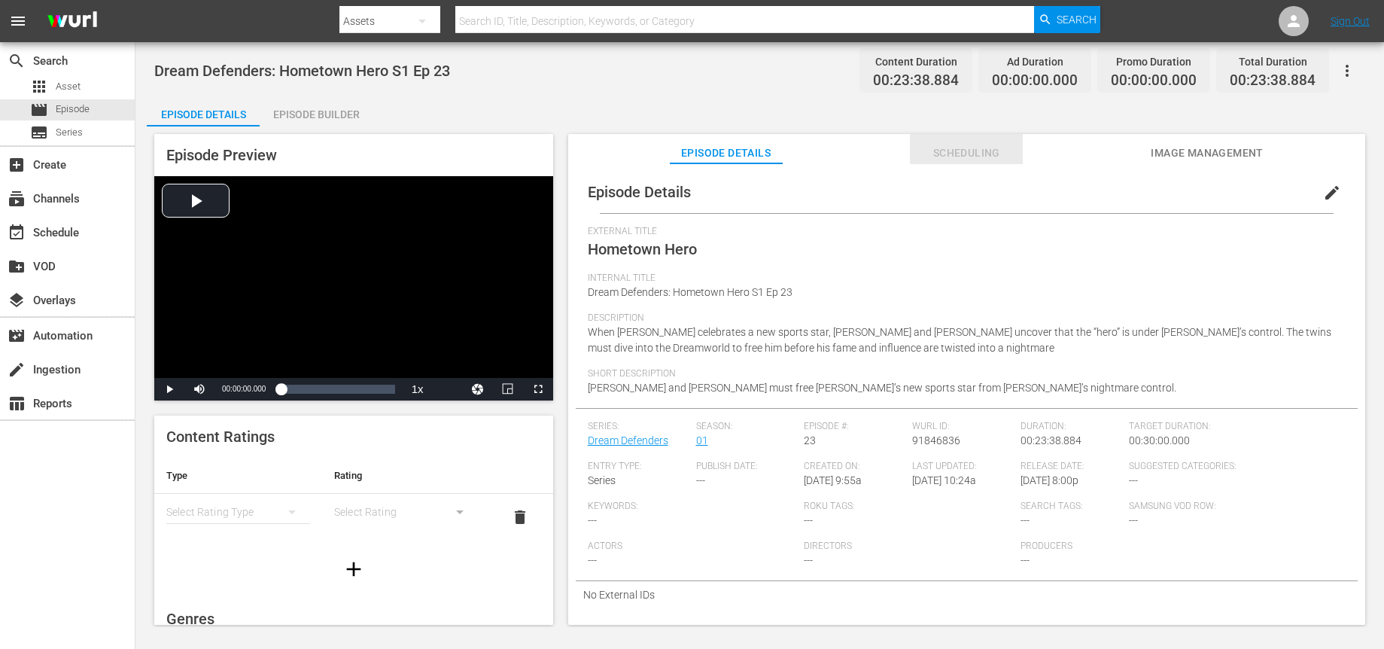
click at [936, 148] on span "Scheduling" at bounding box center [966, 153] width 113 height 19
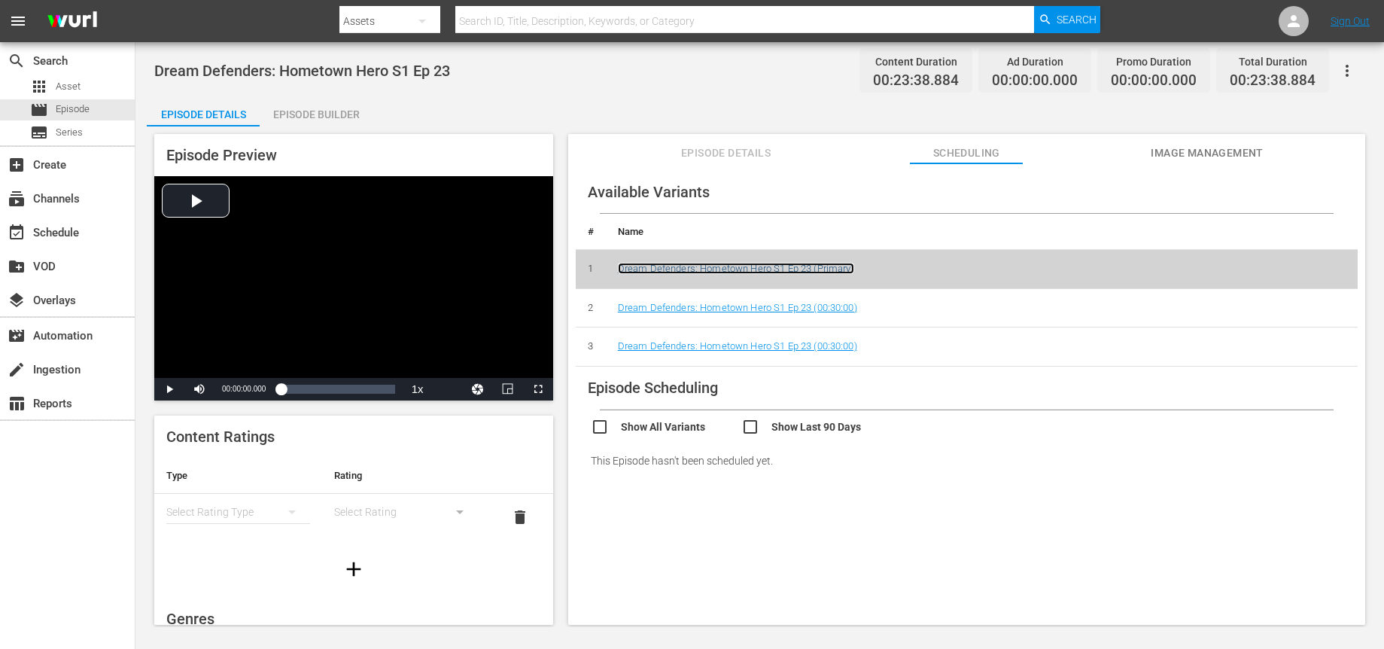
click at [791, 272] on link "Dream Defenders: Hometown Hero S1 Ep 23 (Primary)" at bounding box center [736, 268] width 236 height 11
click at [782, 269] on link "Dream Defenders: Hometown Hero S1 Ep 23 (Primary)" at bounding box center [736, 268] width 236 height 11
click at [290, 118] on div "Episode Builder" at bounding box center [316, 114] width 113 height 36
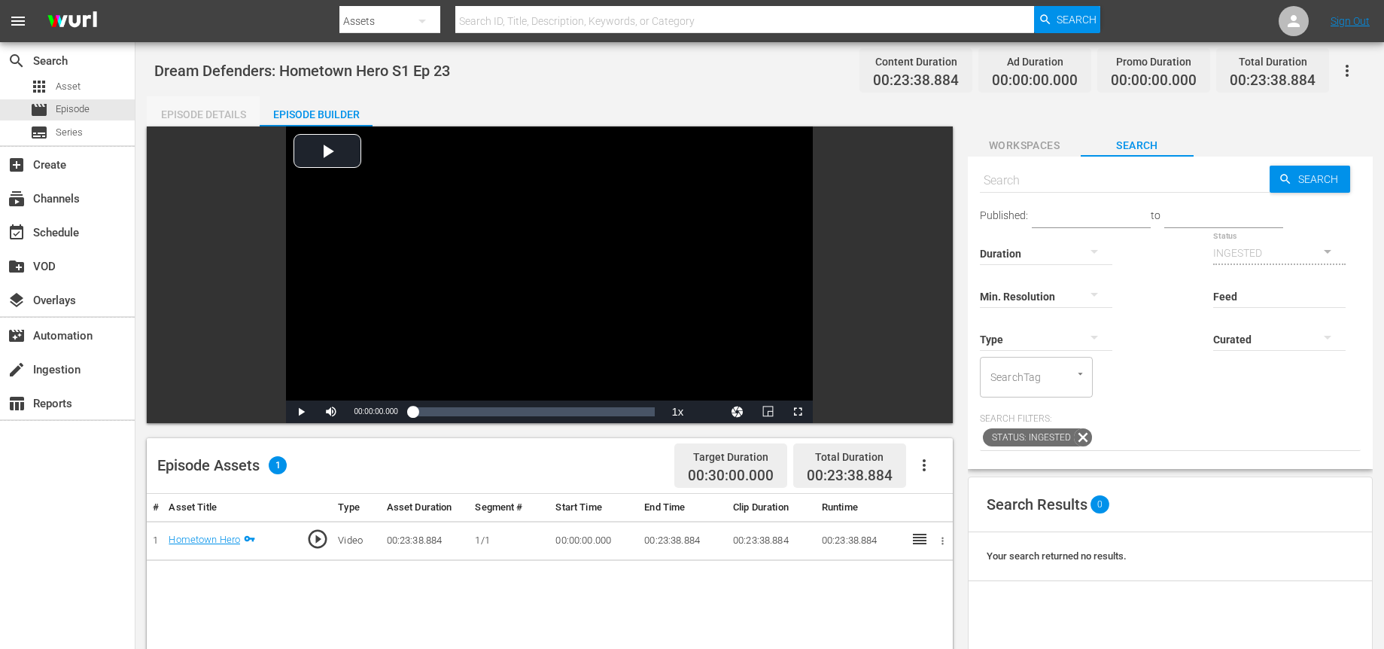
click at [224, 115] on div "Episode Details" at bounding box center [203, 114] width 113 height 36
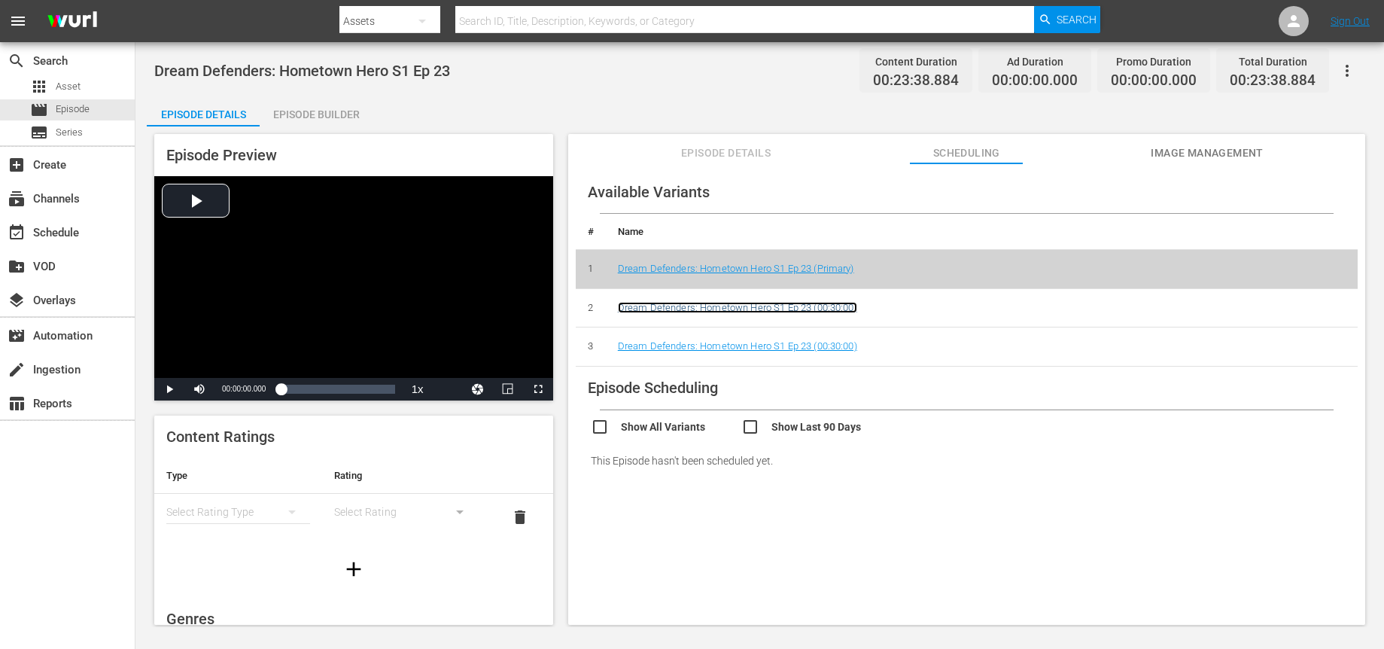
click at [681, 304] on link "Dream Defenders: Hometown Hero S1 Ep 23 (00:30:00)" at bounding box center [737, 307] width 239 height 11
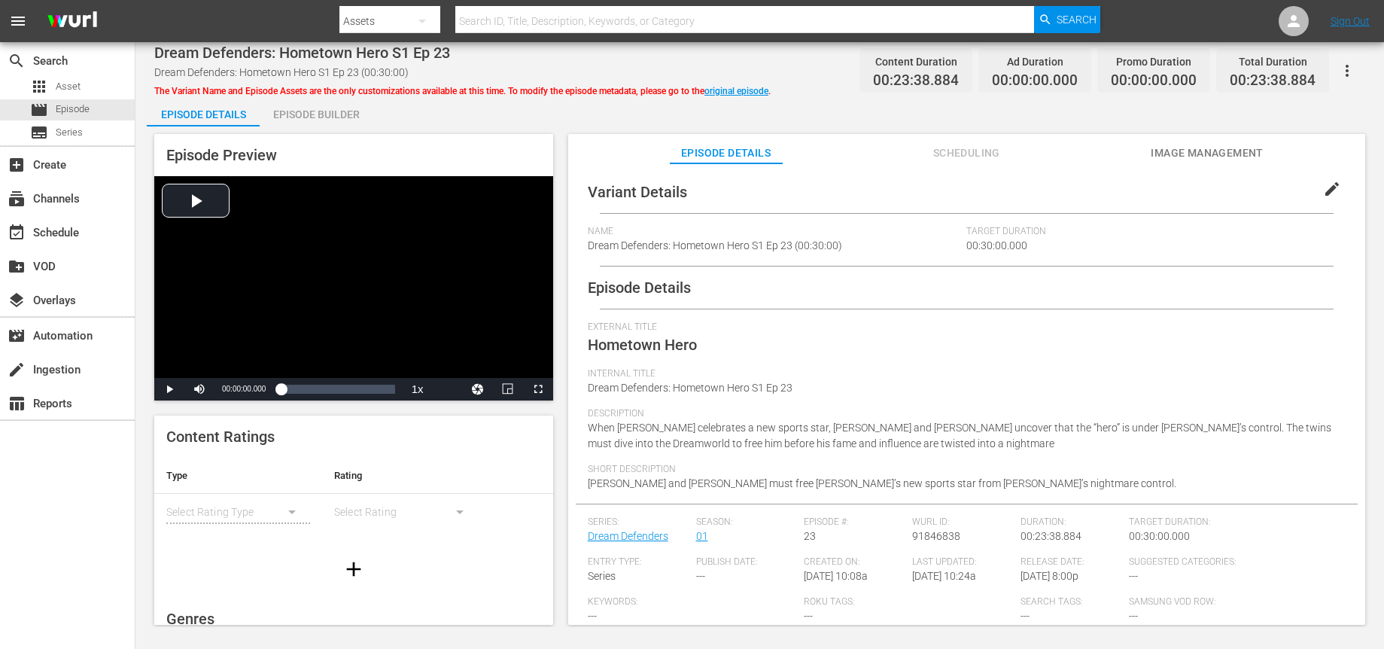
click at [340, 111] on div "Episode Builder" at bounding box center [316, 114] width 113 height 36
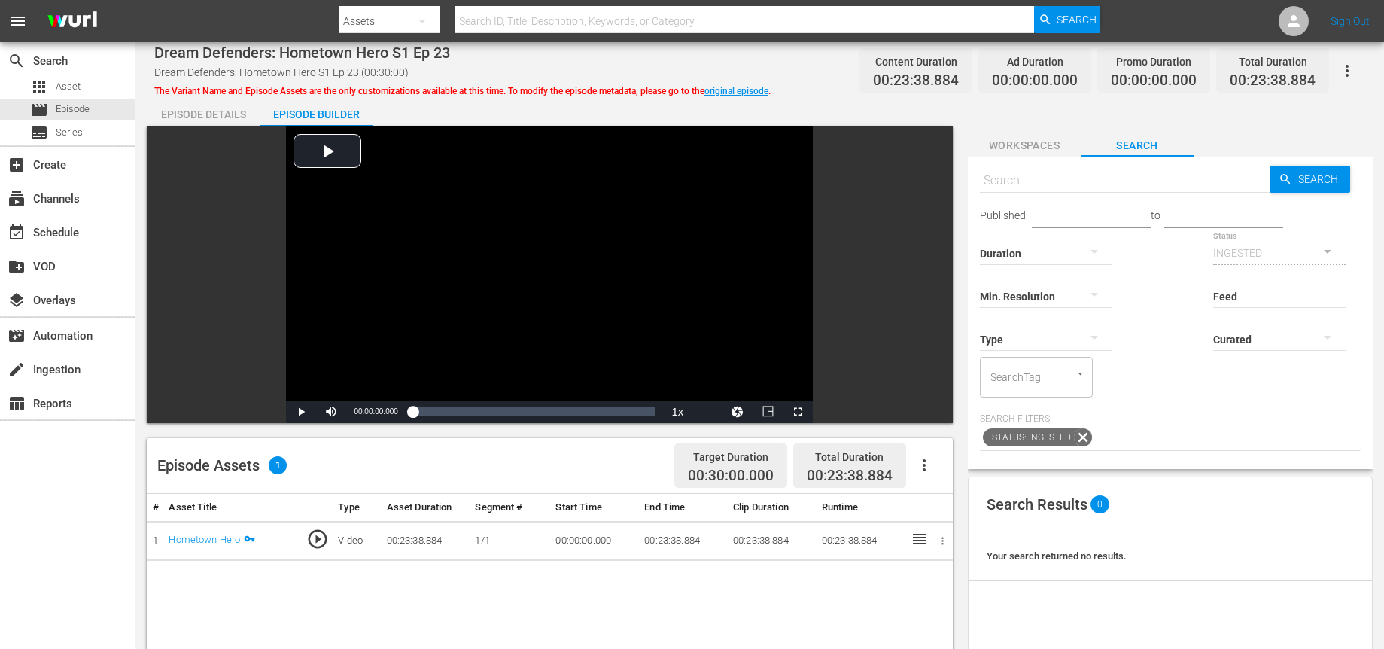
click at [1345, 72] on icon "button" at bounding box center [1348, 71] width 18 height 18
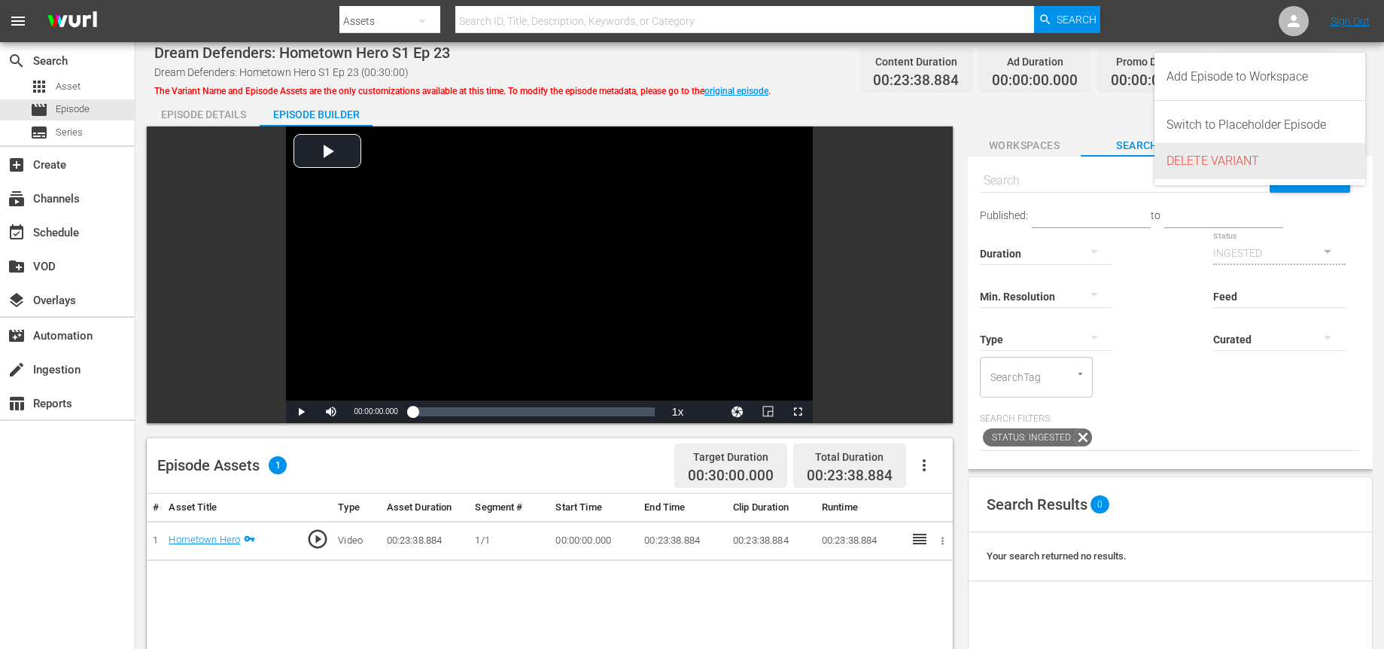
click at [1231, 159] on div "DELETE VARIANT" at bounding box center [1260, 161] width 187 height 36
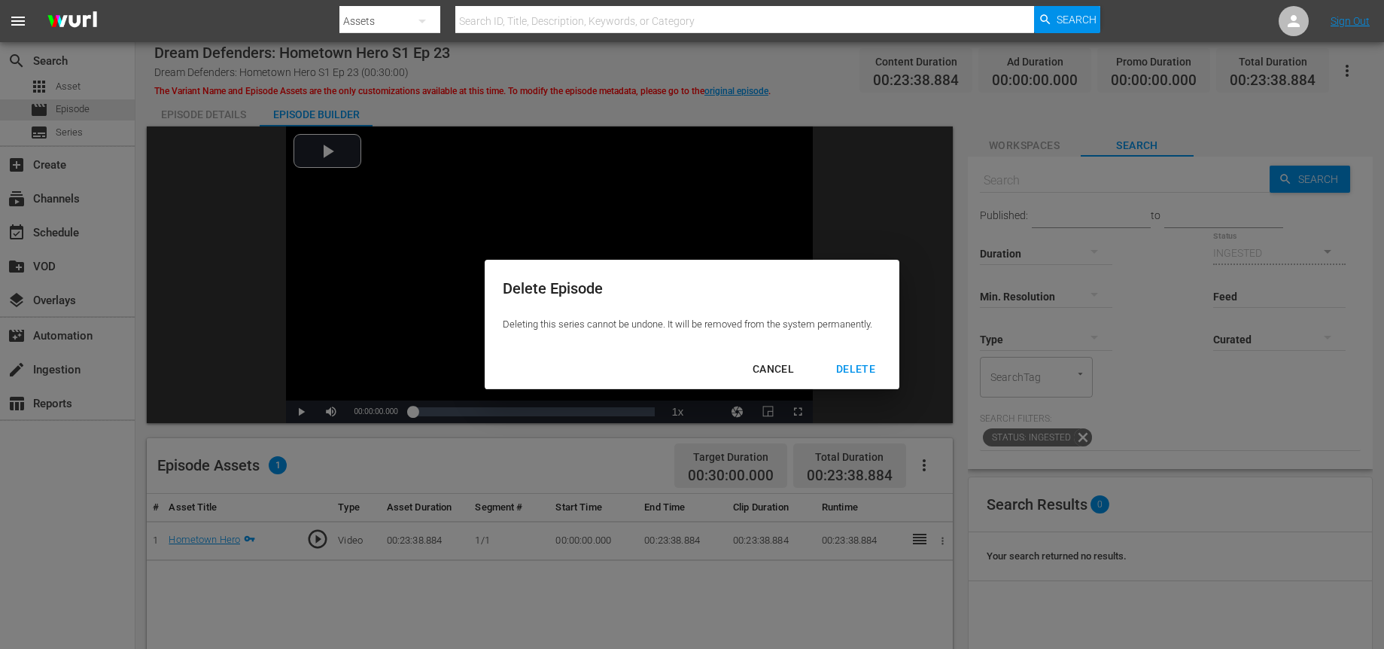
click at [867, 364] on div "DELETE" at bounding box center [855, 369] width 63 height 19
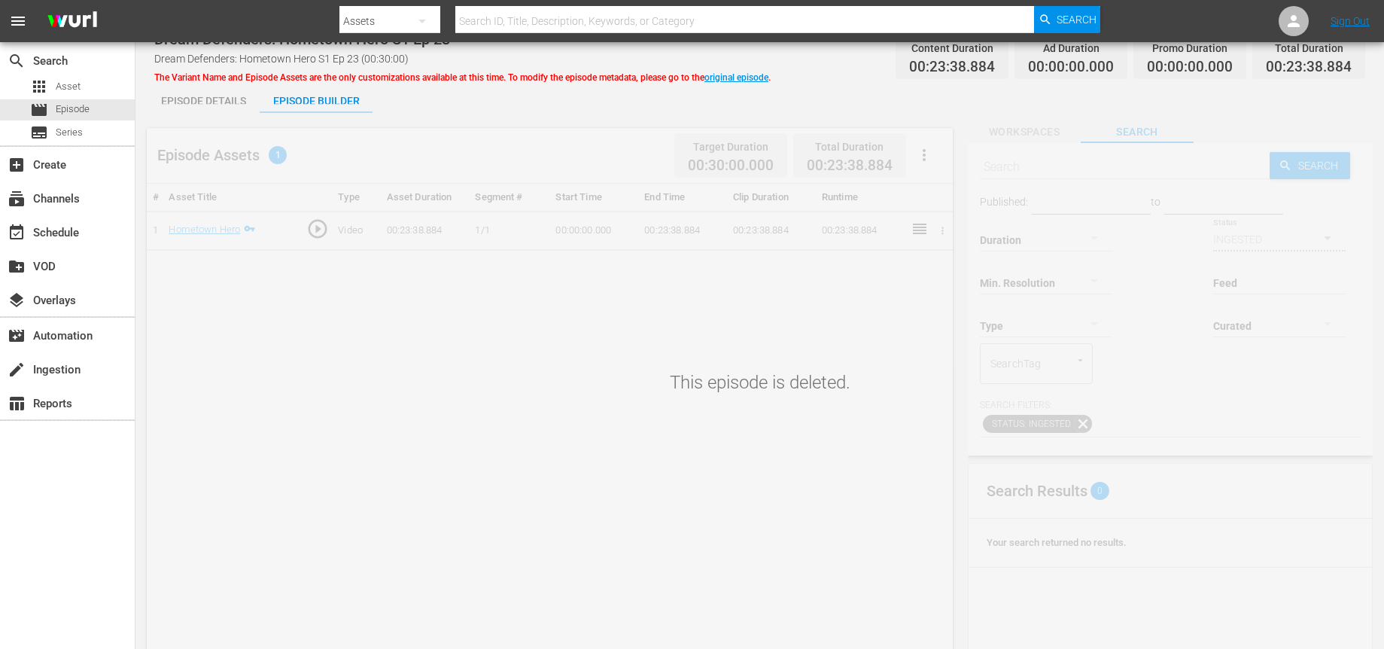
scroll to position [12, 0]
drag, startPoint x: 247, startPoint y: 242, endPoint x: 168, endPoint y: 157, distance: 115.6
click at [243, 238] on div "This episode is deleted." at bounding box center [760, 421] width 1249 height 632
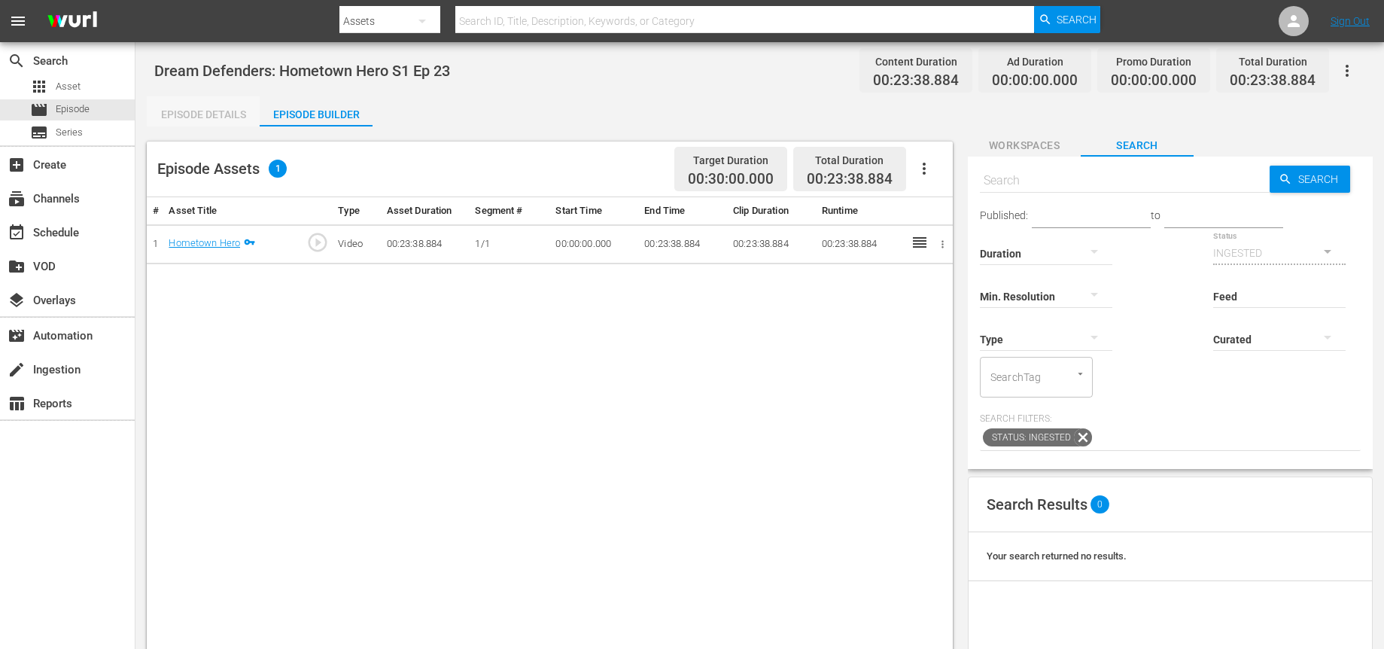
click at [163, 112] on div "Episode Details" at bounding box center [203, 114] width 113 height 36
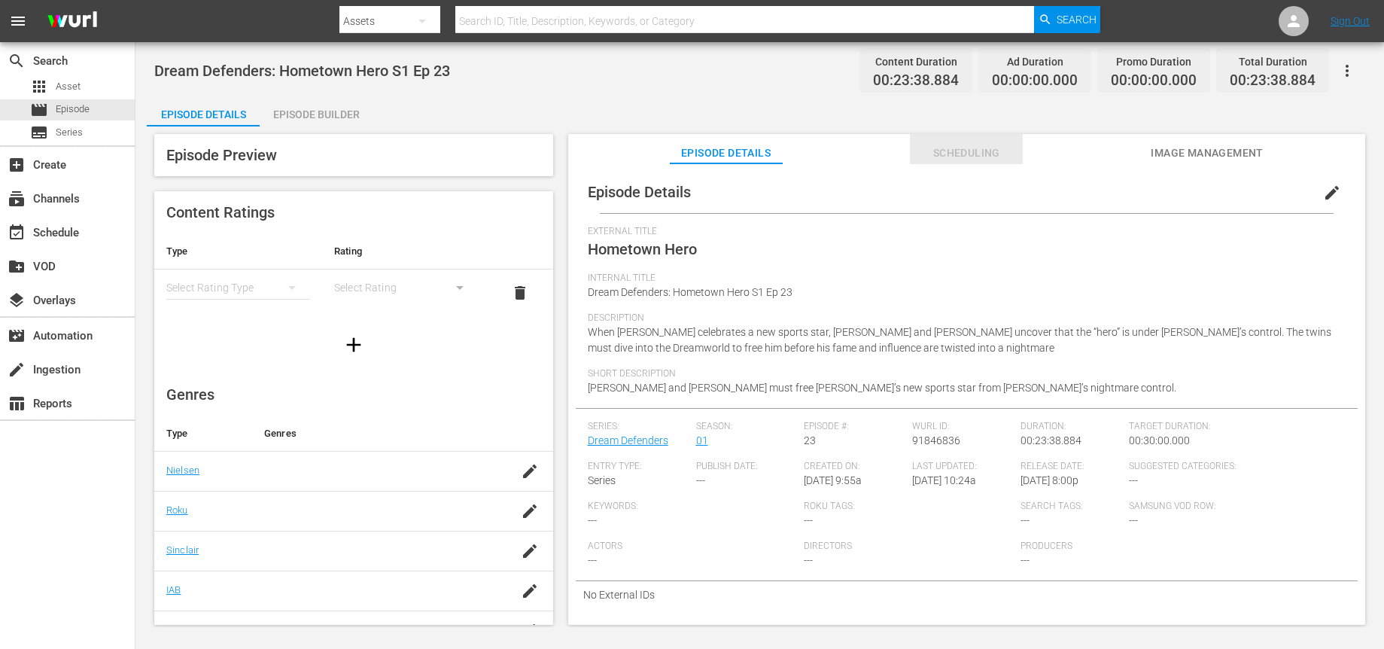
click at [977, 145] on span "Scheduling" at bounding box center [966, 153] width 113 height 19
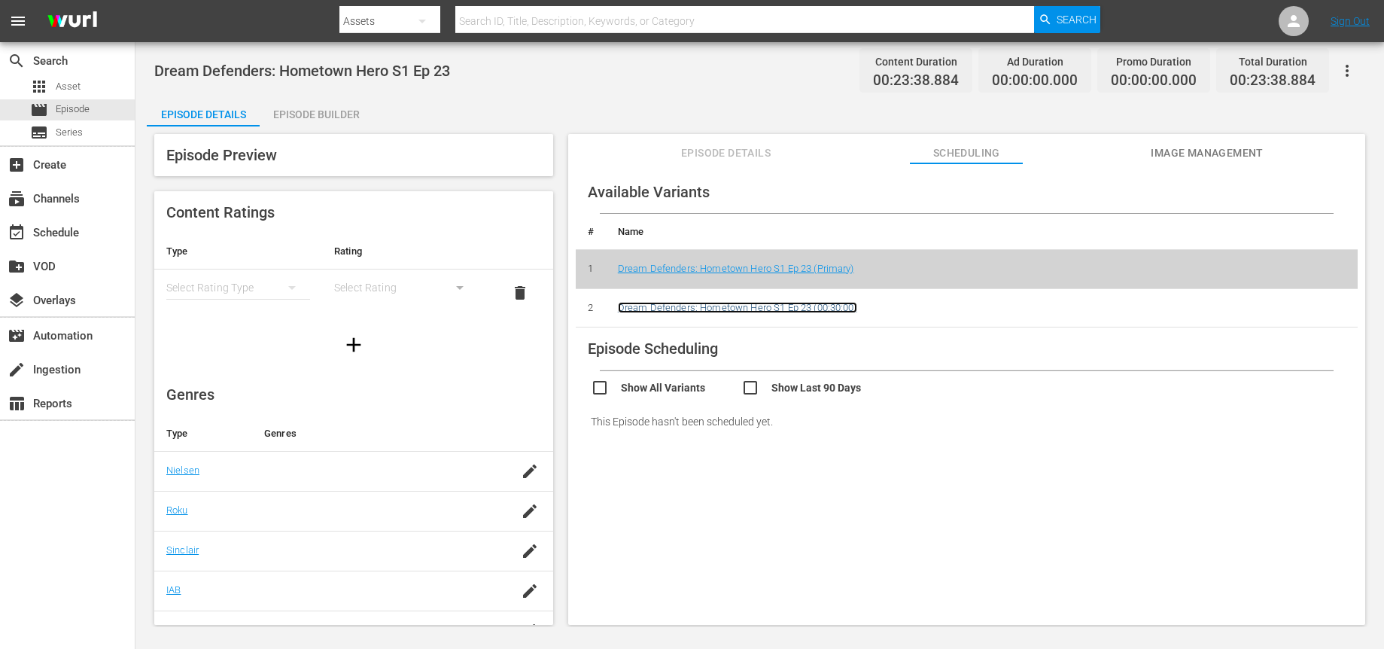
click at [725, 312] on link "Dream Defenders: Hometown Hero S1 Ep 23 (00:30:00)" at bounding box center [737, 307] width 239 height 11
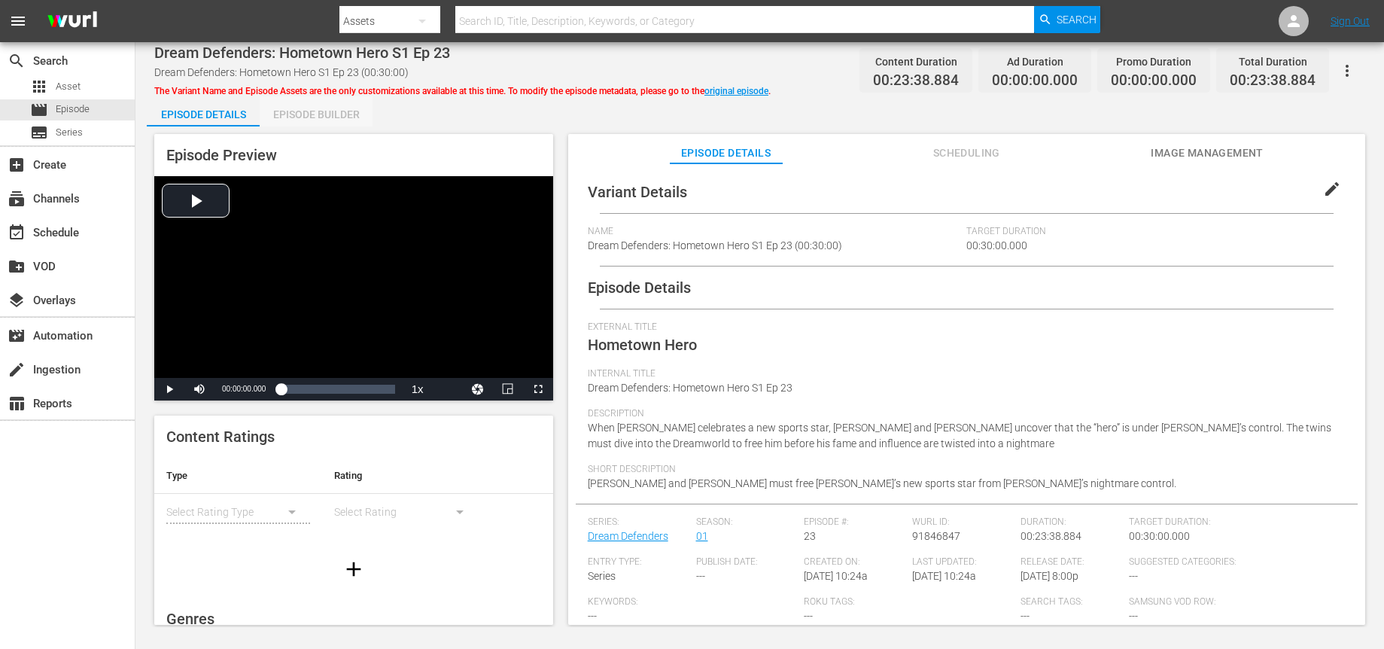
click at [304, 117] on div "Episode Builder" at bounding box center [316, 114] width 113 height 36
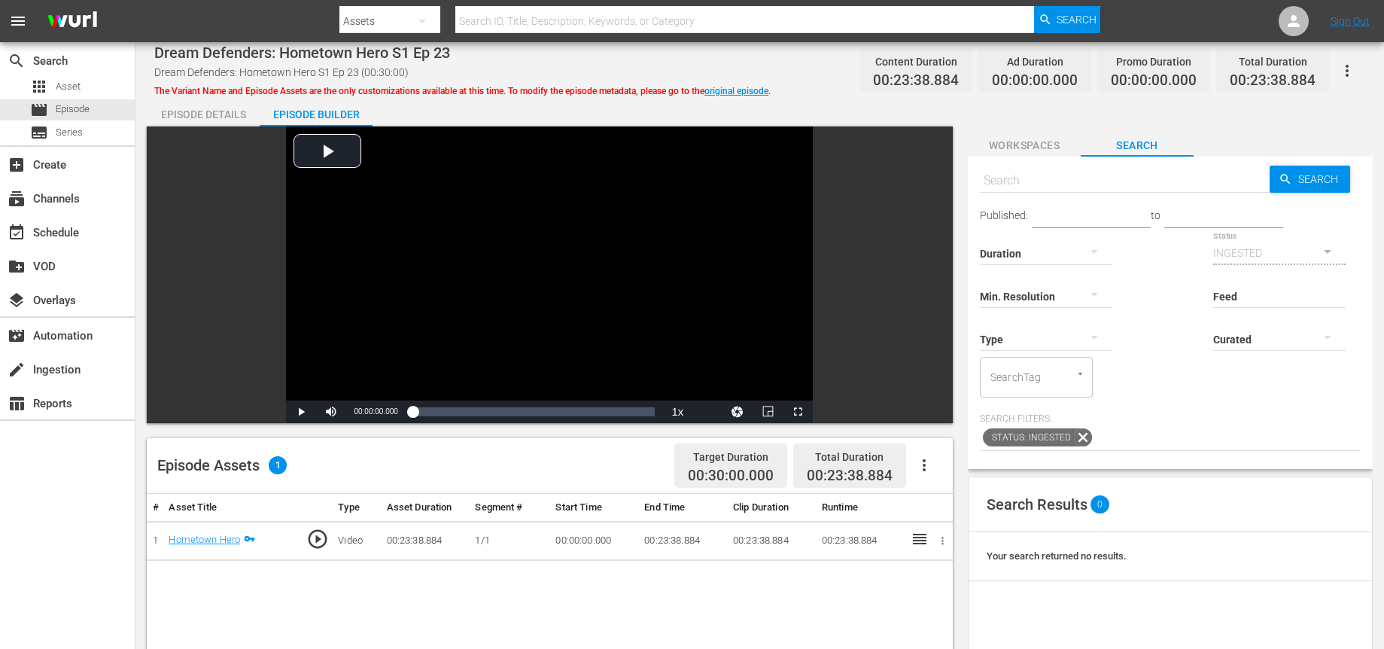
click at [1347, 73] on icon "button" at bounding box center [1347, 71] width 3 height 12
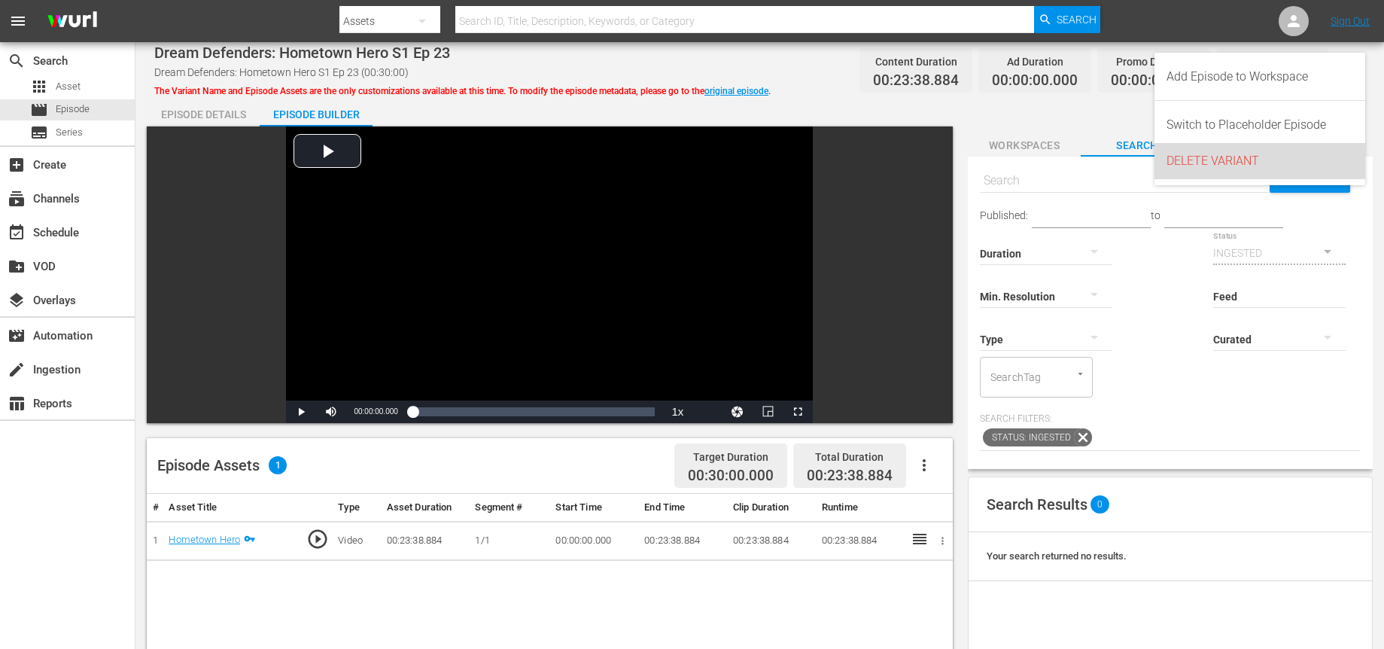
click at [1206, 163] on div "DELETE VARIANT" at bounding box center [1260, 161] width 187 height 36
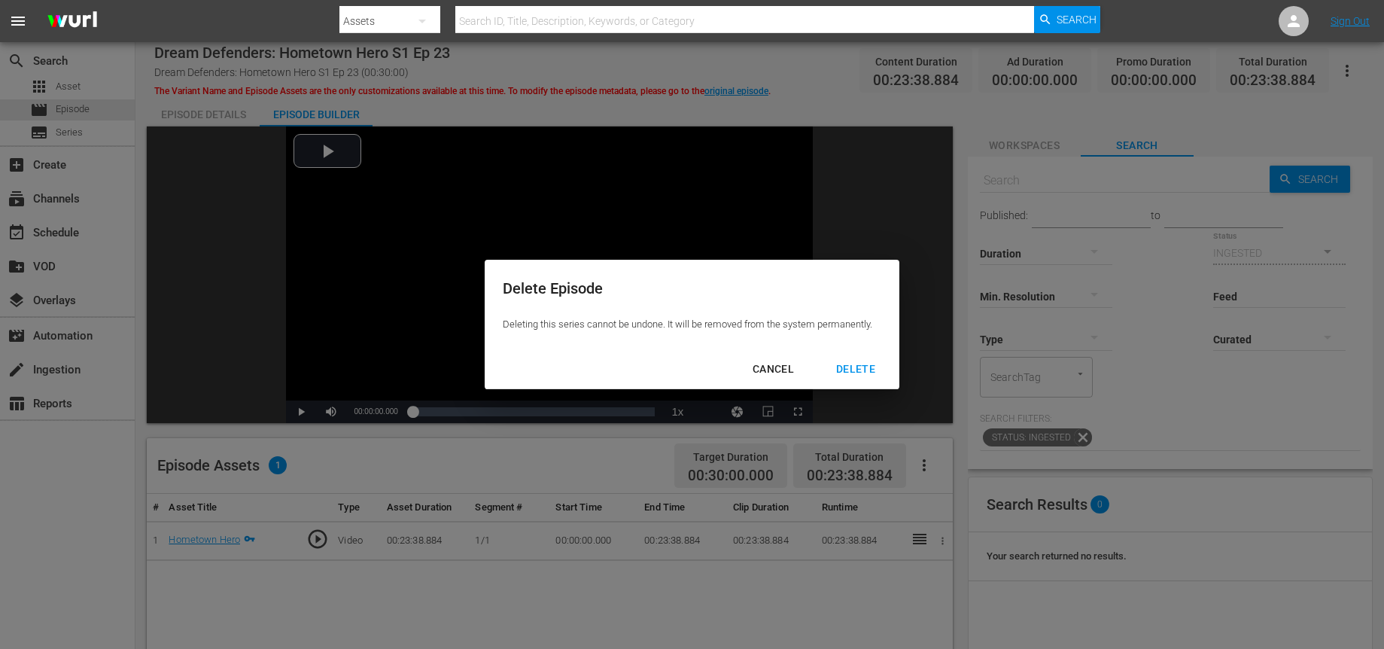
click at [869, 366] on div "DELETE" at bounding box center [855, 369] width 63 height 19
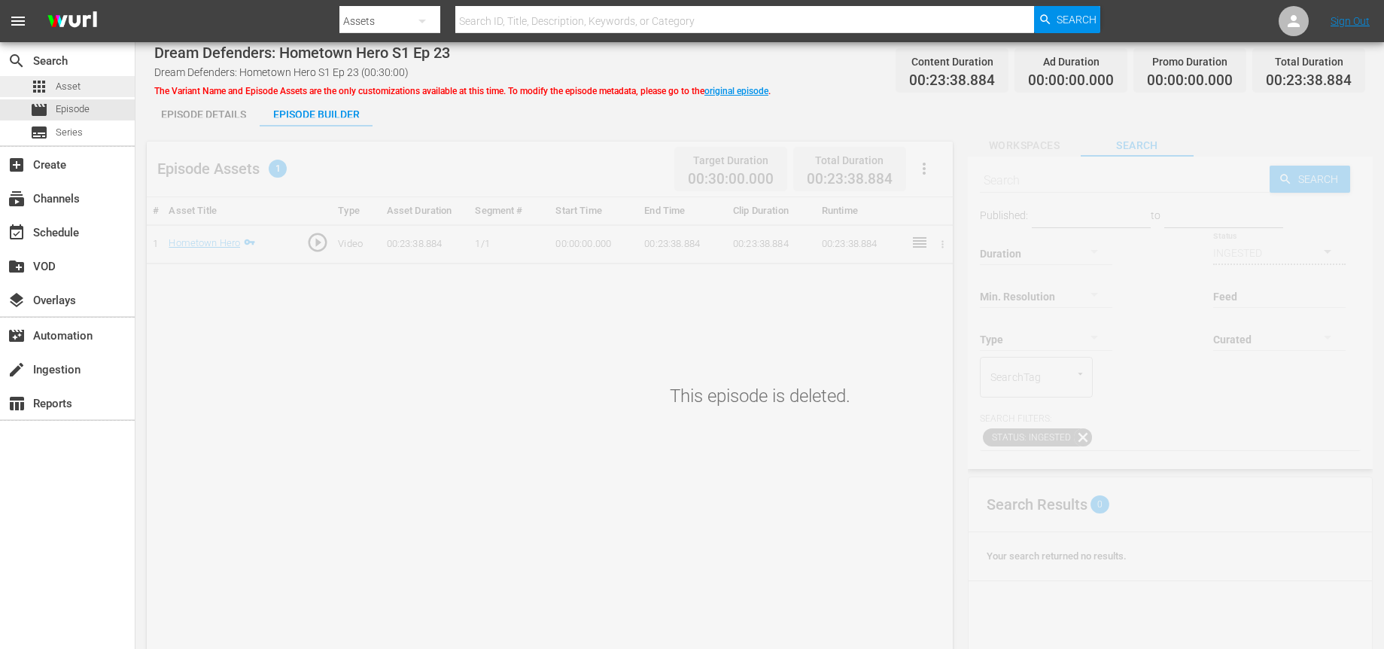
click at [64, 79] on span "Asset" at bounding box center [68, 86] width 25 height 15
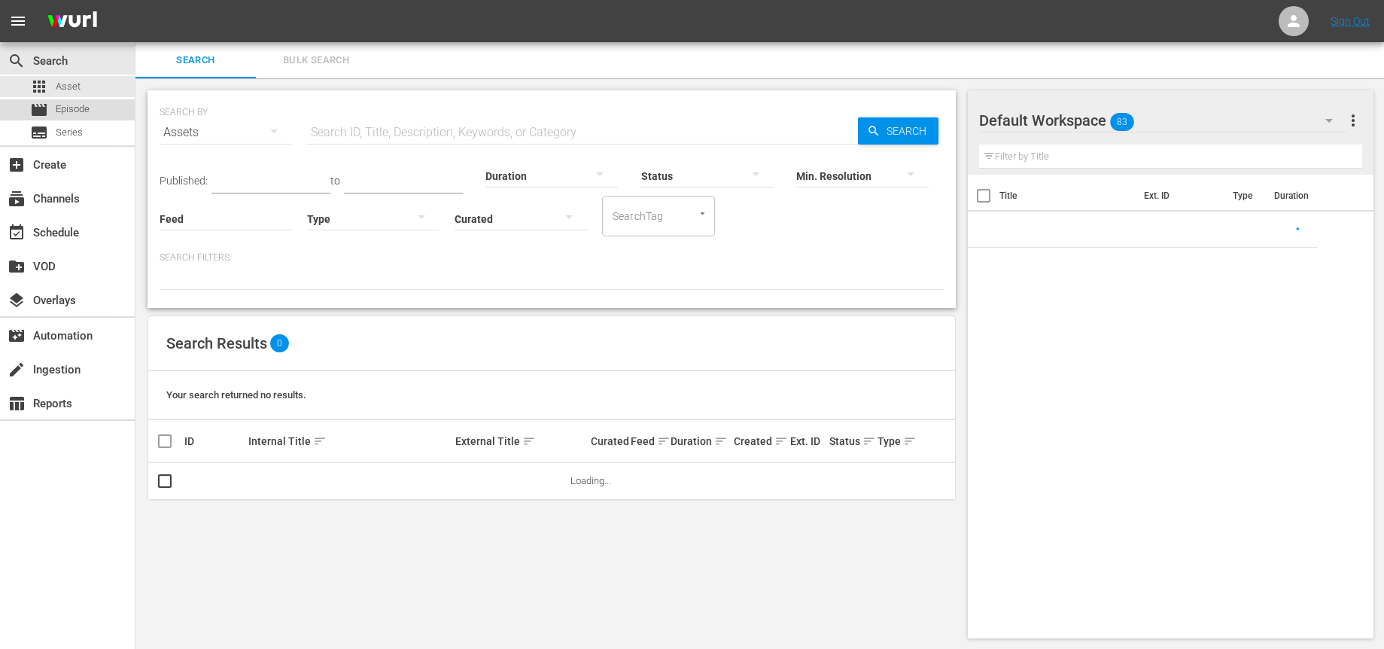
click at [74, 105] on span "Episode" at bounding box center [73, 109] width 34 height 15
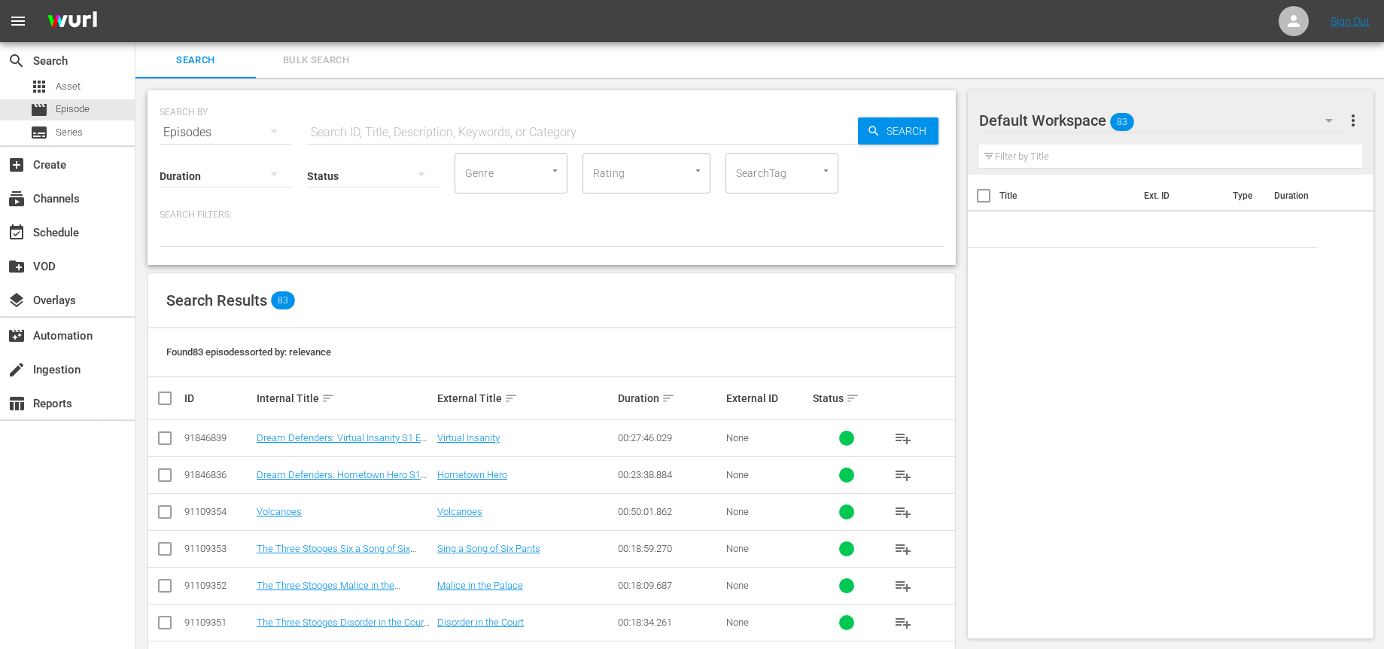
click at [422, 132] on input "text" at bounding box center [582, 132] width 551 height 36
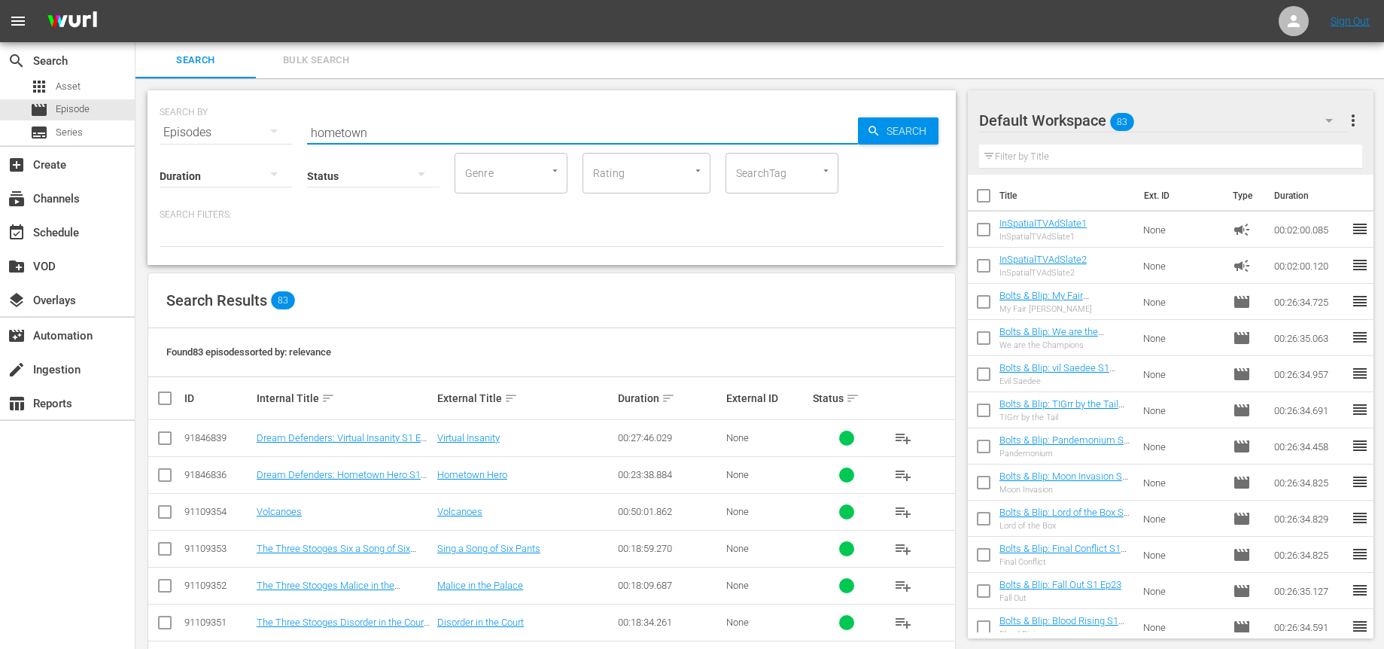
type input "hometown"
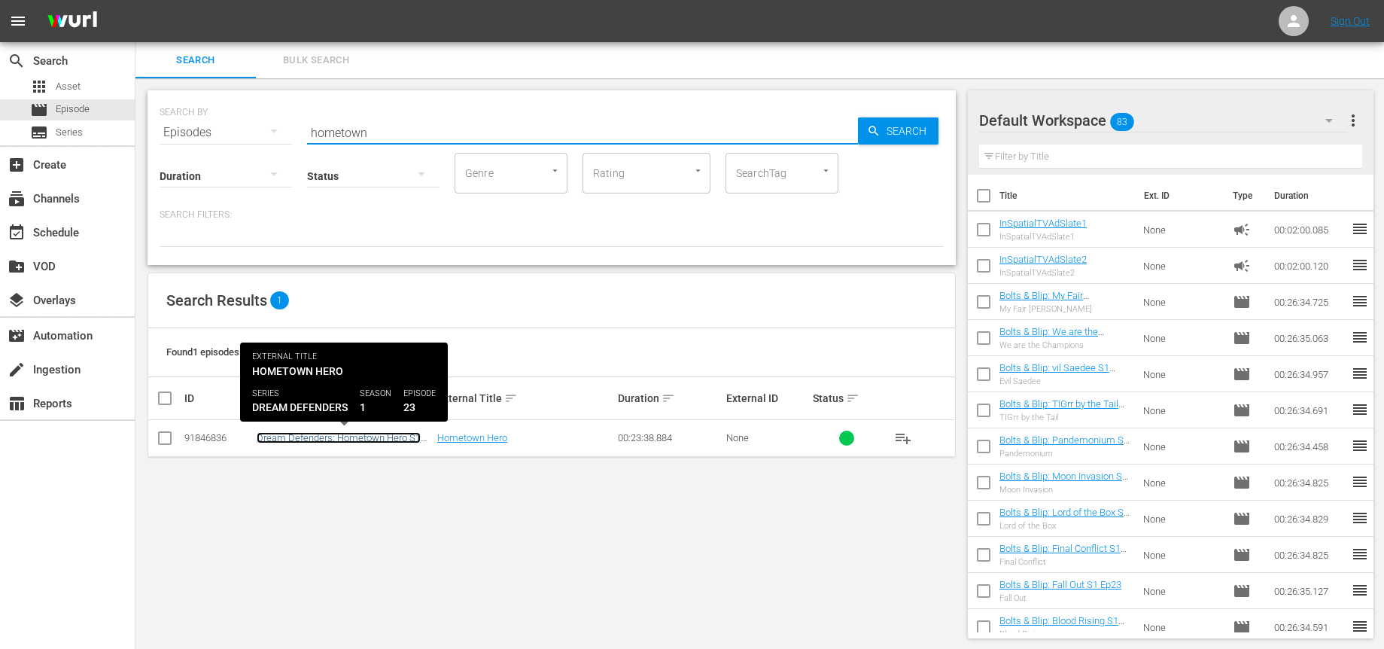
click at [361, 436] on link "Dream Defenders: Hometown Hero S1 Ep 23" at bounding box center [339, 443] width 164 height 23
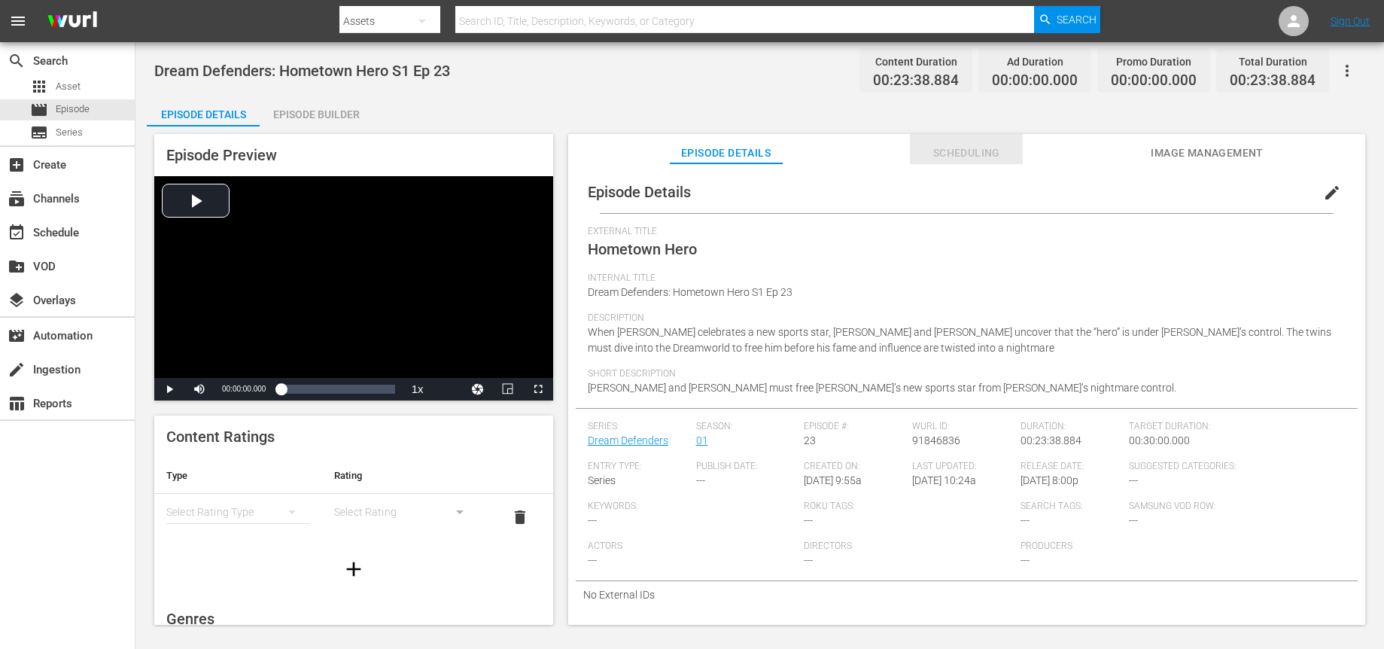
click at [946, 146] on span "Scheduling" at bounding box center [966, 153] width 113 height 19
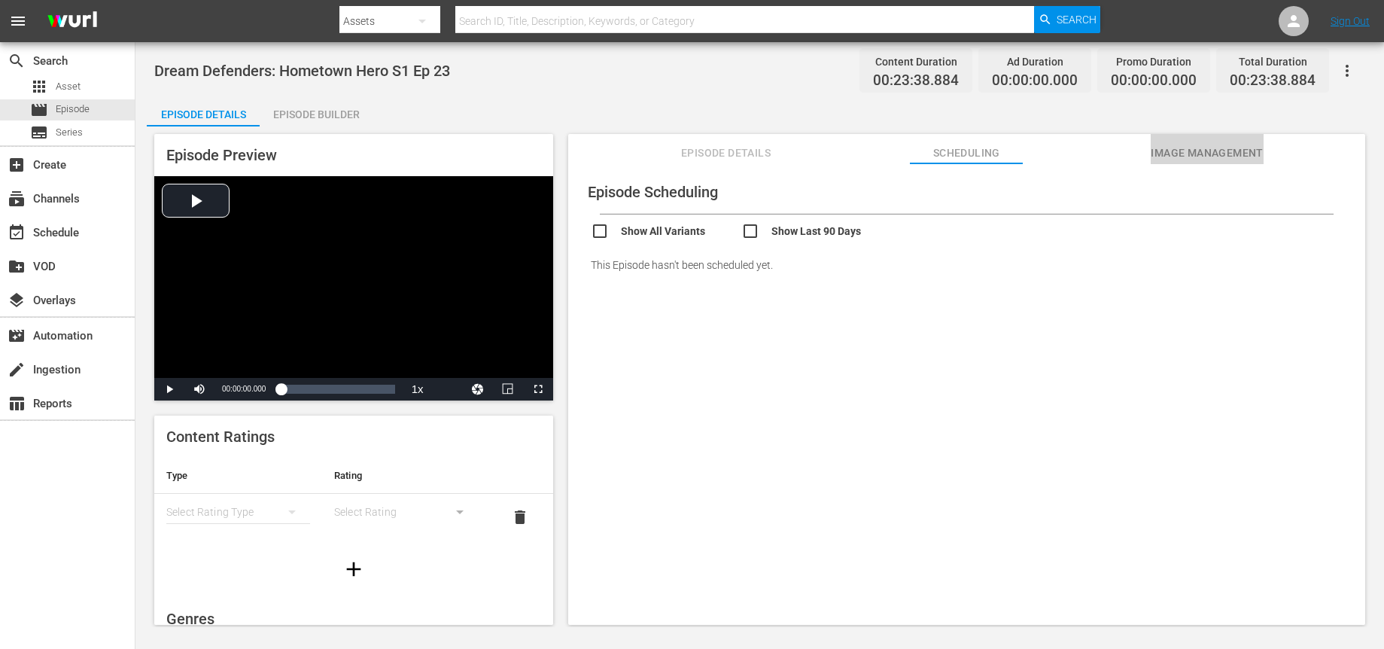
click at [1208, 154] on span "Image Management" at bounding box center [1207, 153] width 113 height 19
